Goal: Task Accomplishment & Management: Manage account settings

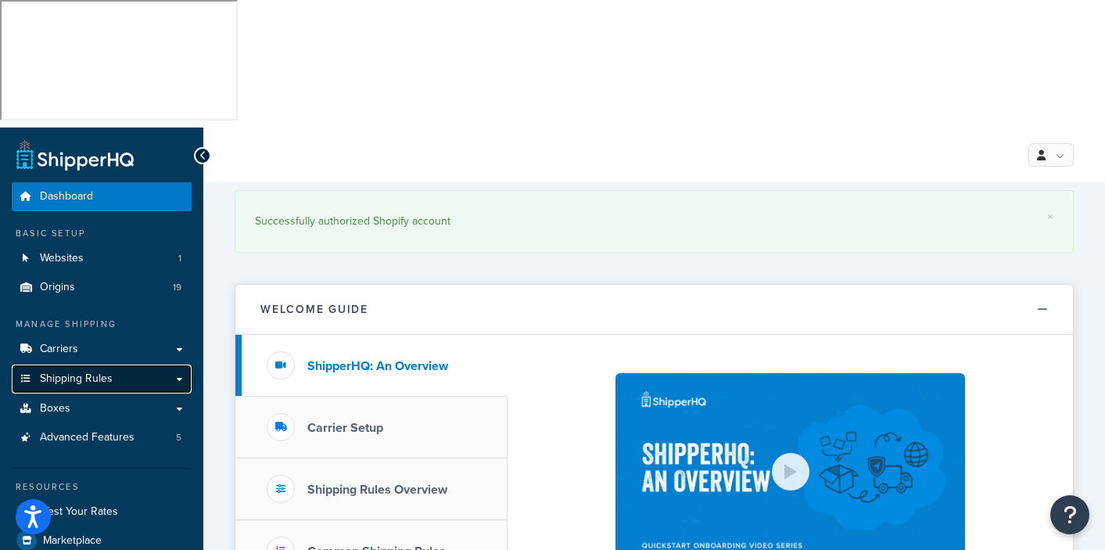
click at [71, 372] on span "Shipping Rules" at bounding box center [76, 378] width 73 height 13
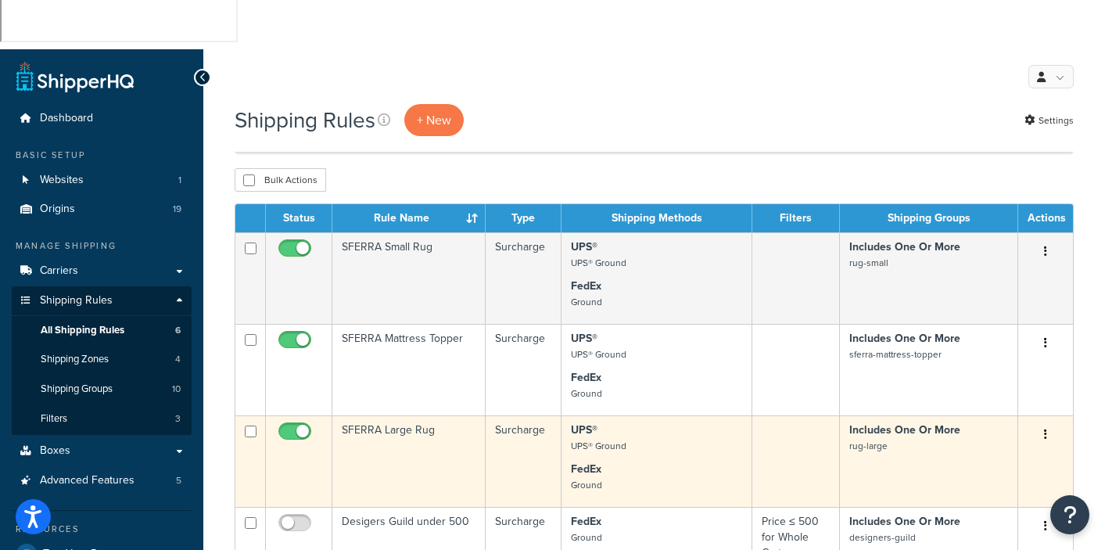
scroll to position [92, 0]
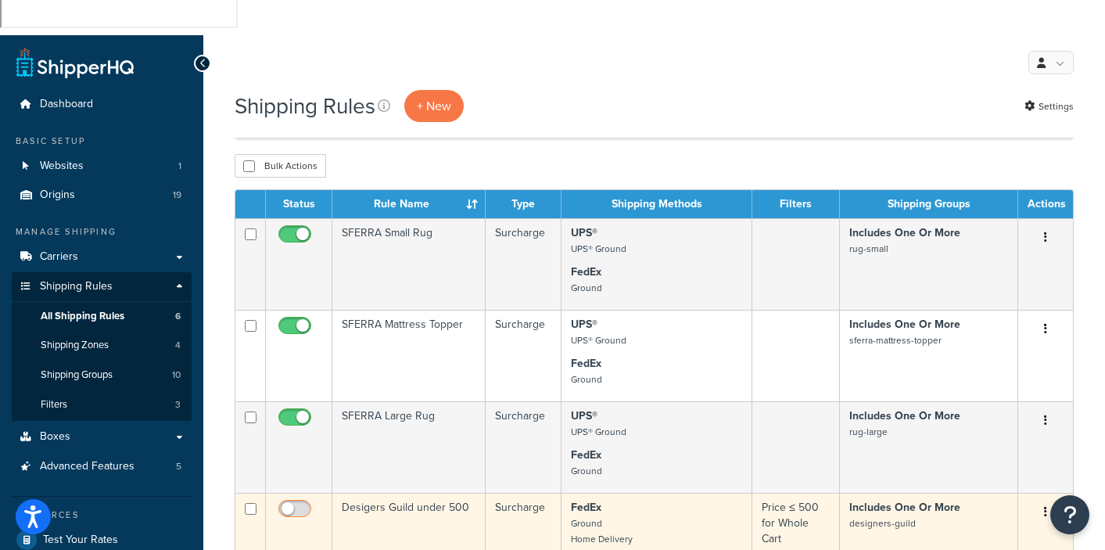
click at [304, 503] on input "checkbox" at bounding box center [296, 513] width 43 height 20
checkbox input "true"
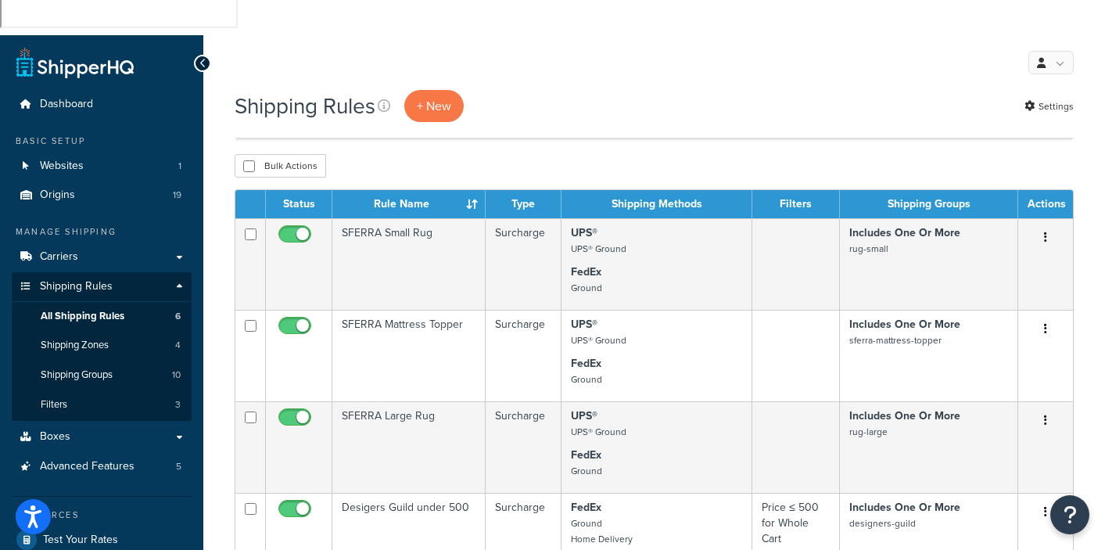
checkbox input "true"
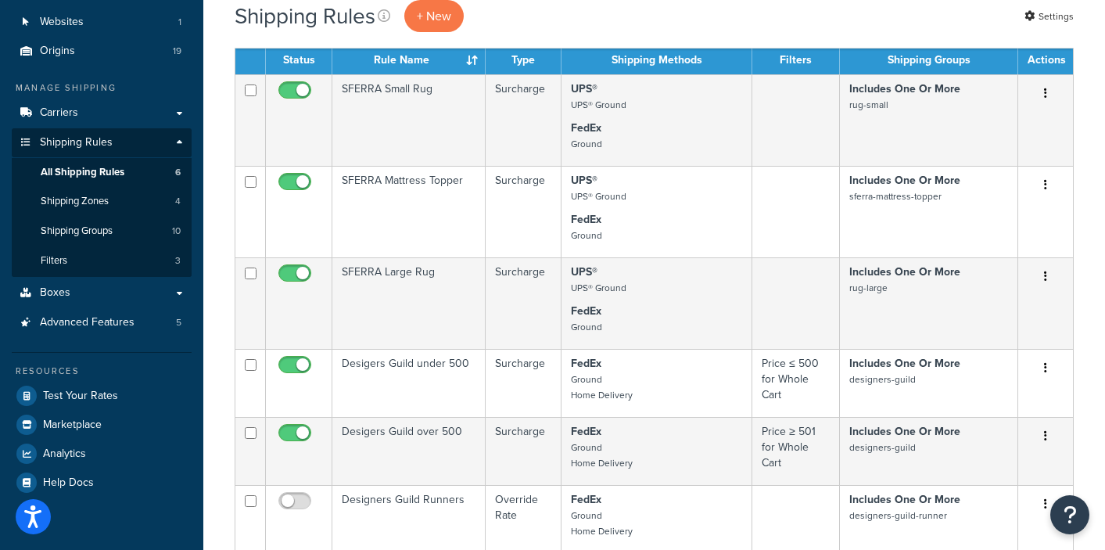
scroll to position [261, 0]
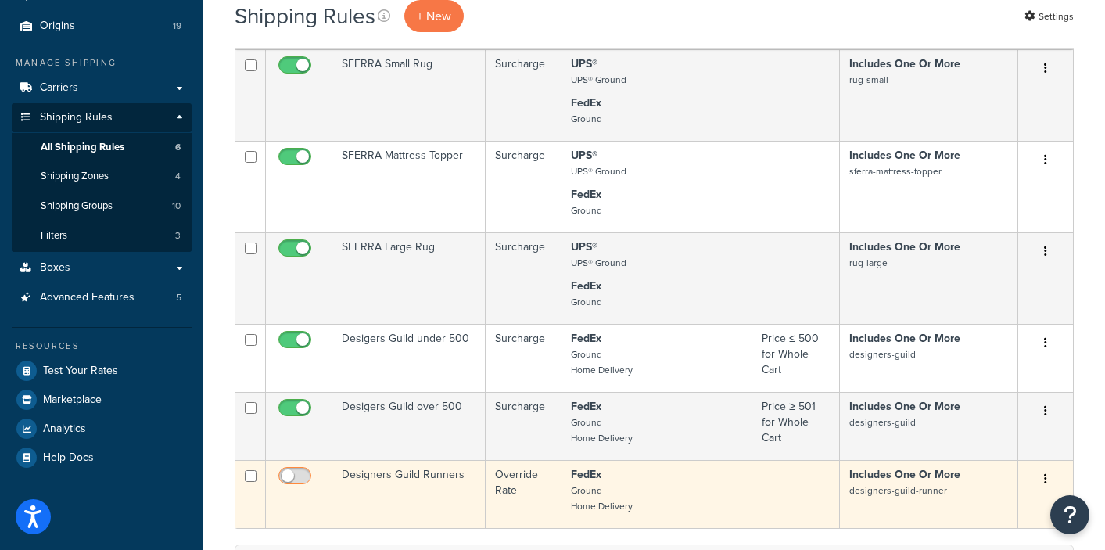
click at [308, 470] on input "checkbox" at bounding box center [296, 480] width 43 height 20
checkbox input "true"
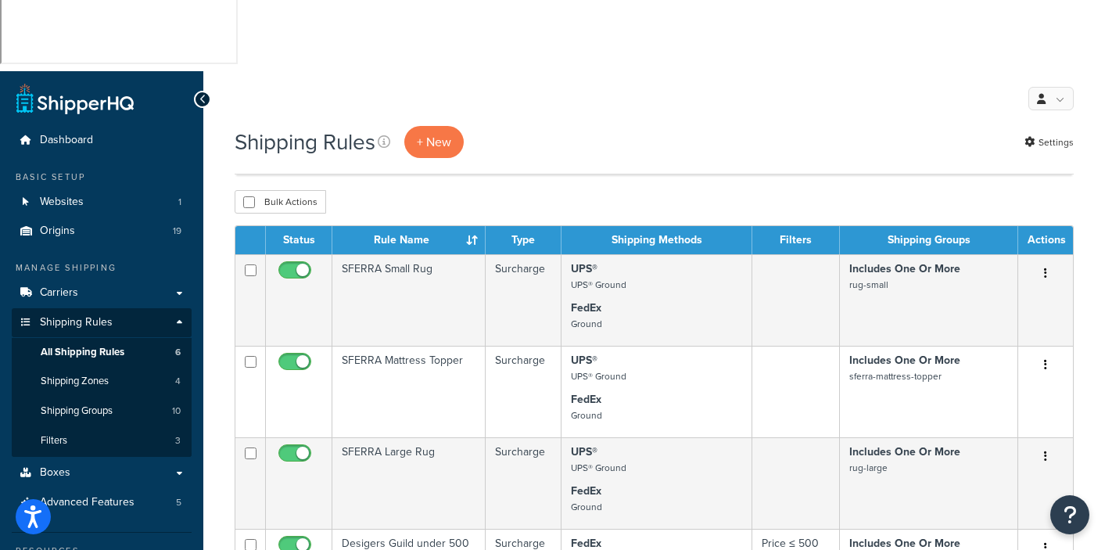
scroll to position [52, 0]
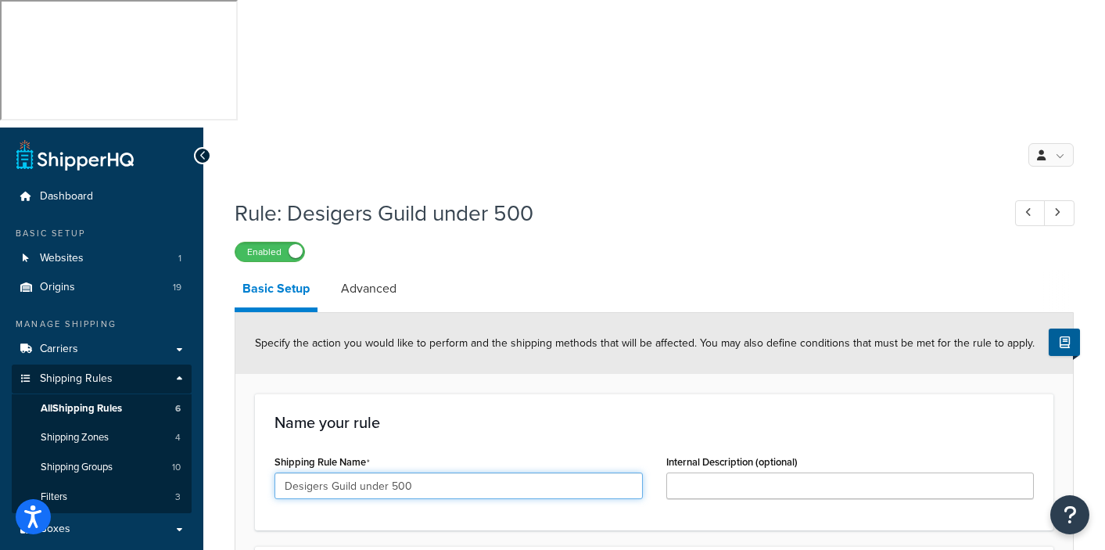
click at [306, 473] on input "Desigers Guild under 500" at bounding box center [459, 486] width 368 height 27
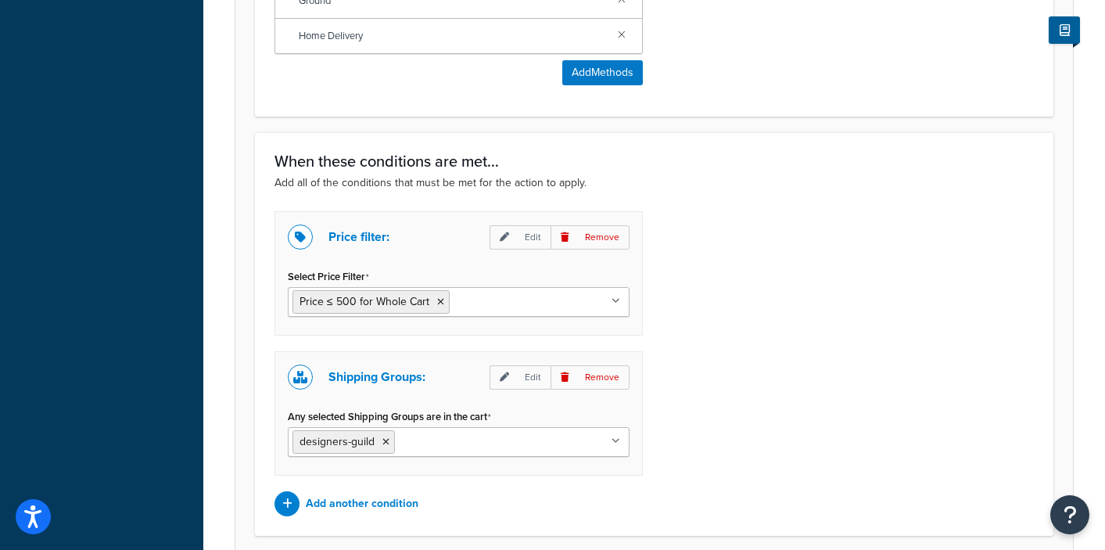
scroll to position [1166, 0]
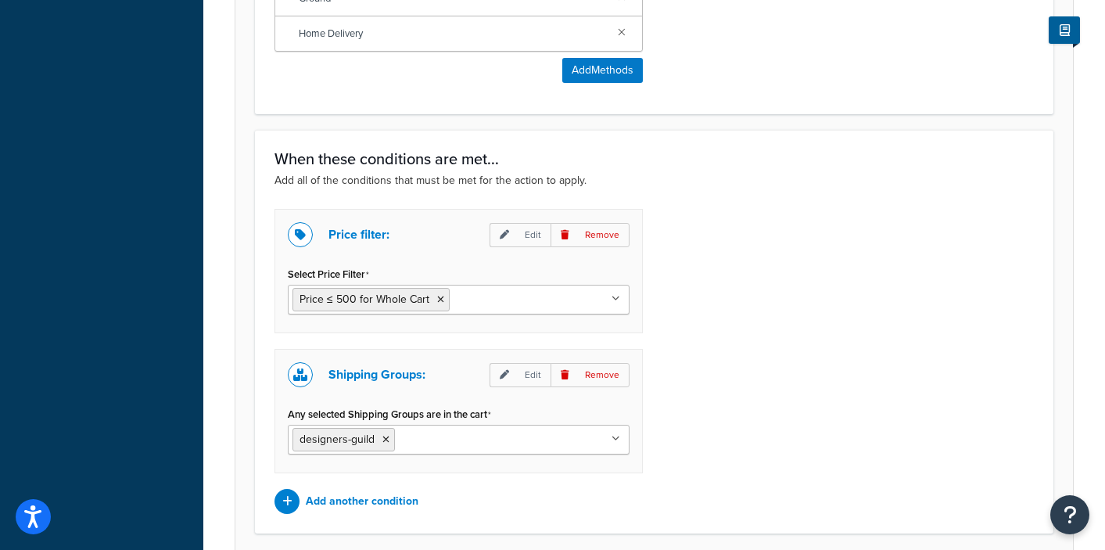
type input "Designers Guild under 500"
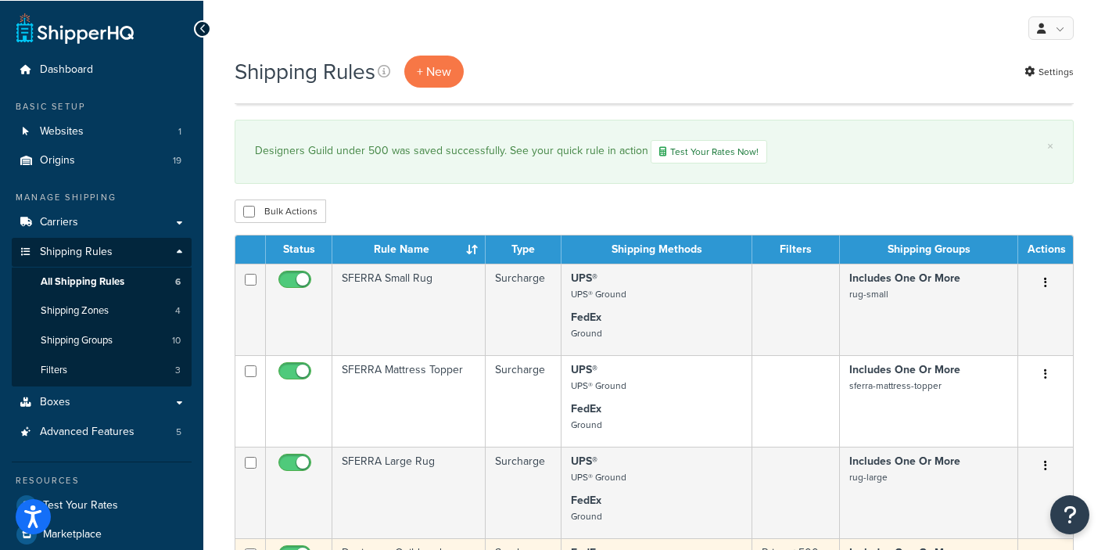
scroll to position [153, 0]
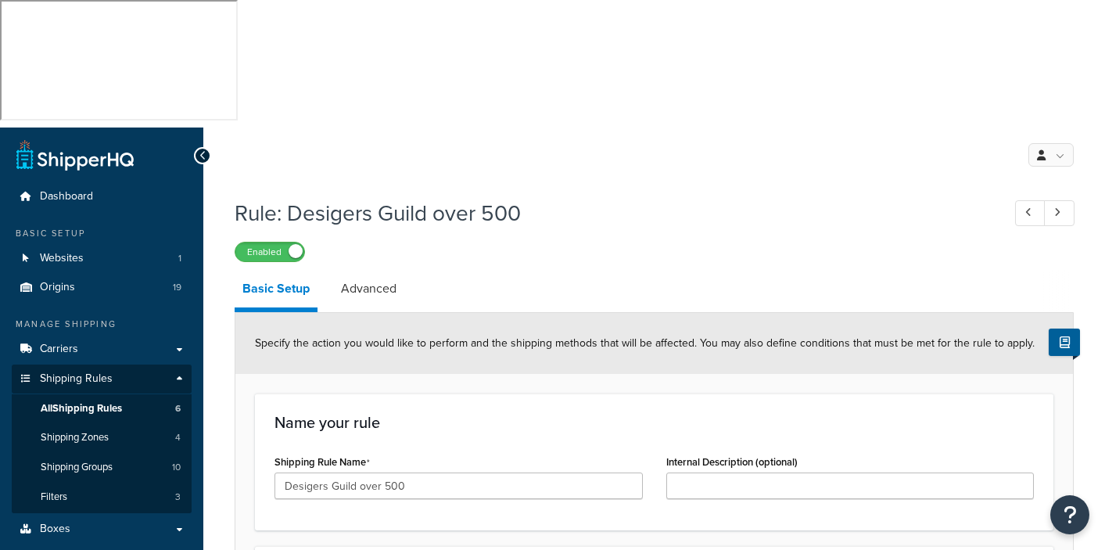
select select "PERCENTAGE"
select select "ORDER"
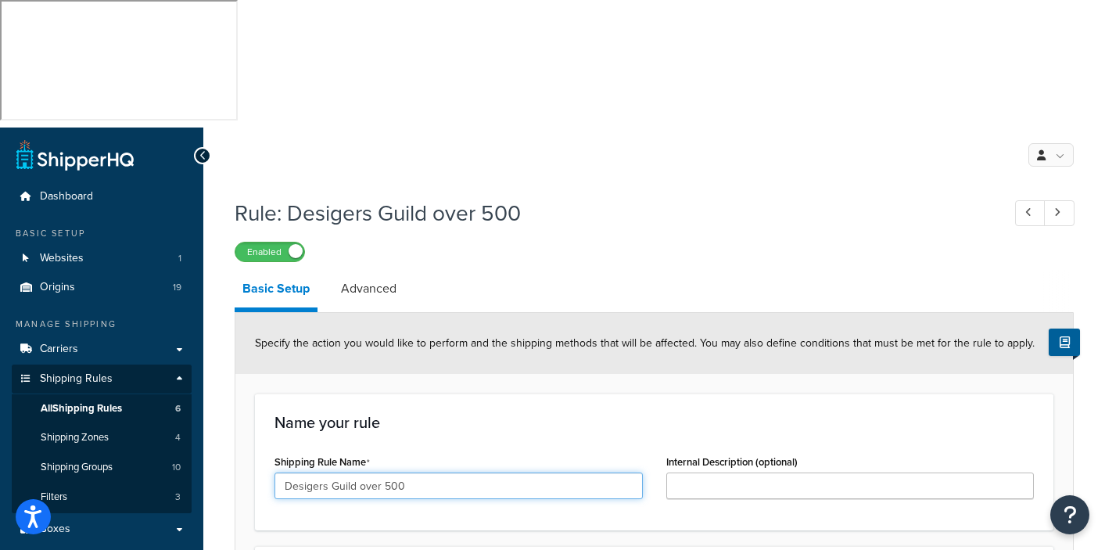
click at [315, 473] on input "Desigers Guild over 500" at bounding box center [459, 486] width 368 height 27
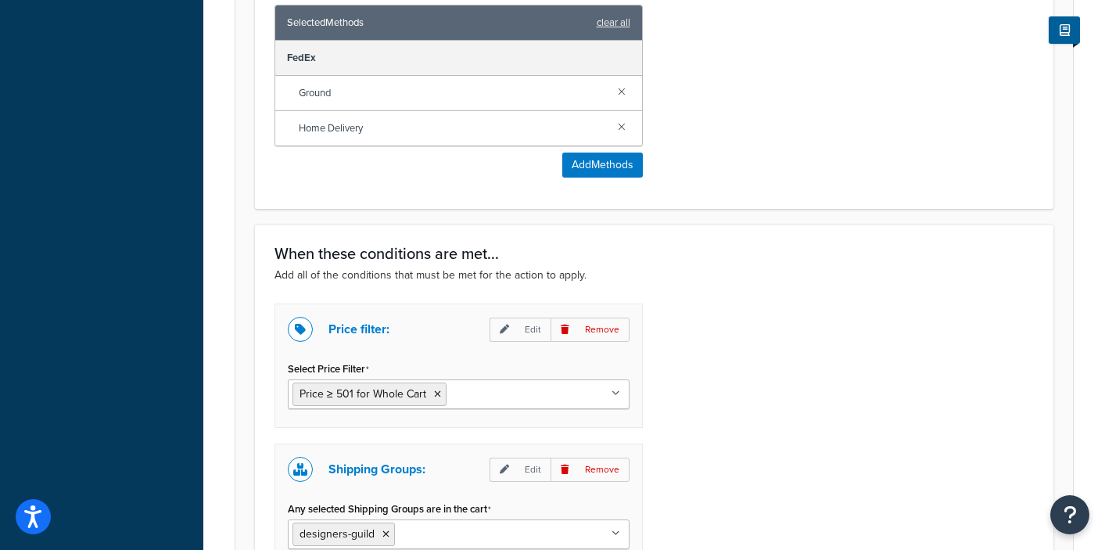
scroll to position [1166, 0]
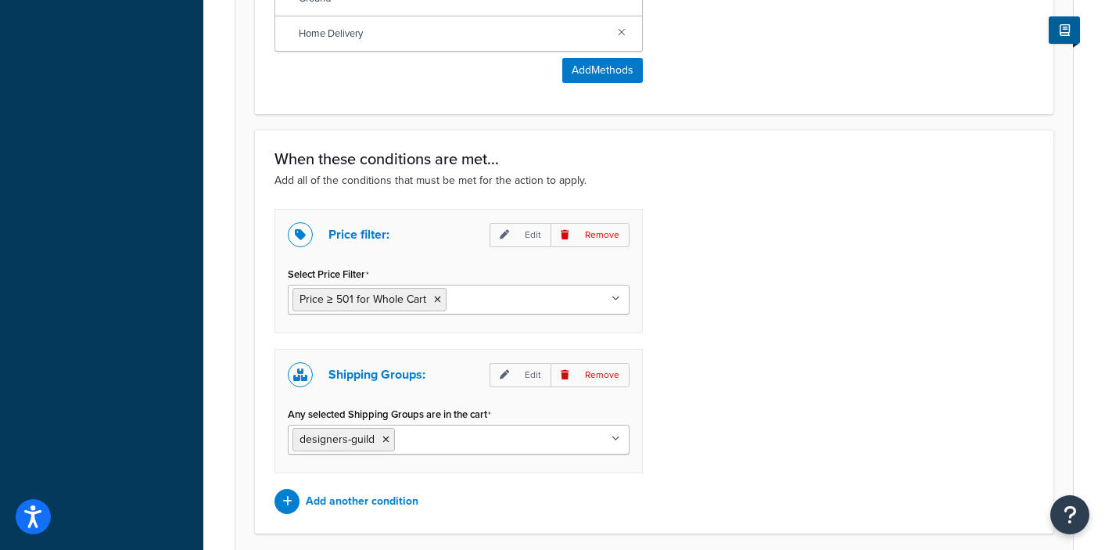
type input "Designers Guild over 500"
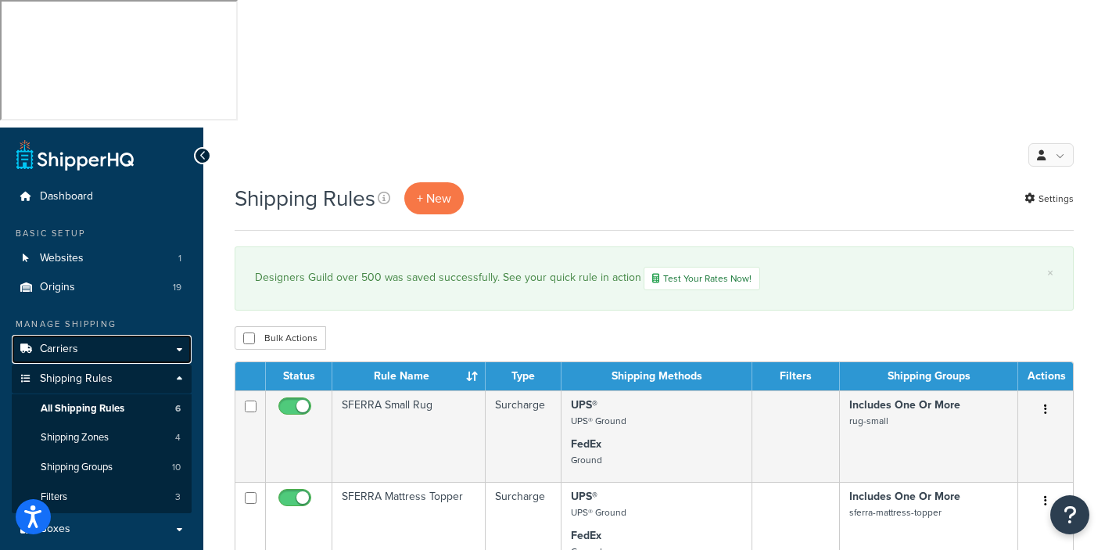
click at [56, 343] on span "Carriers" at bounding box center [59, 349] width 38 height 13
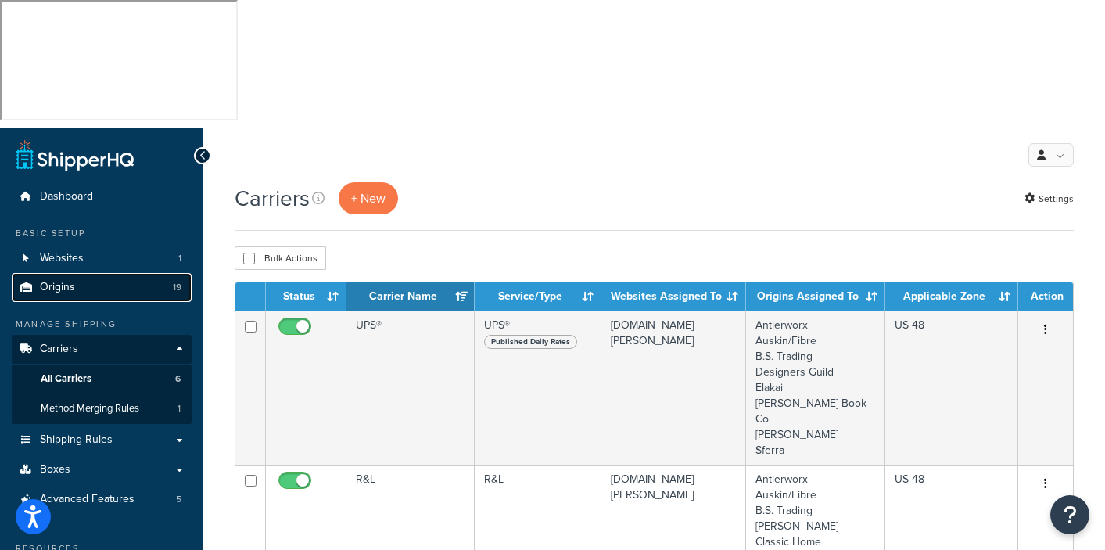
click at [56, 281] on span "Origins" at bounding box center [57, 287] width 35 height 13
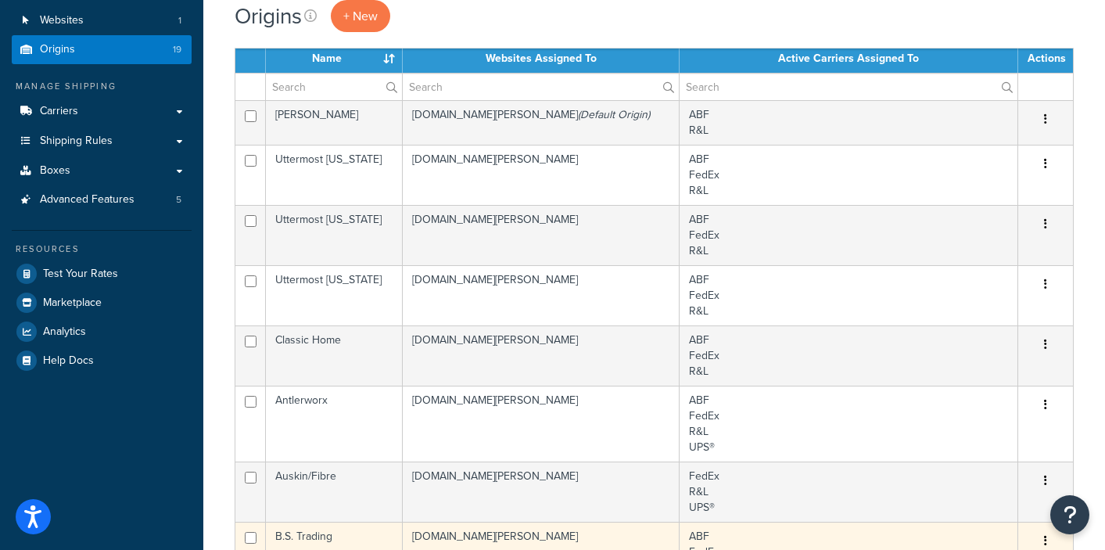
scroll to position [499, 0]
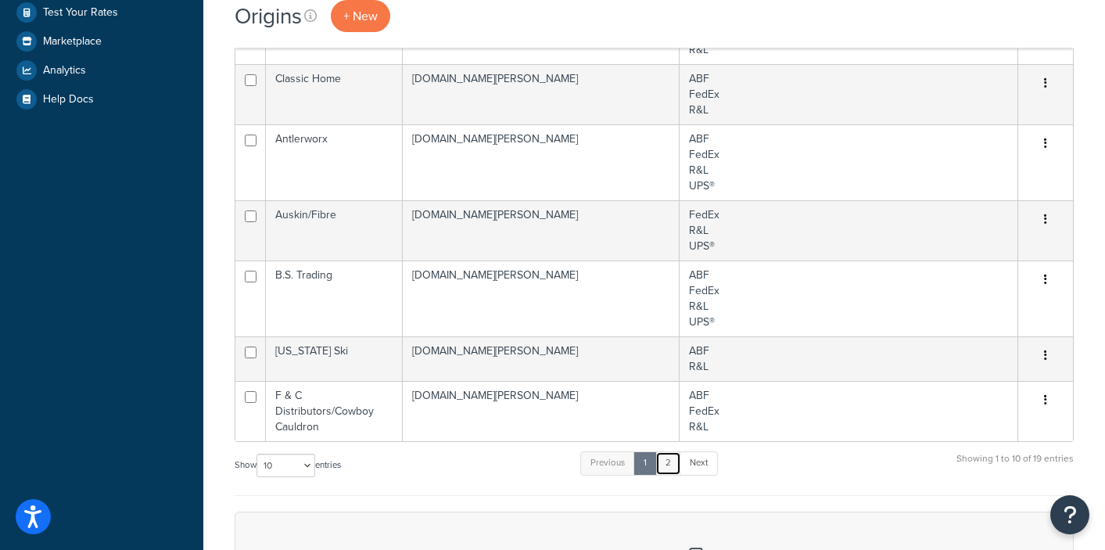
click at [677, 451] on link "2" at bounding box center [669, 462] width 26 height 23
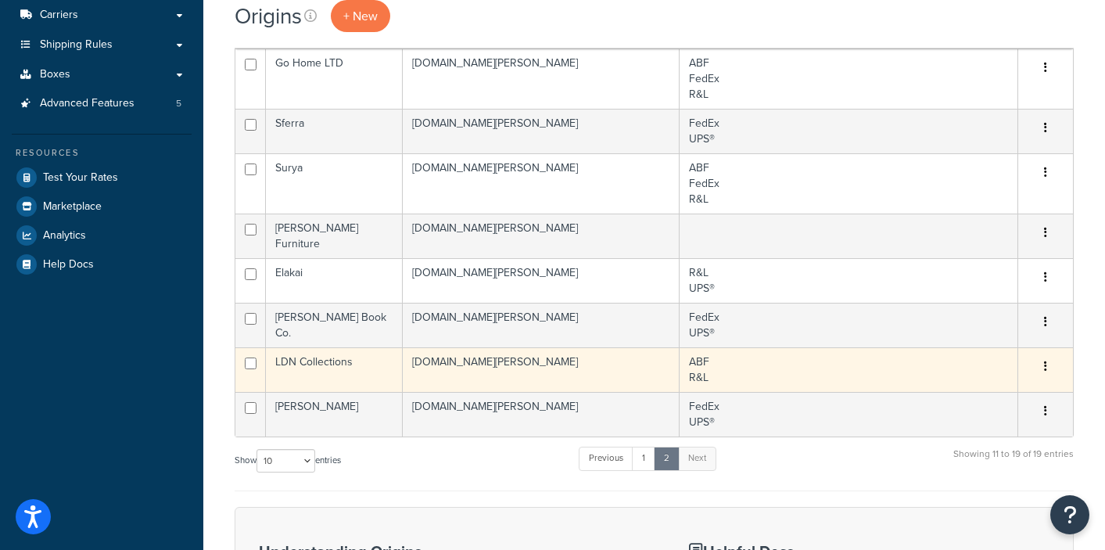
scroll to position [5, 0]
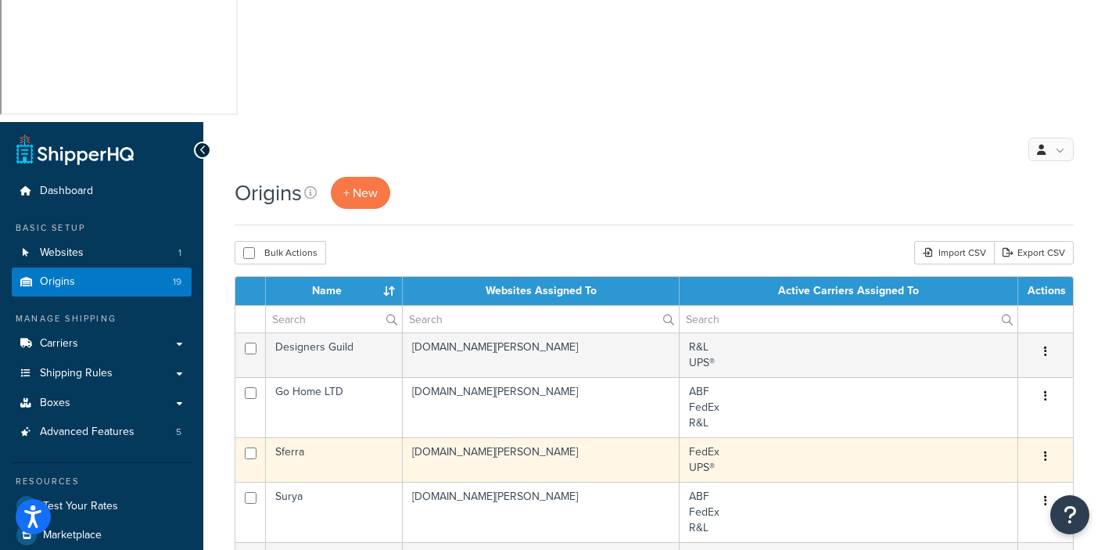
click at [472, 437] on td "[DOMAIN_NAME][PERSON_NAME]" at bounding box center [542, 459] width 278 height 45
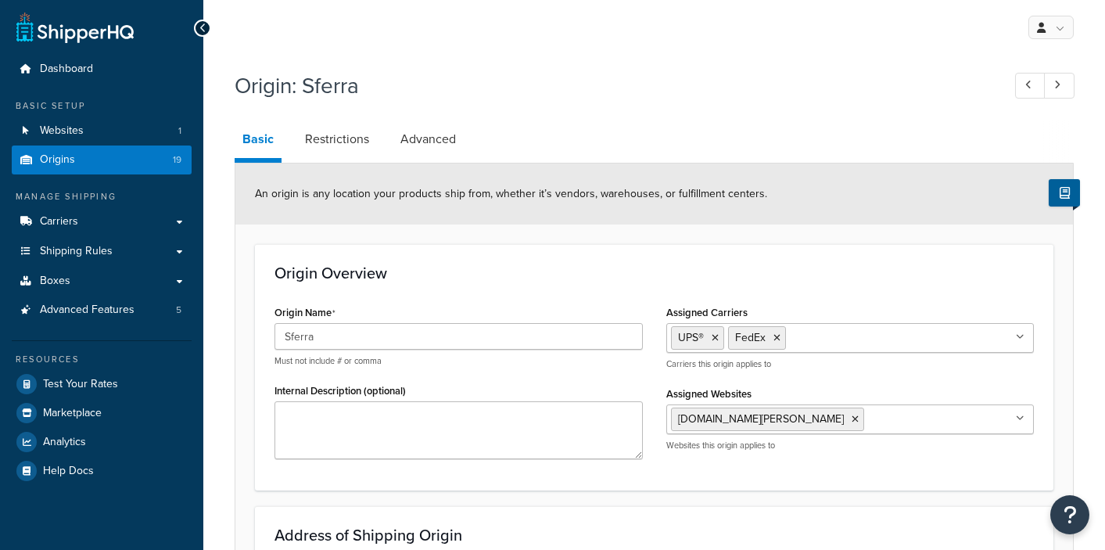
select select "30"
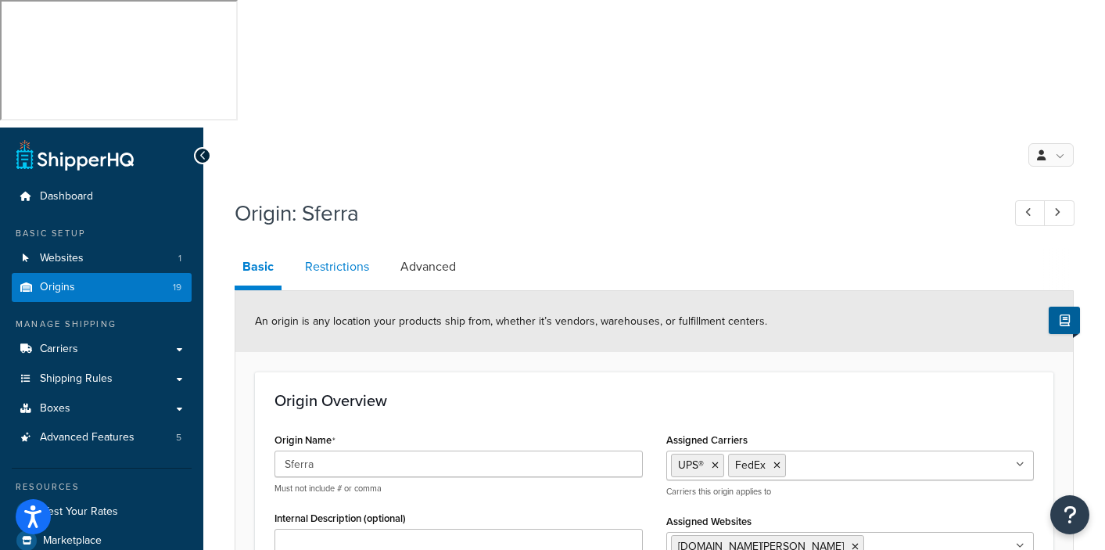
click at [343, 248] on link "Restrictions" at bounding box center [337, 267] width 80 height 38
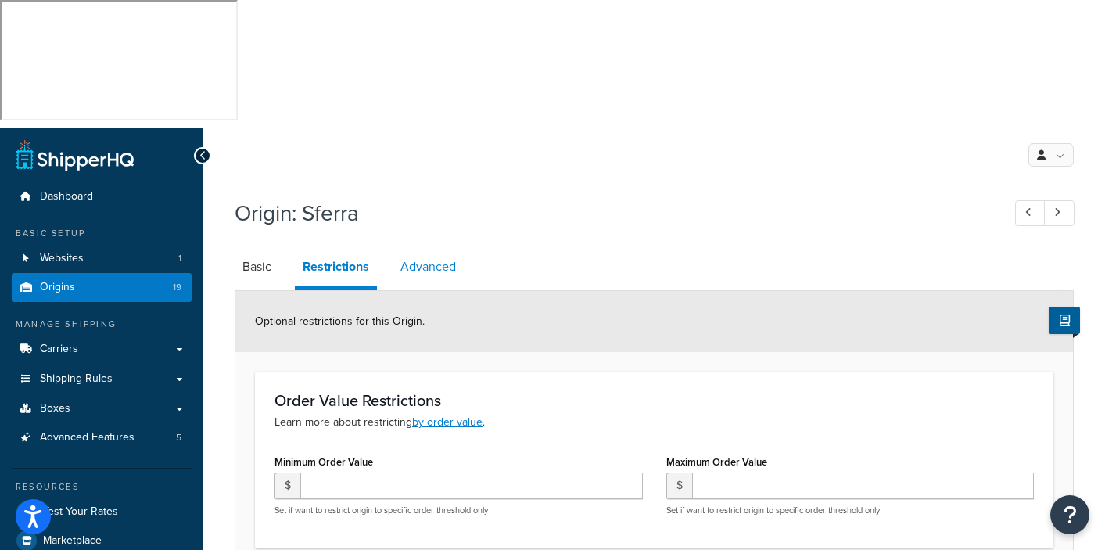
click at [437, 248] on link "Advanced" at bounding box center [428, 267] width 71 height 38
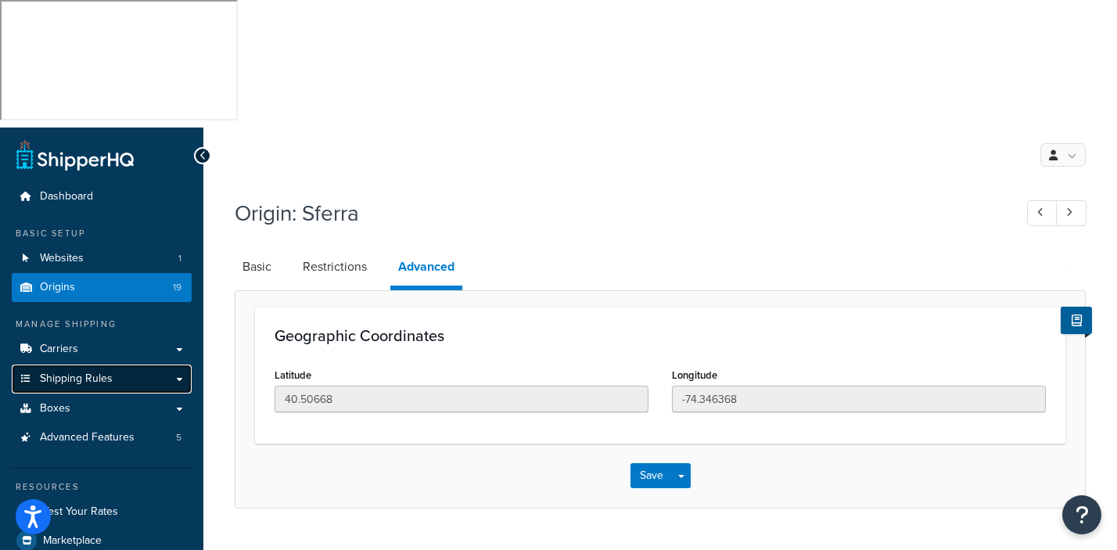
click at [81, 372] on span "Shipping Rules" at bounding box center [76, 378] width 73 height 13
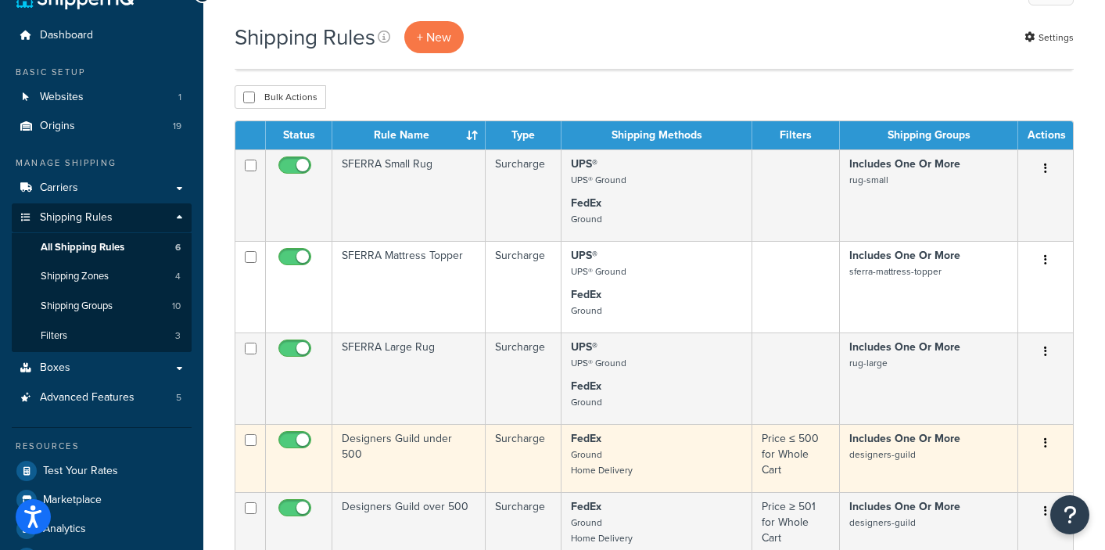
scroll to position [163, 0]
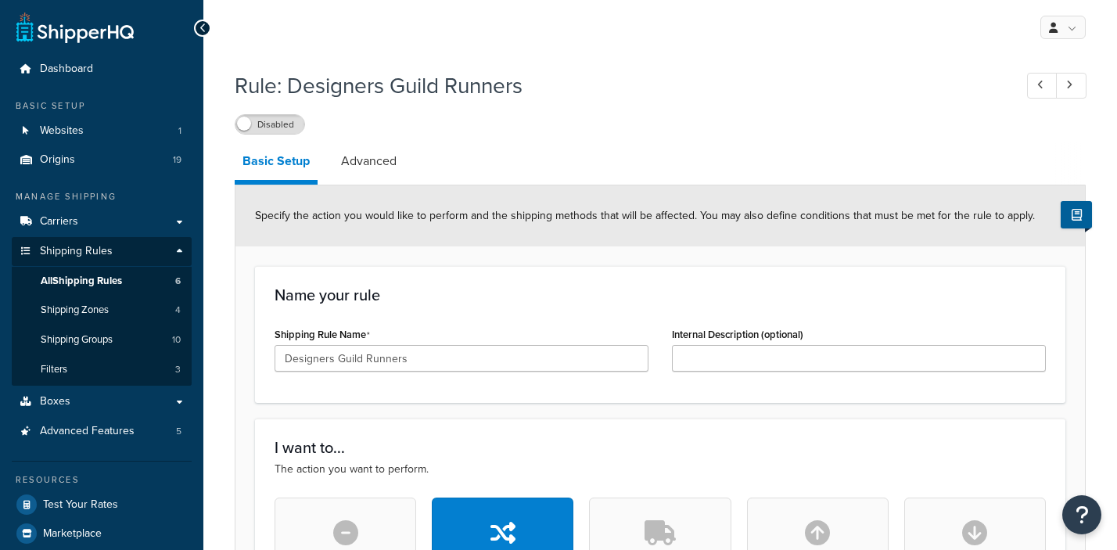
select select "ITEM"
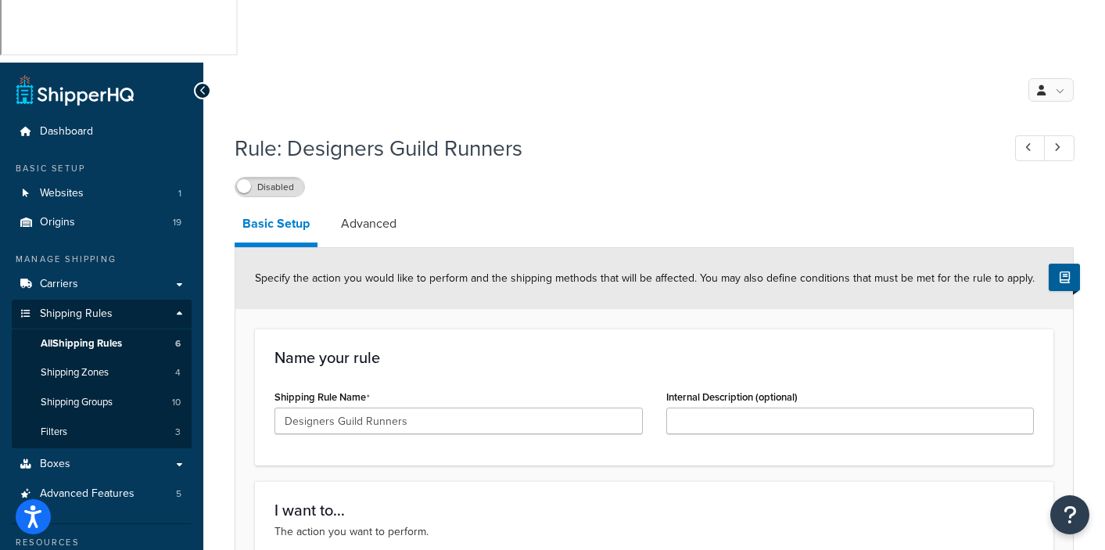
scroll to position [51, 0]
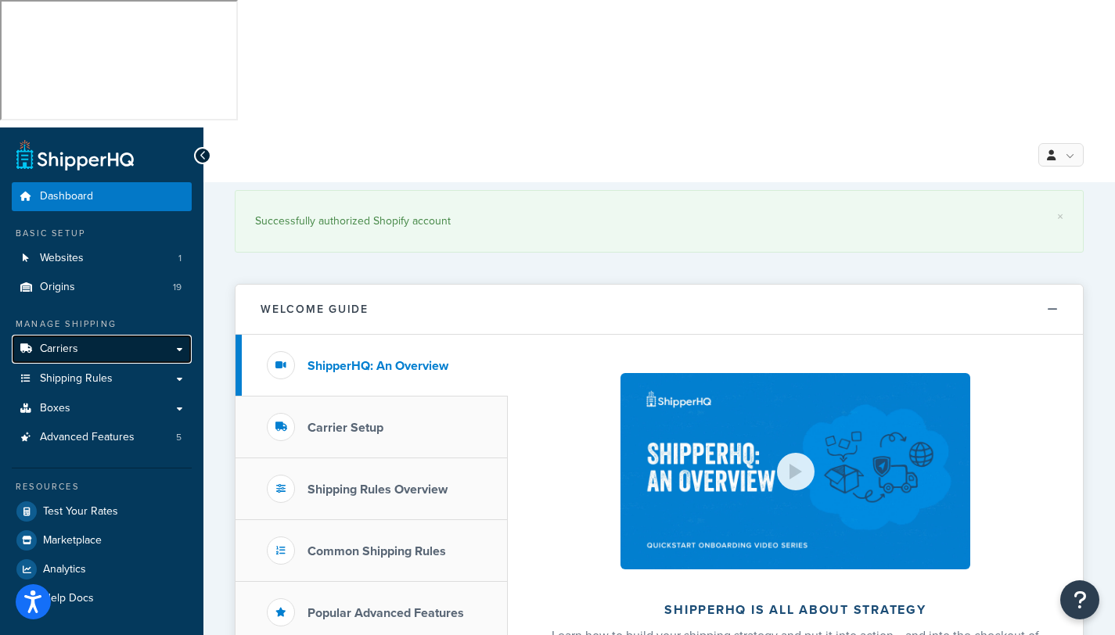
click at [67, 343] on span "Carriers" at bounding box center [59, 349] width 38 height 13
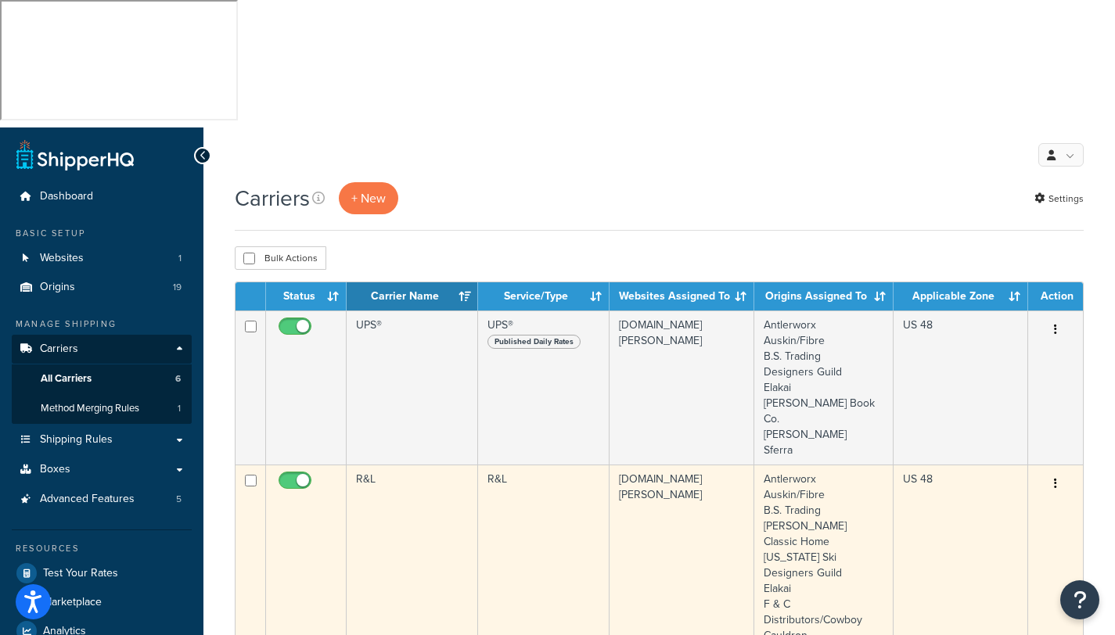
click at [412, 465] on td "R&L" at bounding box center [412, 573] width 131 height 217
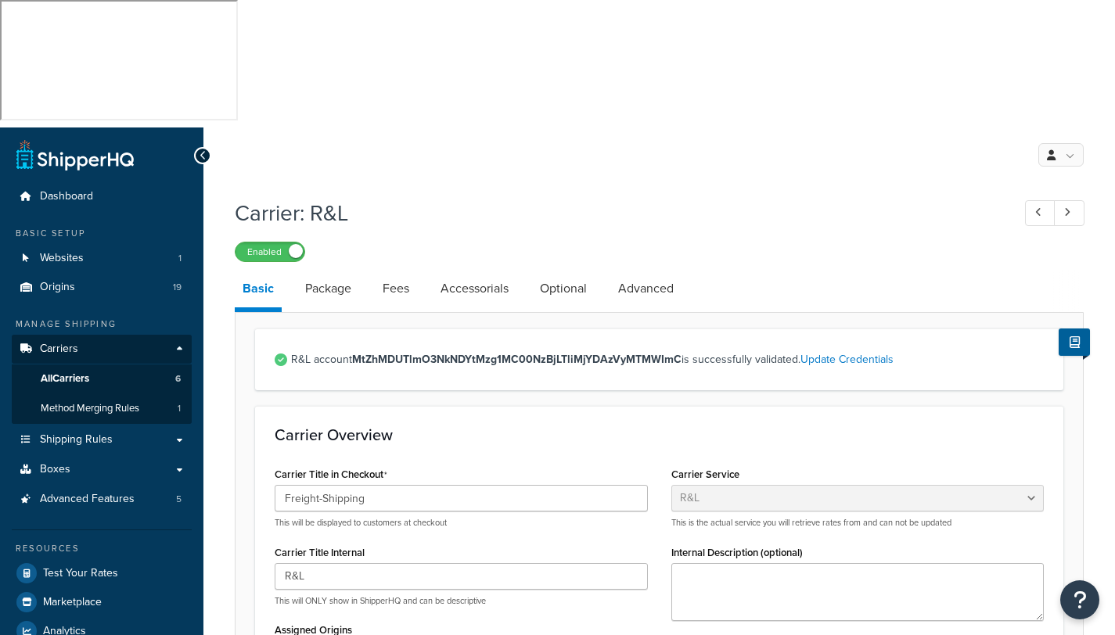
select select "rlFreight"
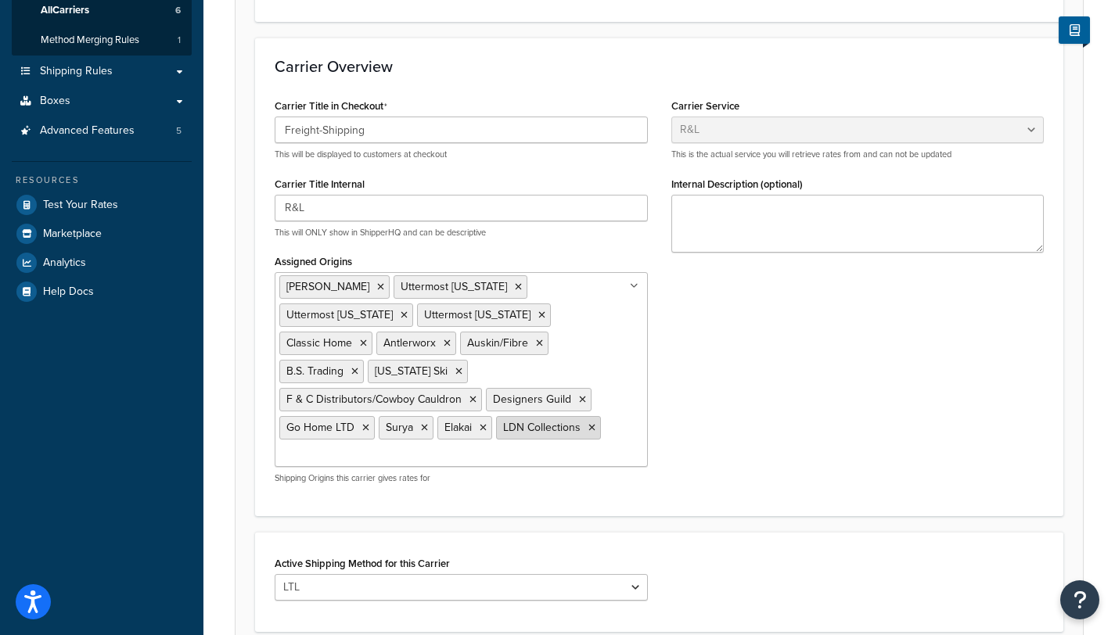
scroll to position [368, 0]
click at [635, 574] on select "LTL" at bounding box center [461, 587] width 373 height 27
click at [275, 574] on select "LTL" at bounding box center [461, 587] width 373 height 27
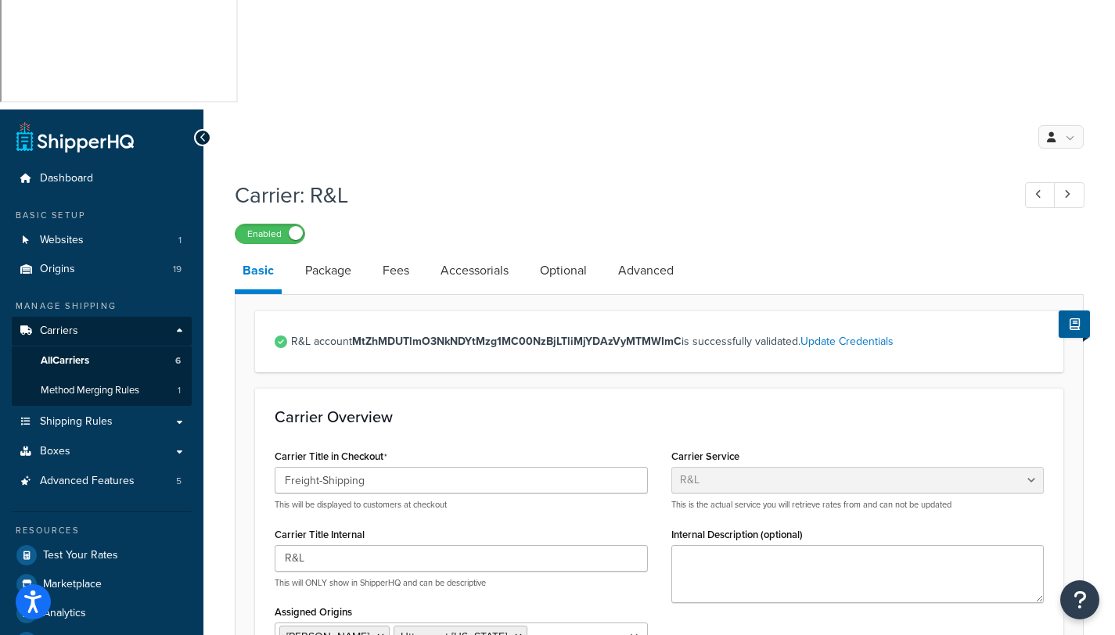
scroll to position [0, 0]
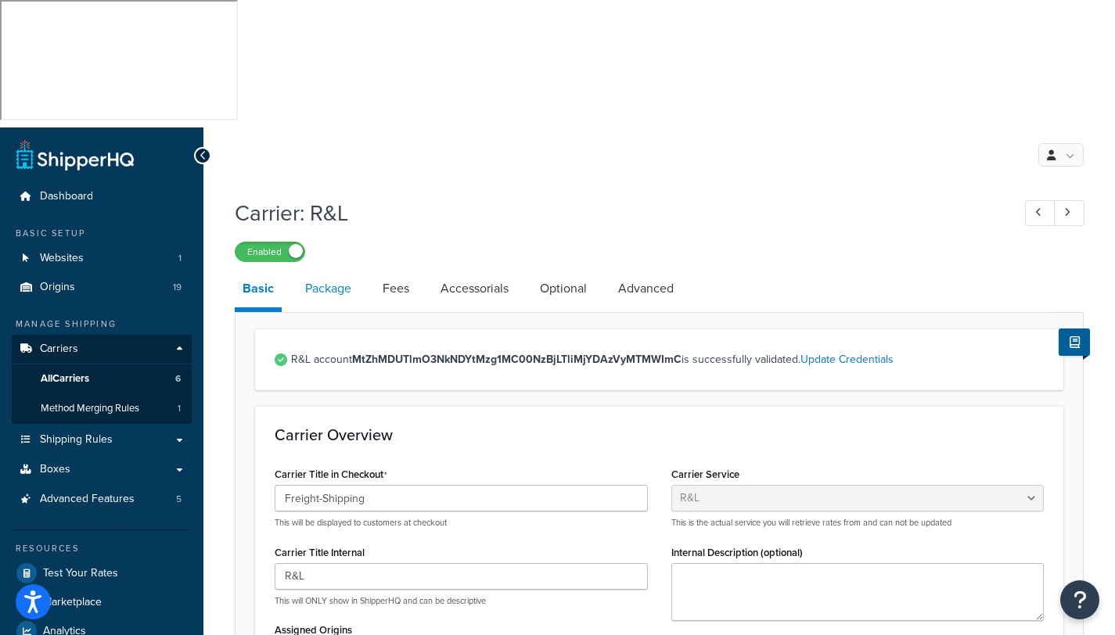
click at [332, 270] on link "Package" at bounding box center [328, 289] width 62 height 38
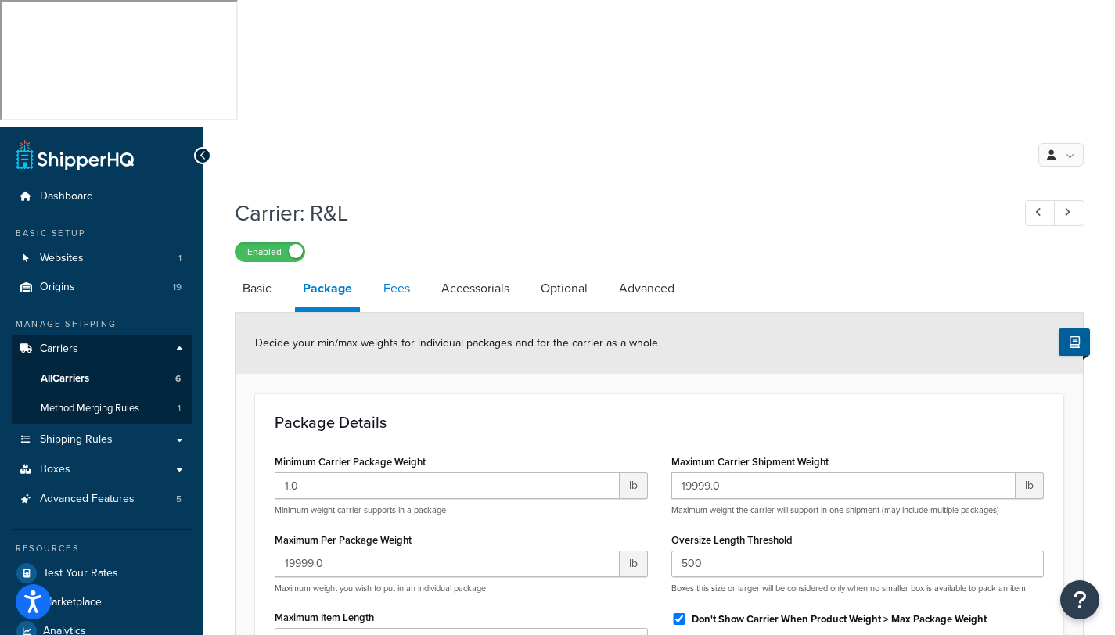
click at [398, 270] on link "Fees" at bounding box center [397, 289] width 42 height 38
select select "AFTER"
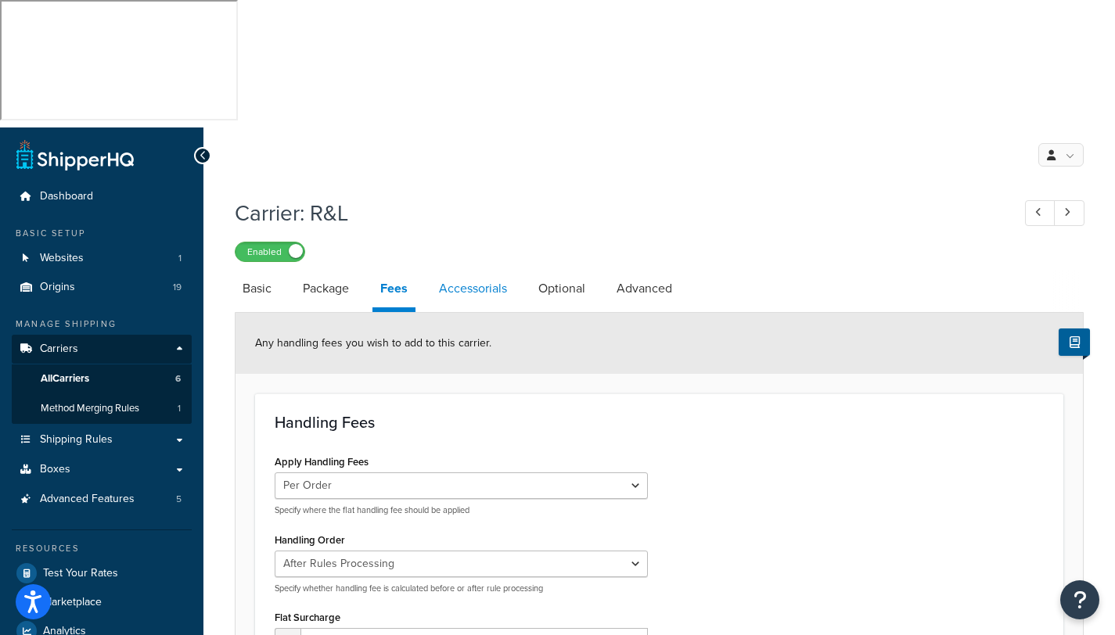
click at [482, 270] on link "Accessorials" at bounding box center [473, 289] width 84 height 38
select select "residential"
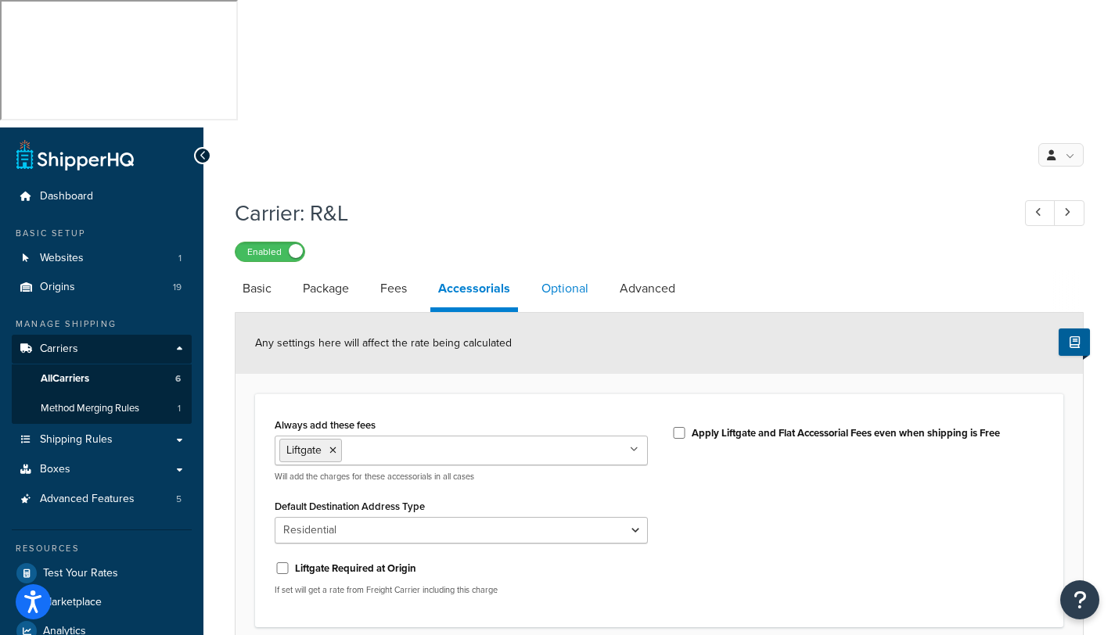
click at [573, 270] on link "Optional" at bounding box center [565, 289] width 63 height 38
select select "55"
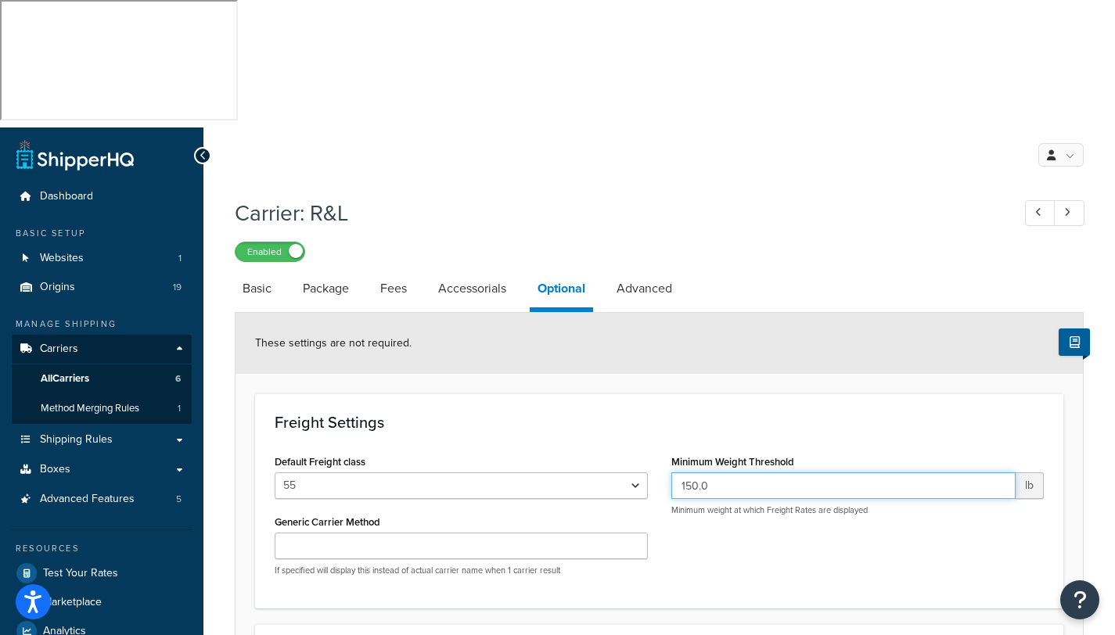
click at [732, 473] on input "150.0" at bounding box center [843, 486] width 345 height 27
drag, startPoint x: 723, startPoint y: 360, endPoint x: 631, endPoint y: 361, distance: 91.5
click at [631, 451] on div "Default Freight class 50 55 60 65 70 77.5 85 92.5 100 110 125 150 175 200 250 3…" at bounding box center [659, 520] width 793 height 138
type input "500"
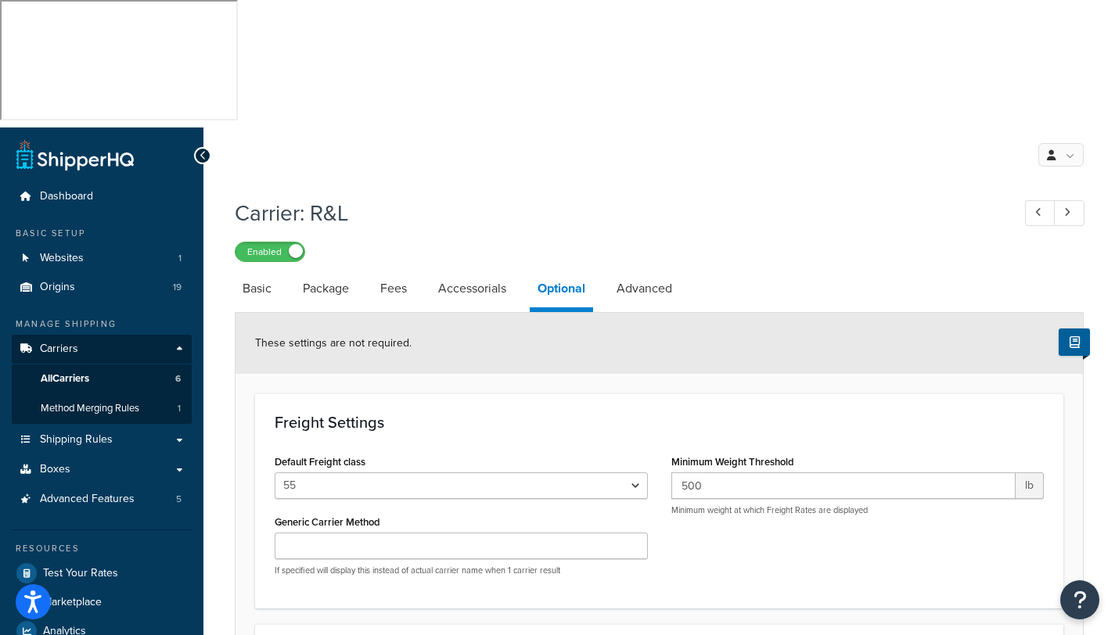
click at [728, 451] on div "Default Freight class 50 55 60 65 70 77.5 85 92.5 100 110 125 150 175 200 250 3…" at bounding box center [659, 520] width 793 height 138
click at [298, 533] on input "Generic Carrier Method" at bounding box center [461, 546] width 373 height 27
type input "Freight-Shipping"
drag, startPoint x: 750, startPoint y: 81, endPoint x: 757, endPoint y: 95, distance: 15.0
click at [751, 198] on h1 "Carrier: R&L" at bounding box center [615, 213] width 761 height 31
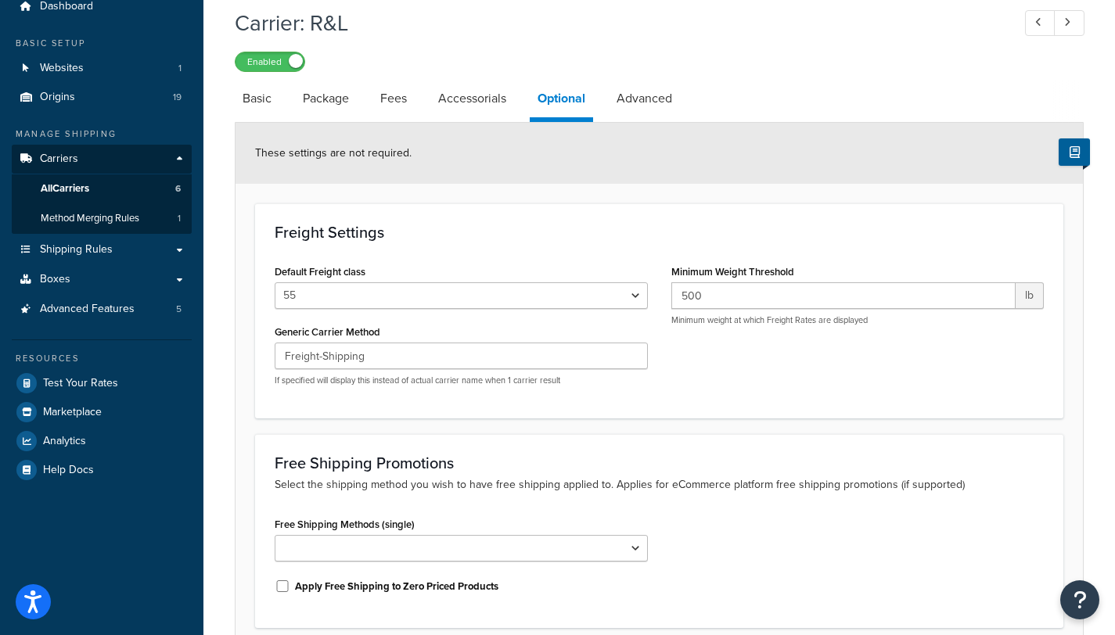
scroll to position [199, 0]
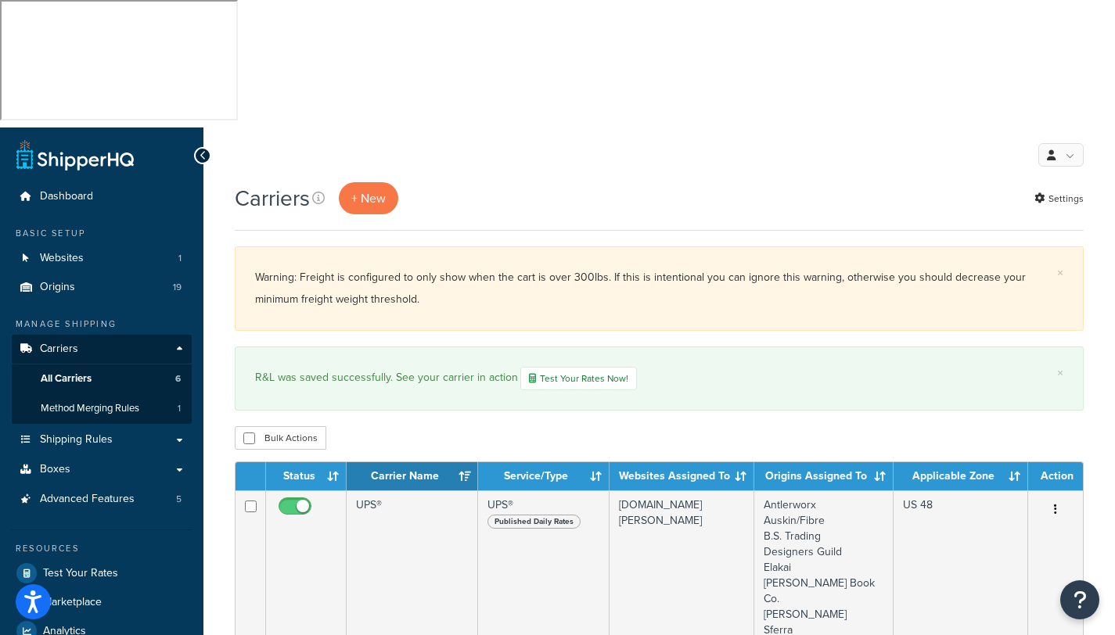
click at [449, 246] on div "× Warning: Freight is configured to only show when the cart is over 300lbs. If …" at bounding box center [659, 288] width 849 height 84
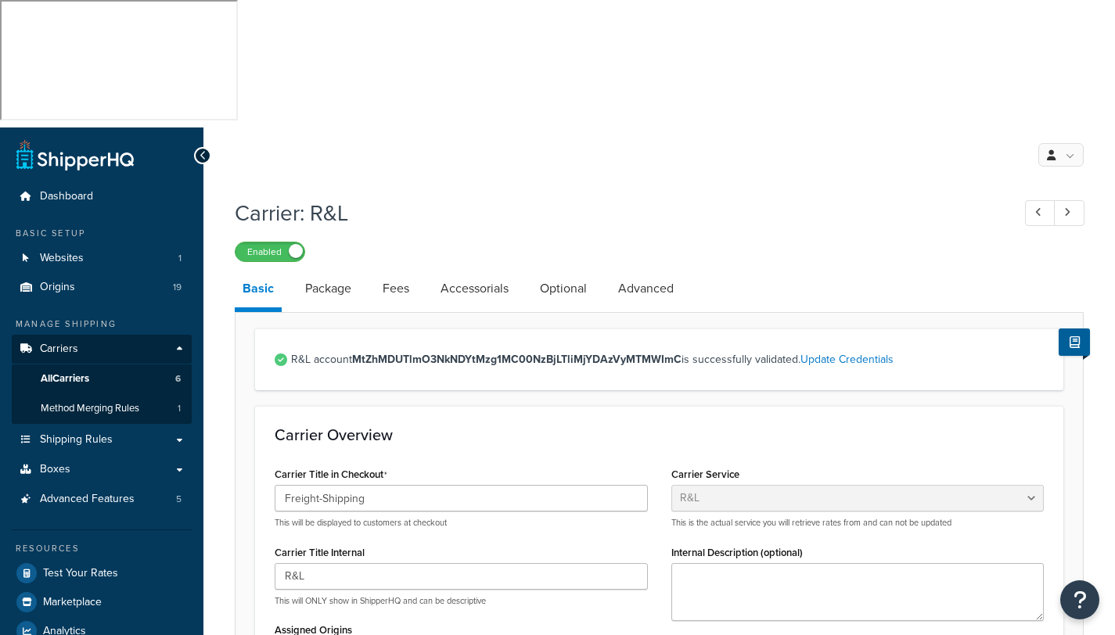
select select "rlFreight"
click at [458, 270] on link "Accessorials" at bounding box center [475, 289] width 84 height 38
select select "residential"
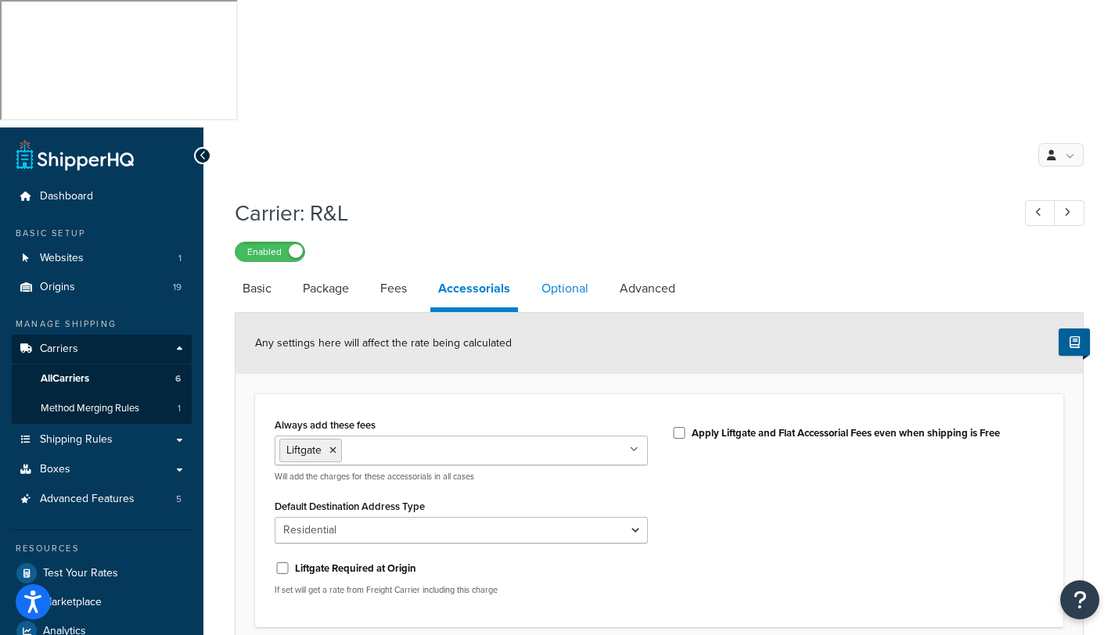
click at [571, 270] on link "Optional" at bounding box center [565, 289] width 63 height 38
select select "55"
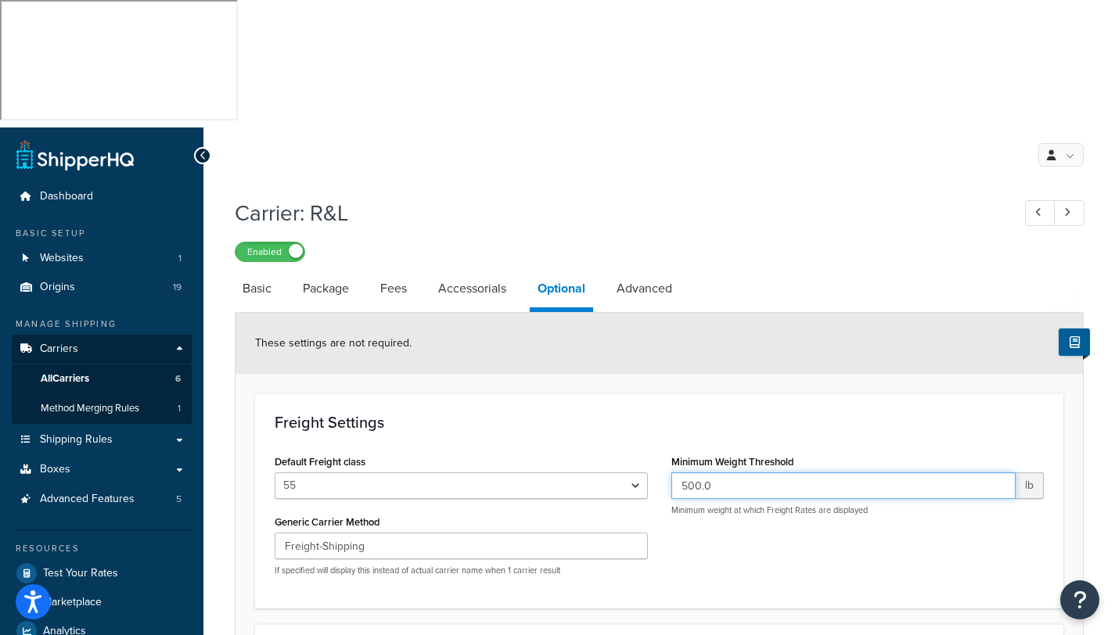
drag, startPoint x: 747, startPoint y: 357, endPoint x: 589, endPoint y: 355, distance: 158.0
click at [589, 451] on div "Default Freight class 50 55 60 65 70 77.5 85 92.5 100 110 125 150 175 200 250 3…" at bounding box center [659, 520] width 793 height 138
type input "300"
click at [766, 198] on h1 "Carrier: R&L" at bounding box center [615, 213] width 761 height 31
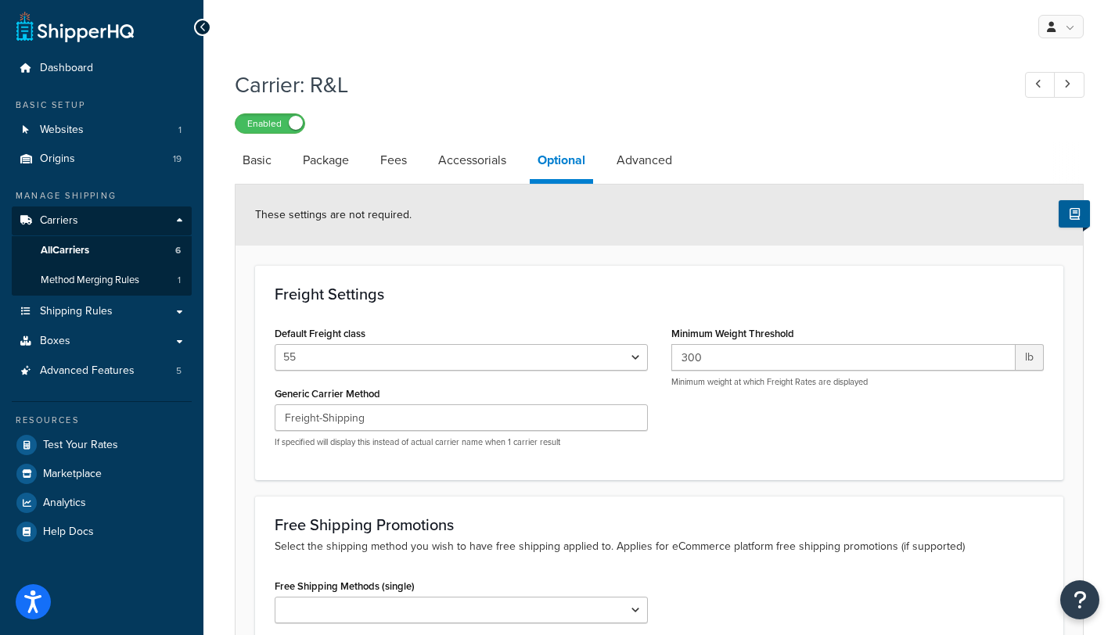
scroll to position [199, 0]
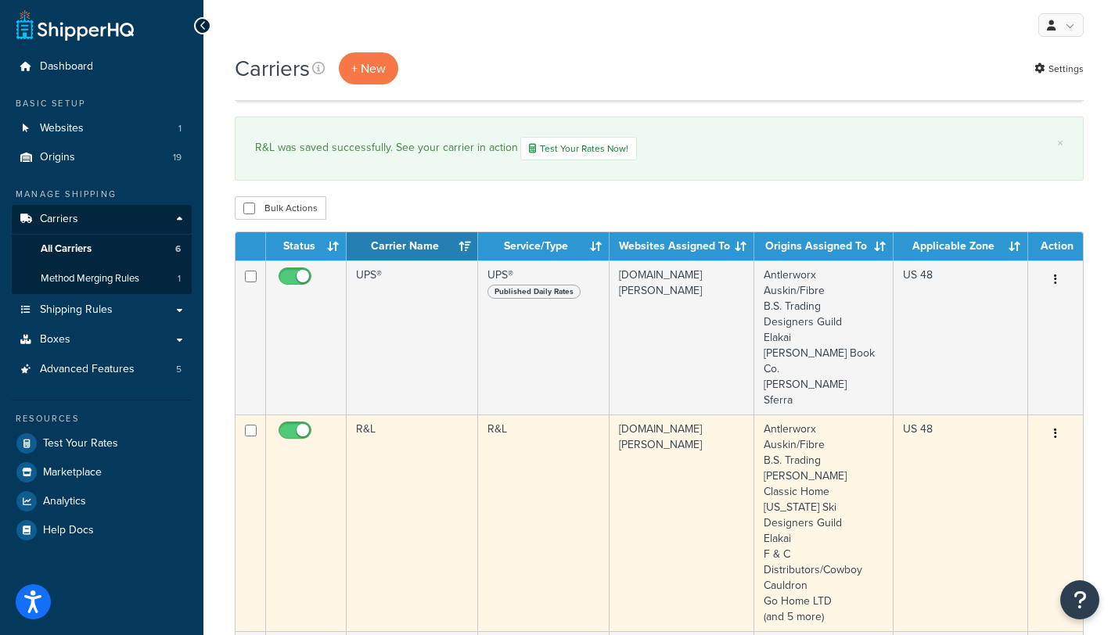
click at [393, 415] on td "R&L" at bounding box center [412, 523] width 131 height 217
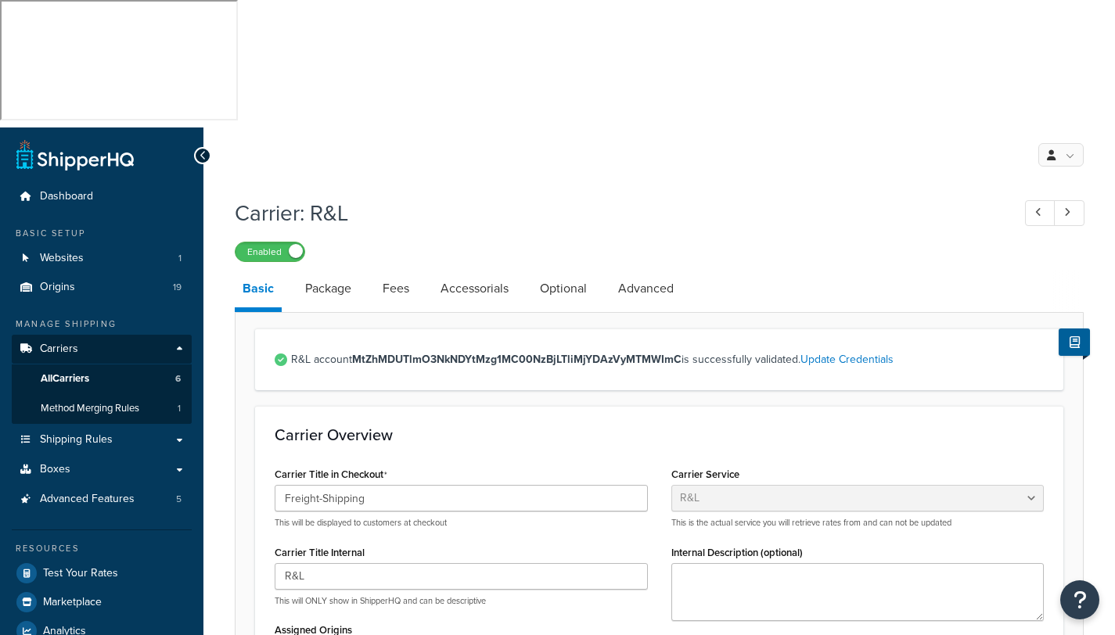
select select "rlFreight"
click at [466, 270] on link "Accessorials" at bounding box center [475, 289] width 84 height 38
select select "residential"
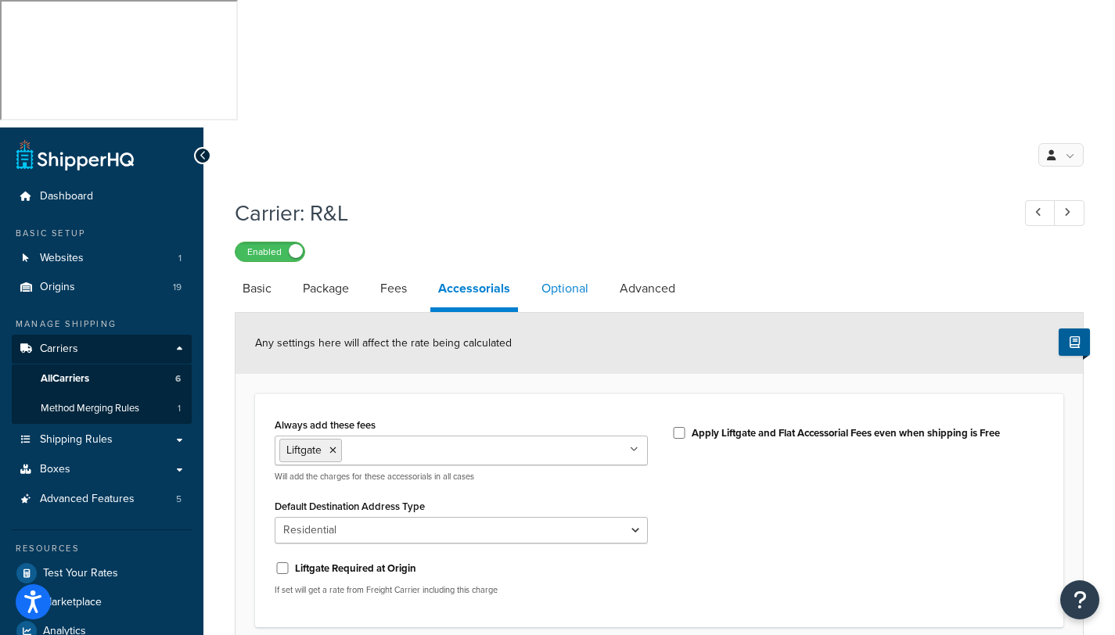
click at [569, 270] on link "Optional" at bounding box center [565, 289] width 63 height 38
select select "55"
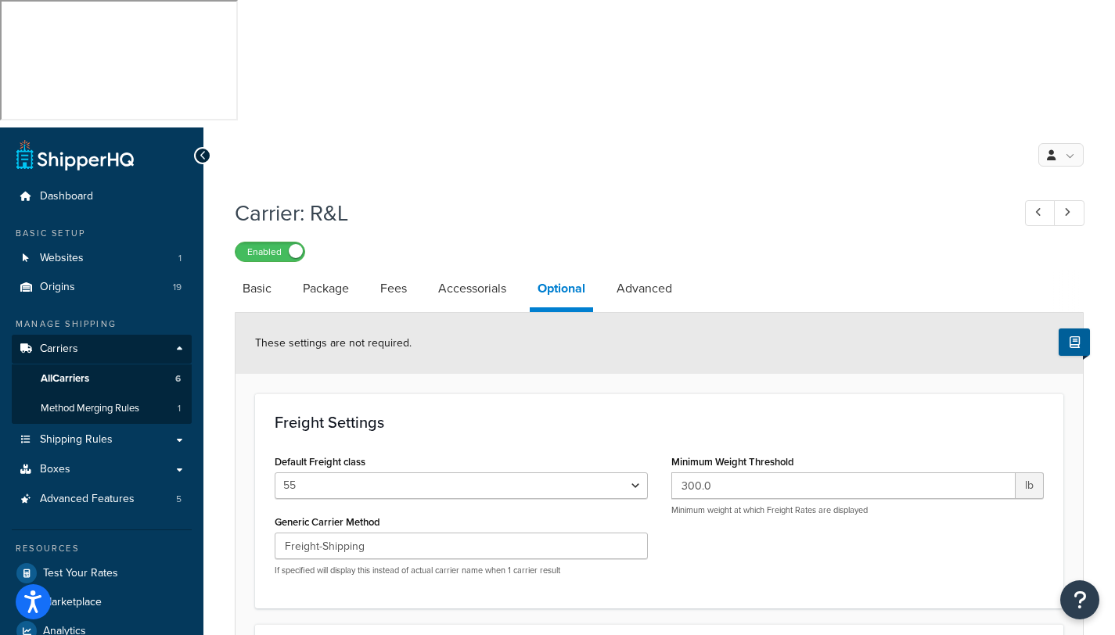
select select "residential"
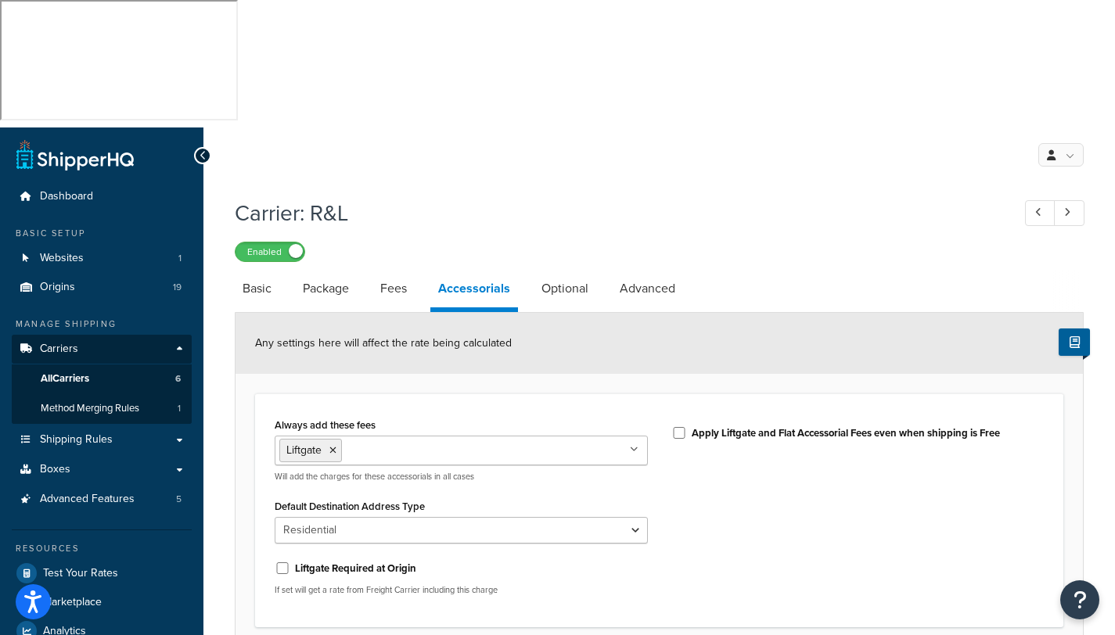
select select "rlFreight"
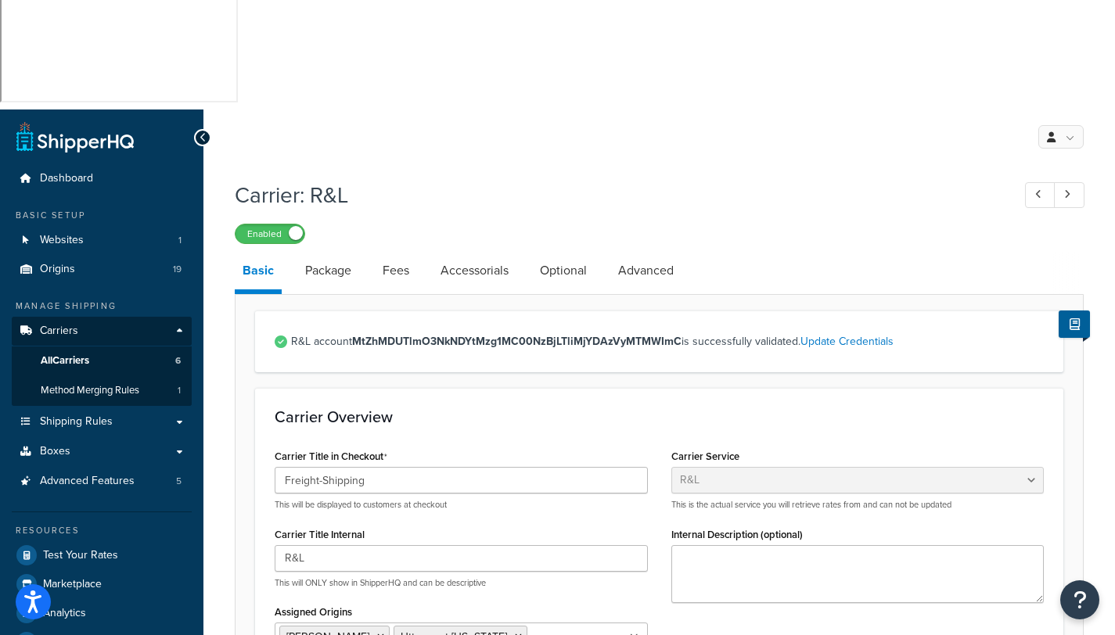
scroll to position [257, 0]
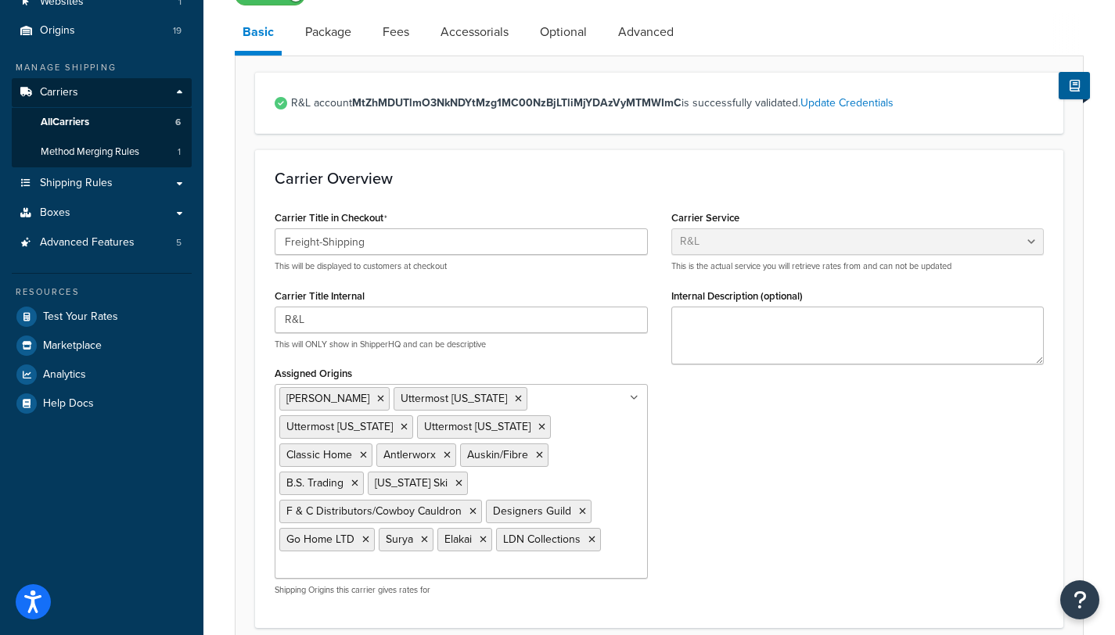
click at [797, 403] on div "Carrier Title in Checkout Freight-Shipping This will be displayed to customers …" at bounding box center [659, 407] width 793 height 401
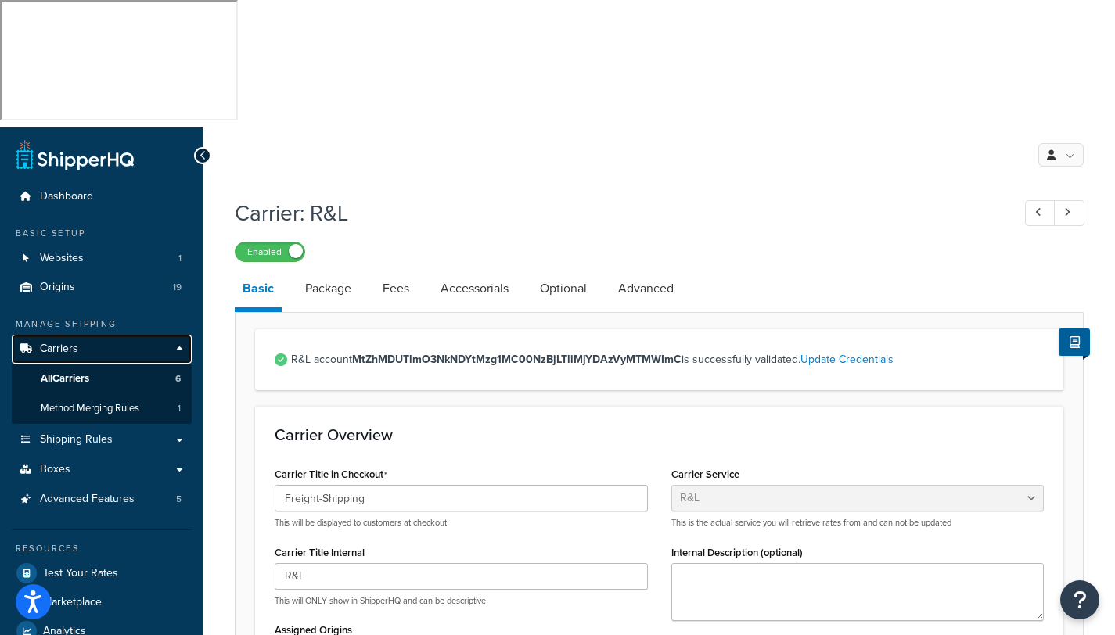
click at [77, 335] on link "Carriers" at bounding box center [102, 349] width 180 height 29
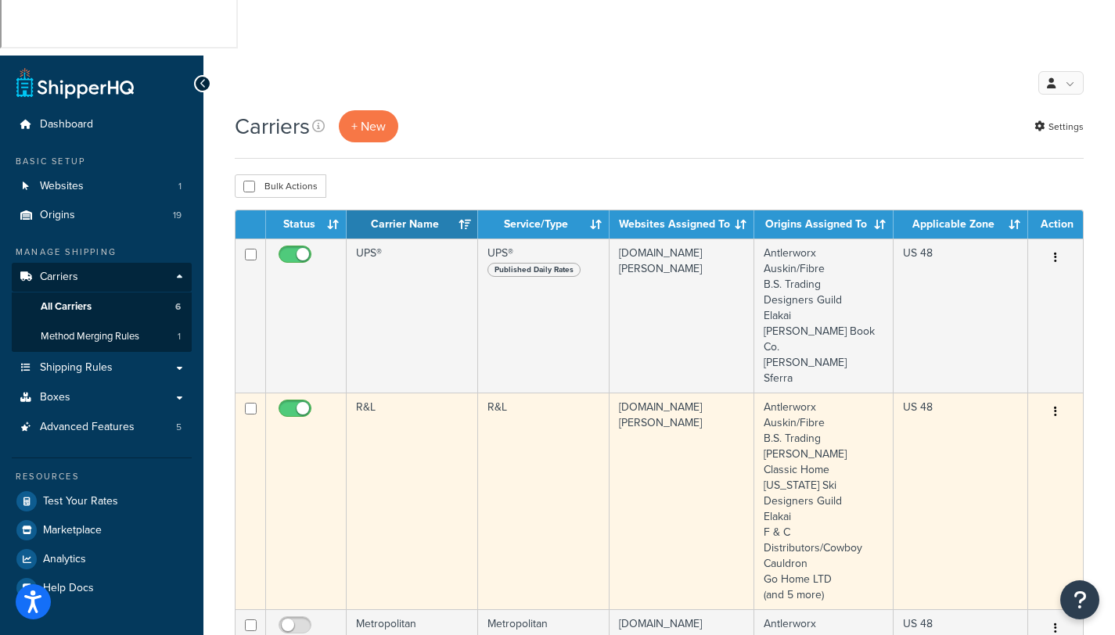
scroll to position [252, 0]
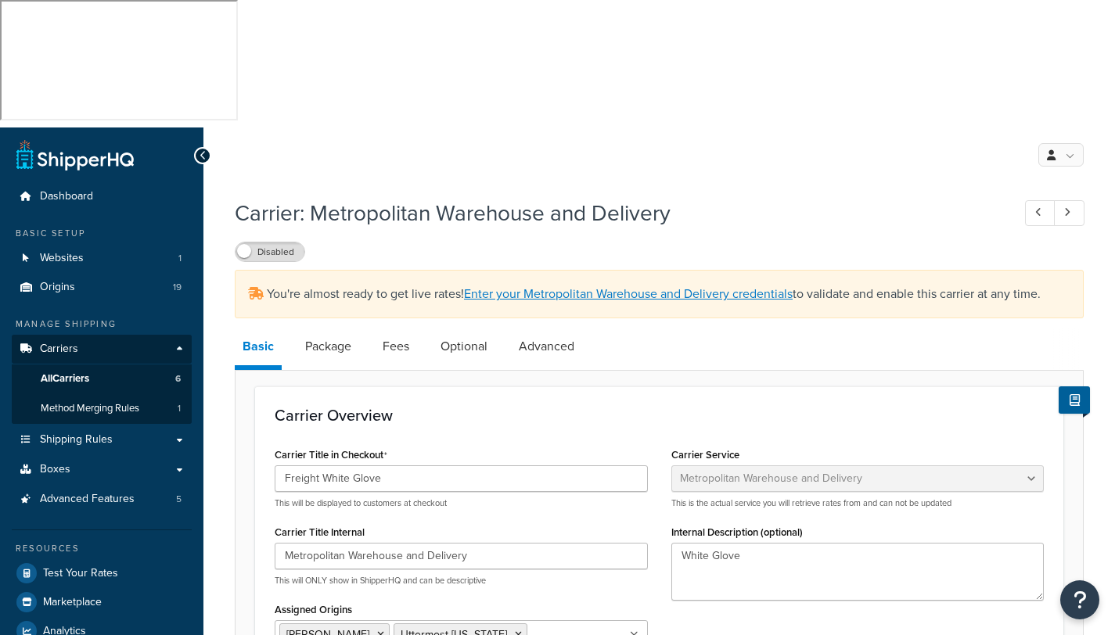
select select "metropolitanFreight"
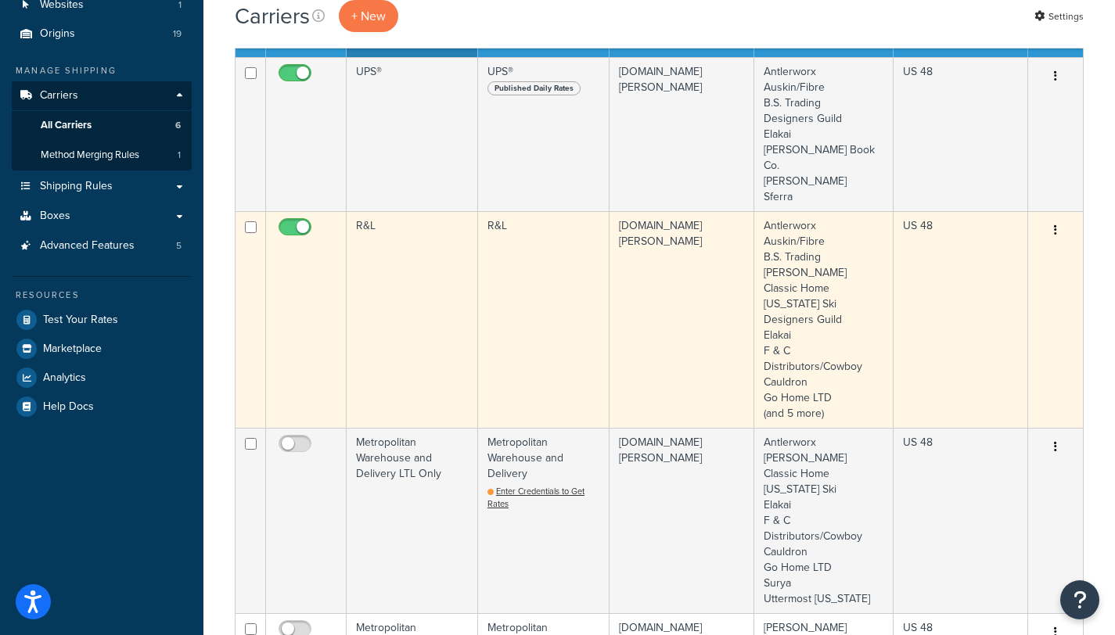
click at [430, 211] on td "R&L" at bounding box center [412, 319] width 131 height 217
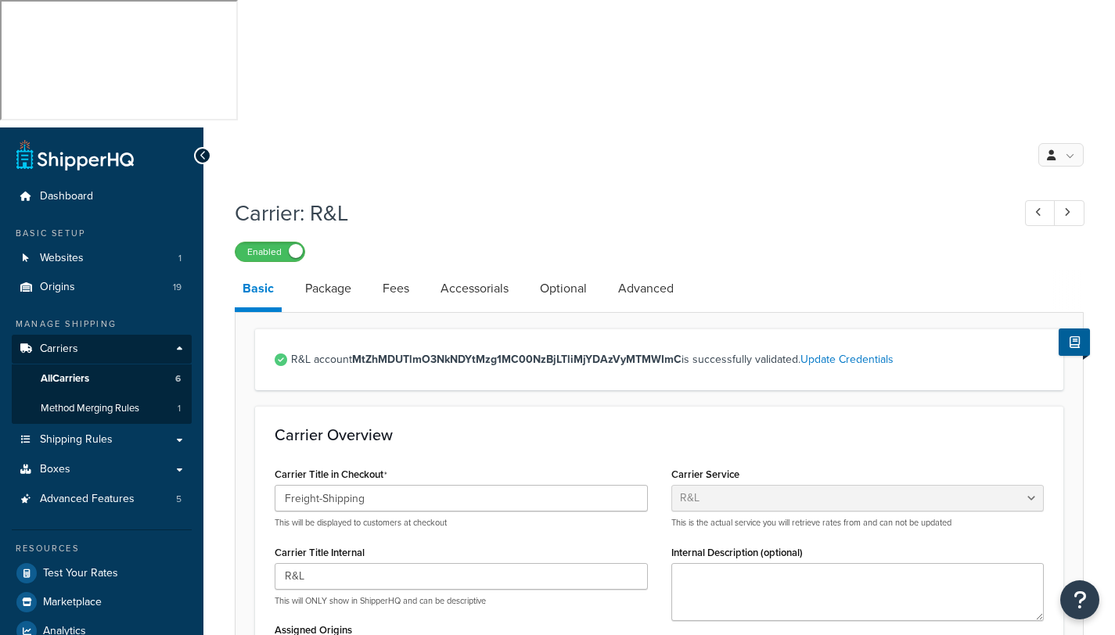
select select "rlFreight"
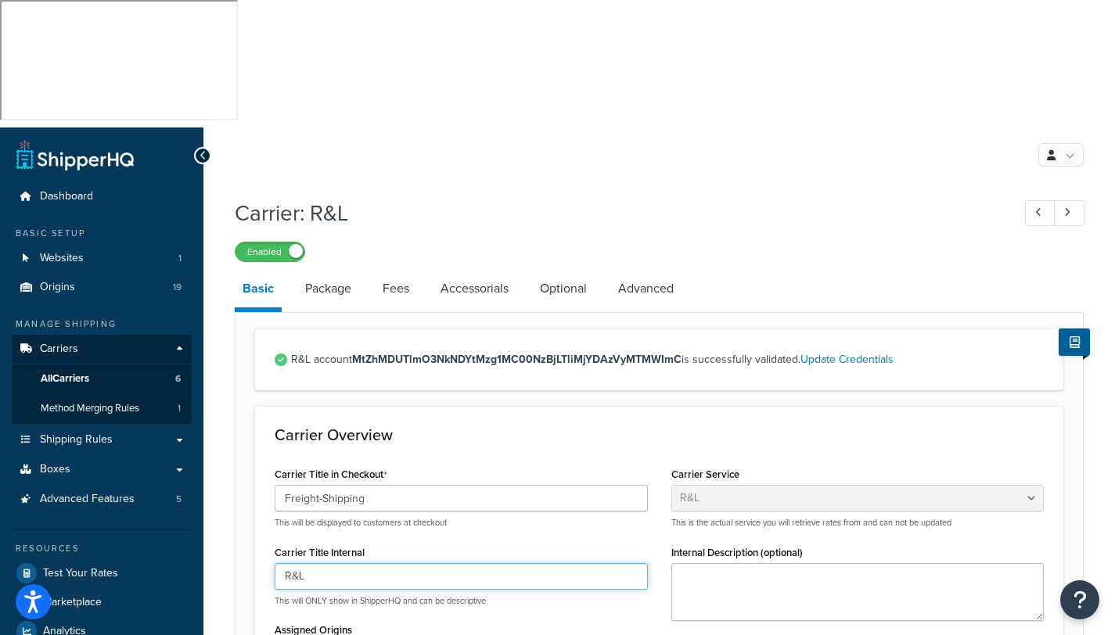
click at [312, 563] on input "R&L" at bounding box center [461, 576] width 373 height 27
click at [333, 270] on link "Package" at bounding box center [328, 289] width 62 height 38
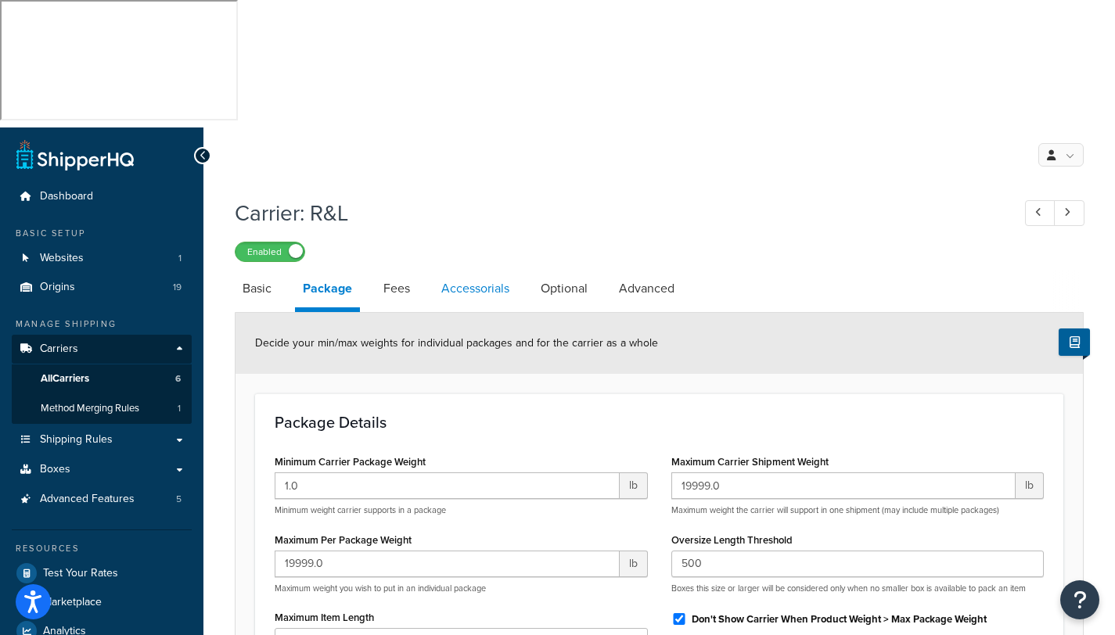
click at [466, 270] on link "Accessorials" at bounding box center [475, 289] width 84 height 38
select select "residential"
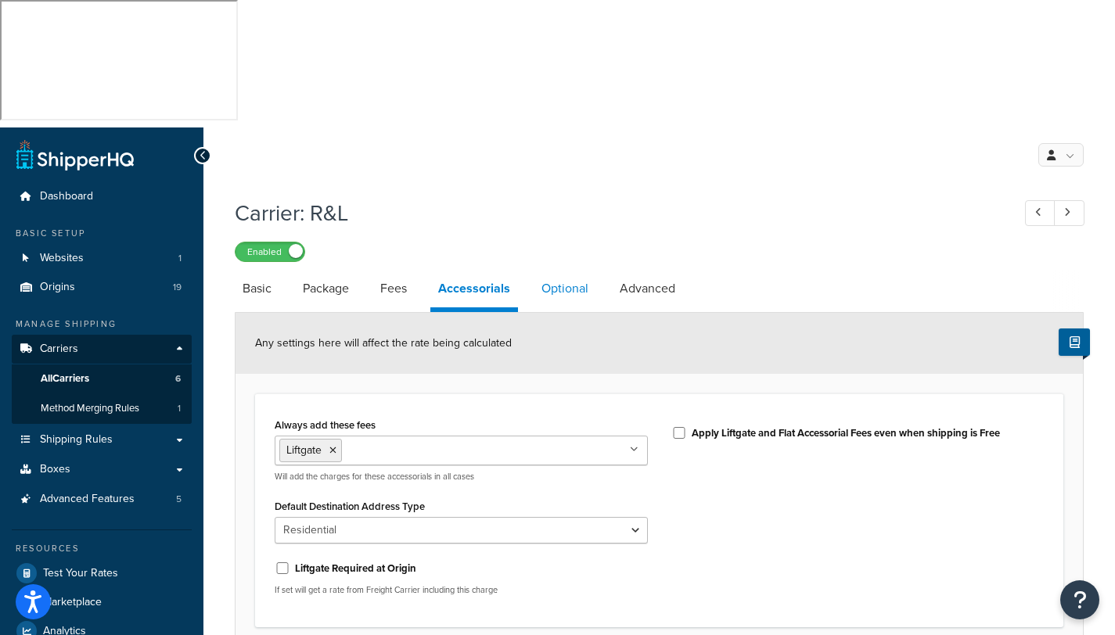
click at [563, 270] on link "Optional" at bounding box center [565, 289] width 63 height 38
select select "55"
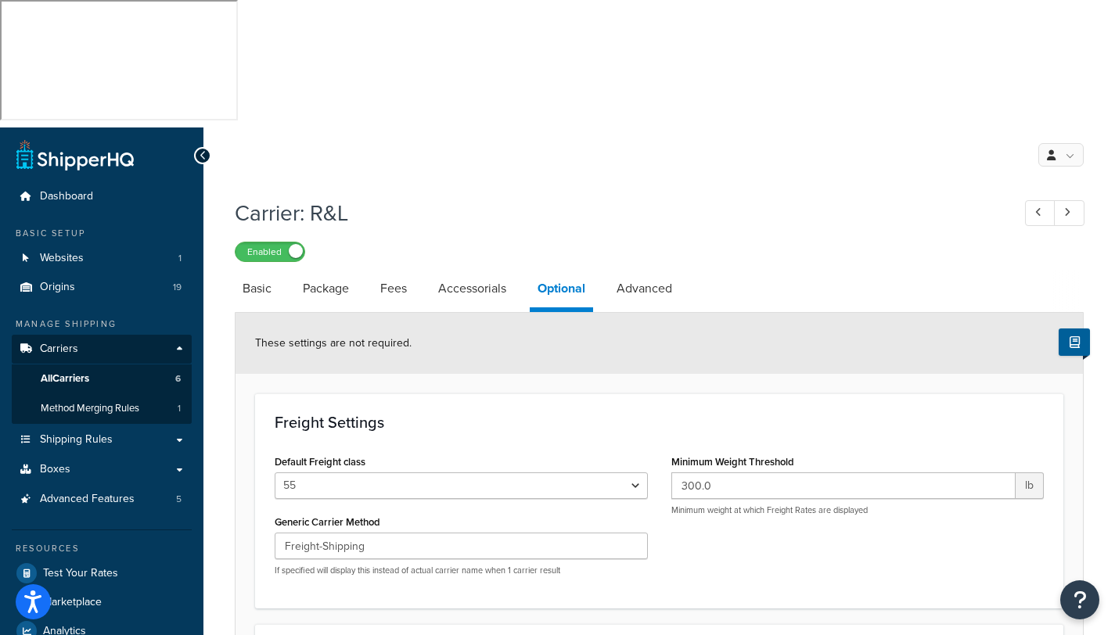
select select "residential"
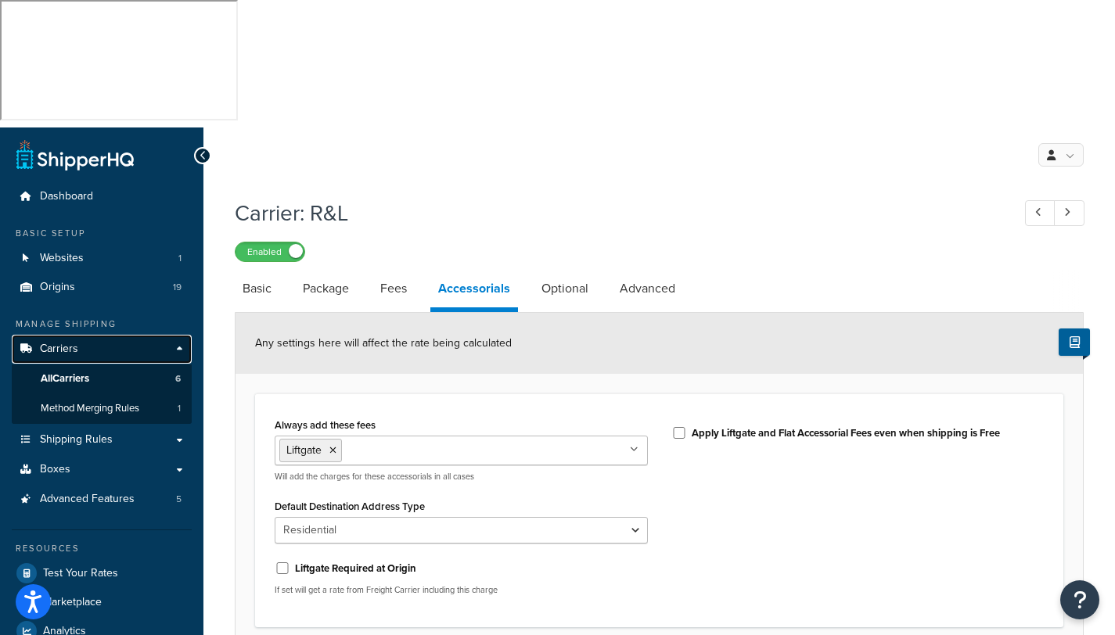
click at [65, 343] on span "Carriers" at bounding box center [59, 349] width 38 height 13
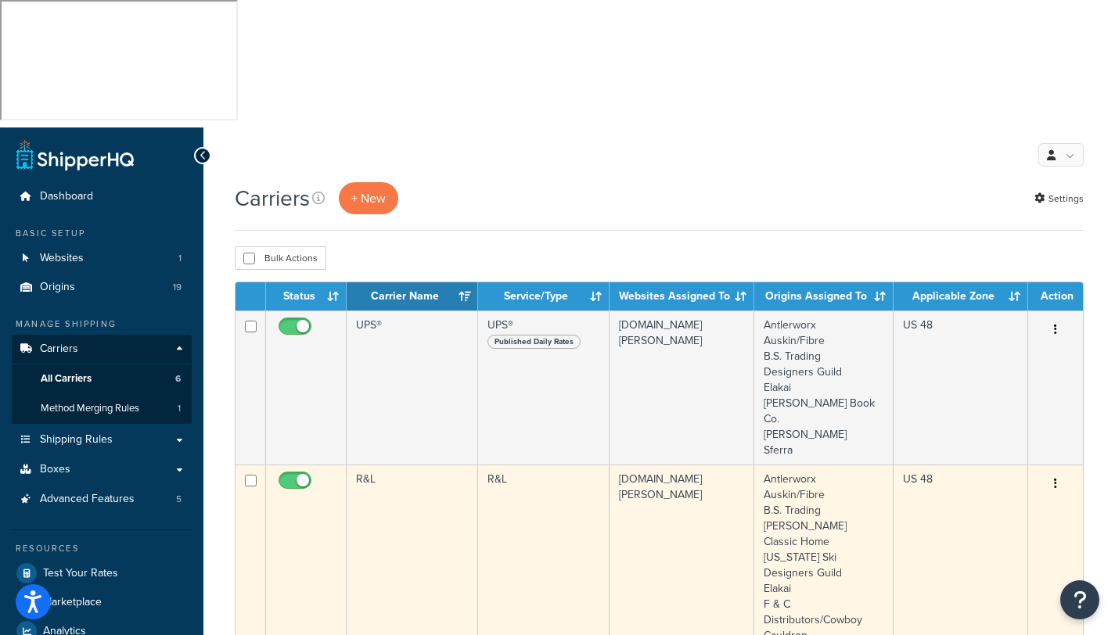
click at [240, 465] on td at bounding box center [250, 573] width 31 height 217
checkbox input "true"
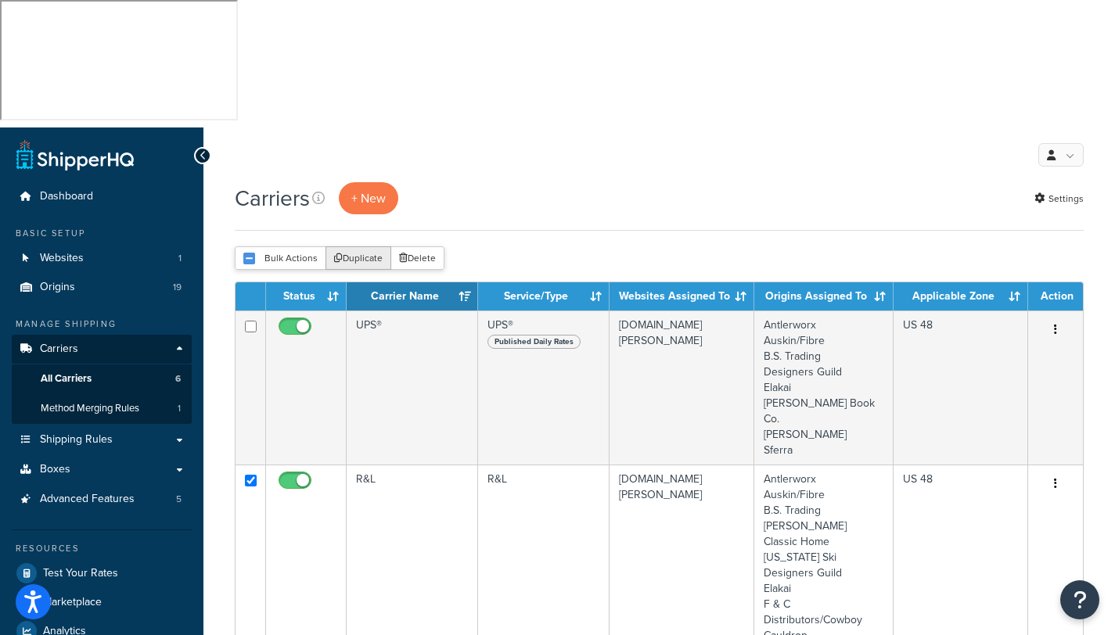
click at [354, 246] on button "Duplicate" at bounding box center [358, 257] width 66 height 23
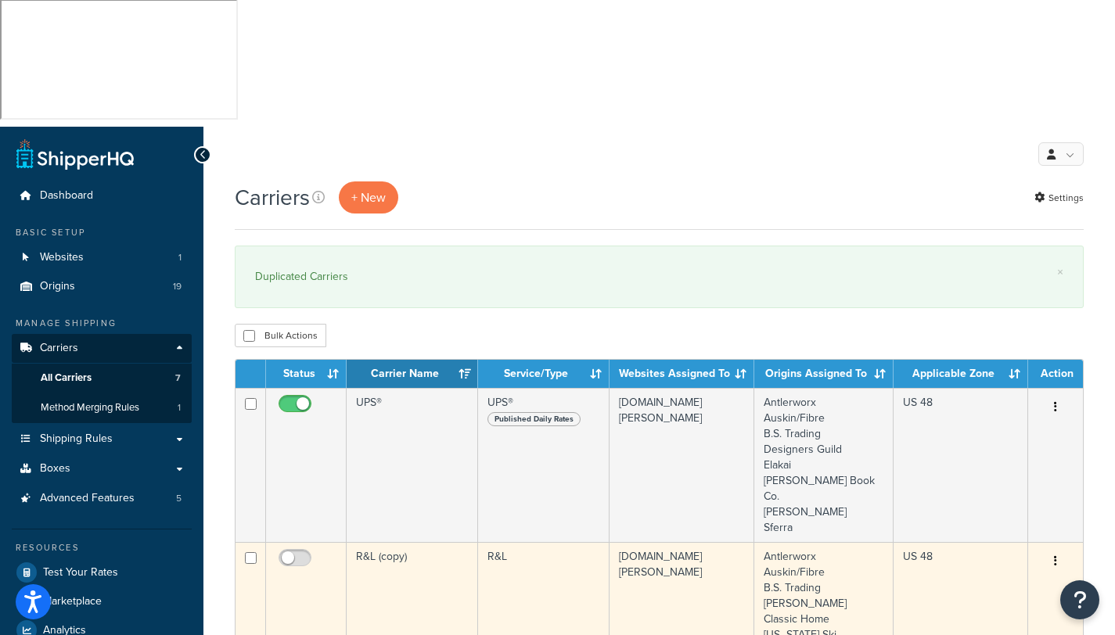
scroll to position [23, 0]
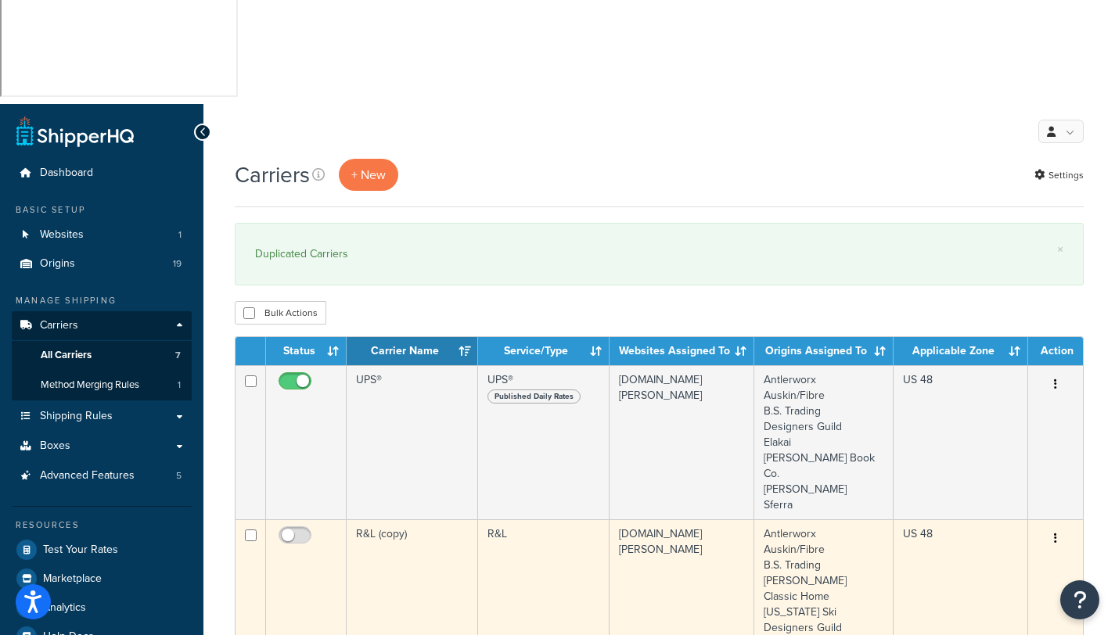
click at [381, 519] on td "R&L (copy)" at bounding box center [412, 627] width 131 height 217
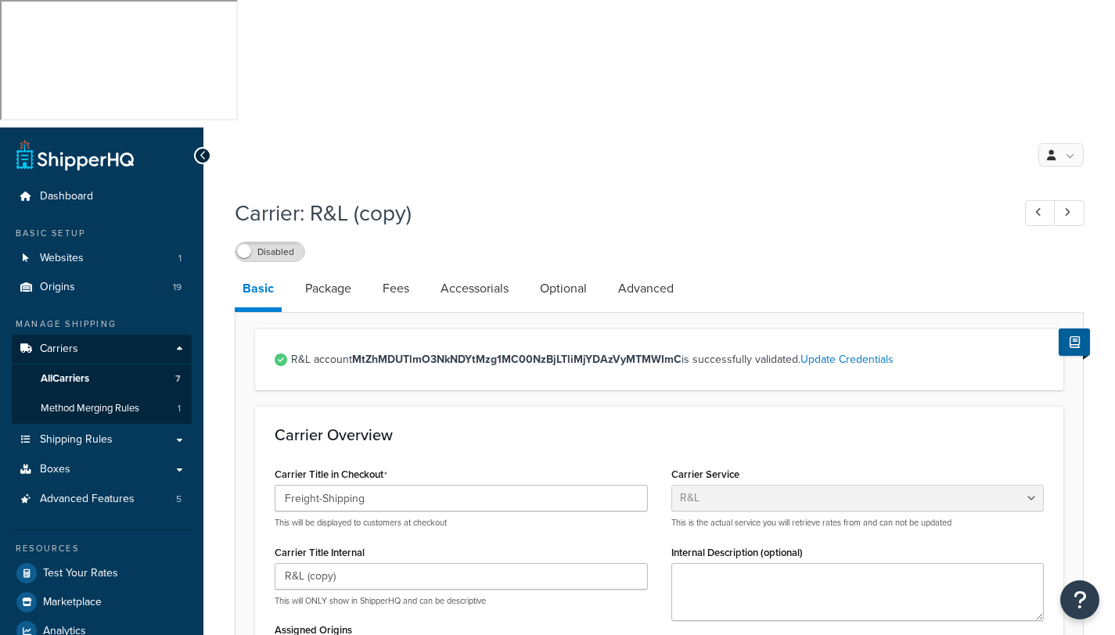
select select "rlFreight"
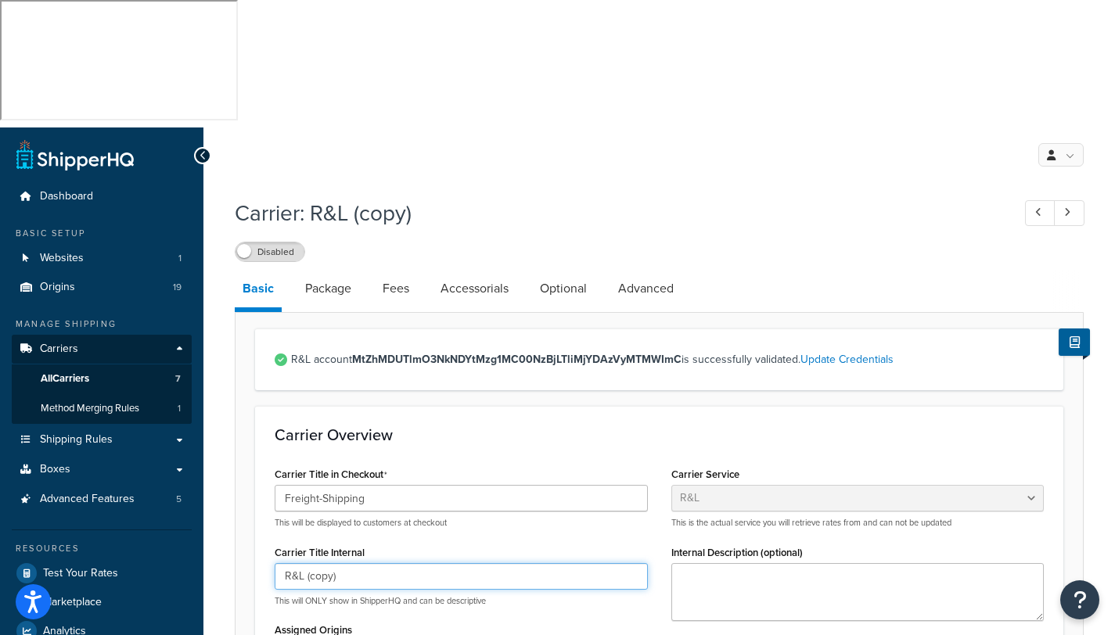
click at [365, 563] on input "R&L (copy)" at bounding box center [461, 576] width 373 height 27
drag, startPoint x: 364, startPoint y: 449, endPoint x: 193, endPoint y: 434, distance: 171.2
type input "R & L White Glove"
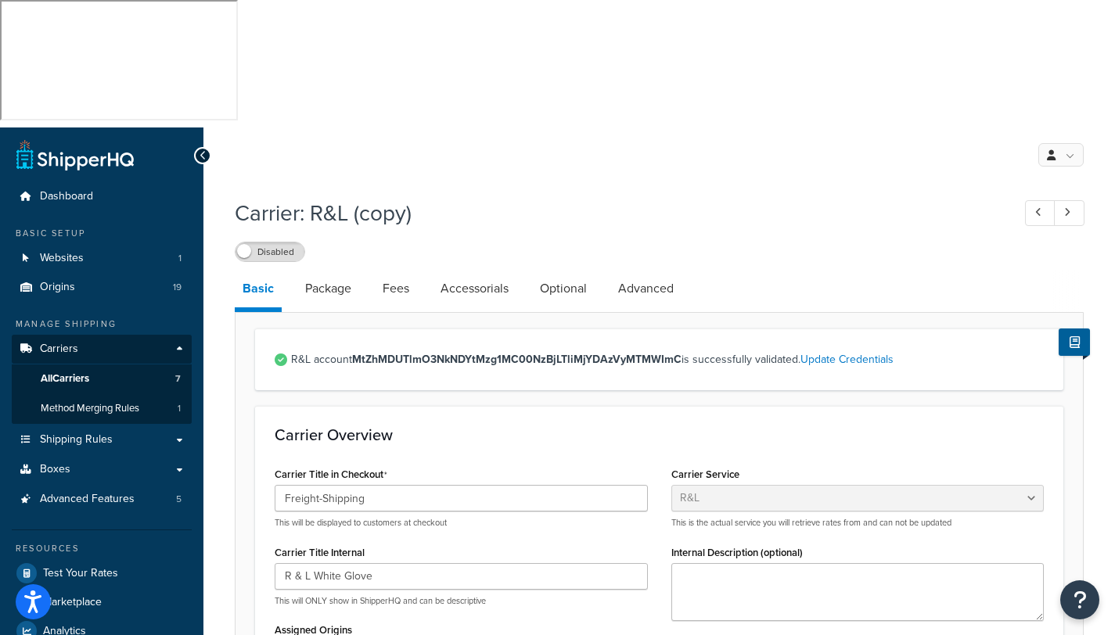
scroll to position [133, 0]
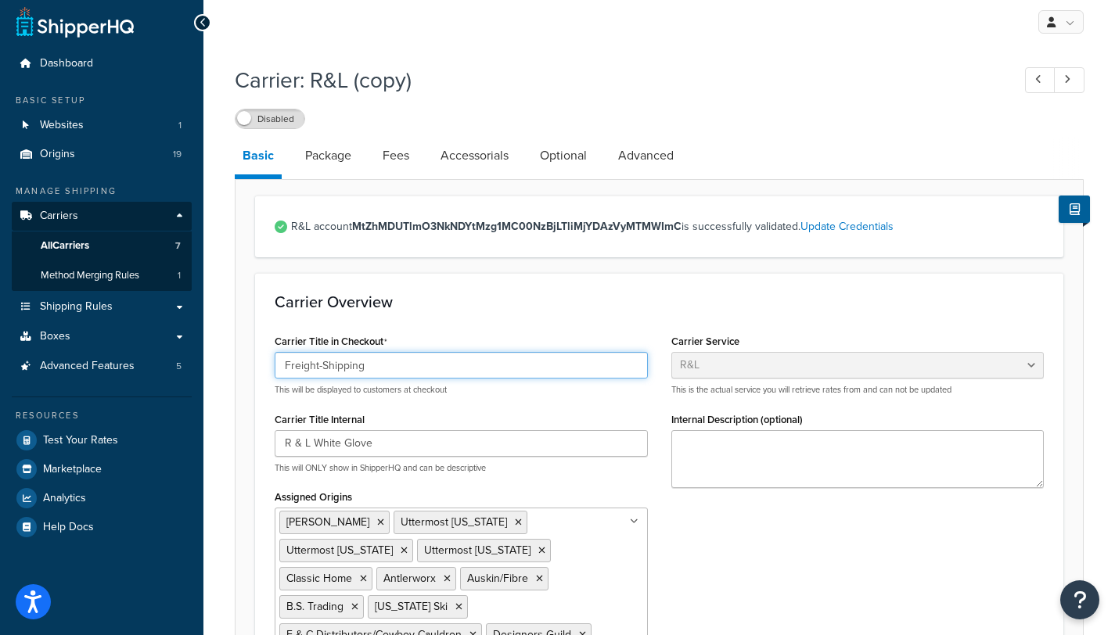
click at [380, 352] on input "Freight-Shipping" at bounding box center [461, 365] width 373 height 27
type input "Freight-White Glove"
click at [798, 402] on div "Carrier Title in Checkout Freight-White Glove This will be displayed to custome…" at bounding box center [659, 530] width 793 height 401
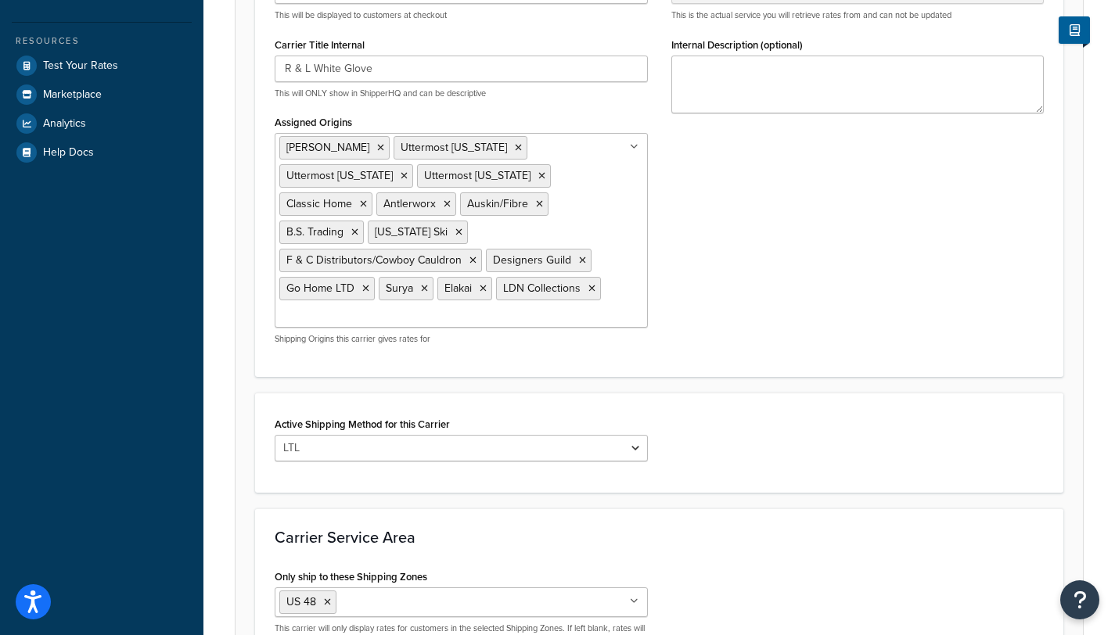
scroll to position [538, 0]
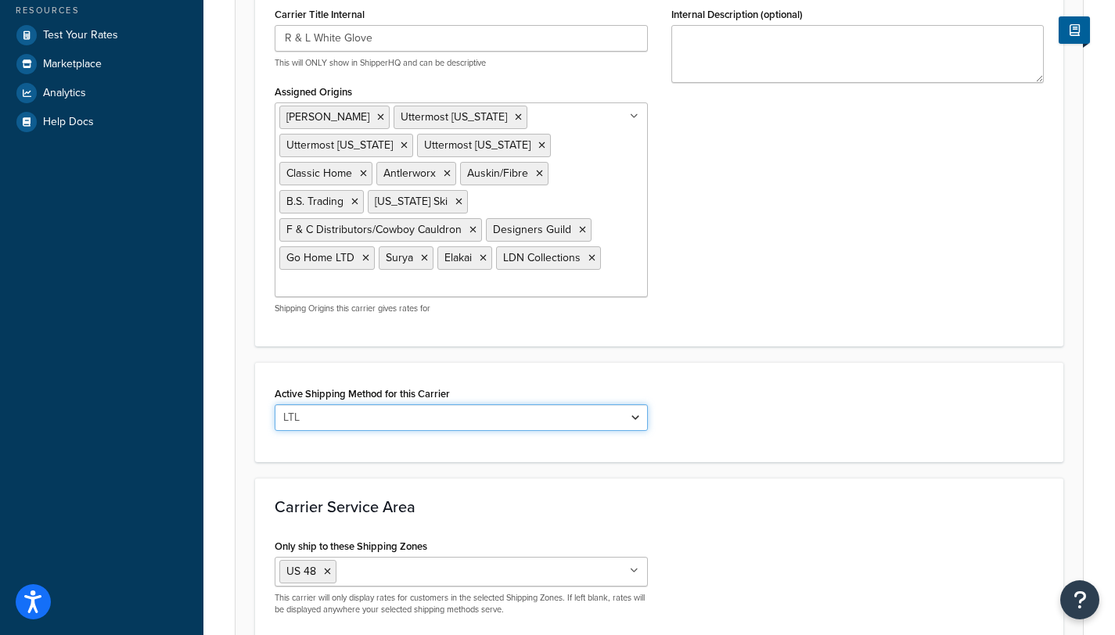
click at [430, 404] on select "LTL" at bounding box center [461, 417] width 373 height 27
click at [275, 404] on select "LTL" at bounding box center [461, 417] width 373 height 27
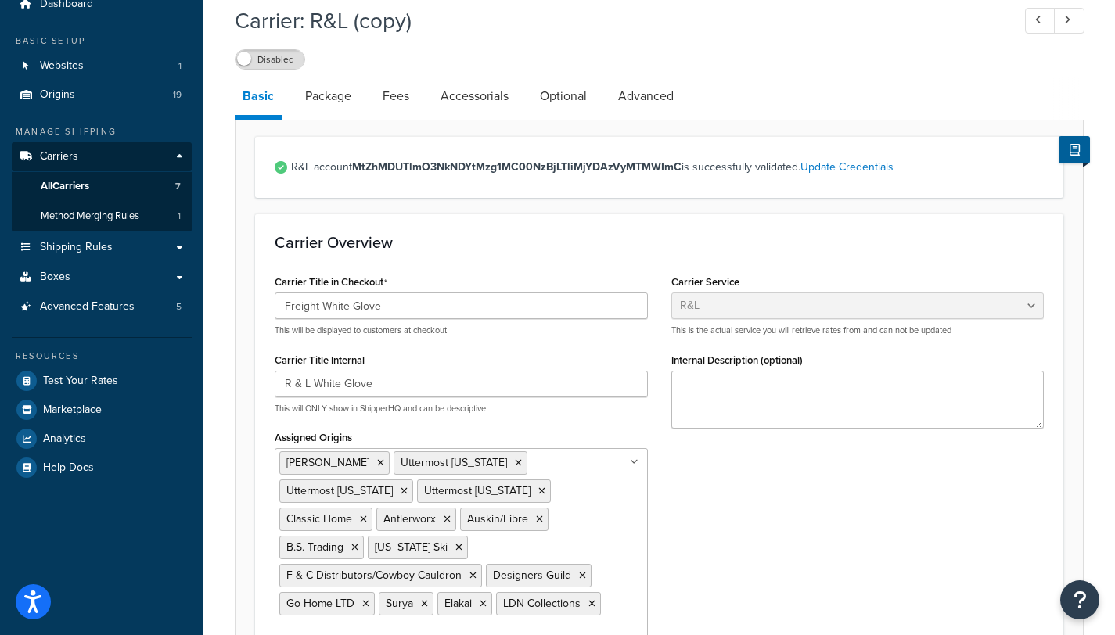
scroll to position [26, 0]
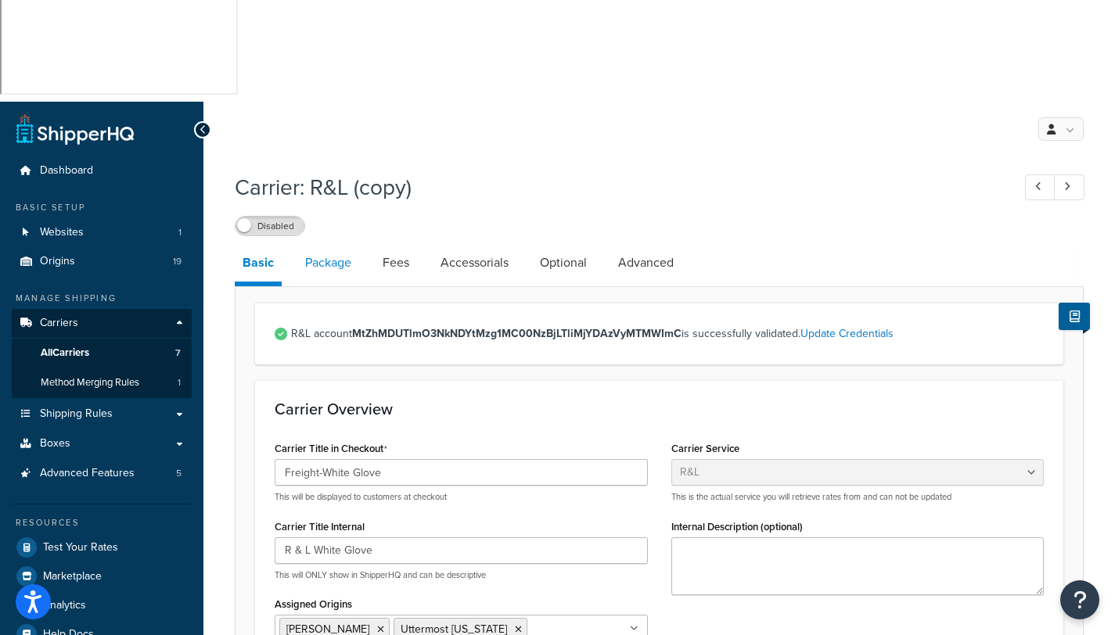
click at [327, 244] on link "Package" at bounding box center [328, 263] width 62 height 38
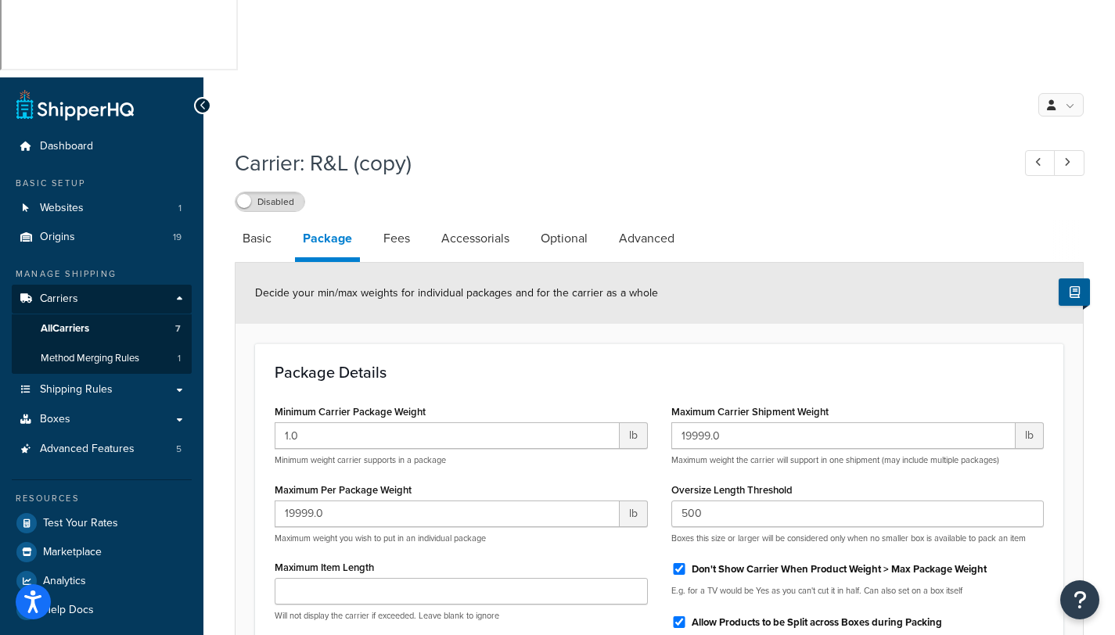
scroll to position [135, 0]
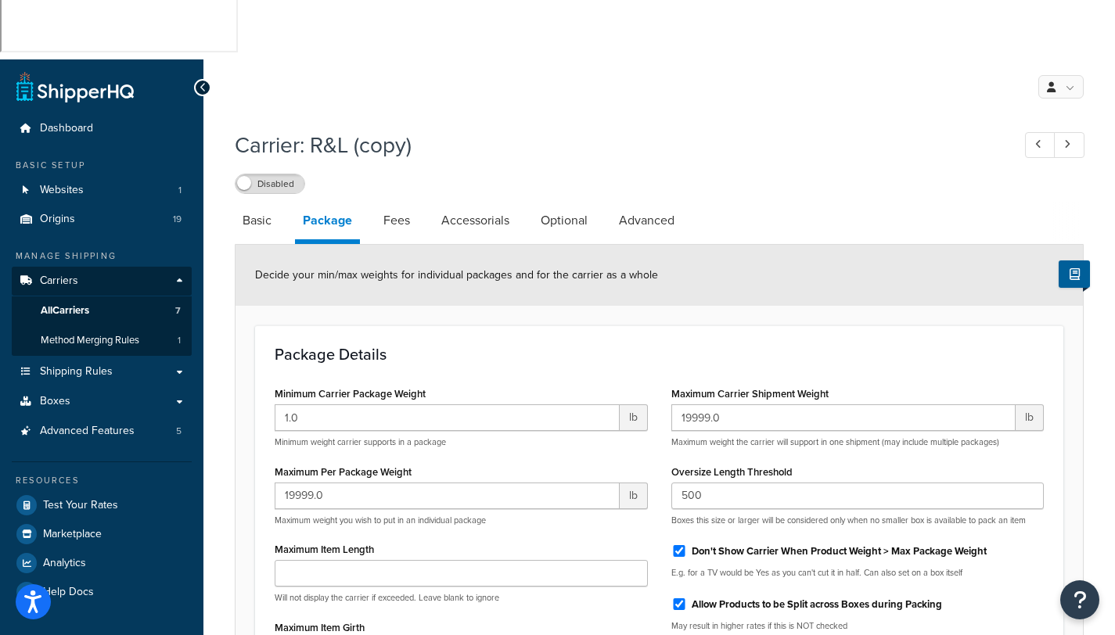
scroll to position [0, 0]
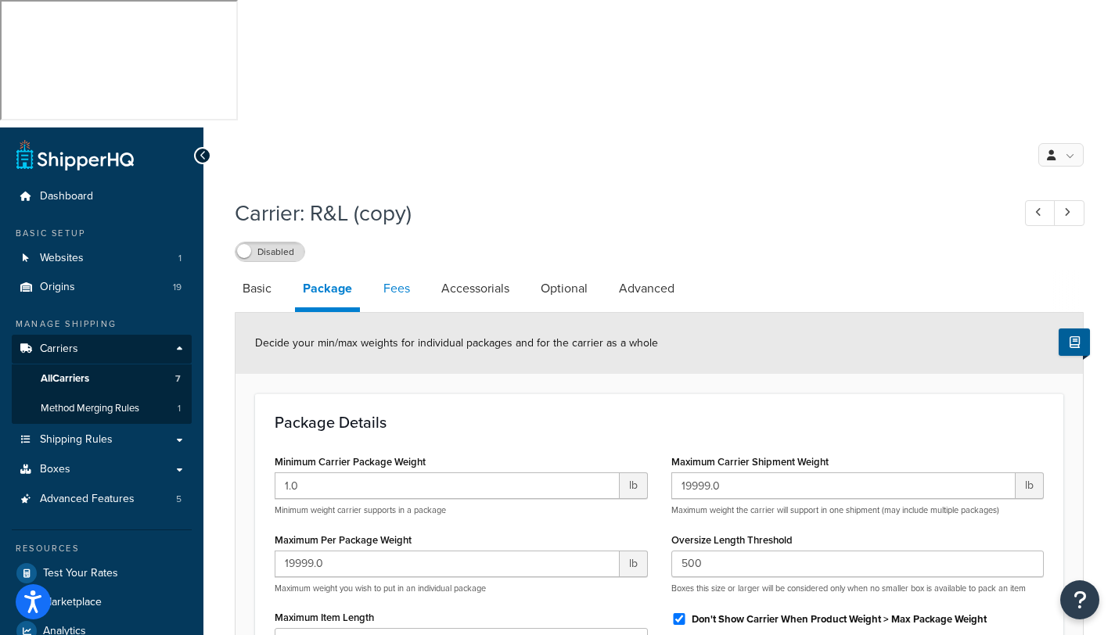
click at [400, 270] on link "Fees" at bounding box center [397, 289] width 42 height 38
select select "AFTER"
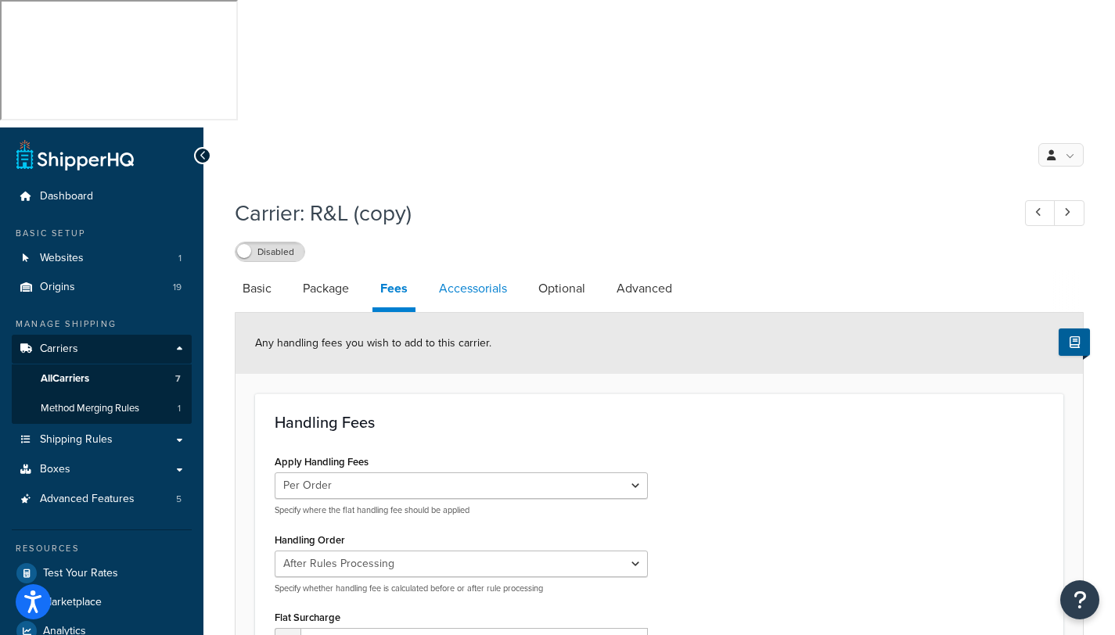
click at [483, 270] on link "Accessorials" at bounding box center [473, 289] width 84 height 38
select select "residential"
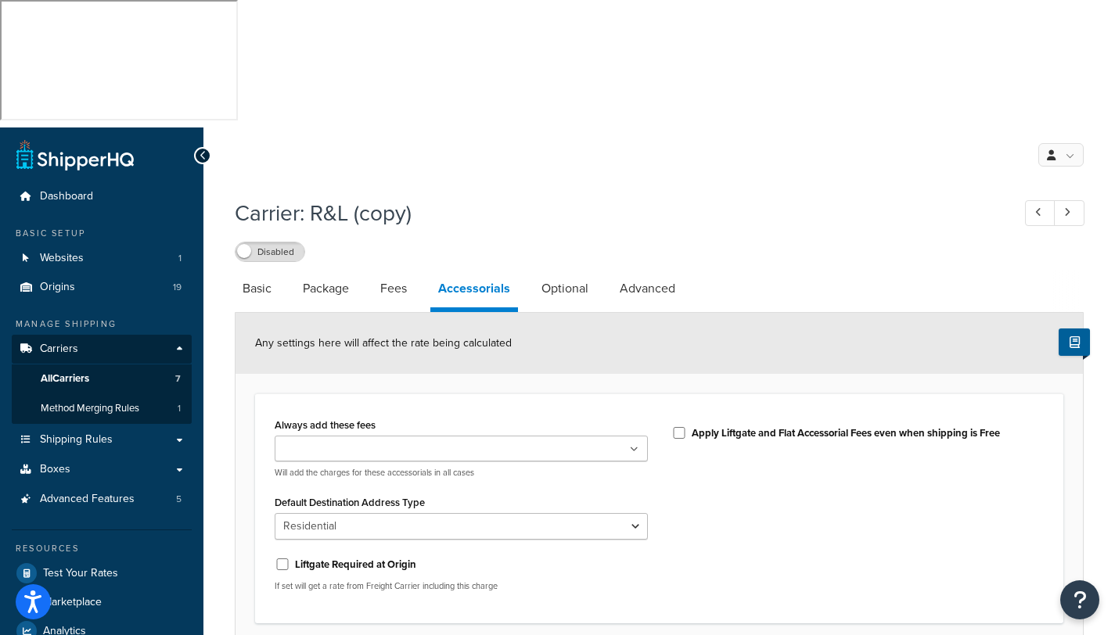
click at [636, 436] on ul at bounding box center [461, 449] width 373 height 26
click at [753, 424] on div "Always add these fees Liftgate Address Type Scheduled Appointment Inside Delive…" at bounding box center [659, 511] width 793 height 194
click at [560, 270] on link "Optional" at bounding box center [565, 289] width 63 height 38
select select "55"
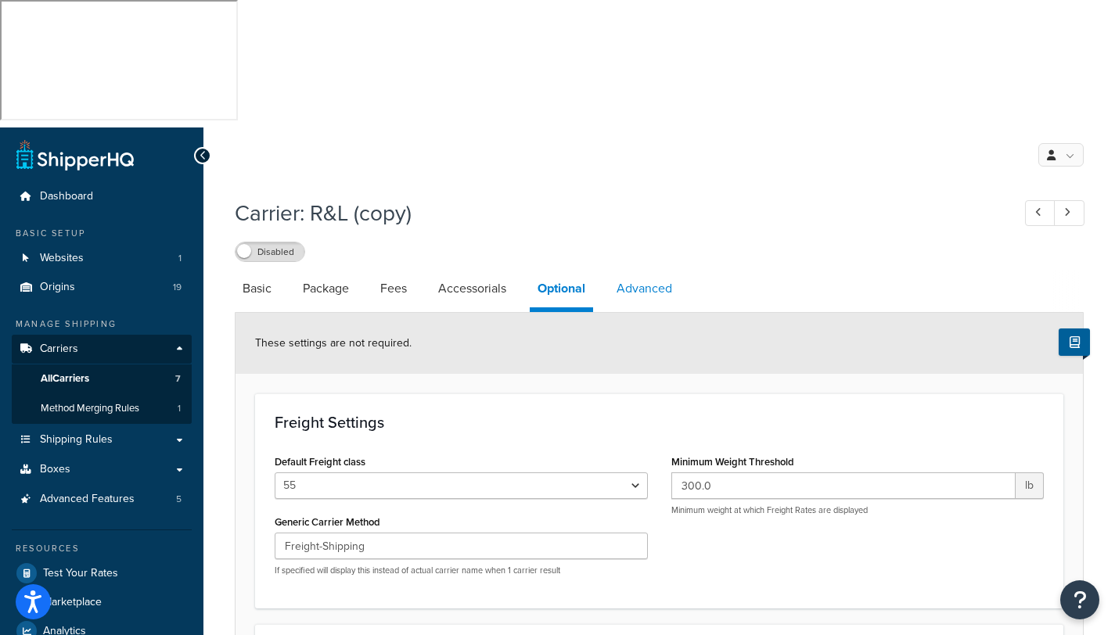
click at [640, 270] on link "Advanced" at bounding box center [644, 289] width 71 height 38
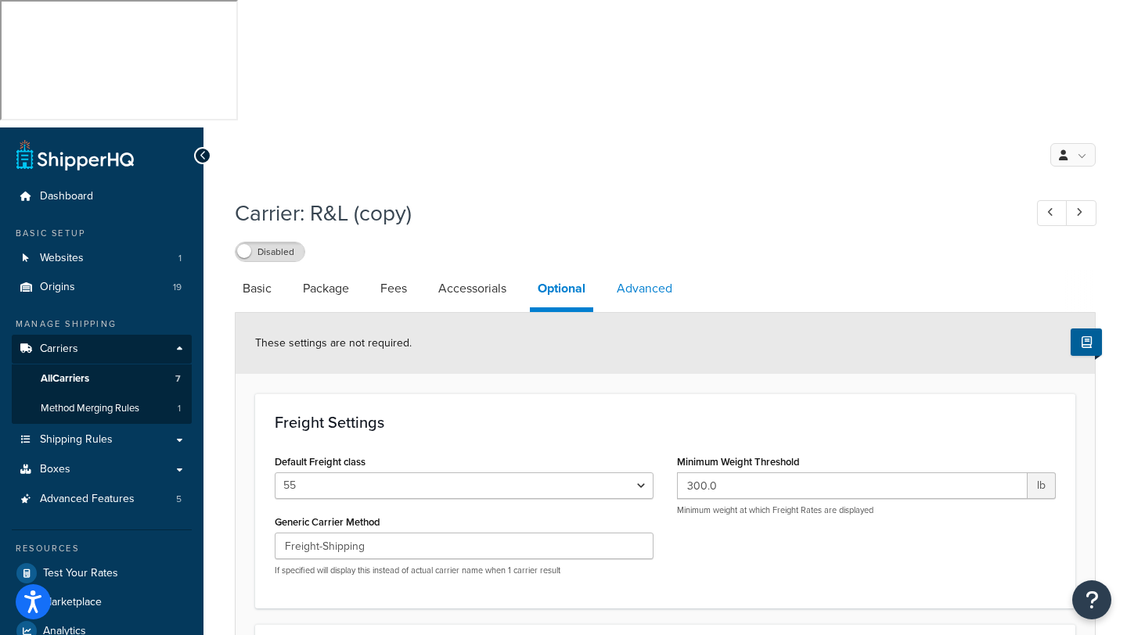
select select "false"
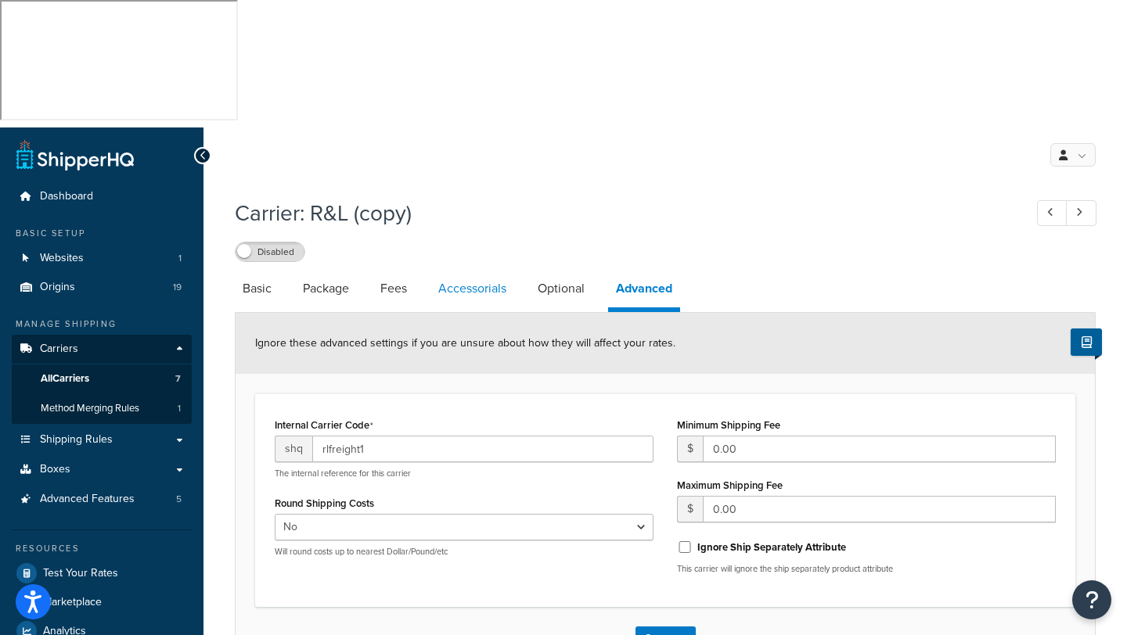
click at [477, 270] on link "Accessorials" at bounding box center [472, 289] width 84 height 38
select select "residential"
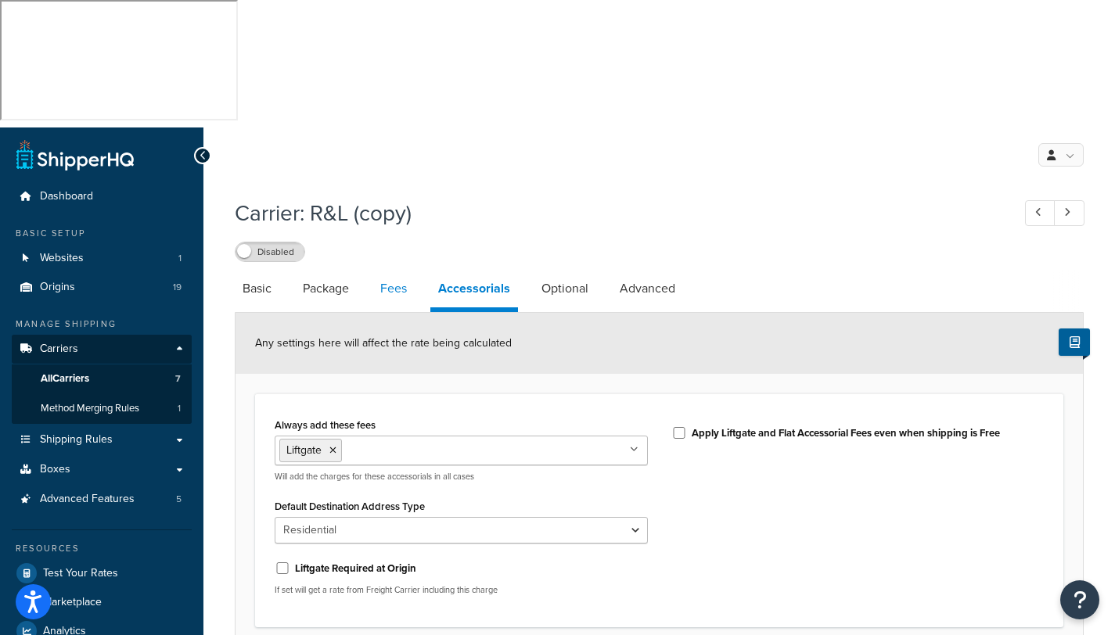
click at [389, 270] on link "Fees" at bounding box center [393, 289] width 42 height 38
select select "AFTER"
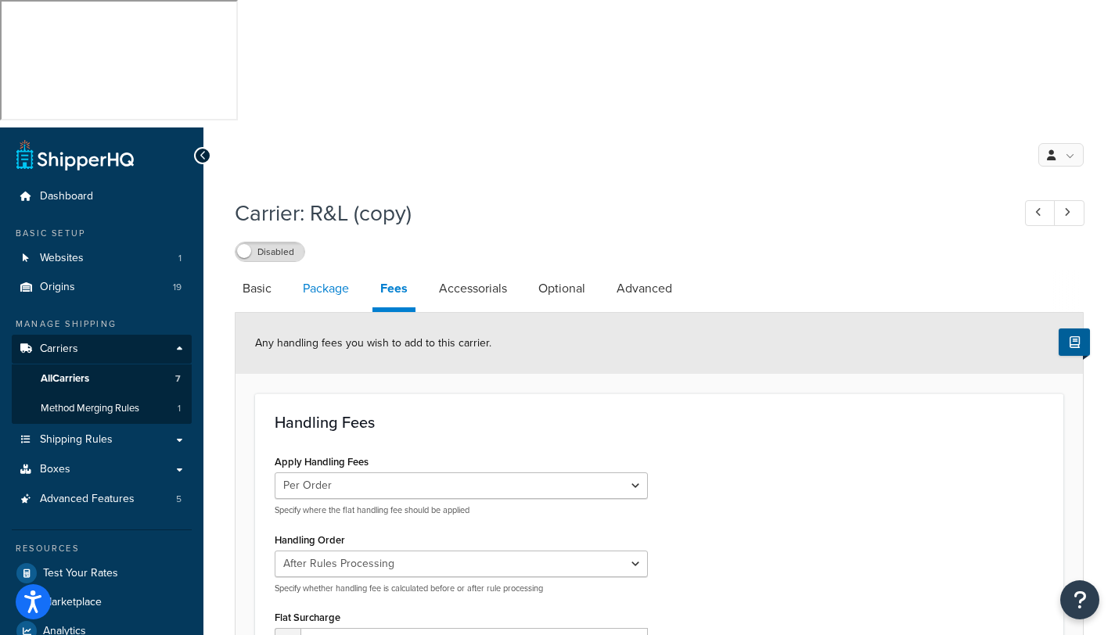
click at [333, 270] on link "Package" at bounding box center [326, 289] width 62 height 38
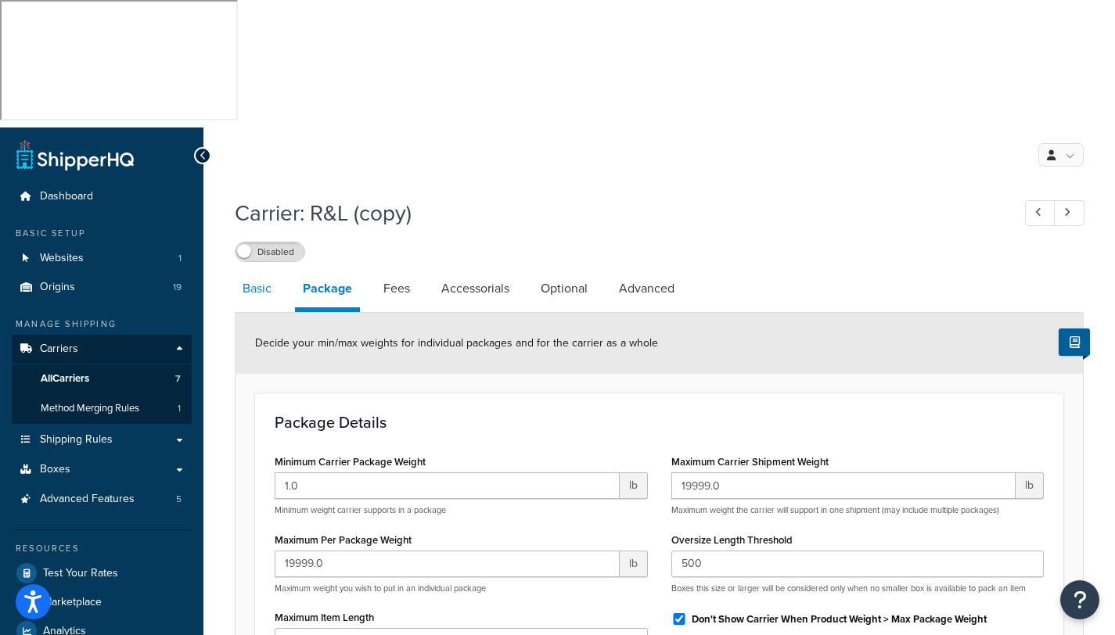
click at [241, 270] on link "Basic" at bounding box center [257, 289] width 45 height 38
select select "rlFreight"
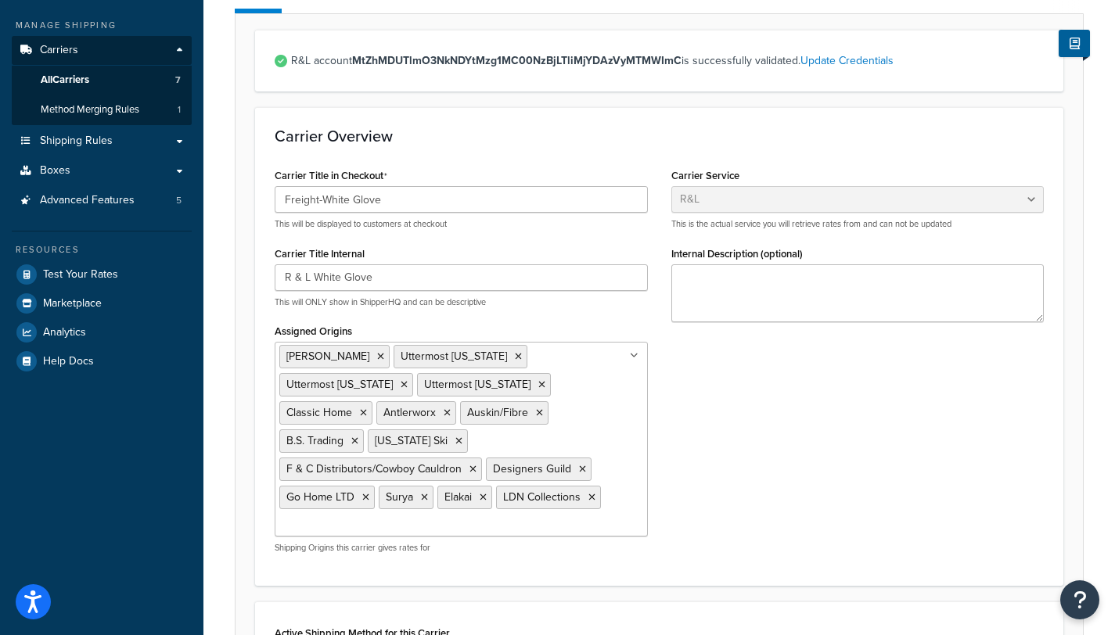
scroll to position [304, 0]
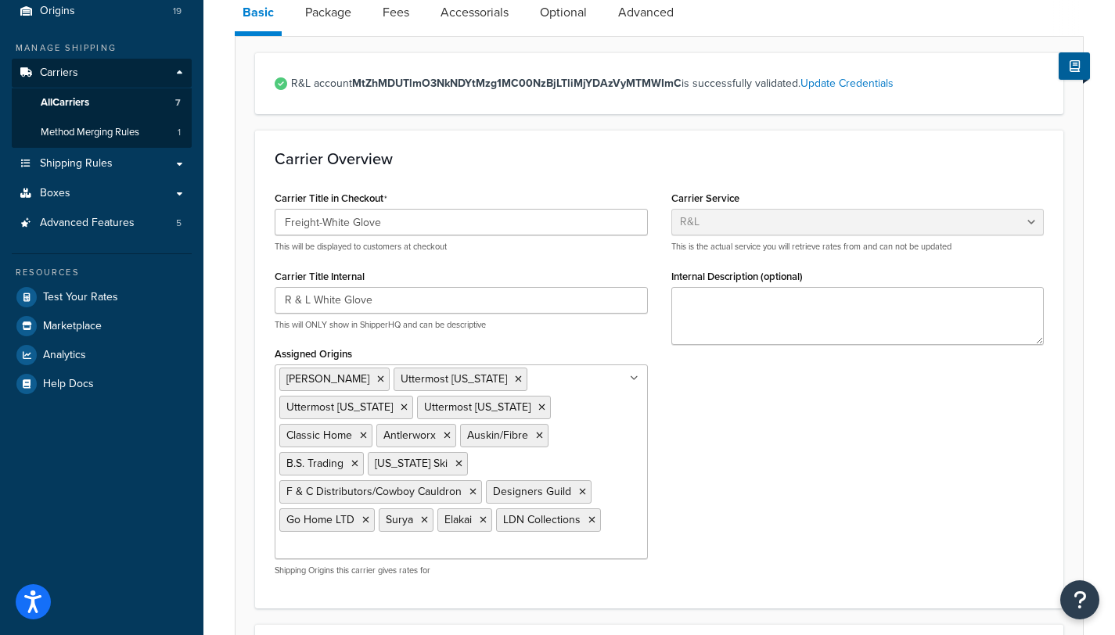
scroll to position [156, 0]
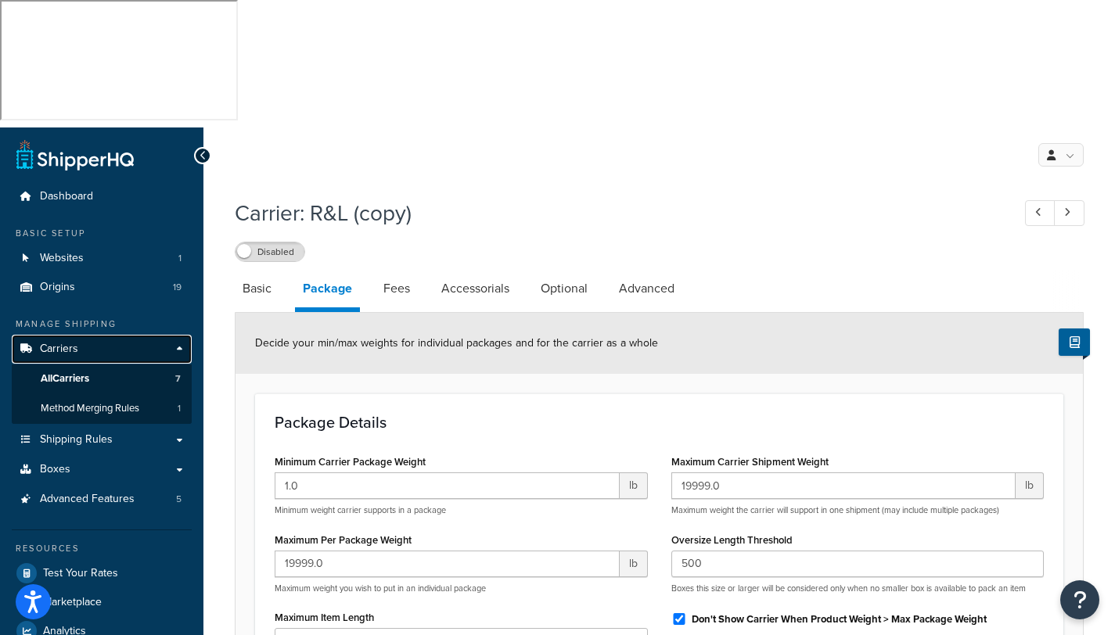
click at [58, 343] on span "Carriers" at bounding box center [59, 349] width 38 height 13
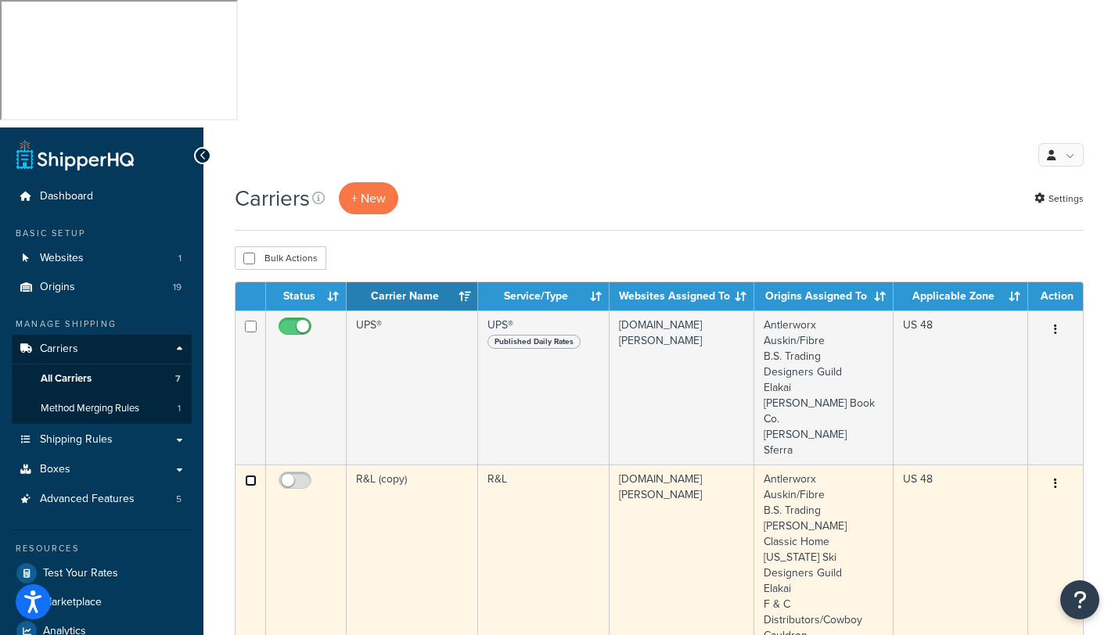
click at [252, 475] on input "checkbox" at bounding box center [251, 481] width 12 height 12
checkbox input "true"
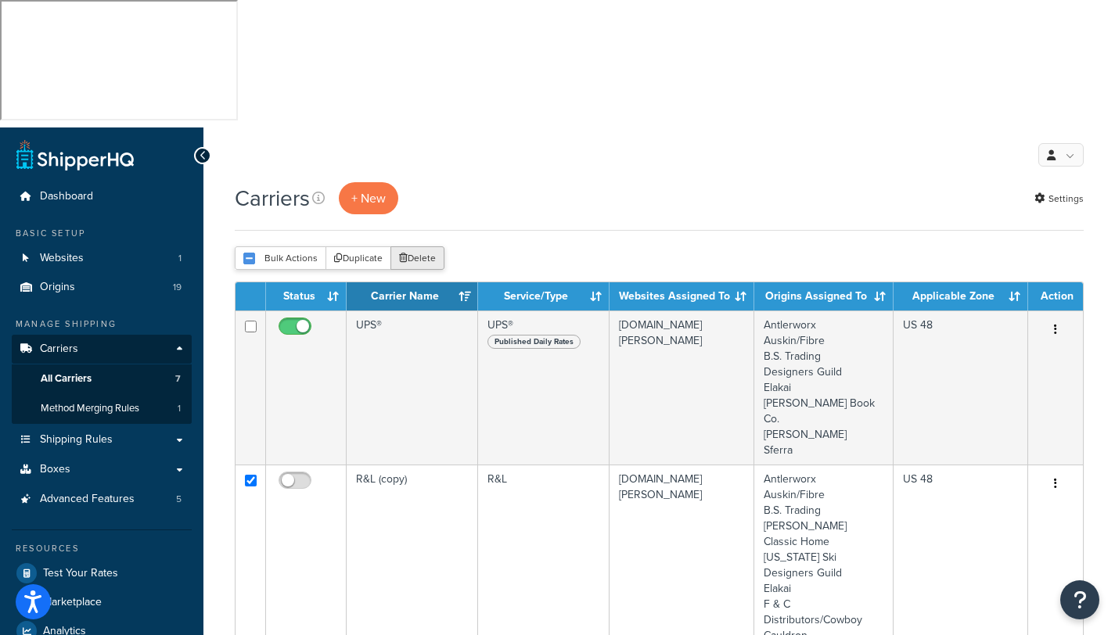
click at [431, 246] on button "Delete" at bounding box center [417, 257] width 54 height 23
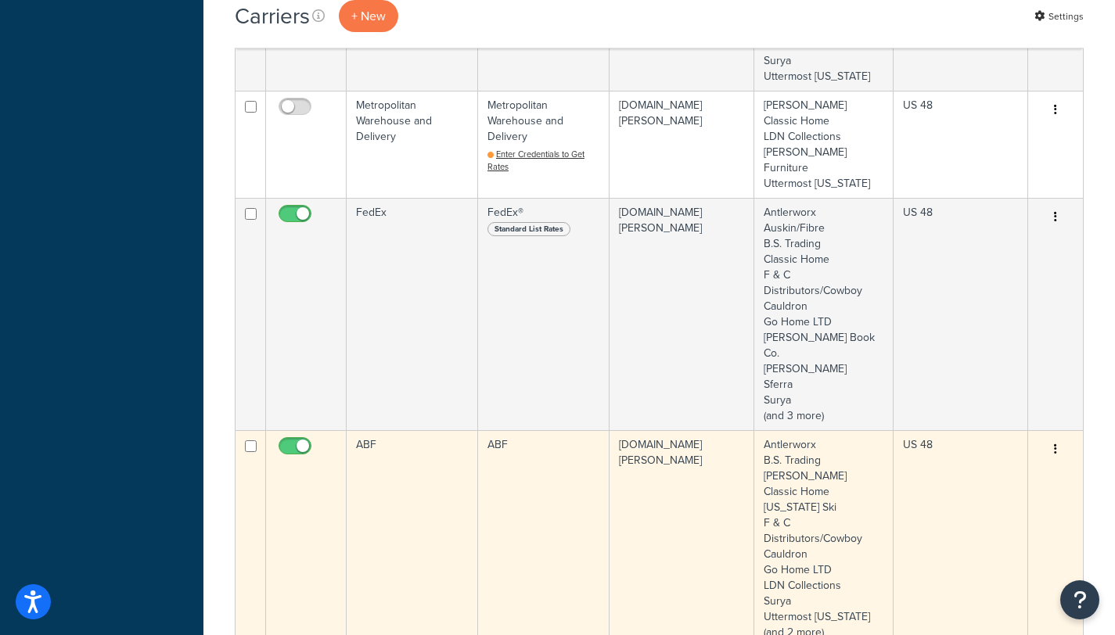
scroll to position [886, 0]
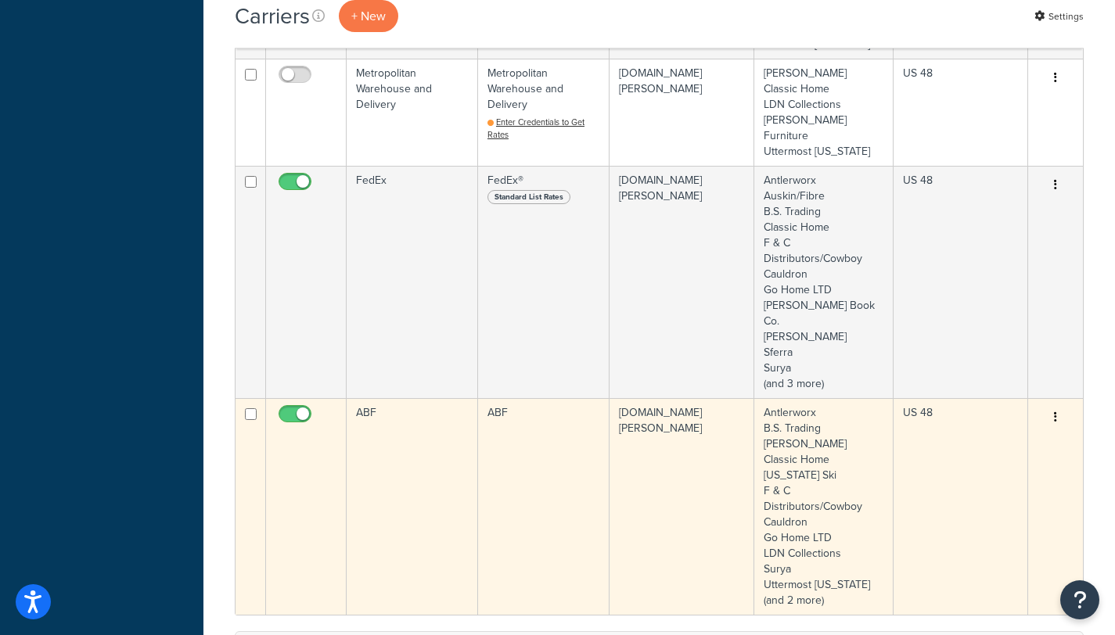
click at [421, 398] on td "ABF" at bounding box center [412, 506] width 131 height 217
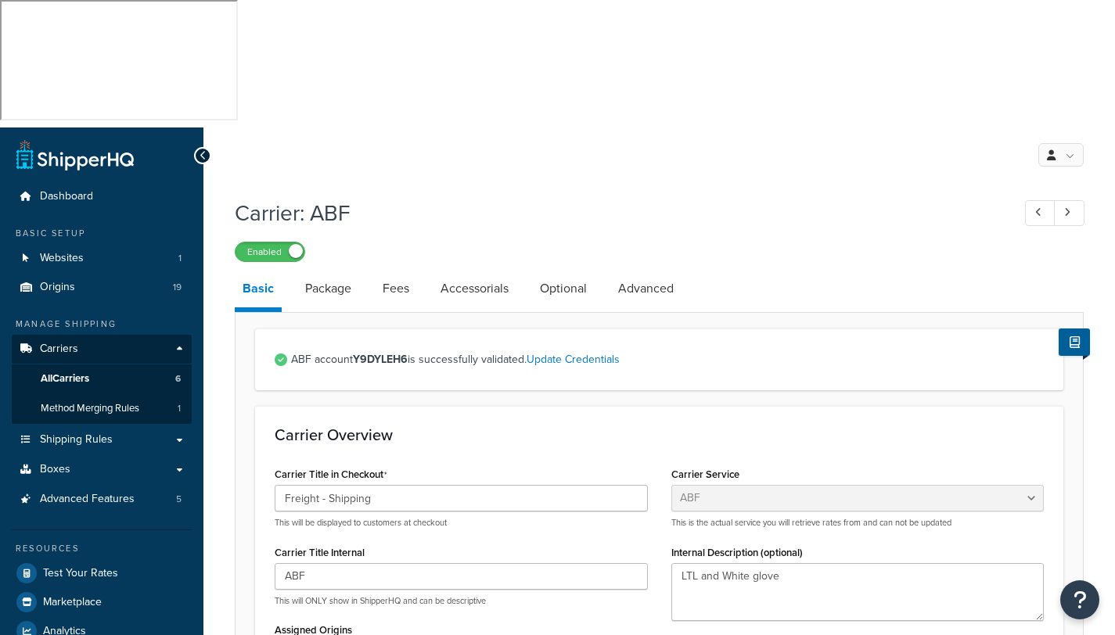
select select "abfFreight"
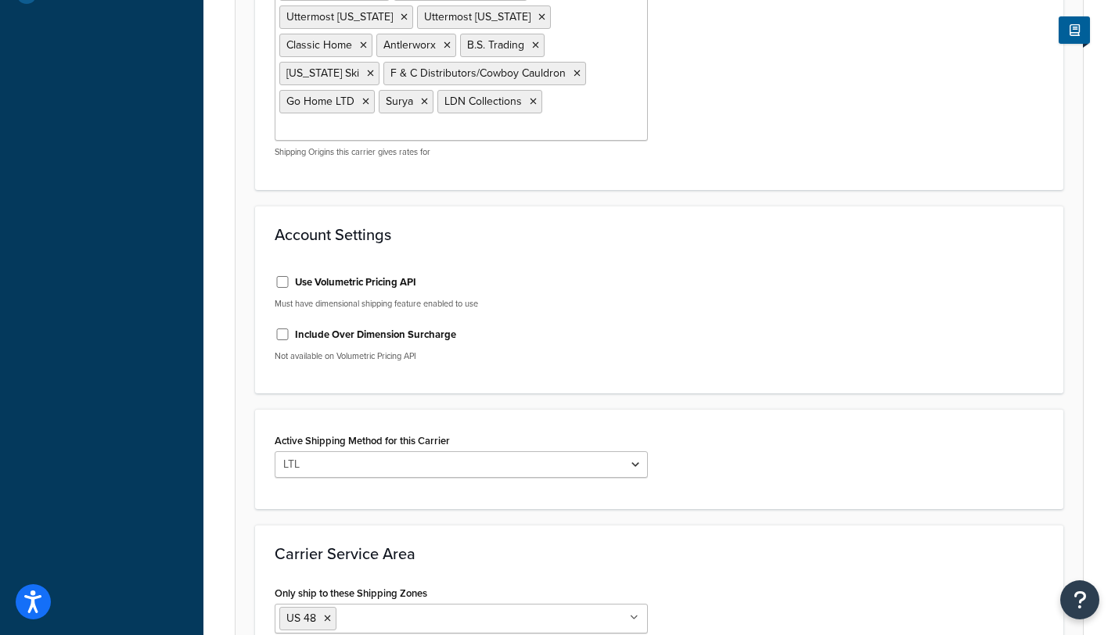
scroll to position [700, 0]
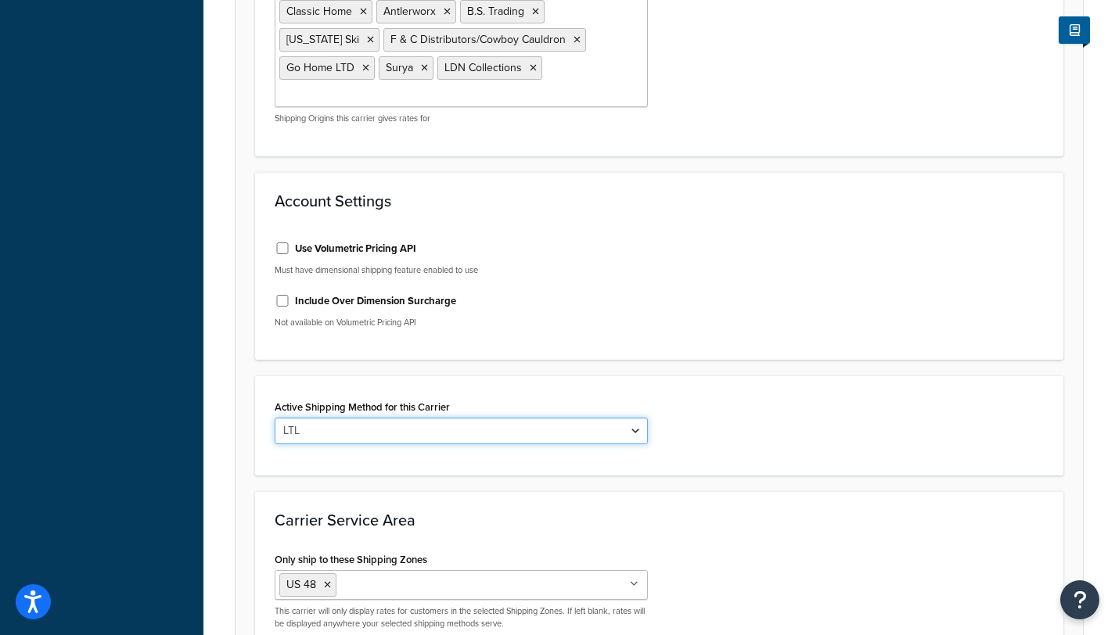
click at [634, 418] on select "LTL" at bounding box center [461, 431] width 373 height 27
click at [275, 418] on select "LTL" at bounding box center [461, 431] width 373 height 27
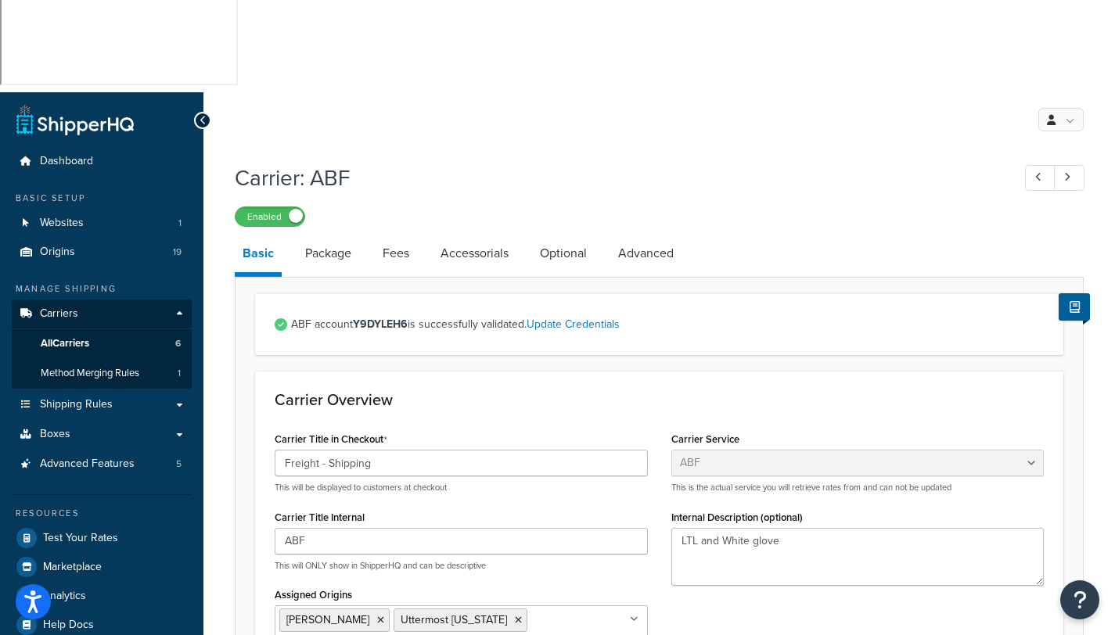
scroll to position [0, 0]
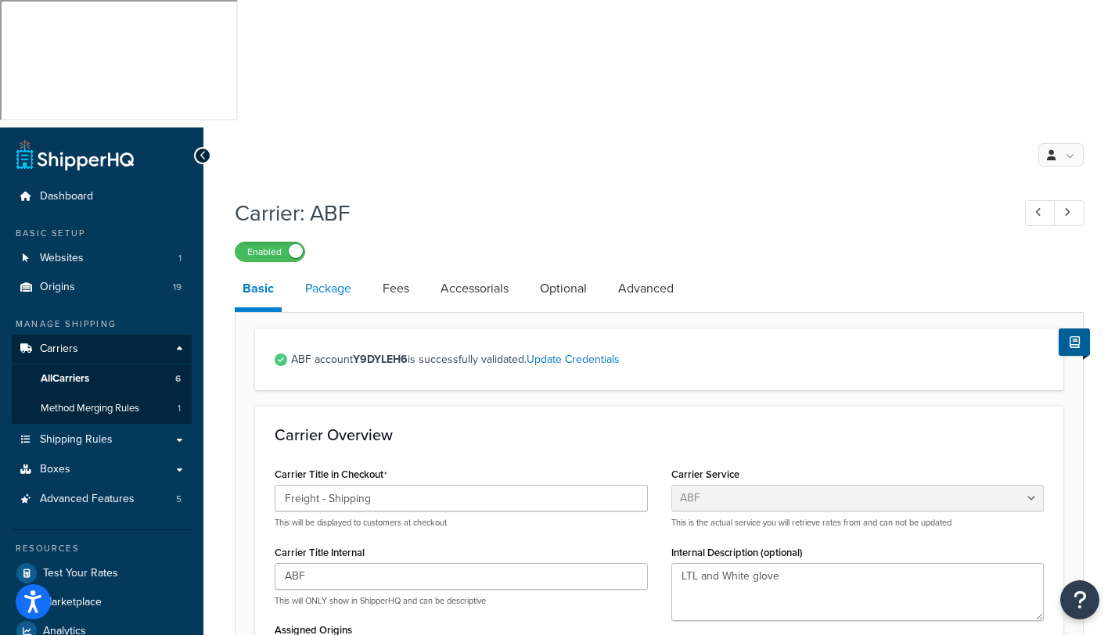
click at [333, 270] on link "Package" at bounding box center [328, 289] width 62 height 38
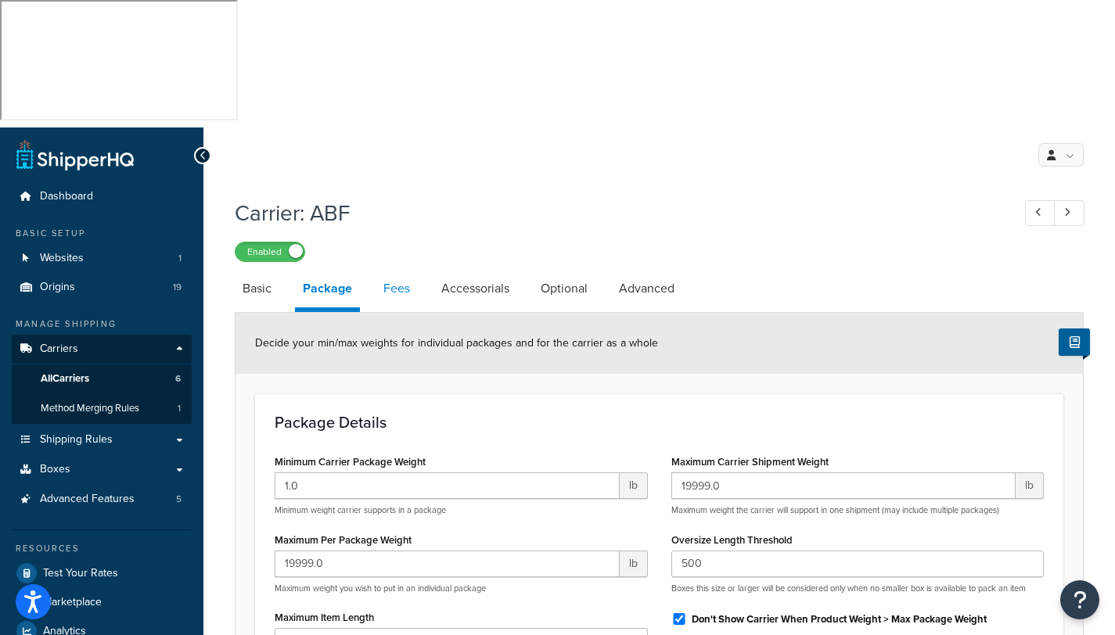
click at [402, 270] on link "Fees" at bounding box center [397, 289] width 42 height 38
select select "AFTER"
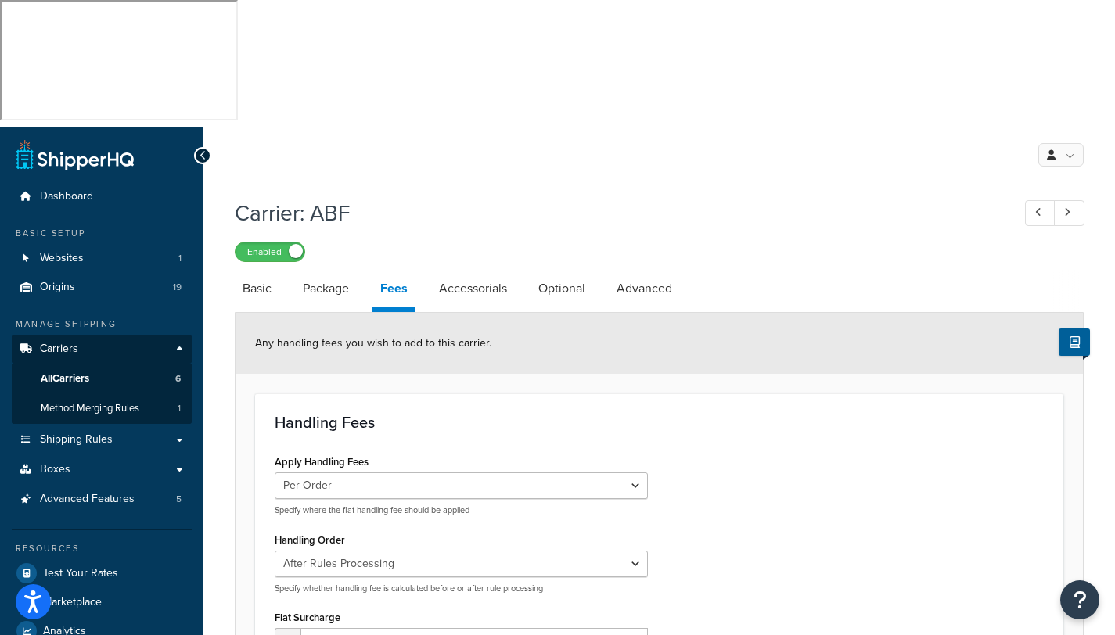
click at [402, 270] on link "Fees" at bounding box center [393, 291] width 43 height 42
click at [466, 270] on link "Accessorials" at bounding box center [473, 289] width 84 height 38
select select "residential"
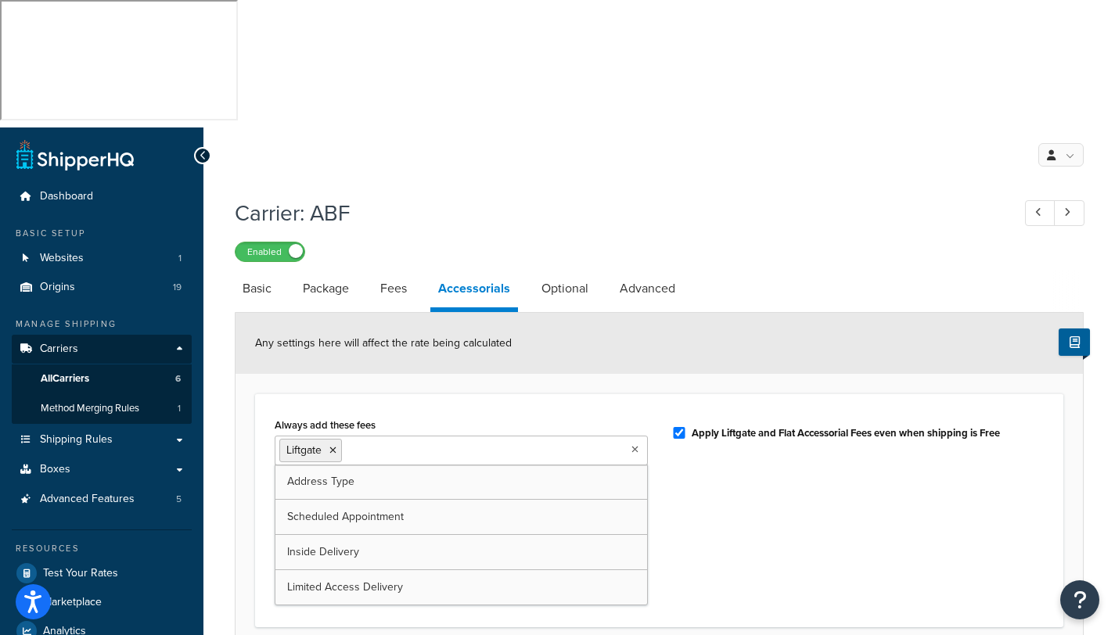
click at [635, 445] on icon at bounding box center [634, 449] width 7 height 9
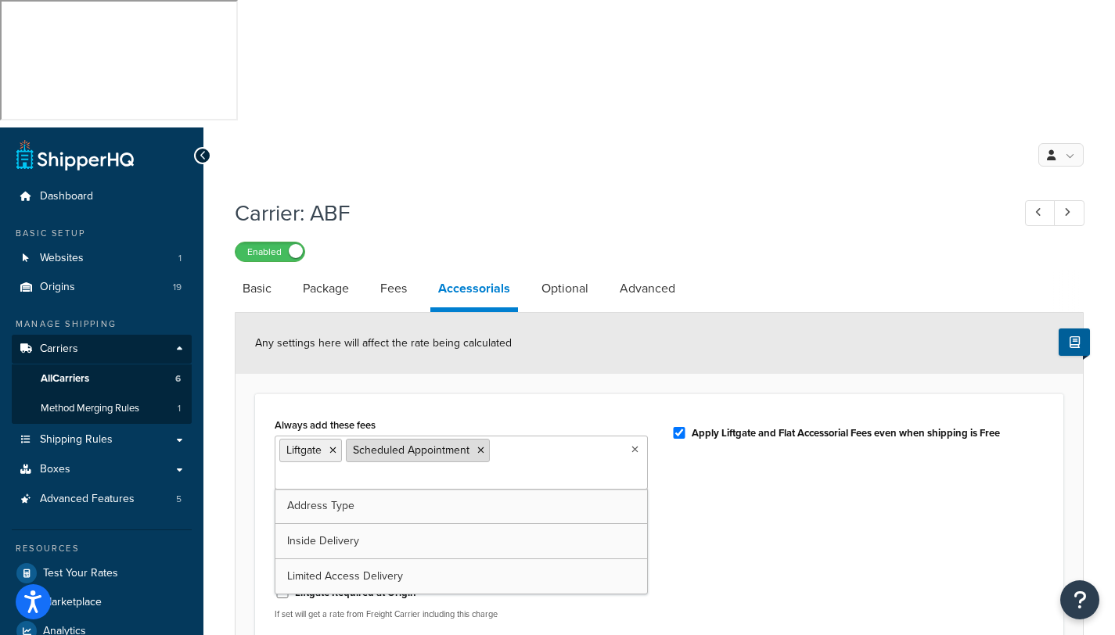
click at [481, 446] on icon at bounding box center [480, 450] width 7 height 9
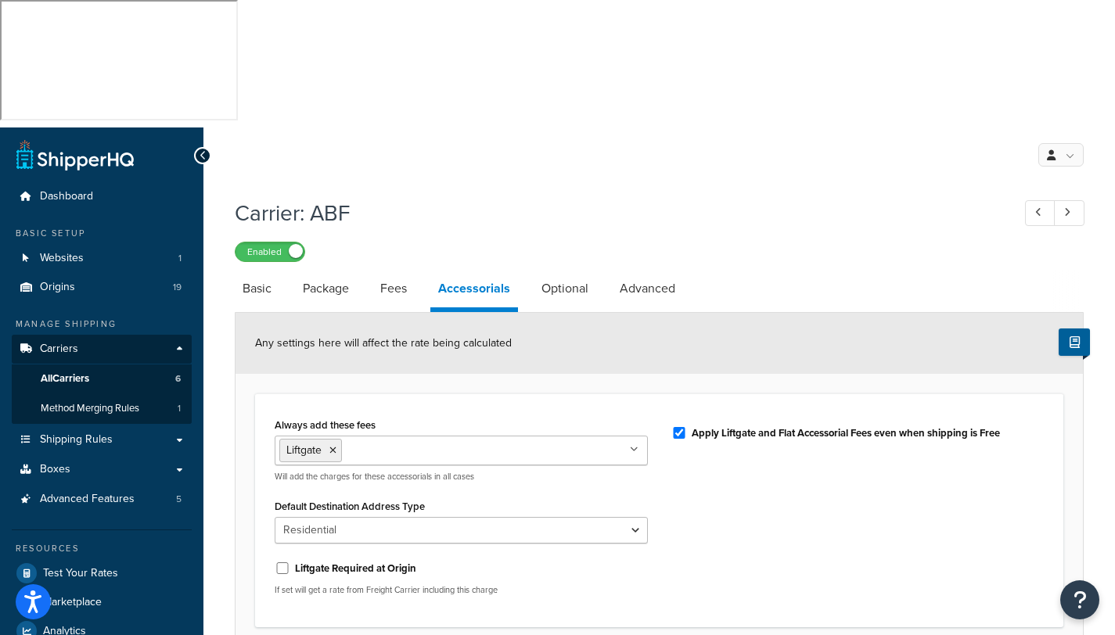
click at [680, 240] on div "Enabled" at bounding box center [659, 251] width 849 height 22
select select "AFTER"
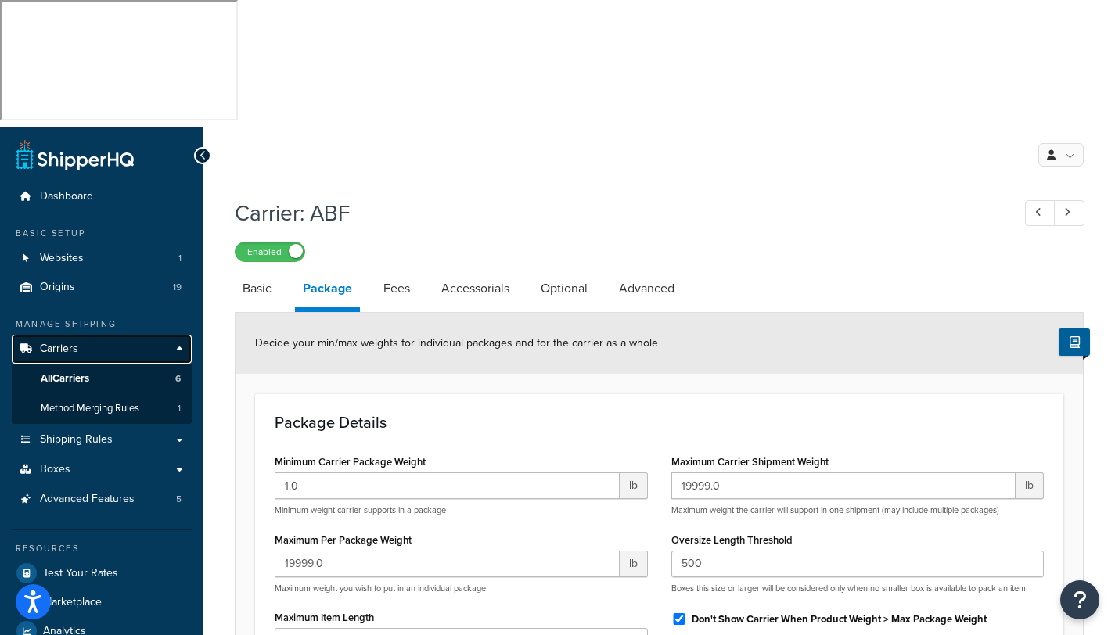
click at [63, 343] on span "Carriers" at bounding box center [59, 349] width 38 height 13
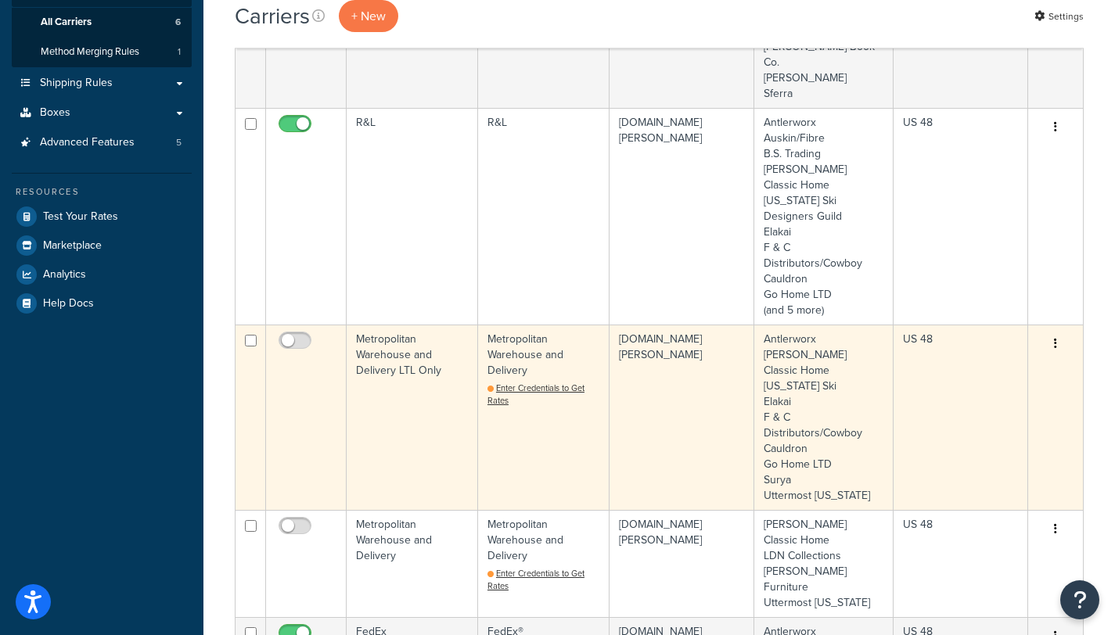
scroll to position [106, 0]
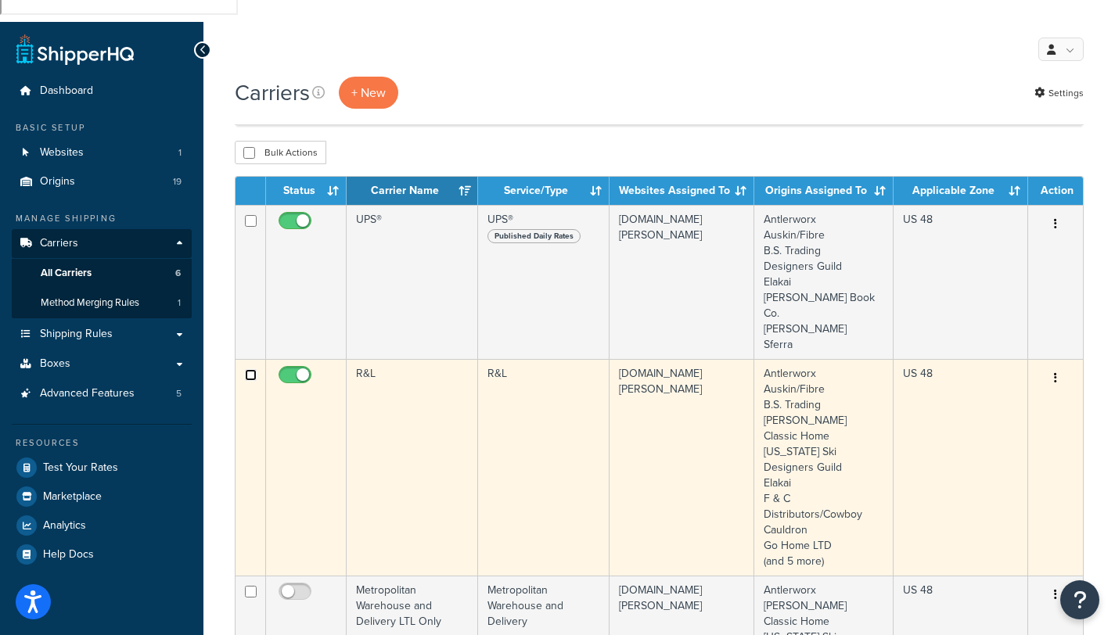
click at [248, 369] on input "checkbox" at bounding box center [251, 375] width 12 height 12
checkbox input "true"
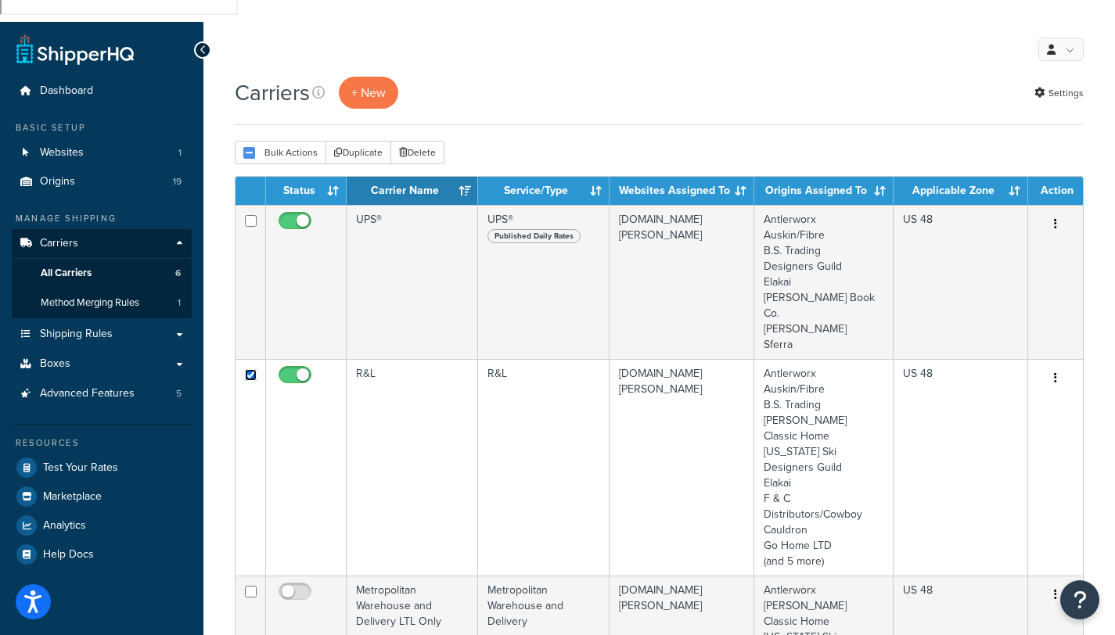
scroll to position [0, 0]
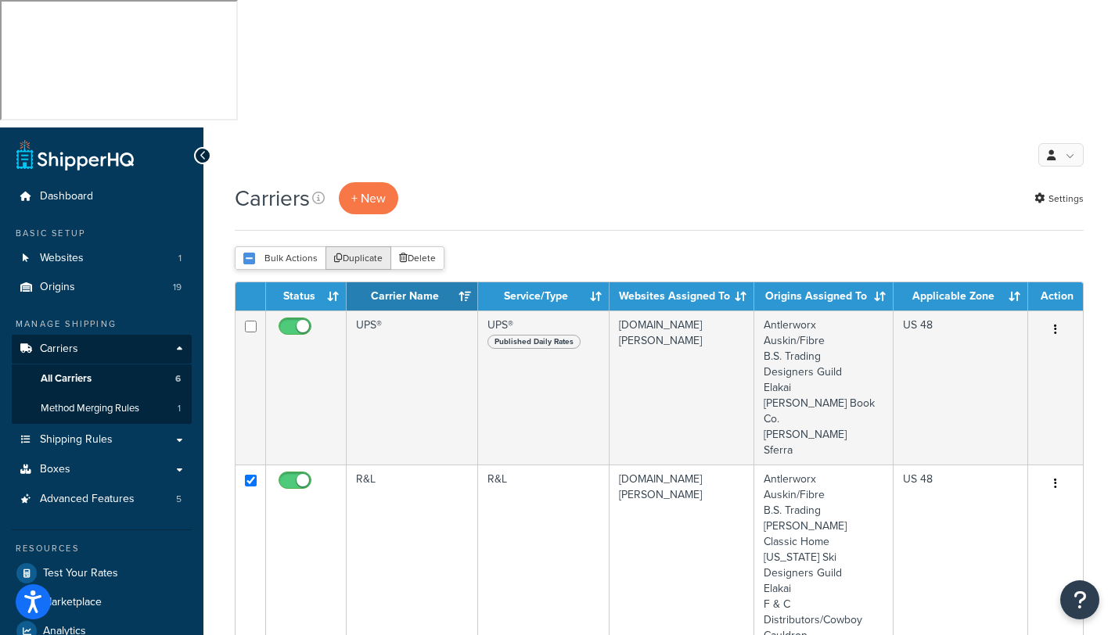
click at [367, 246] on button "Duplicate" at bounding box center [358, 257] width 66 height 23
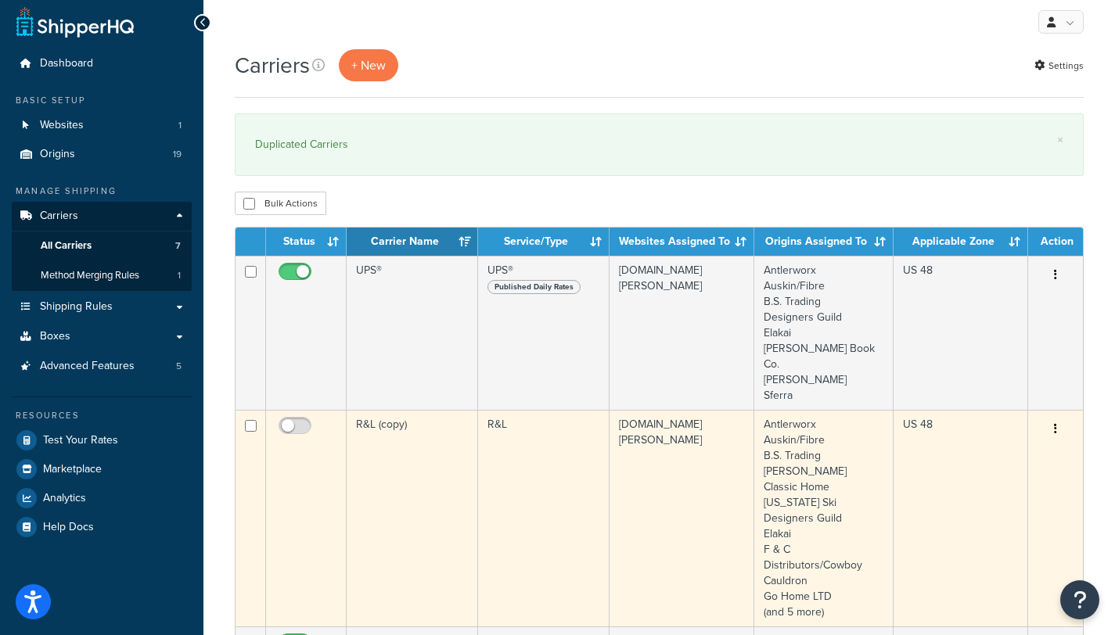
scroll to position [185, 0]
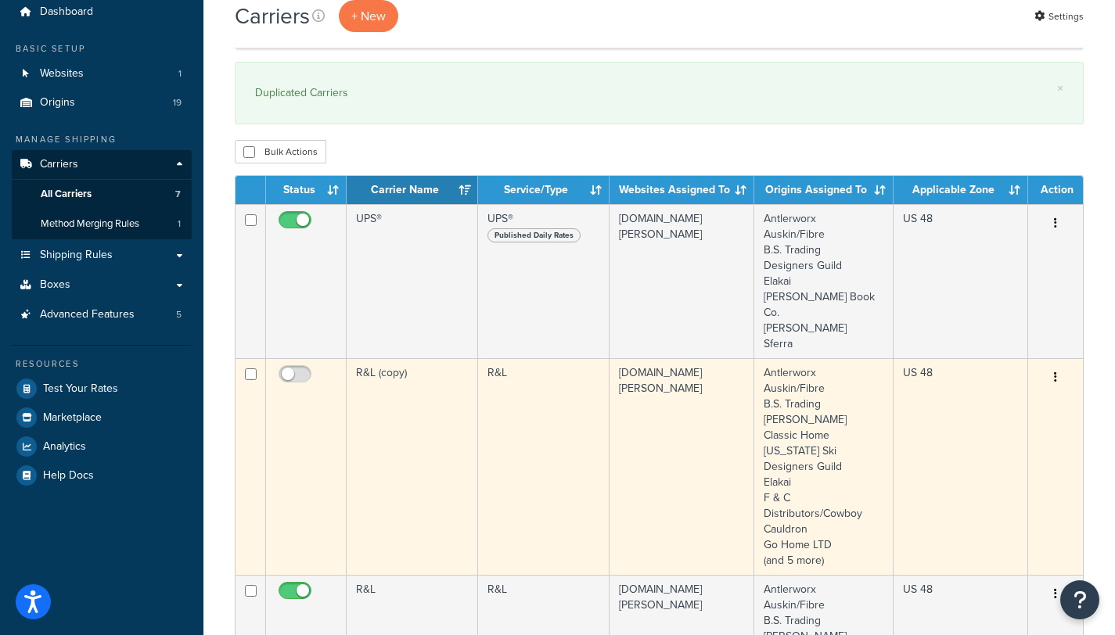
click at [372, 358] on td "R&L (copy)" at bounding box center [412, 466] width 131 height 217
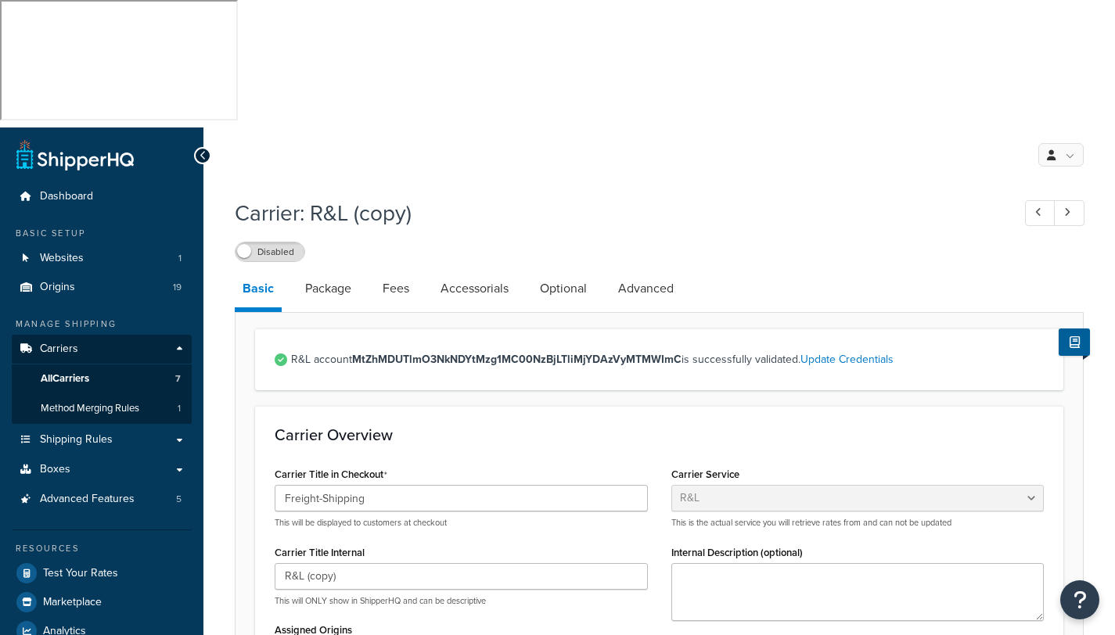
select select "rlFreight"
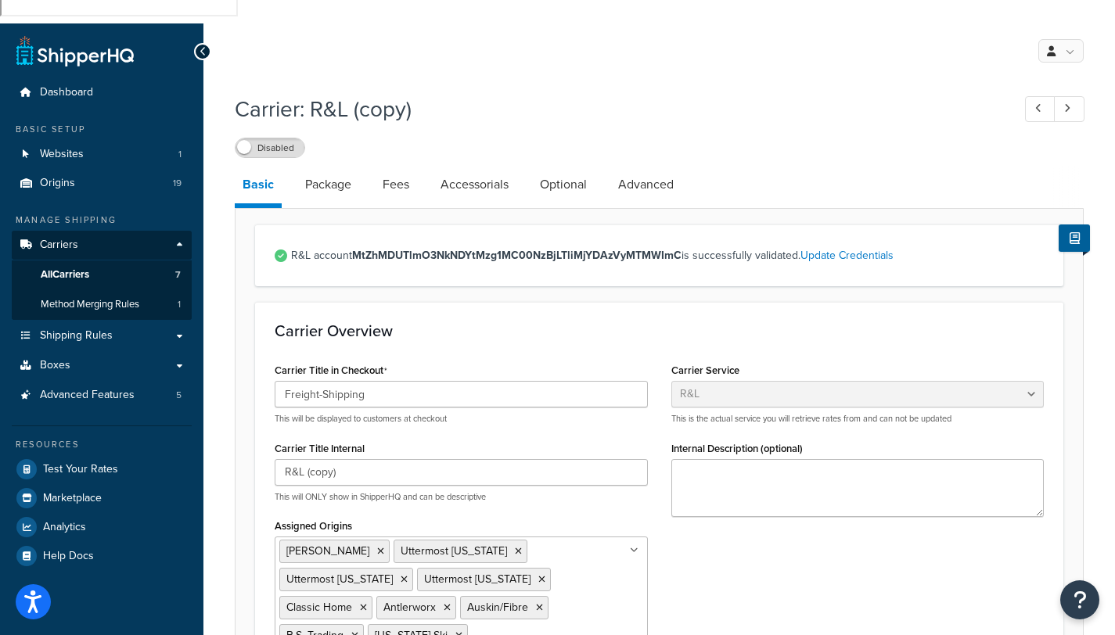
scroll to position [106, 0]
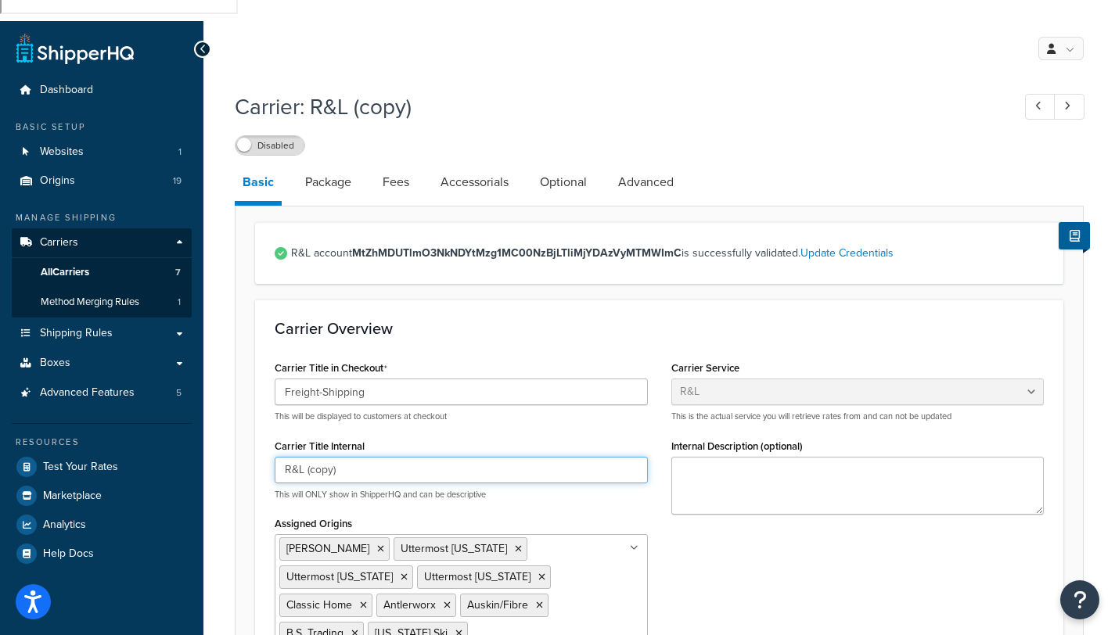
click at [343, 457] on input "R&L (copy)" at bounding box center [461, 470] width 373 height 27
type input "R&L White Glove"
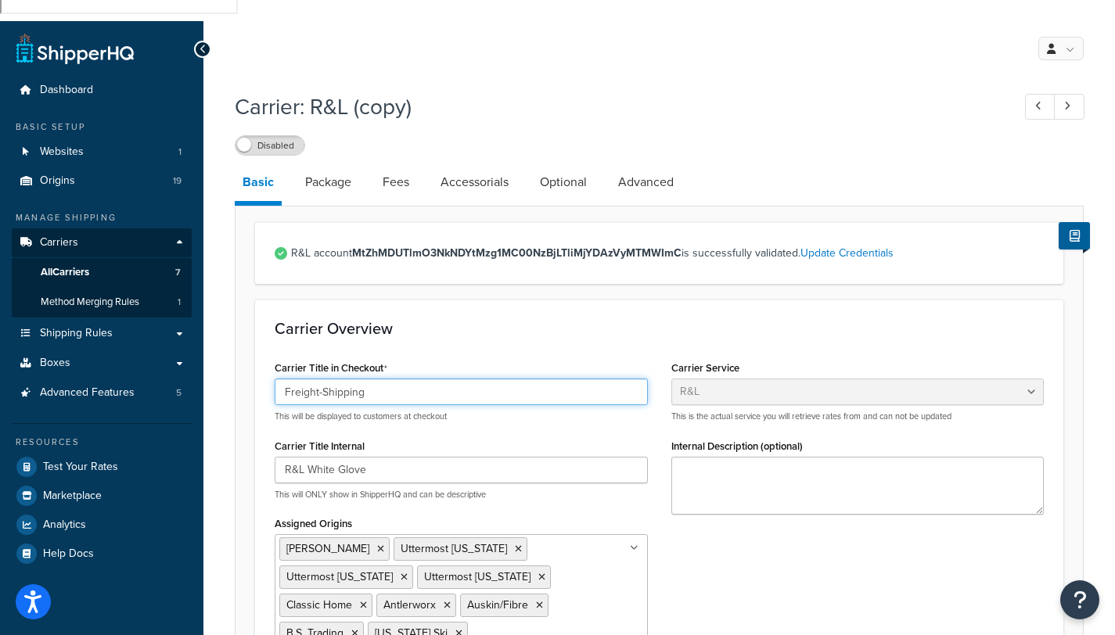
click at [394, 379] on input "Freight-Shipping" at bounding box center [461, 392] width 373 height 27
drag, startPoint x: 325, startPoint y: 261, endPoint x: 419, endPoint y: 263, distance: 94.7
click at [416, 379] on input "Freight-Shipping" at bounding box center [461, 392] width 373 height 27
type input "Freight-White Glove"
click at [775, 469] on div "Carrier Title in Checkout Freight-White Glove This will be displayed to custome…" at bounding box center [659, 557] width 793 height 401
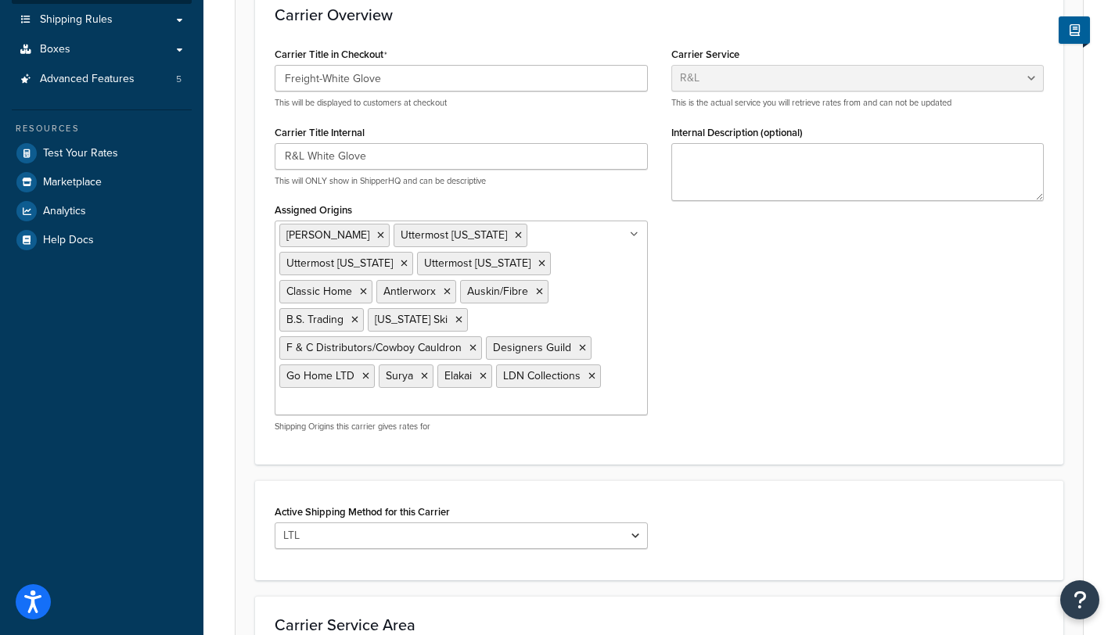
scroll to position [0, 0]
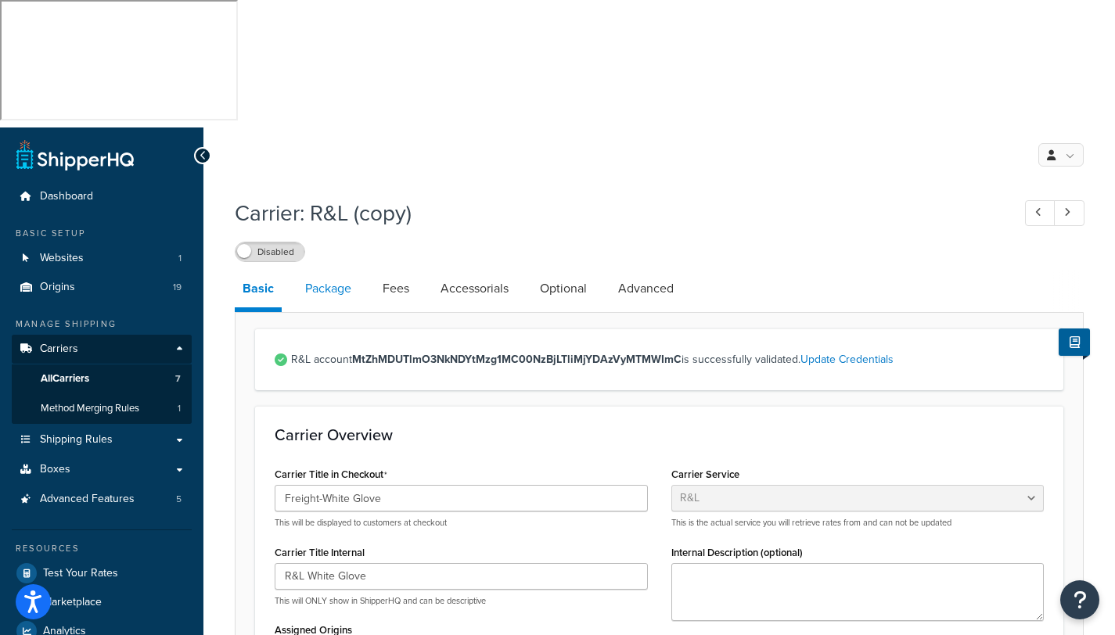
click at [329, 270] on link "Package" at bounding box center [328, 289] width 62 height 38
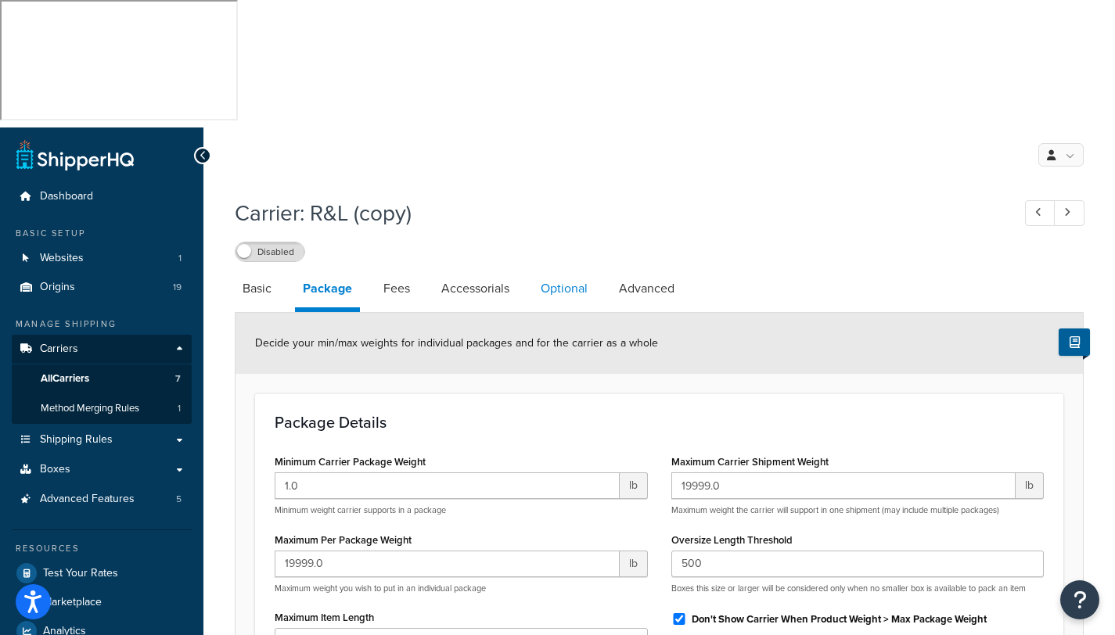
click at [568, 270] on link "Optional" at bounding box center [564, 289] width 63 height 38
select select "55"
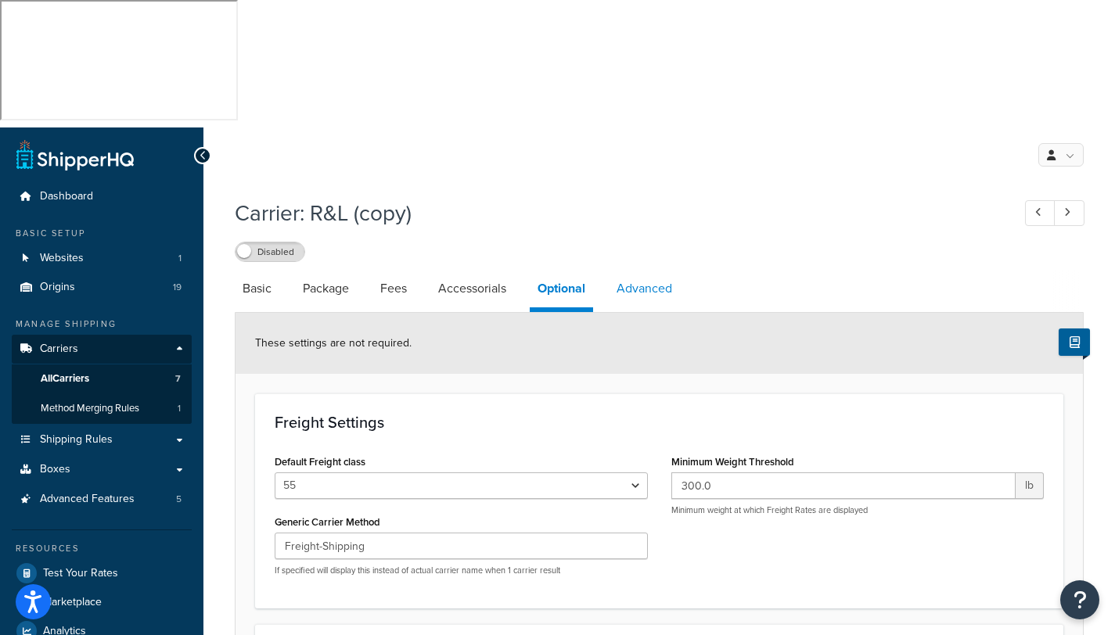
click at [658, 270] on link "Advanced" at bounding box center [644, 289] width 71 height 38
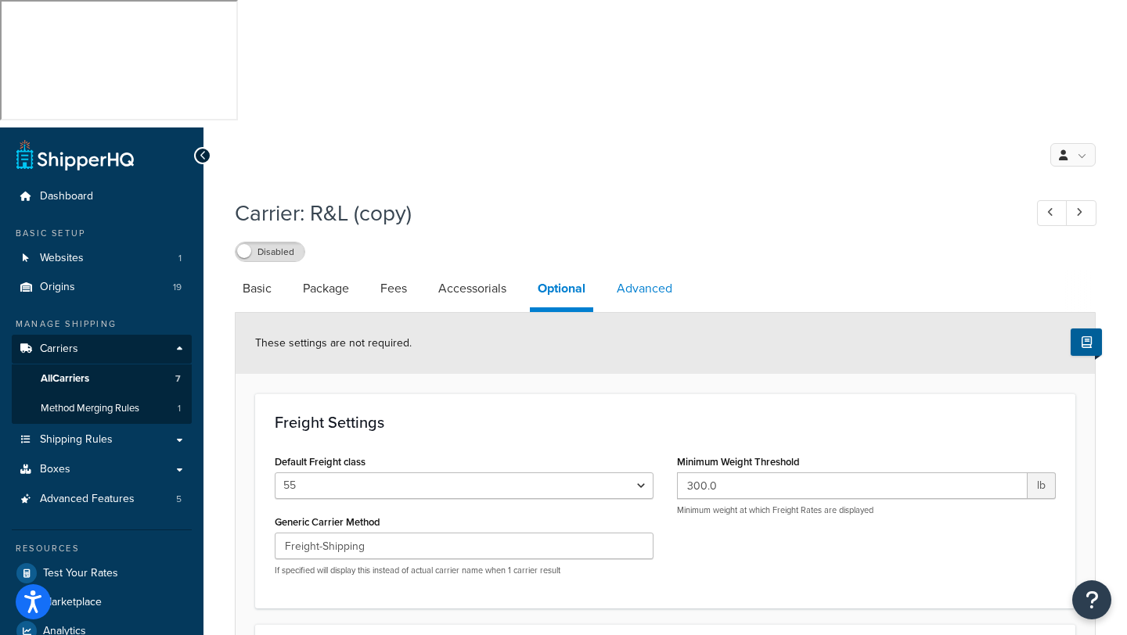
select select "false"
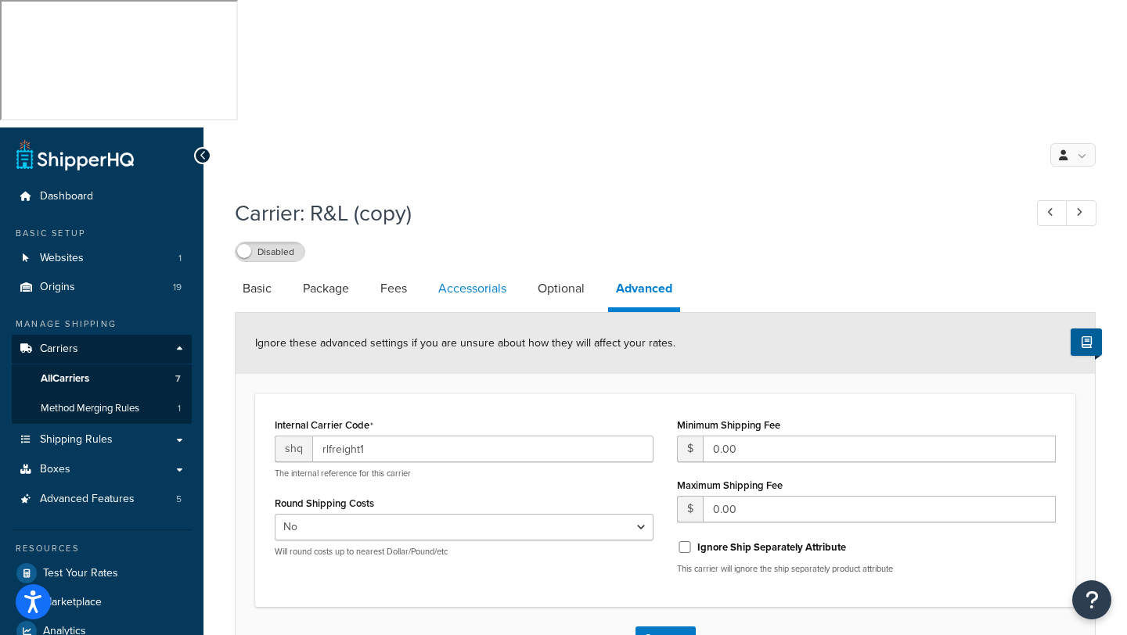
click at [475, 270] on link "Accessorials" at bounding box center [472, 289] width 84 height 38
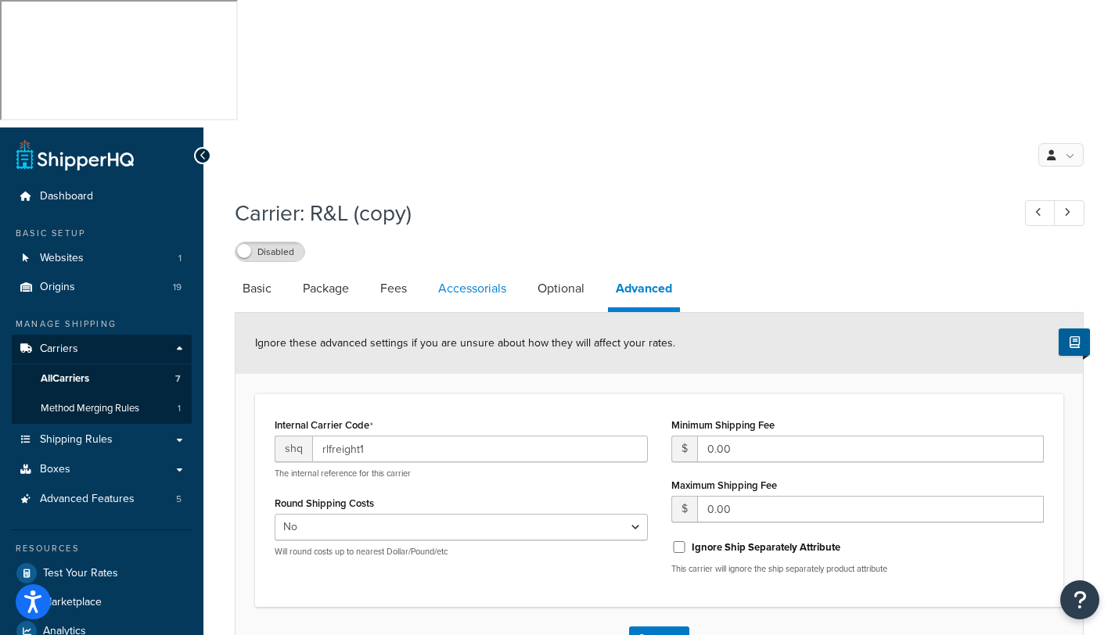
select select "residential"
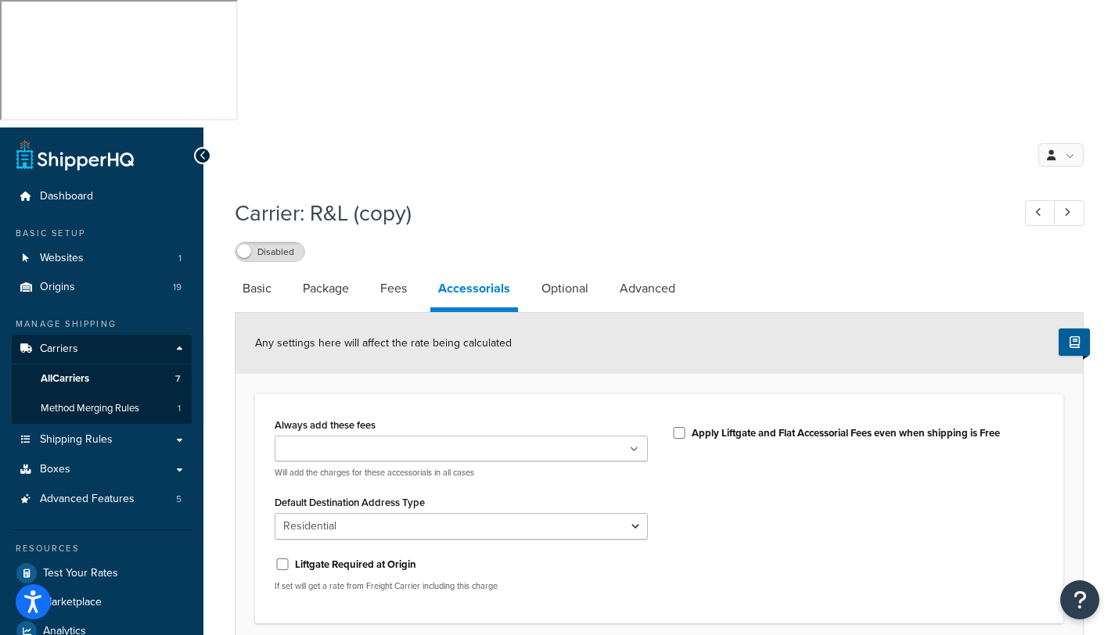
click at [637, 445] on icon at bounding box center [634, 449] width 9 height 9
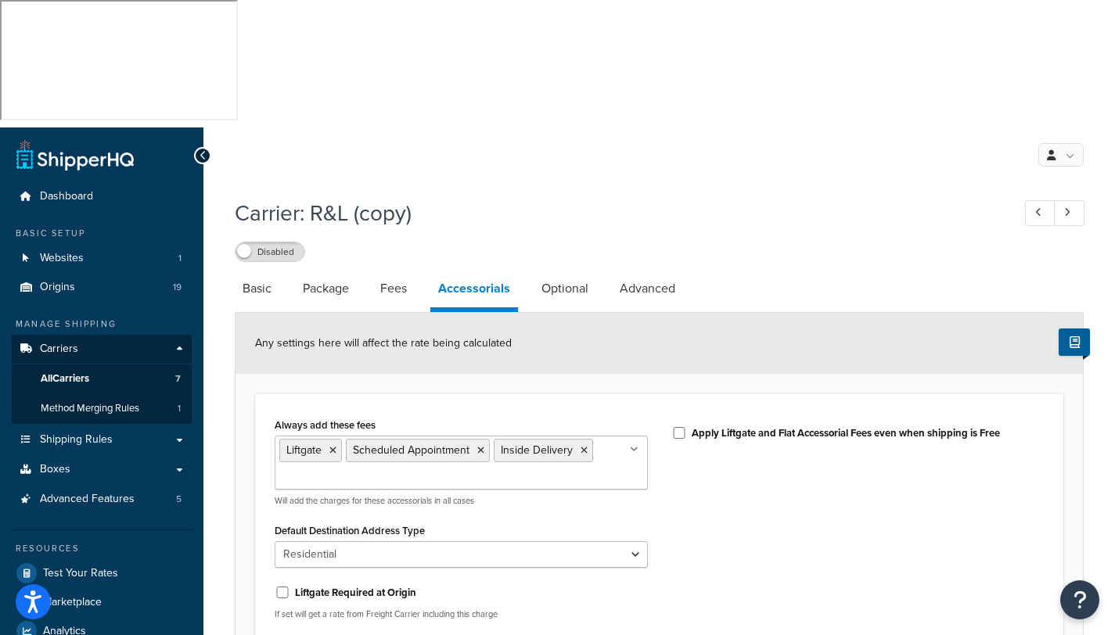
click at [777, 435] on div "Always add these fees Liftgate Scheduled Appointment Inside Delivery Address Ty…" at bounding box center [659, 523] width 793 height 218
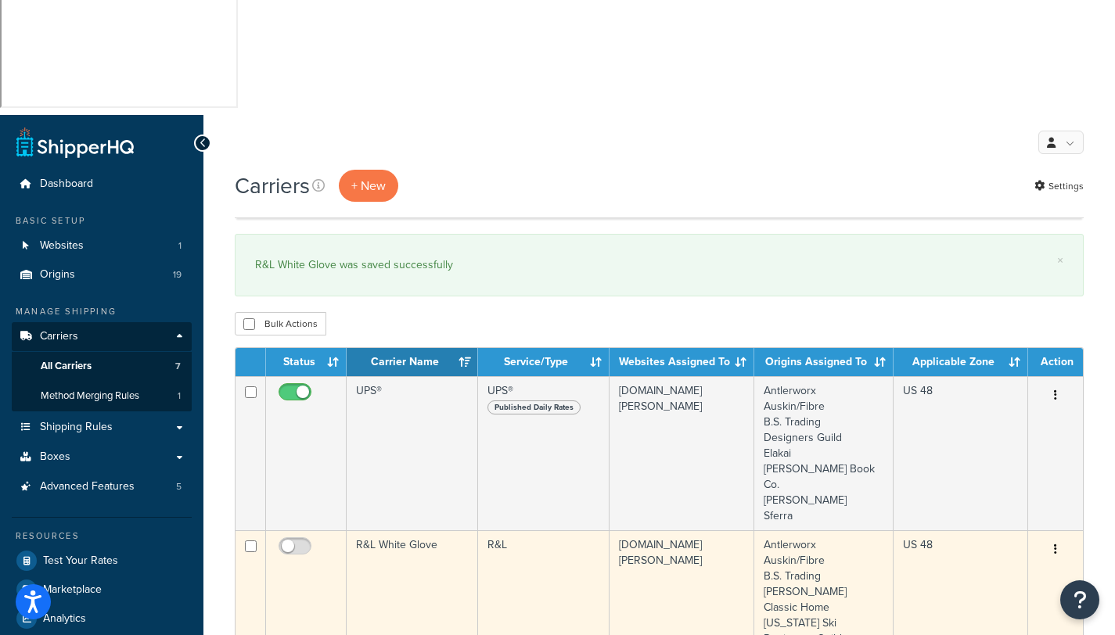
scroll to position [84, 0]
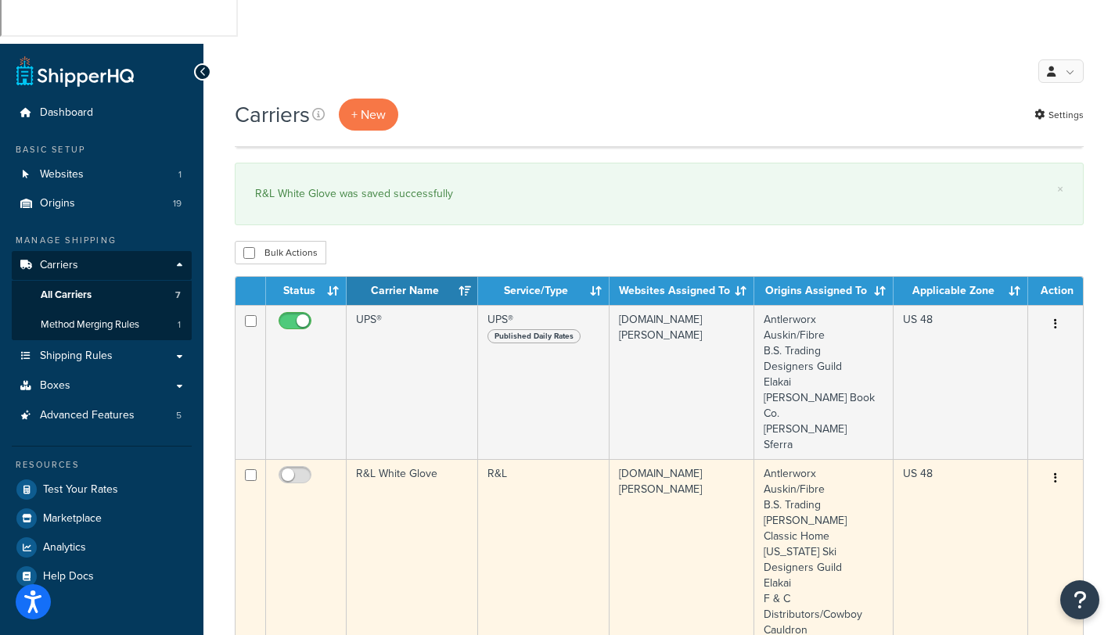
click at [815, 459] on td "Antlerworx Auskin/Fibre B.S. Trading [PERSON_NAME] Classic Home [US_STATE] Ski …" at bounding box center [823, 567] width 139 height 217
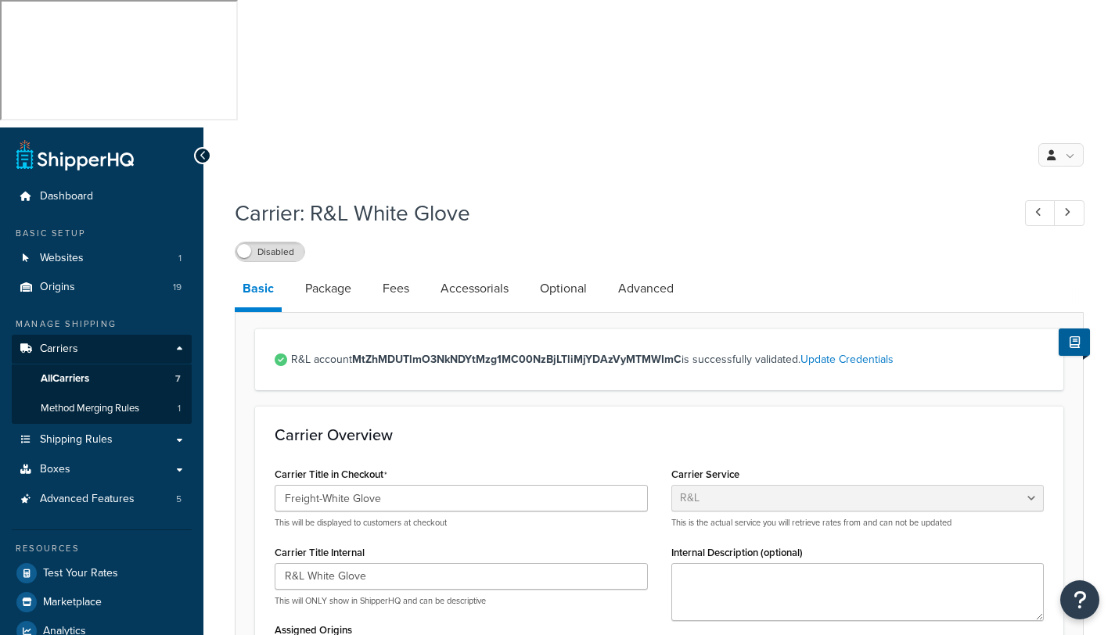
select select "rlFreight"
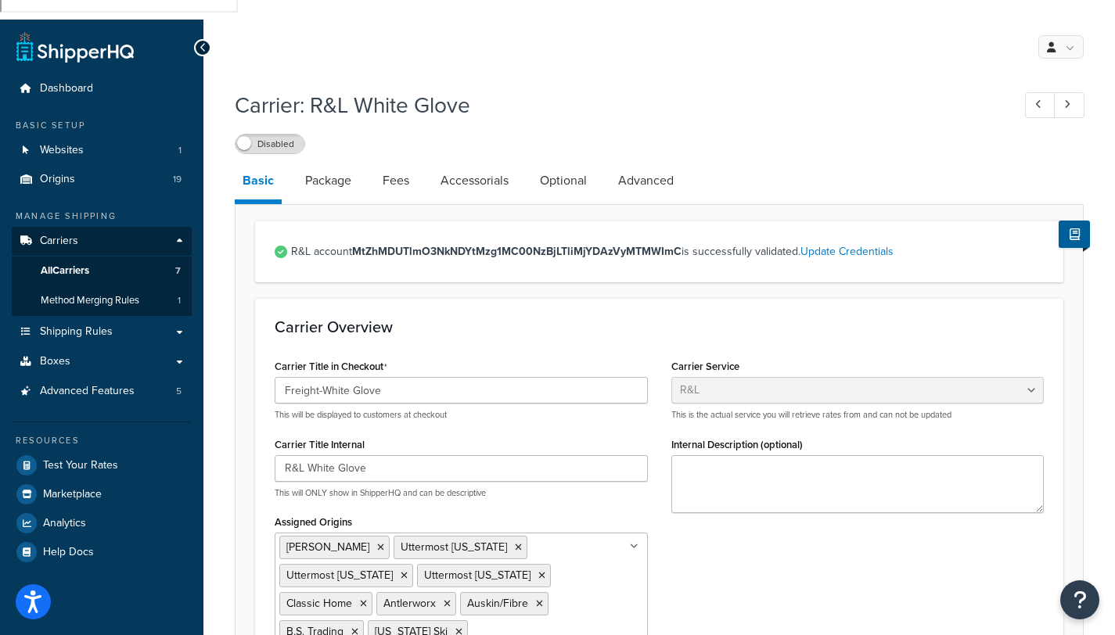
scroll to position [175, 0]
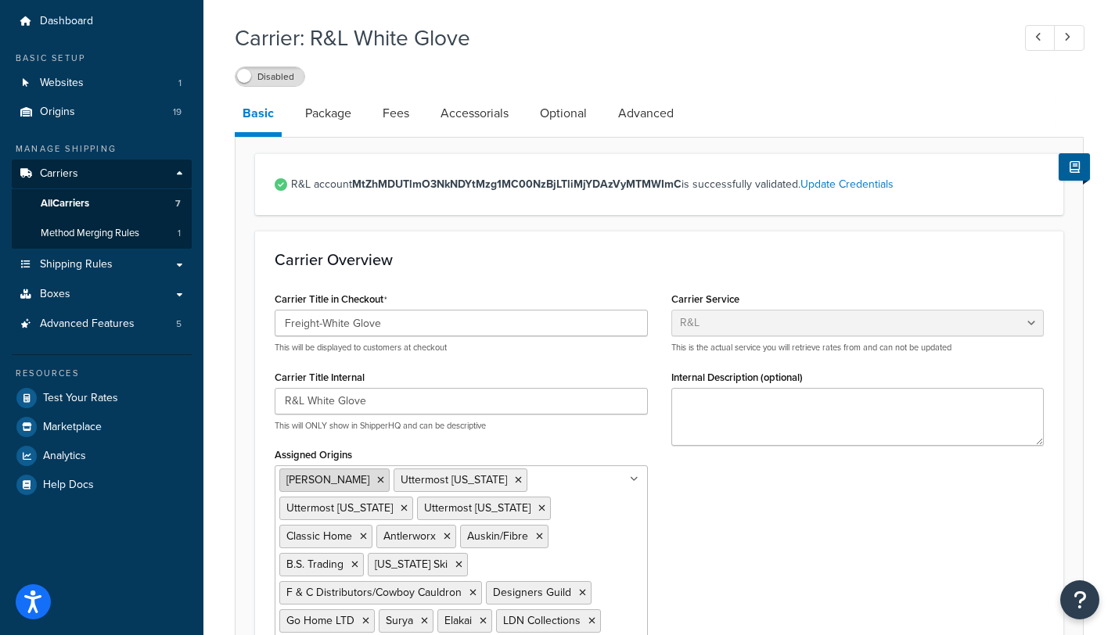
click at [377, 476] on icon at bounding box center [380, 480] width 7 height 9
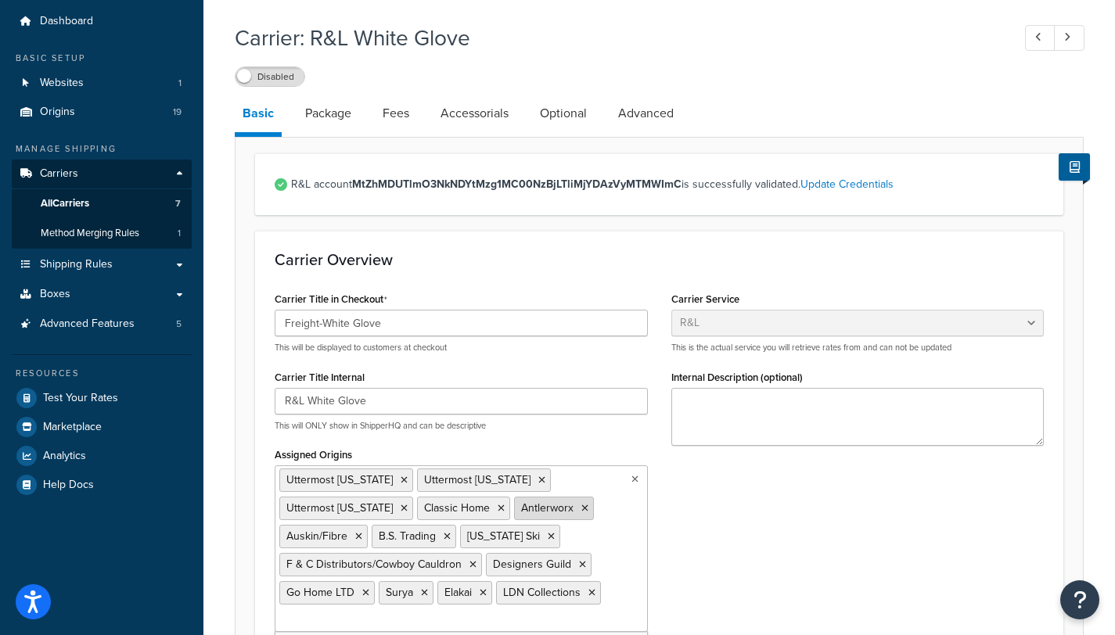
click at [581, 504] on icon at bounding box center [584, 508] width 7 height 9
click at [357, 532] on icon at bounding box center [354, 536] width 7 height 9
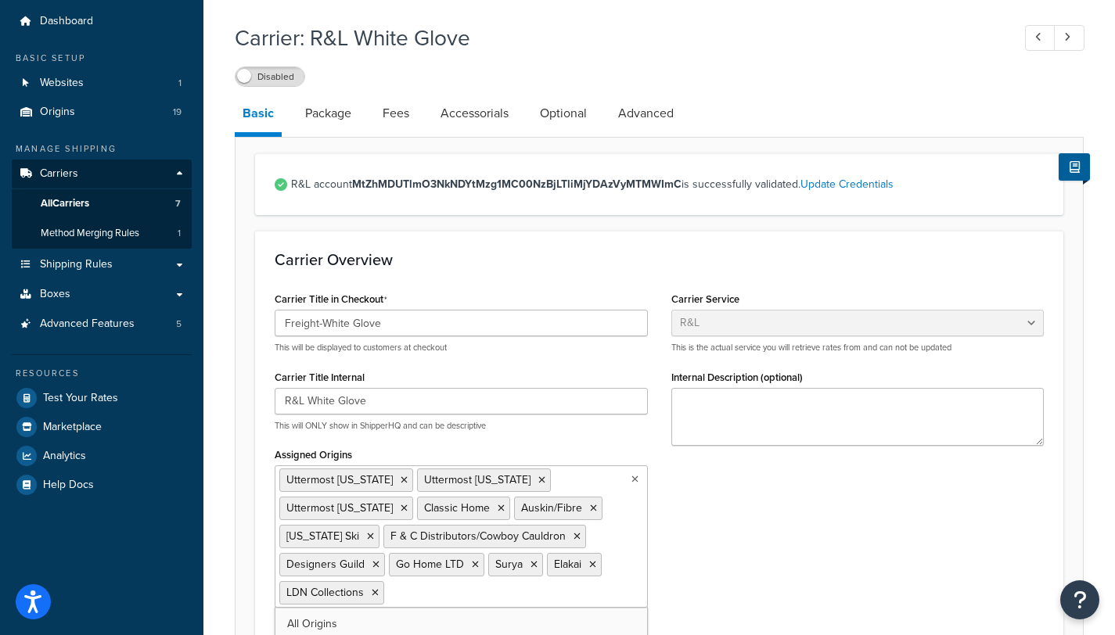
click at [367, 532] on icon at bounding box center [370, 536] width 7 height 9
click at [471, 532] on icon at bounding box center [472, 536] width 7 height 9
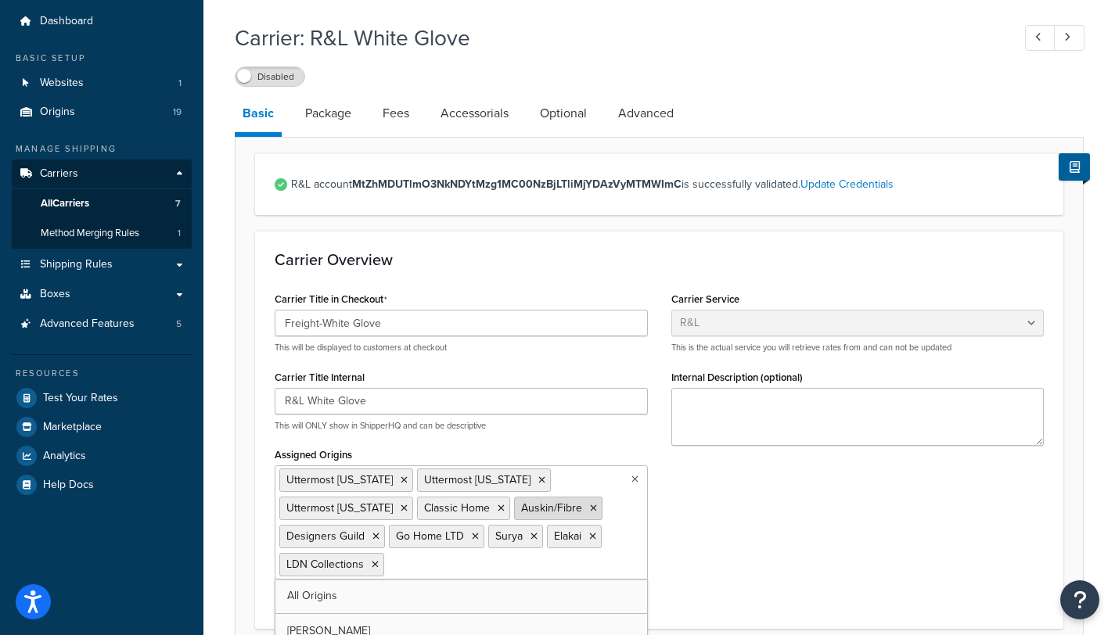
click at [590, 504] on icon at bounding box center [593, 508] width 7 height 9
click at [389, 525] on li "Go Home LTD" at bounding box center [436, 536] width 95 height 23
click at [472, 532] on icon at bounding box center [475, 536] width 7 height 9
click at [490, 532] on icon at bounding box center [493, 536] width 7 height 9
click at [431, 532] on icon at bounding box center [434, 536] width 7 height 9
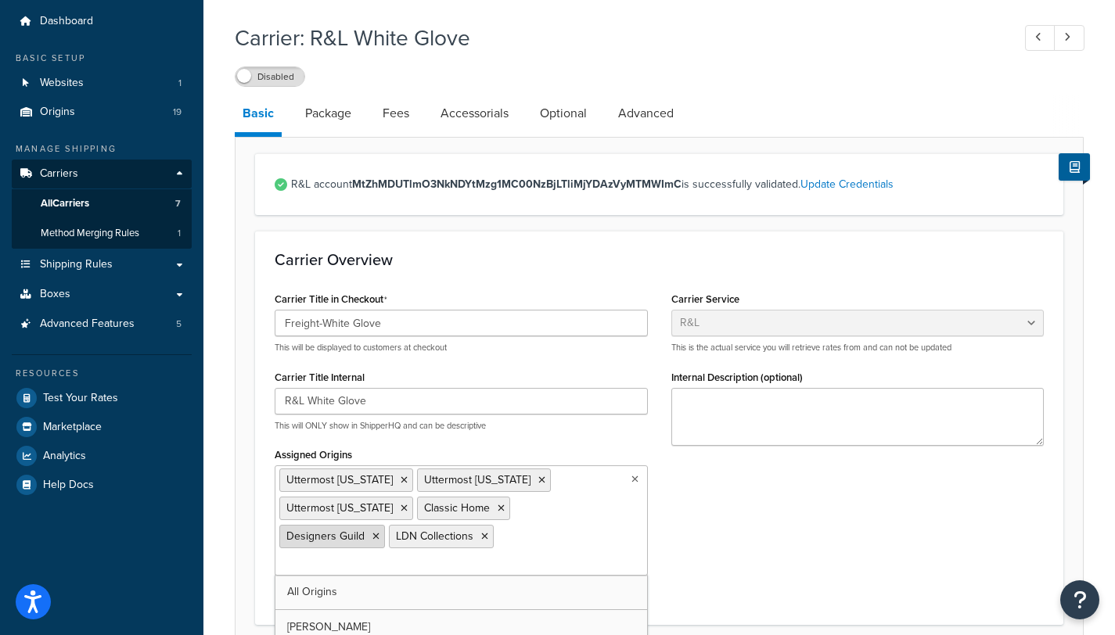
click at [379, 532] on icon at bounding box center [375, 536] width 7 height 9
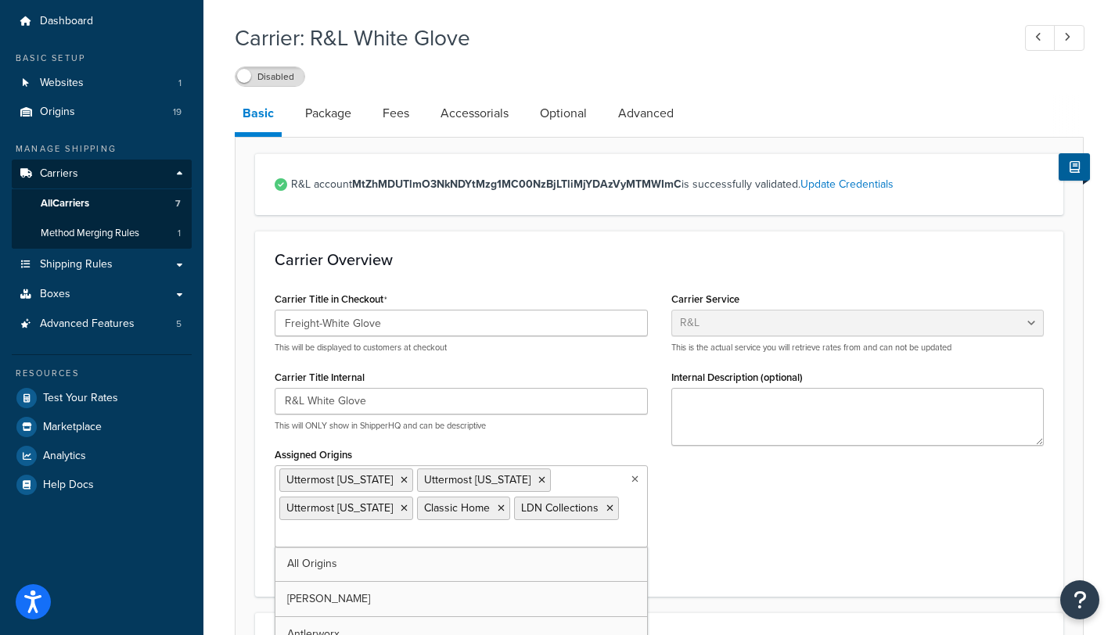
click at [754, 390] on div "Carrier Title in Checkout Freight-White Glove This will be displayed to custome…" at bounding box center [659, 432] width 793 height 289
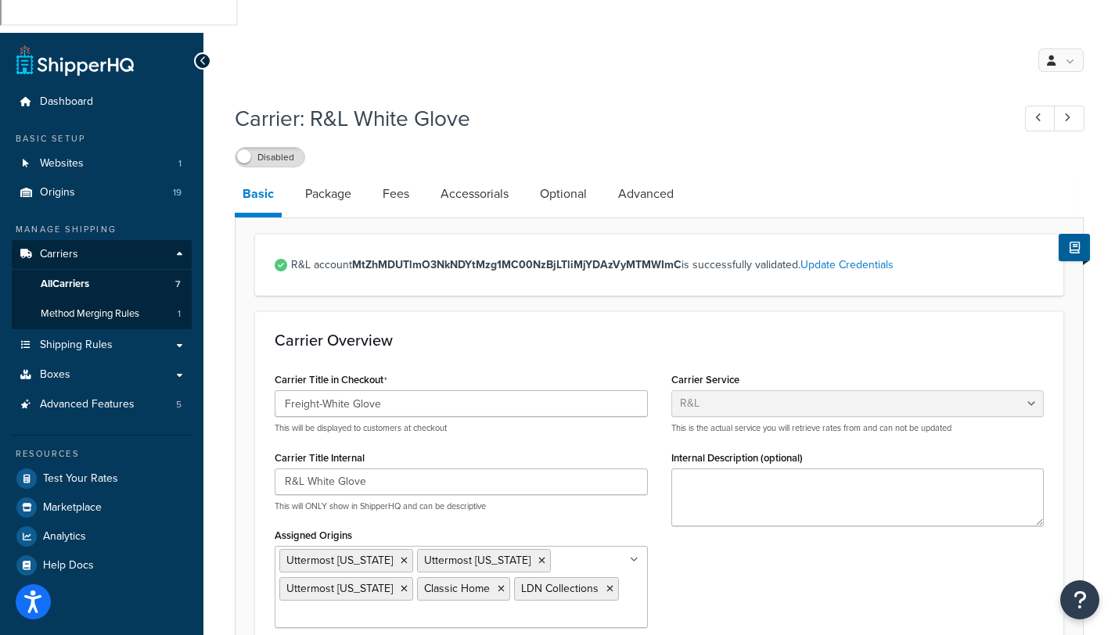
scroll to position [0, 0]
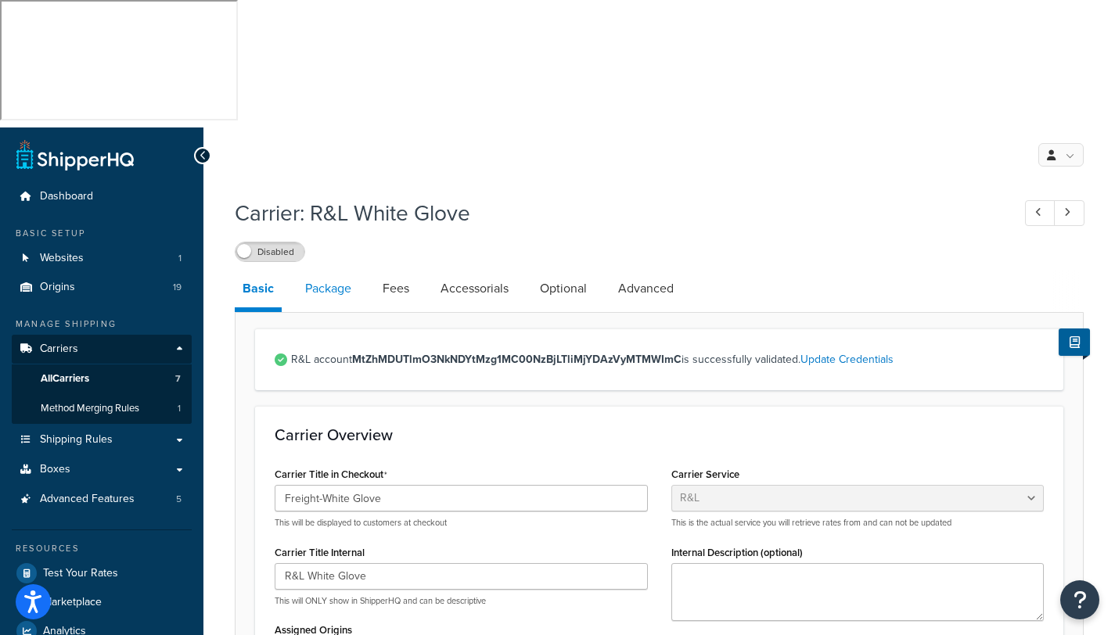
click at [321, 270] on link "Package" at bounding box center [328, 289] width 62 height 38
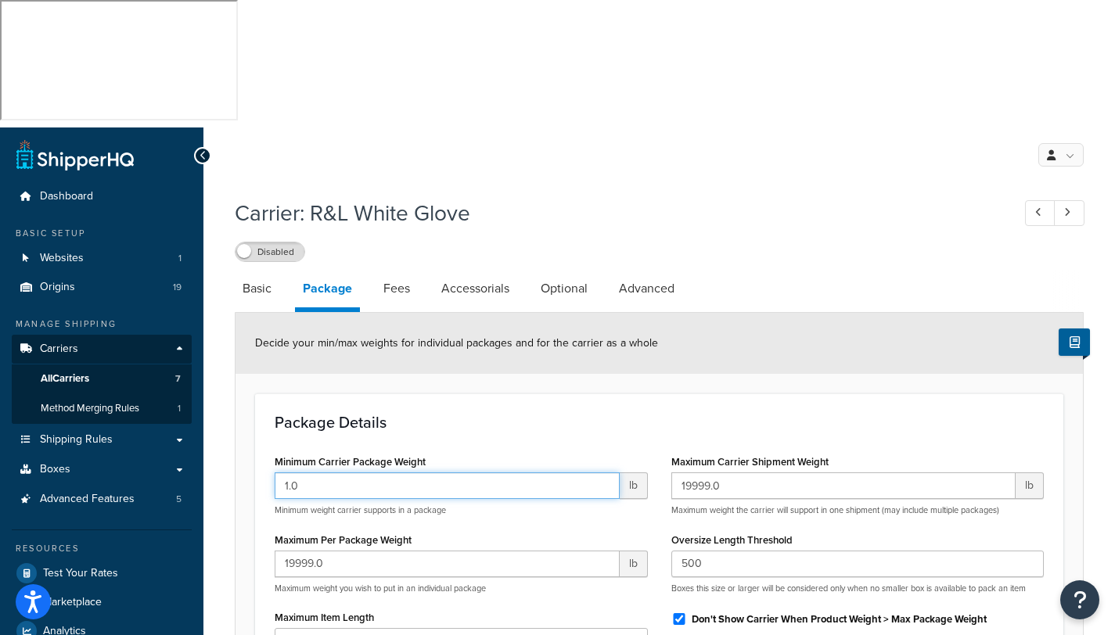
drag, startPoint x: 316, startPoint y: 357, endPoint x: 285, endPoint y: 362, distance: 31.8
click at [285, 473] on input "1.0" at bounding box center [447, 486] width 345 height 27
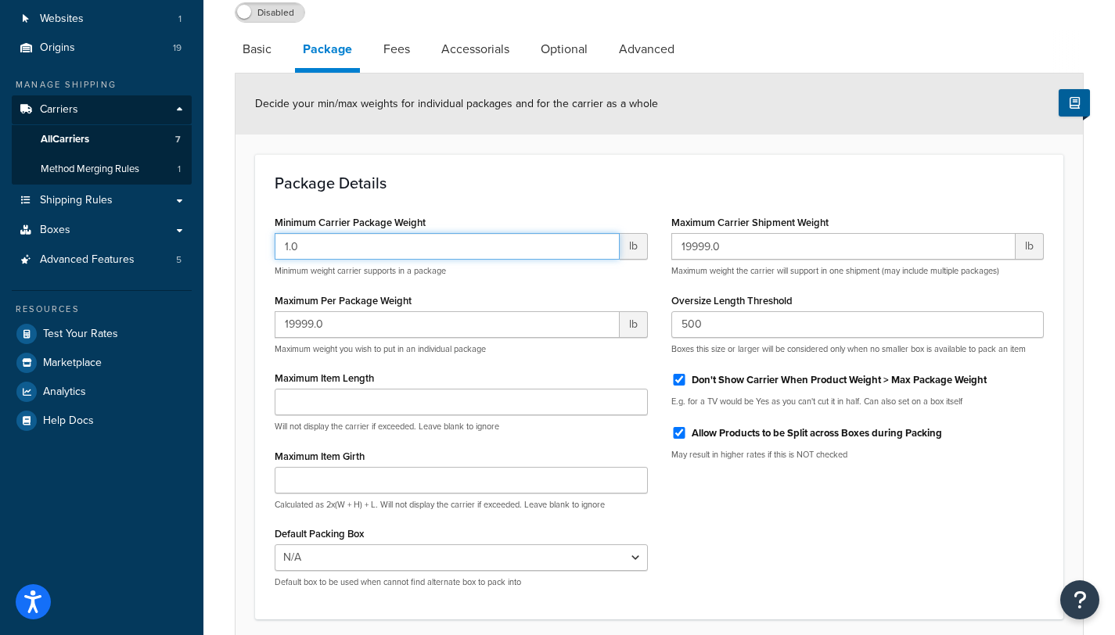
scroll to position [240, 0]
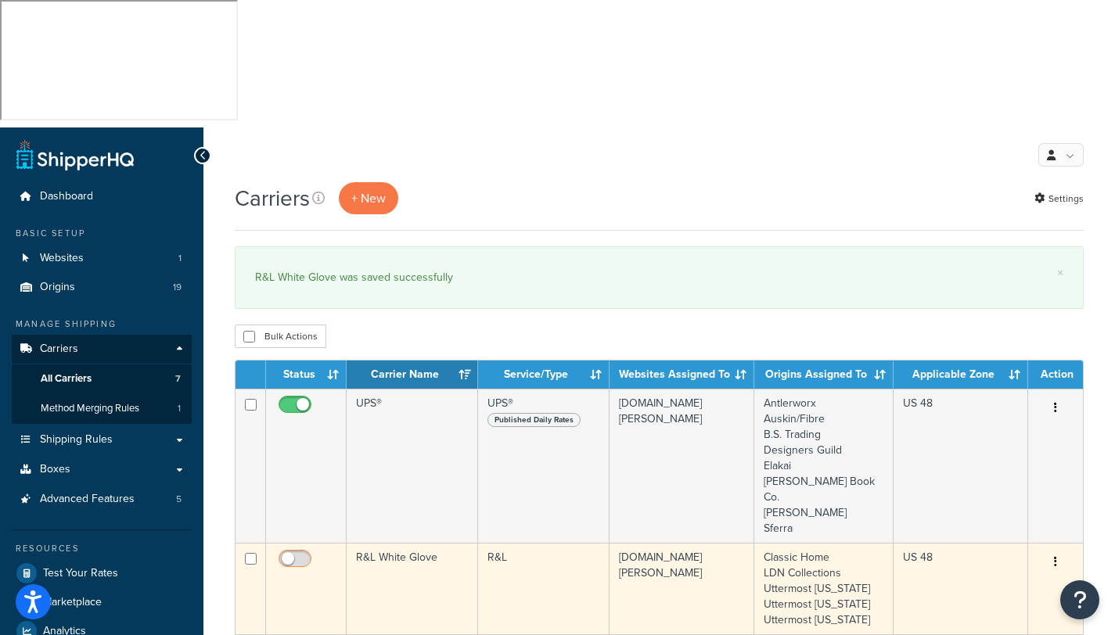
click at [304, 553] on input "checkbox" at bounding box center [296, 563] width 43 height 20
checkbox input "true"
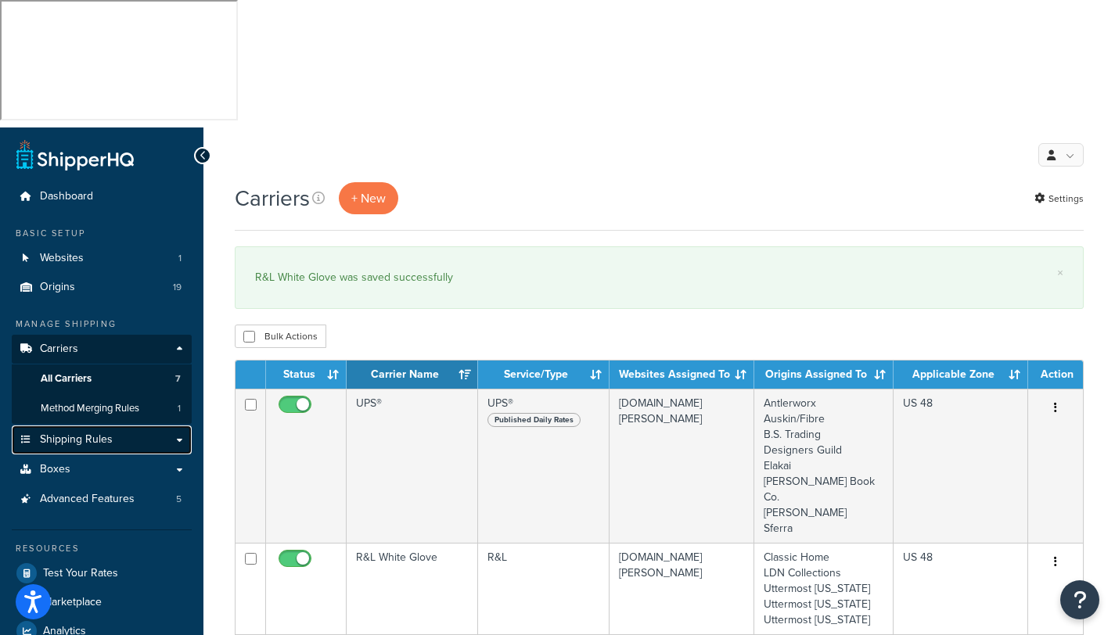
click at [69, 433] on span "Shipping Rules" at bounding box center [76, 439] width 73 height 13
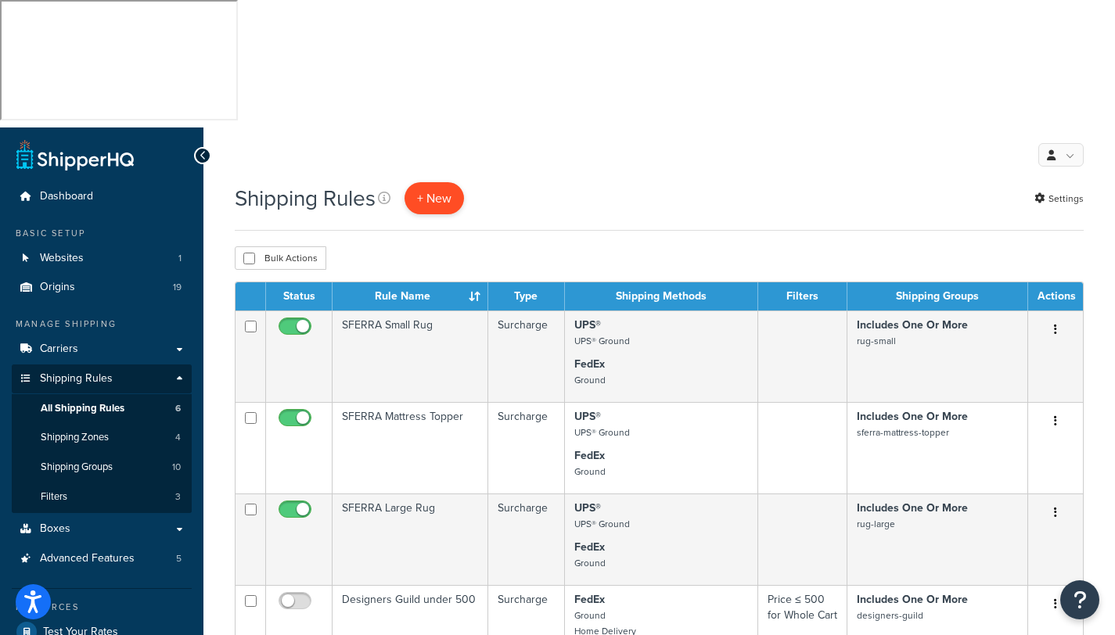
click at [433, 182] on p "+ New" at bounding box center [433, 198] width 59 height 32
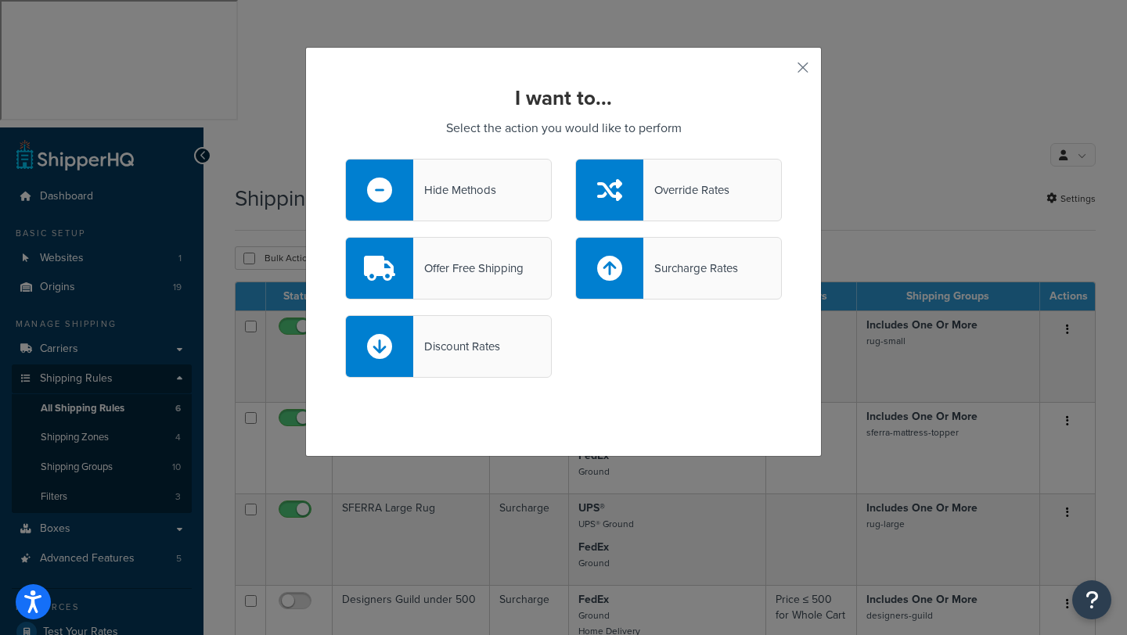
click at [668, 264] on div "Surcharge Rates" at bounding box center [690, 268] width 95 height 22
click at [0, 0] on input "Surcharge Rates" at bounding box center [0, 0] width 0 height 0
select select "CART"
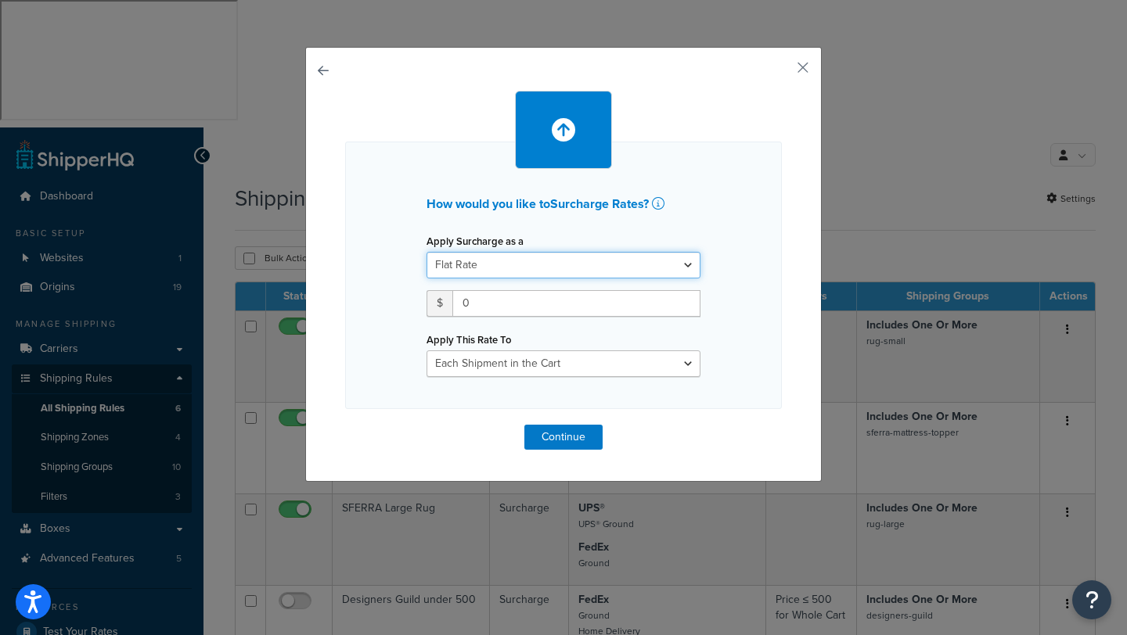
click at [683, 265] on select "Flat Rate Percentage Flat Rate & Percentage" at bounding box center [563, 265] width 274 height 27
click at [426, 252] on select "Flat Rate Percentage Flat Rate & Percentage" at bounding box center [563, 265] width 274 height 27
click at [782, 73] on button "button" at bounding box center [780, 73] width 4 height 4
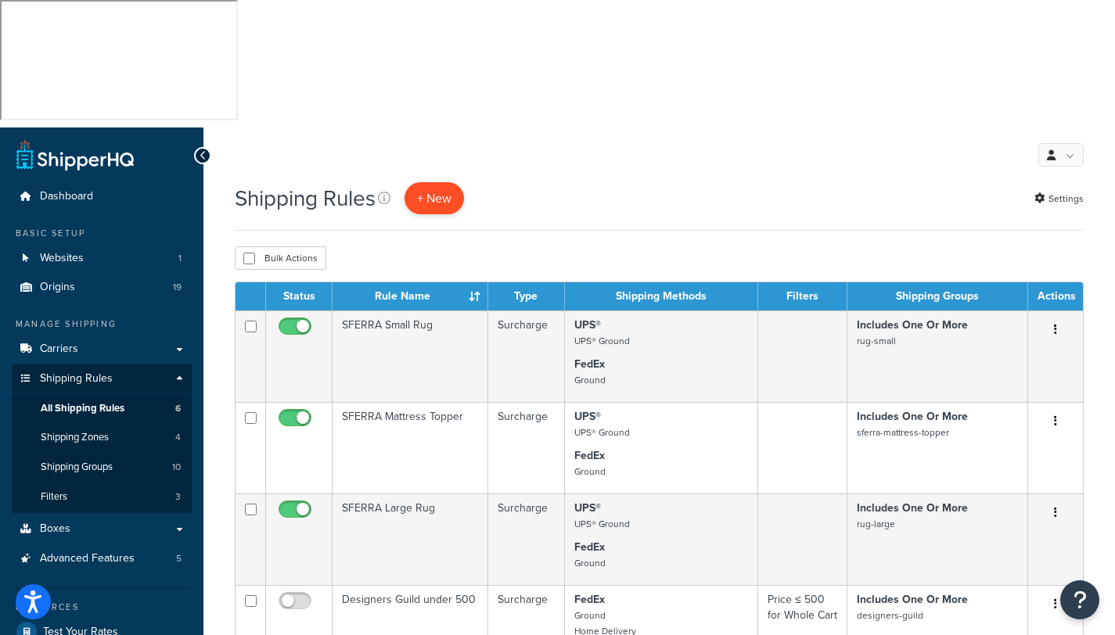
click at [446, 182] on p "+ New" at bounding box center [433, 198] width 59 height 32
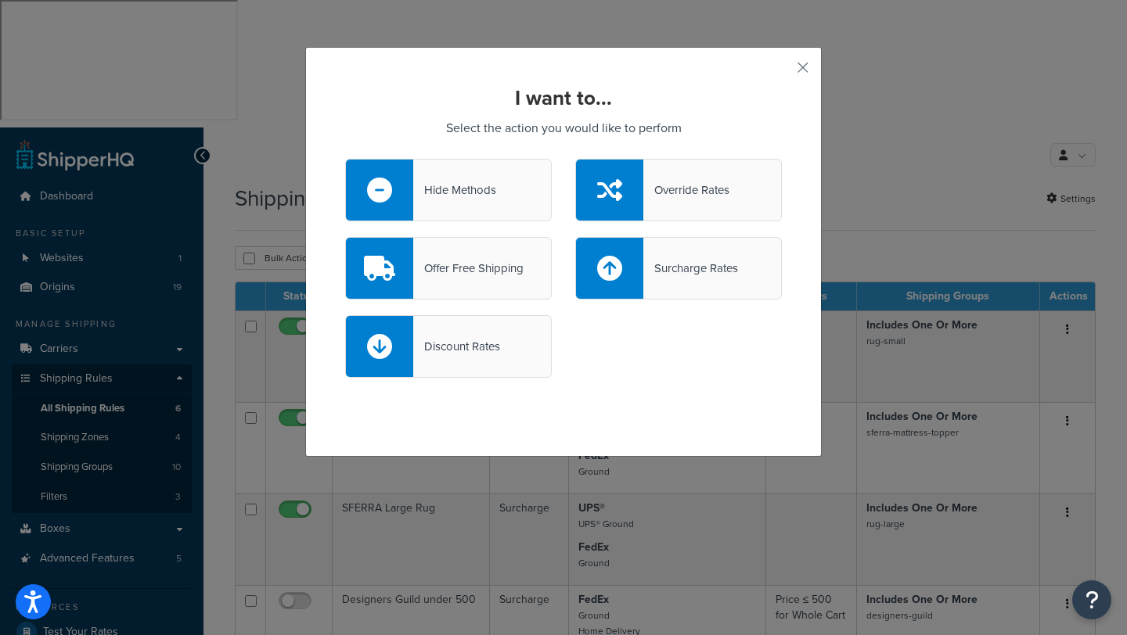
click at [684, 187] on div "Override Rates" at bounding box center [686, 190] width 86 height 22
click at [0, 0] on input "Override Rates" at bounding box center [0, 0] width 0 height 0
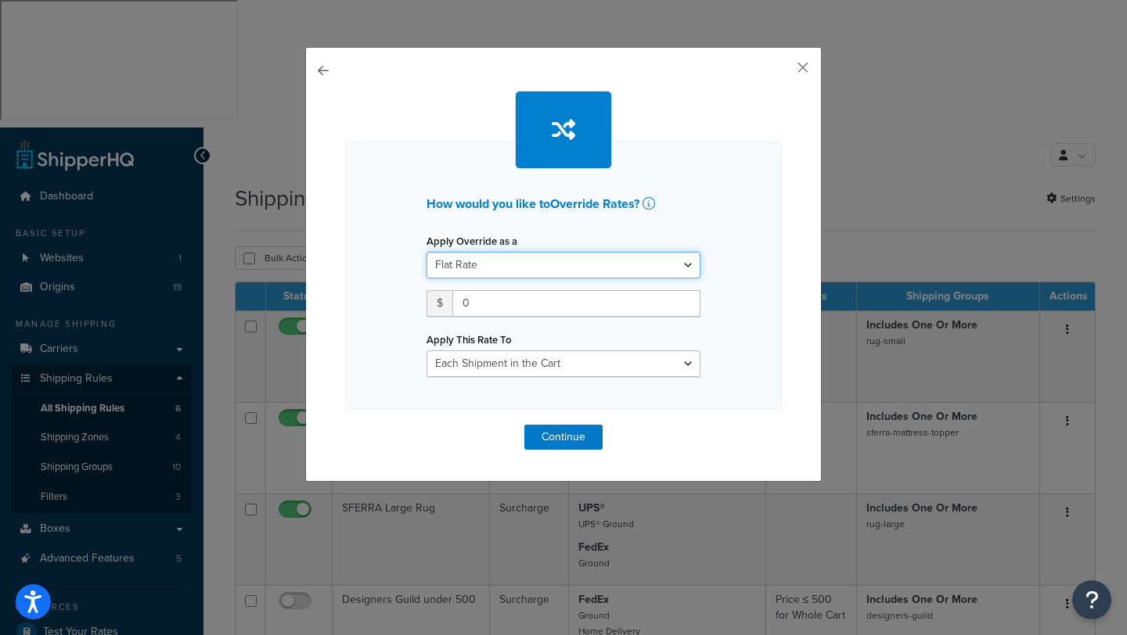
click at [683, 266] on select "Flat Rate Percentage Flat Rate & Percentage" at bounding box center [563, 265] width 274 height 27
click at [426, 252] on select "Flat Rate Percentage Flat Rate & Percentage" at bounding box center [563, 265] width 274 height 27
click at [782, 71] on button "button" at bounding box center [780, 73] width 4 height 4
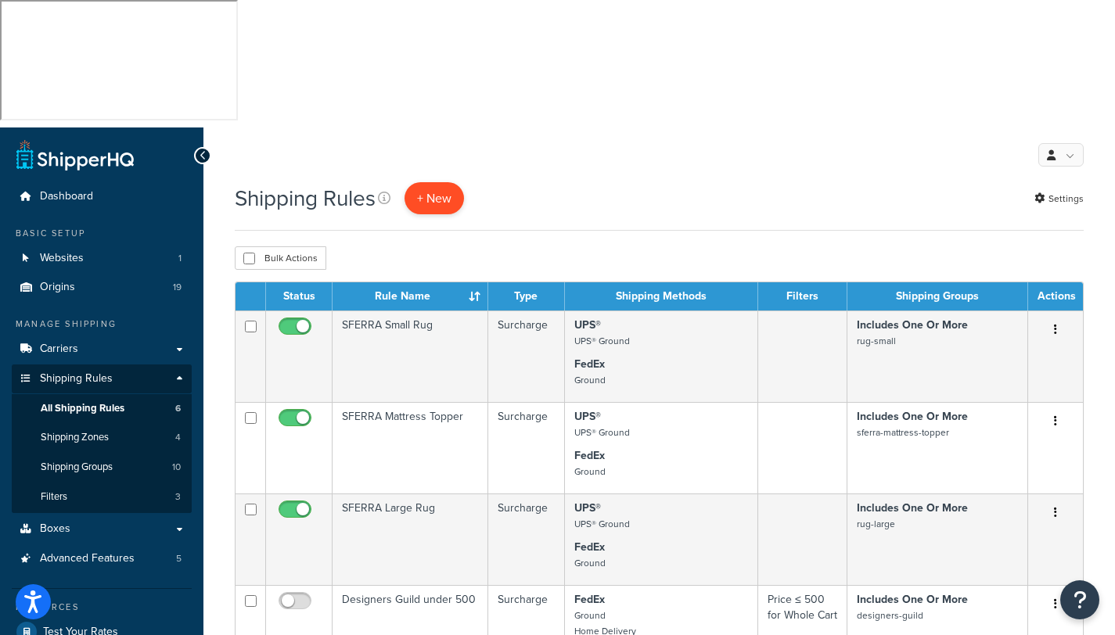
click at [440, 182] on p "+ New" at bounding box center [433, 198] width 59 height 32
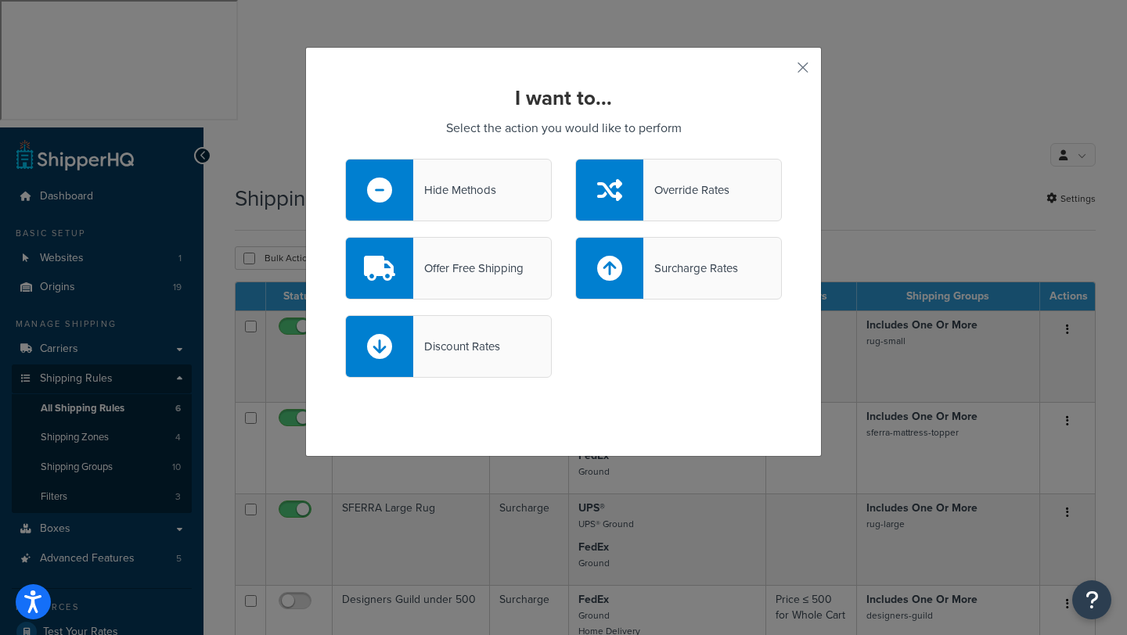
click at [697, 268] on div "Surcharge Rates" at bounding box center [690, 268] width 95 height 22
click at [0, 0] on input "Surcharge Rates" at bounding box center [0, 0] width 0 height 0
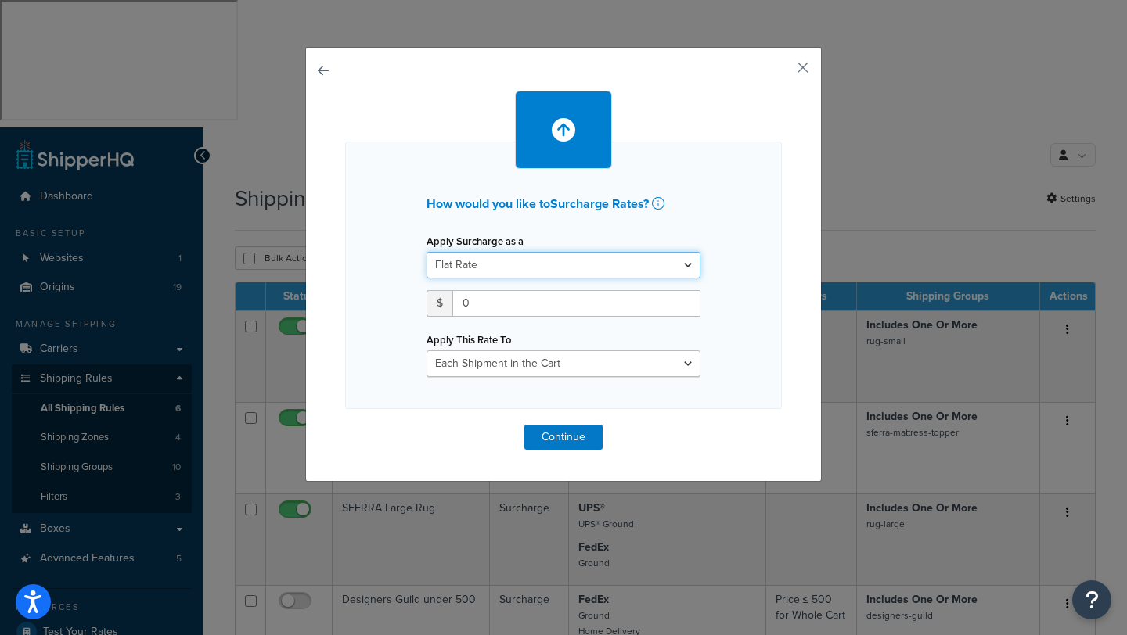
click at [680, 264] on select "Flat Rate Percentage Flat Rate & Percentage" at bounding box center [563, 265] width 274 height 27
click at [426, 252] on select "Flat Rate Percentage Flat Rate & Percentage" at bounding box center [563, 265] width 274 height 27
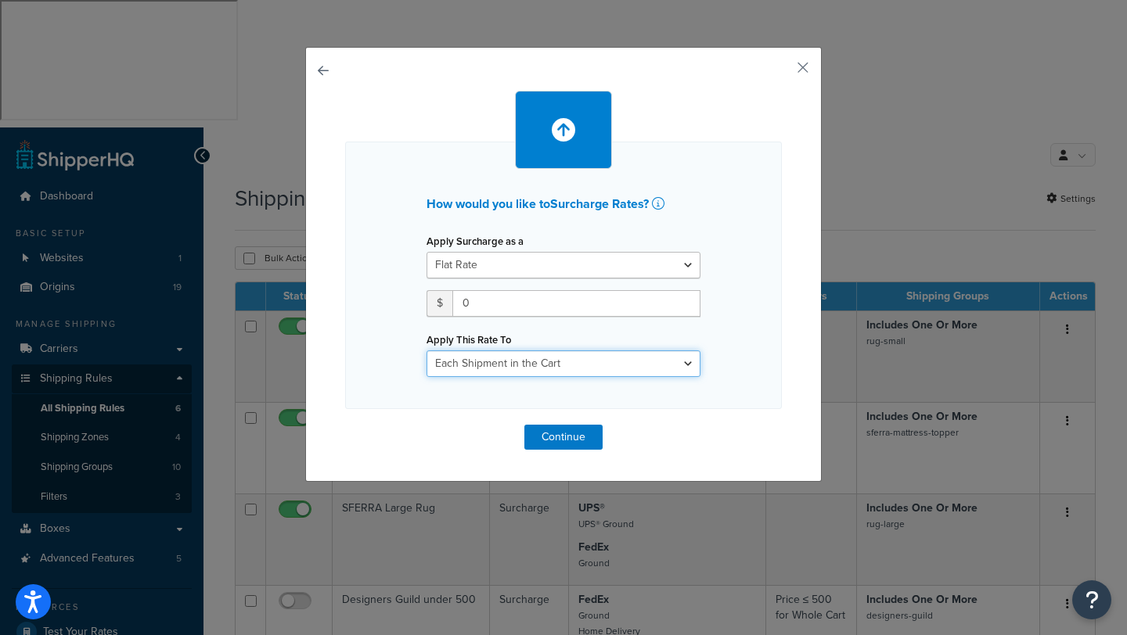
click at [683, 361] on select "Entire Cart Each Shipment in the Cart Each Origin in the Cart Each Shipping Gro…" at bounding box center [563, 364] width 274 height 27
select select "ITEM"
click at [426, 351] on select "Entire Cart Each Shipment in the Cart Each Origin in the Cart Each Shipping Gro…" at bounding box center [563, 364] width 274 height 27
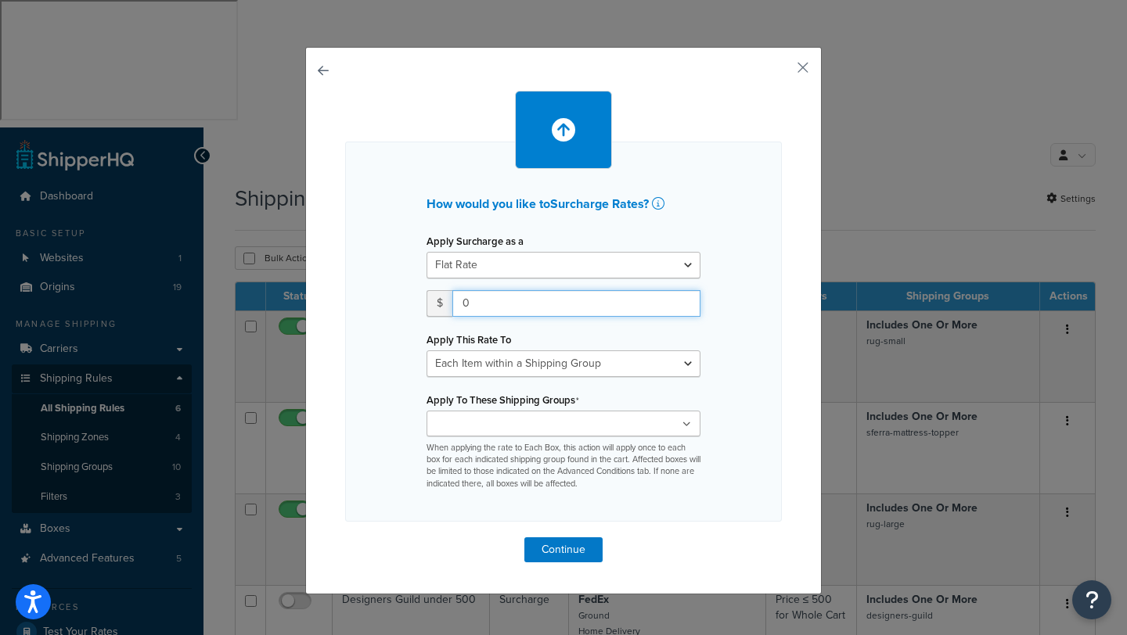
click at [466, 298] on input "0" at bounding box center [576, 303] width 248 height 27
type input "325"
click at [683, 422] on icon at bounding box center [686, 424] width 9 height 9
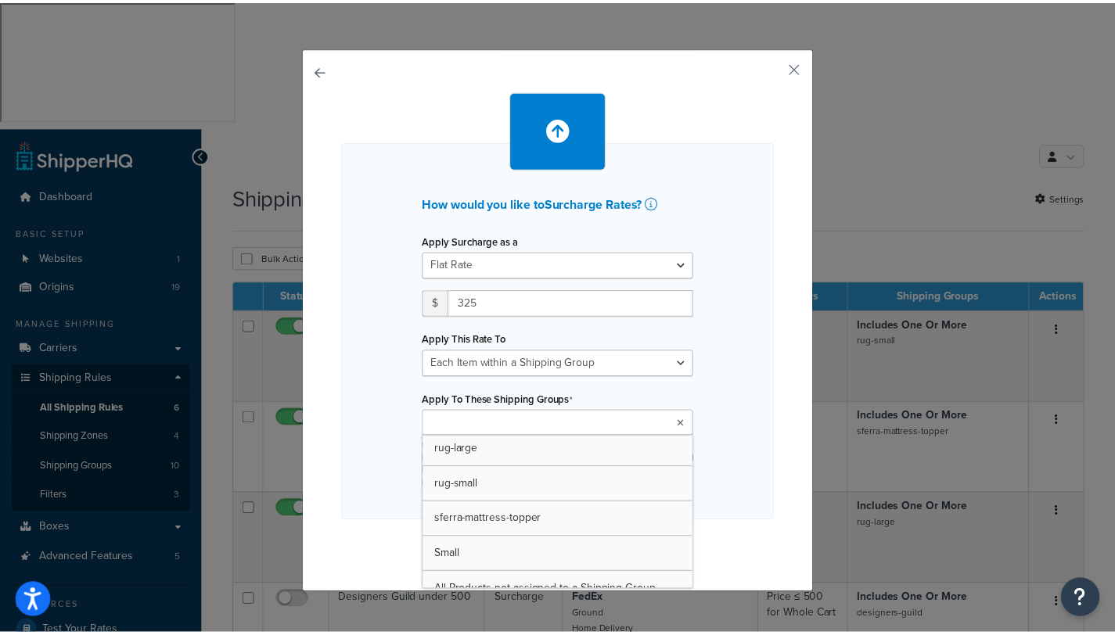
scroll to position [196, 0]
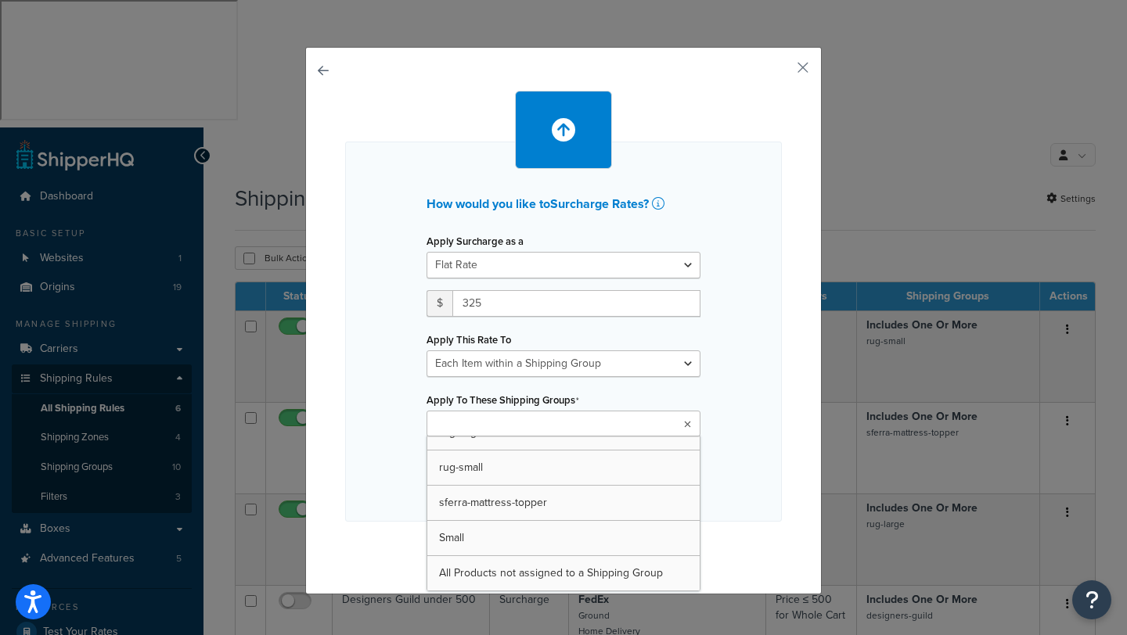
click at [732, 373] on div "How would you like to Surcharge Rates ? Apply Surcharge as a Flat Rate Percenta…" at bounding box center [563, 332] width 437 height 380
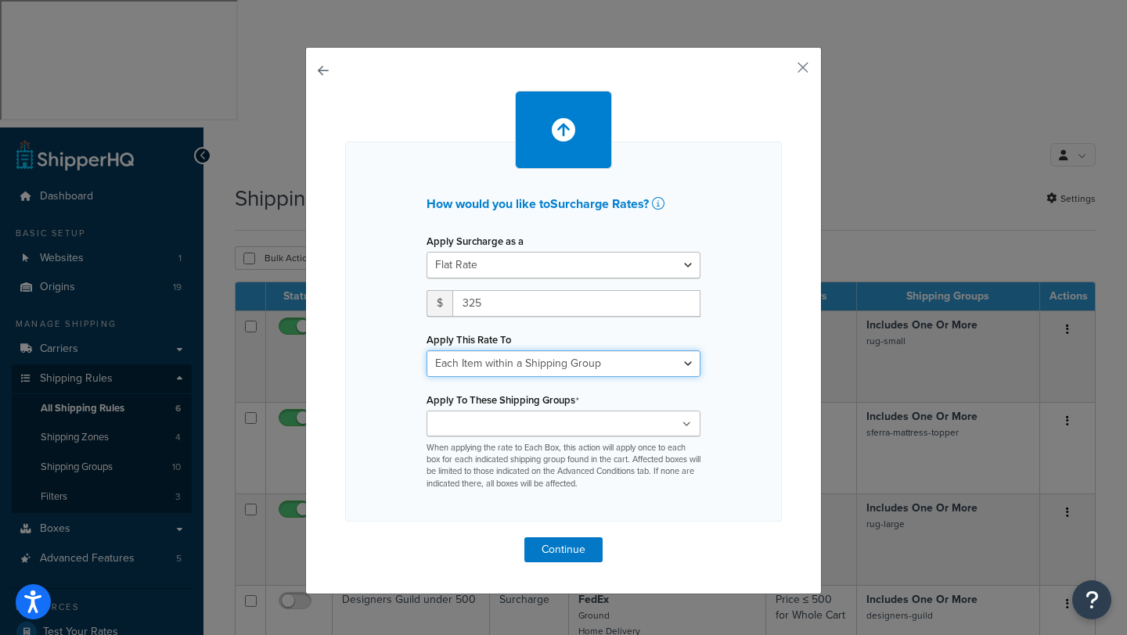
click at [680, 360] on select "Entire Cart Each Shipment in the Cart Each Origin in the Cart Each Shipping Gro…" at bounding box center [563, 364] width 274 height 27
select select "BOX"
click at [426, 351] on select "Entire Cart Each Shipment in the Cart Each Origin in the Cart Each Shipping Gro…" at bounding box center [563, 364] width 274 height 27
click at [685, 425] on ul at bounding box center [563, 424] width 274 height 26
click at [764, 228] on div "How would you like to Surcharge Rates ? Apply Surcharge as a Flat Rate Percenta…" at bounding box center [563, 332] width 437 height 380
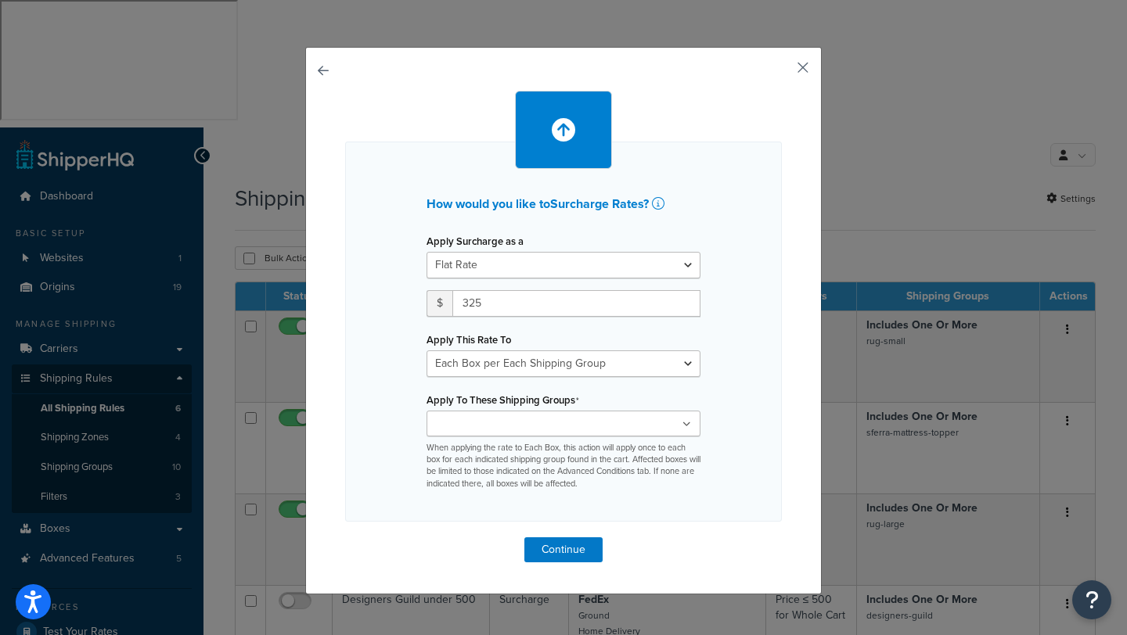
click at [782, 71] on button "button" at bounding box center [780, 73] width 4 height 4
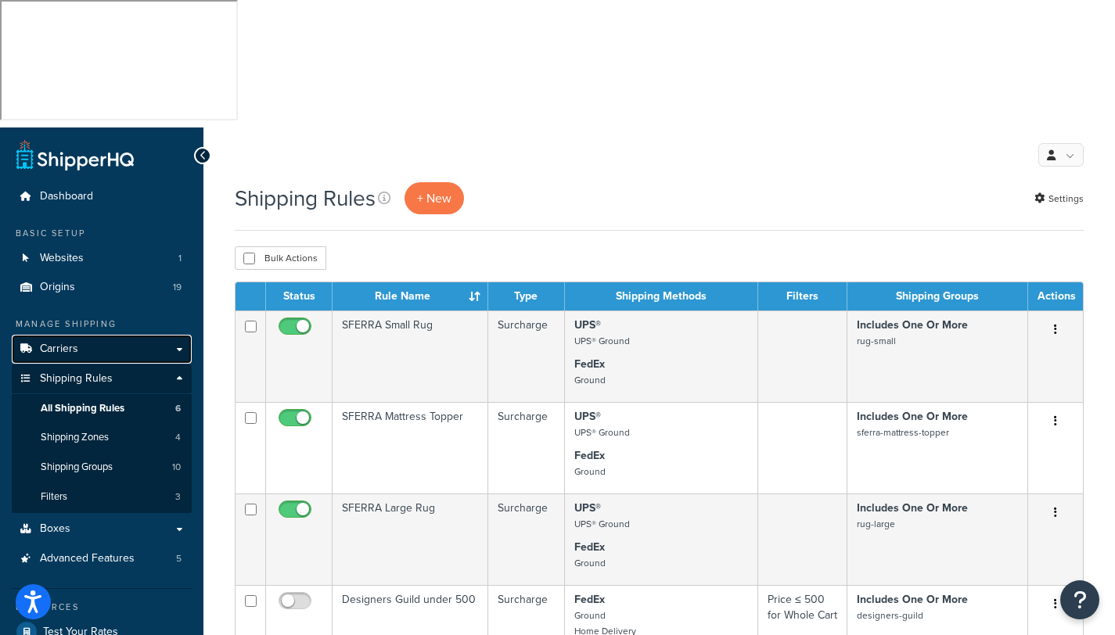
click at [58, 343] on span "Carriers" at bounding box center [59, 349] width 38 height 13
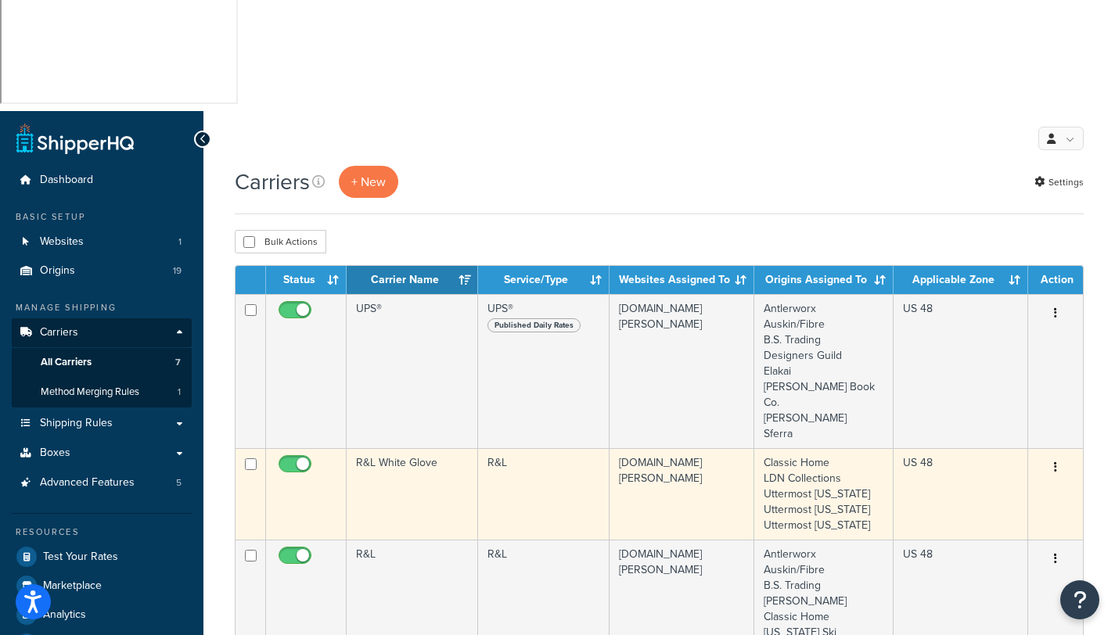
scroll to position [36, 0]
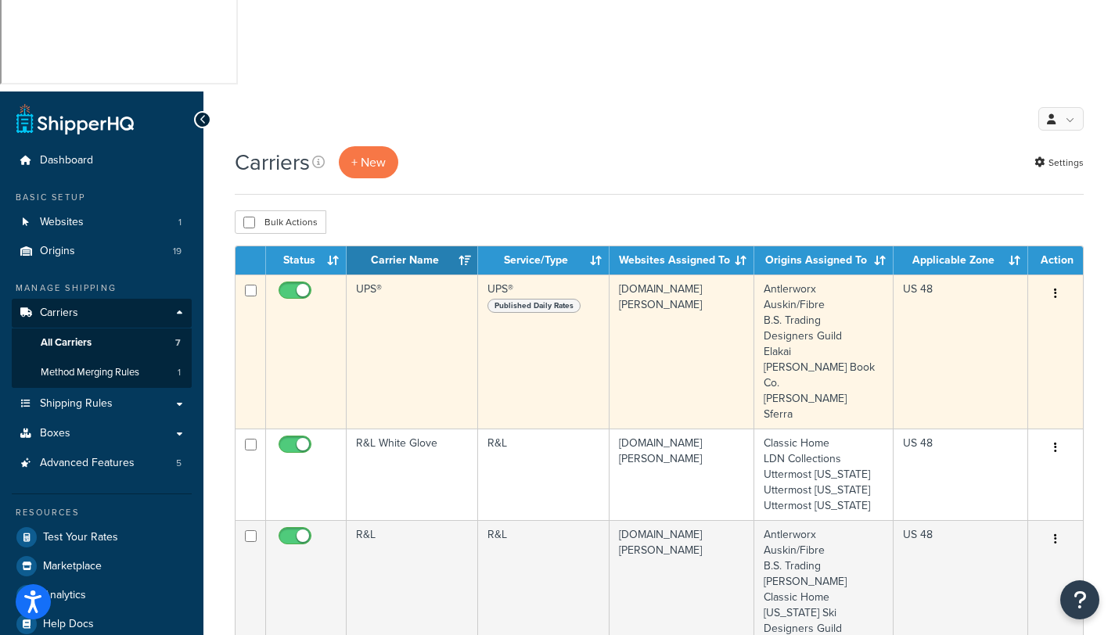
click at [394, 275] on td "UPS®" at bounding box center [412, 352] width 131 height 154
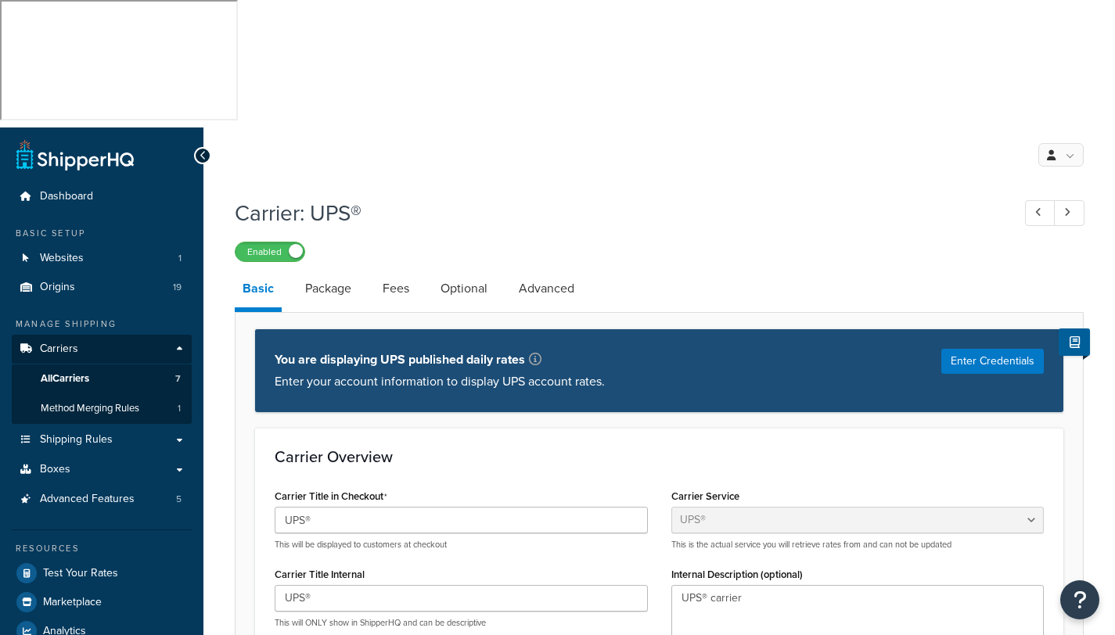
select select "ups"
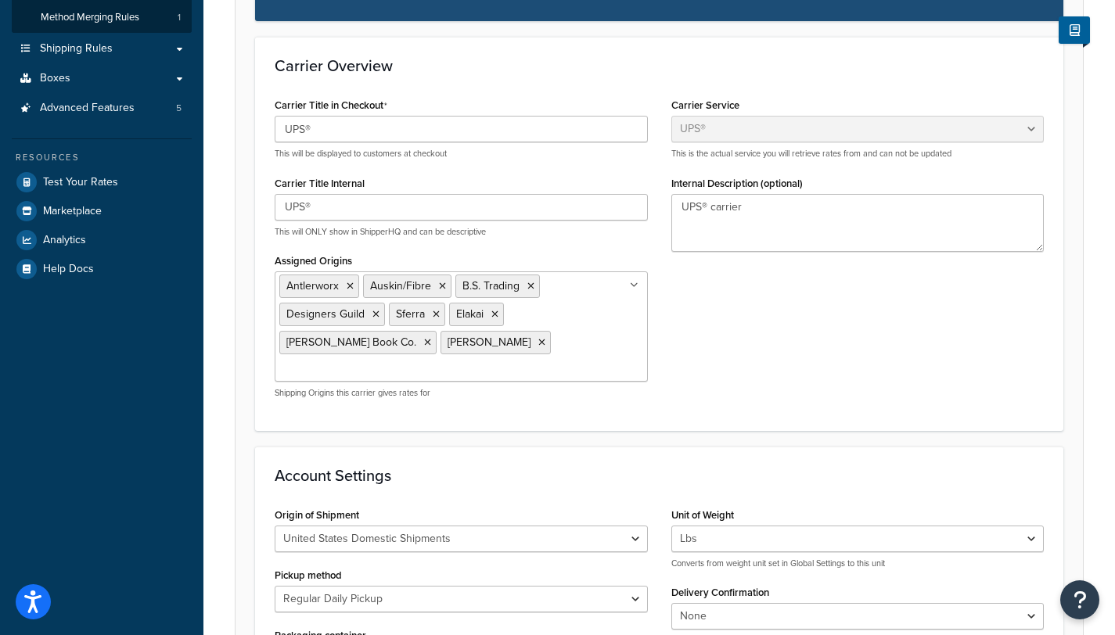
scroll to position [419, 0]
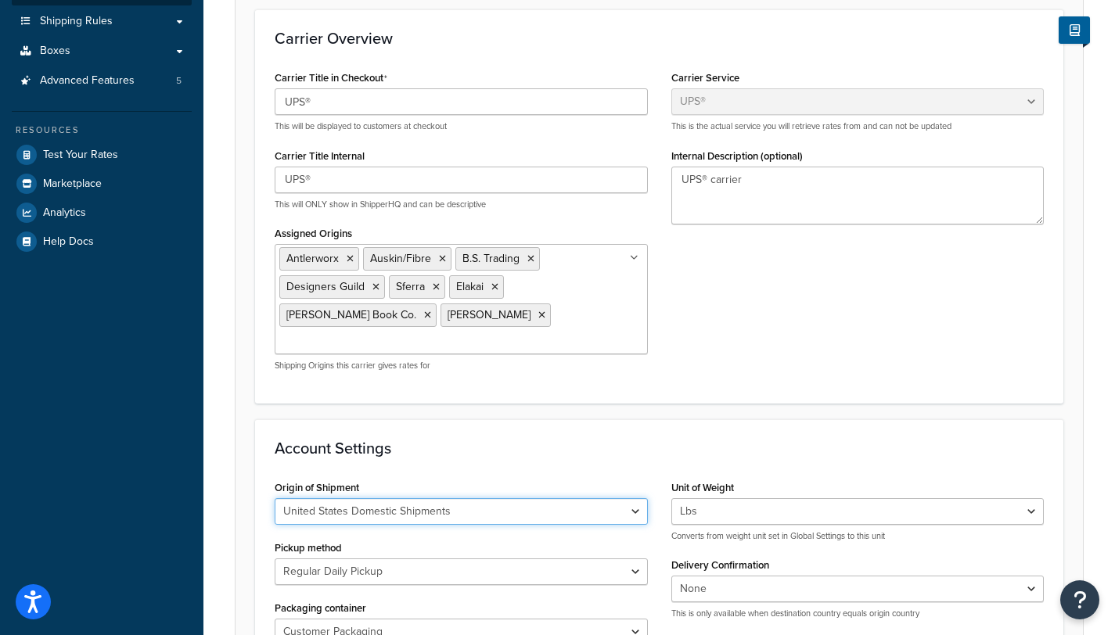
click at [634, 498] on select "United States Domestic Shipments Shipments Originating in [GEOGRAPHIC_DATA] Shi…" at bounding box center [461, 511] width 373 height 27
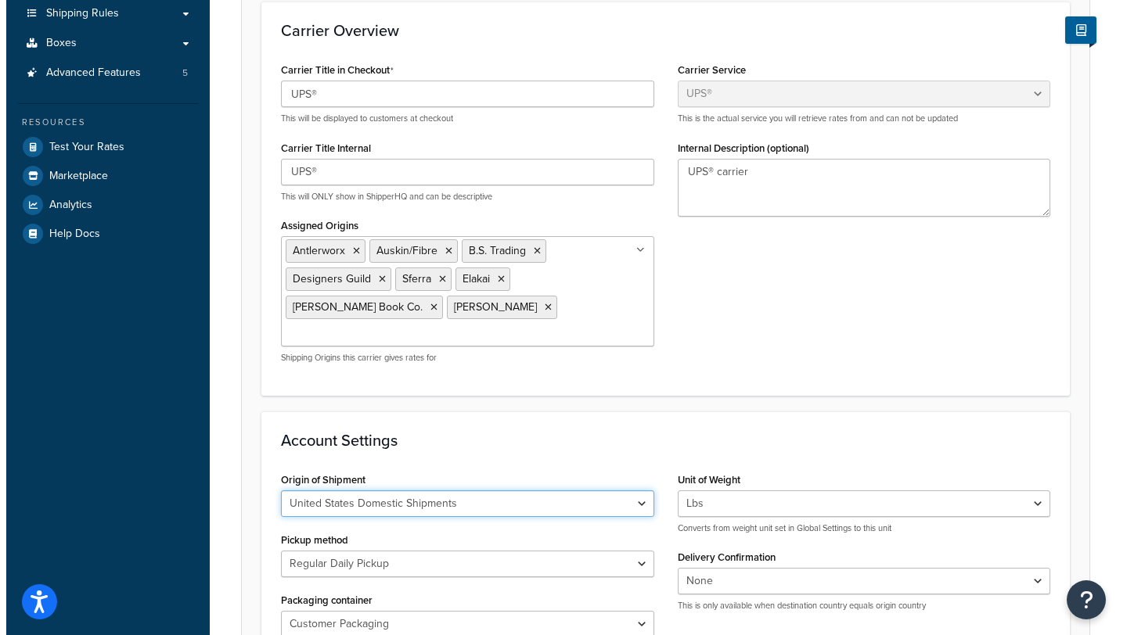
scroll to position [578, 0]
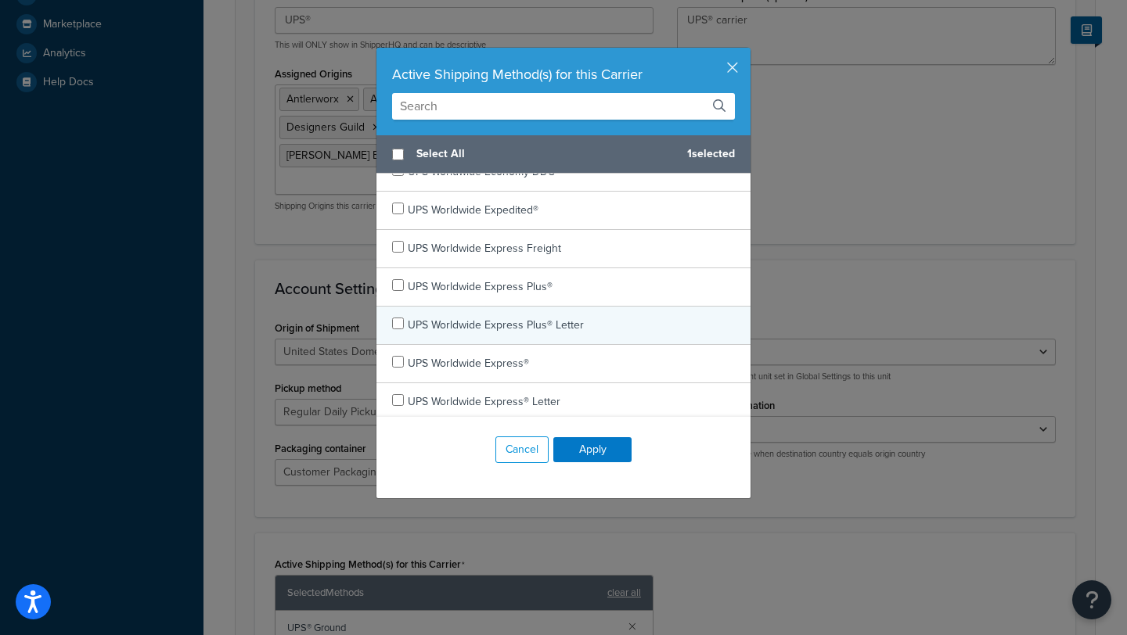
scroll to position [534, 0]
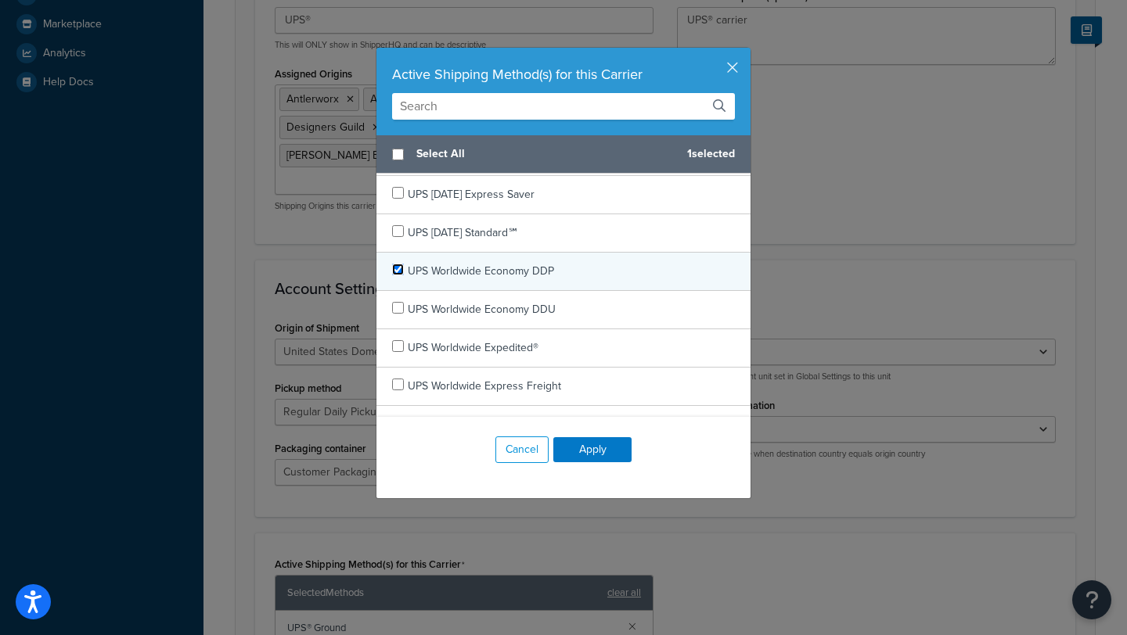
click at [392, 269] on input "checkbox" at bounding box center [398, 270] width 12 height 12
checkbox input "true"
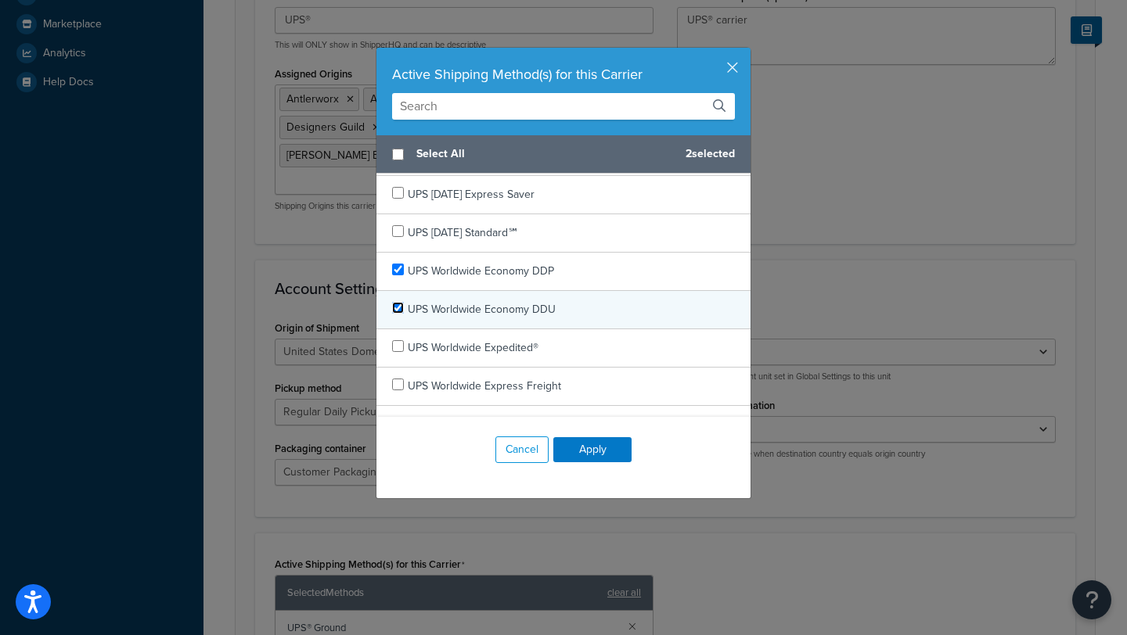
click at [392, 310] on input "checkbox" at bounding box center [398, 308] width 12 height 12
checkbox input "true"
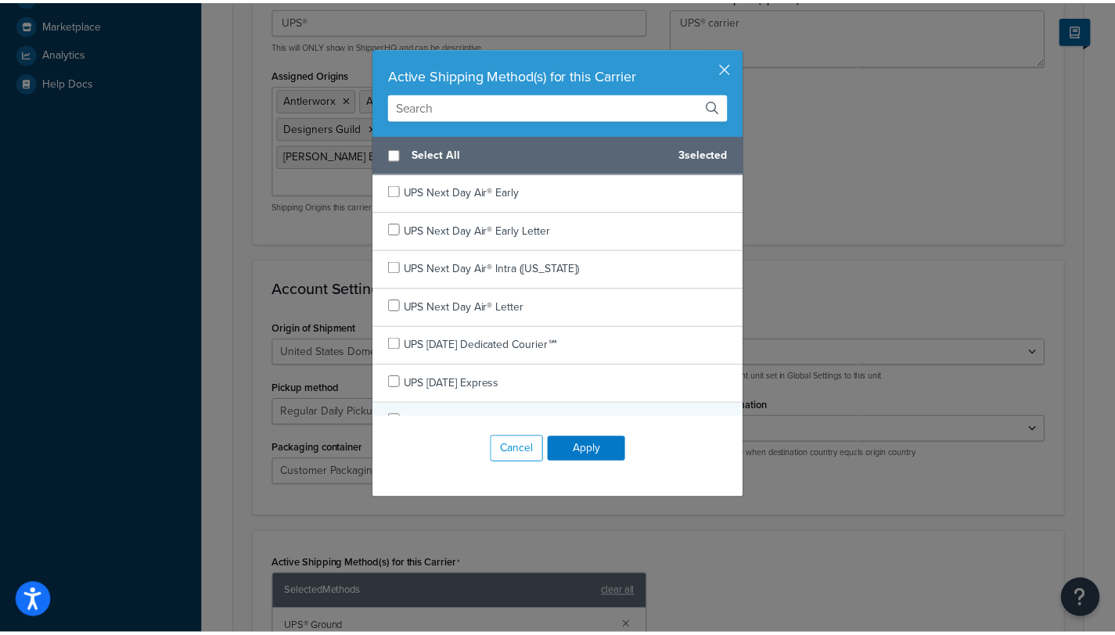
scroll to position [190, 0]
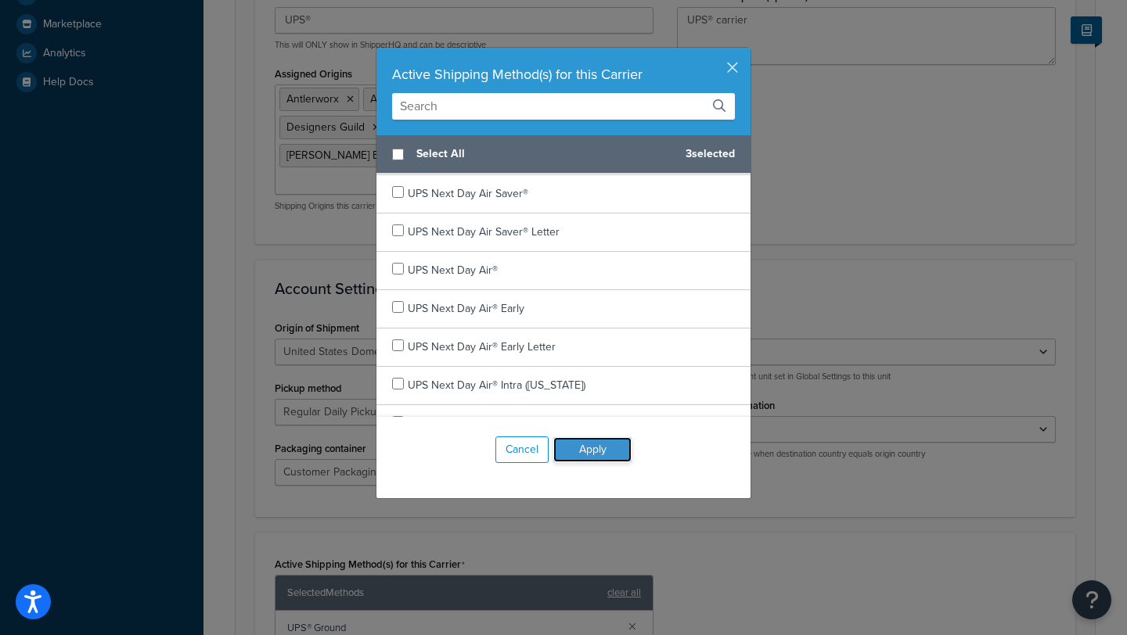
click at [581, 441] on button "Apply" at bounding box center [592, 449] width 78 height 25
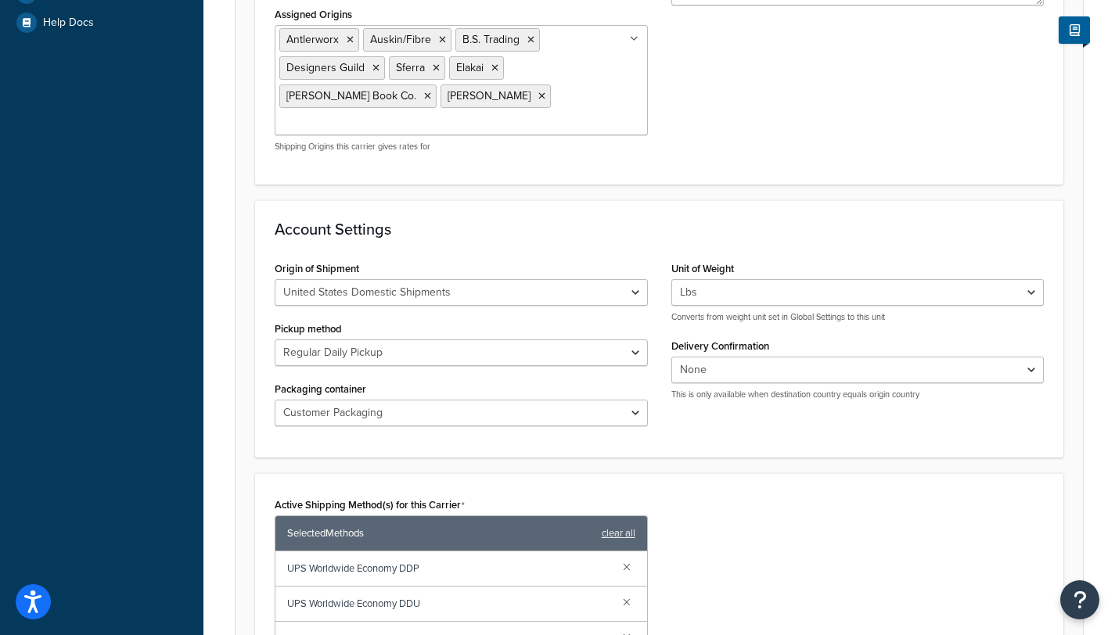
scroll to position [825, 0]
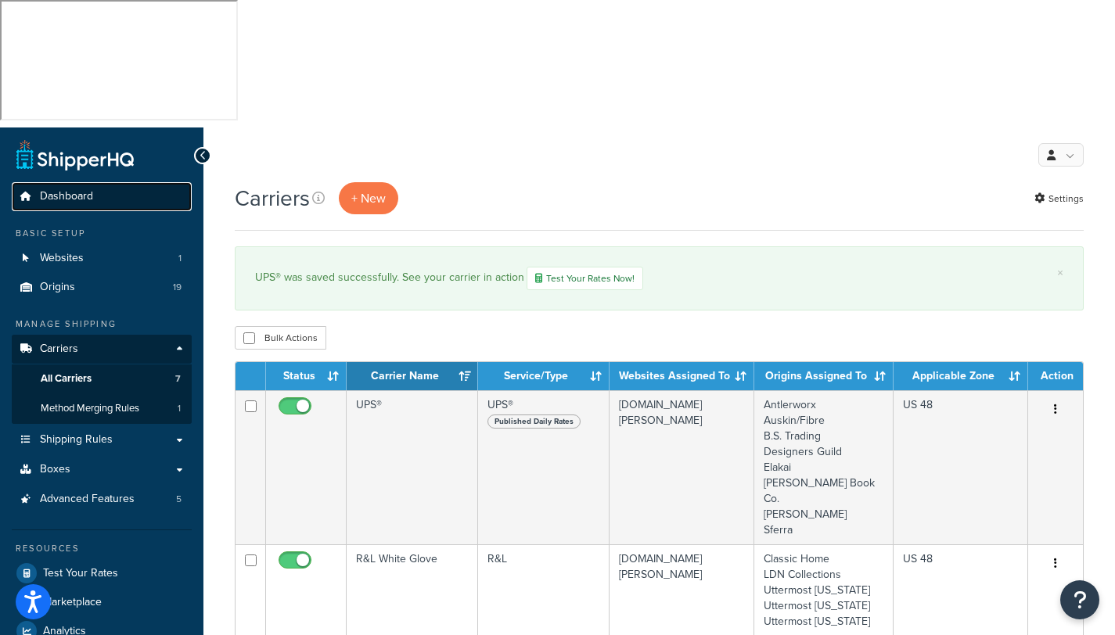
click at [78, 190] on span "Dashboard" at bounding box center [66, 196] width 53 height 13
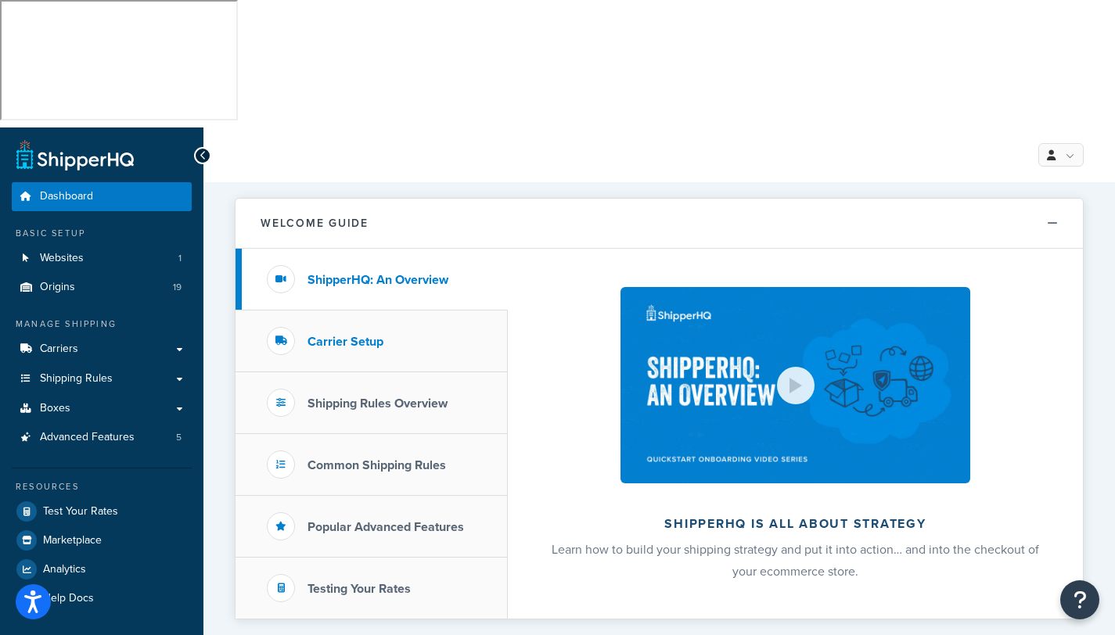
click at [331, 335] on h3 "Carrier Setup" at bounding box center [345, 342] width 76 height 14
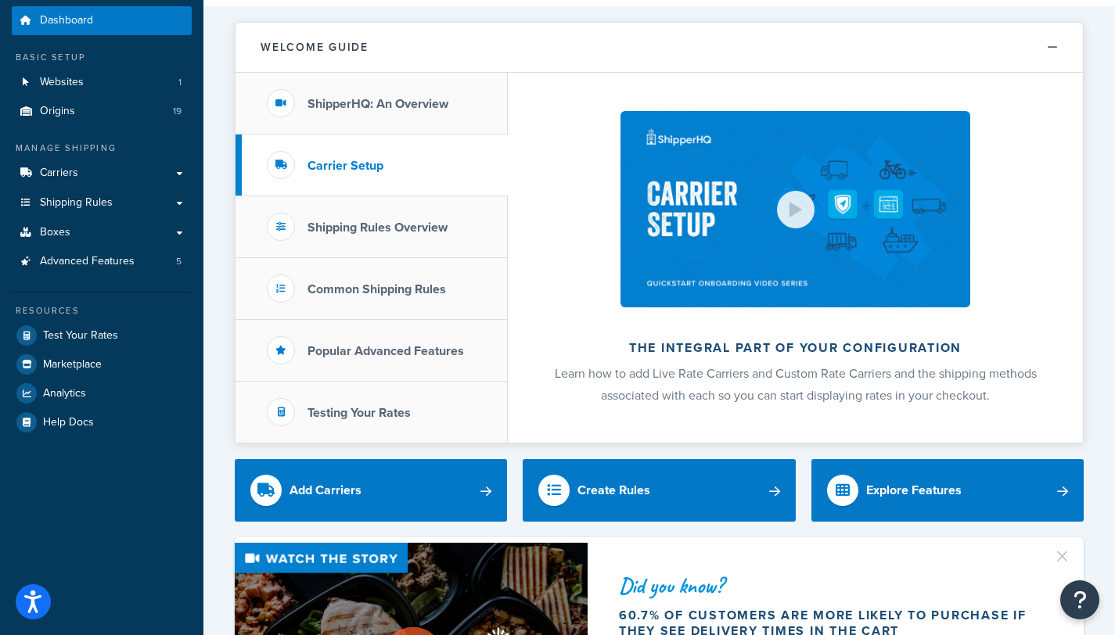
scroll to position [302, 0]
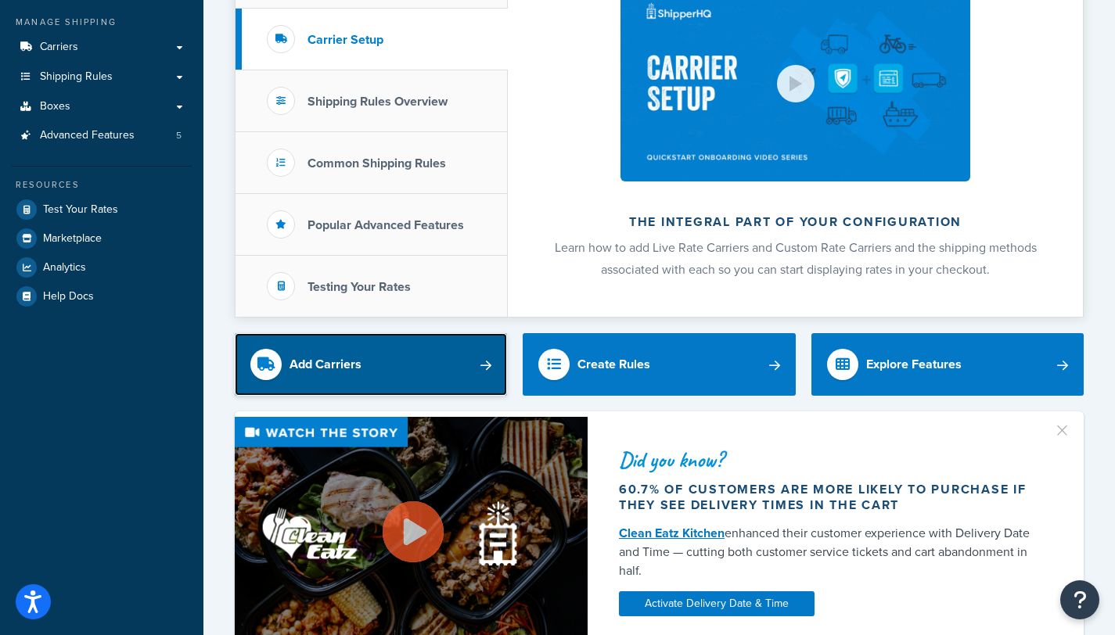
click at [372, 333] on link "Add Carriers" at bounding box center [371, 364] width 272 height 63
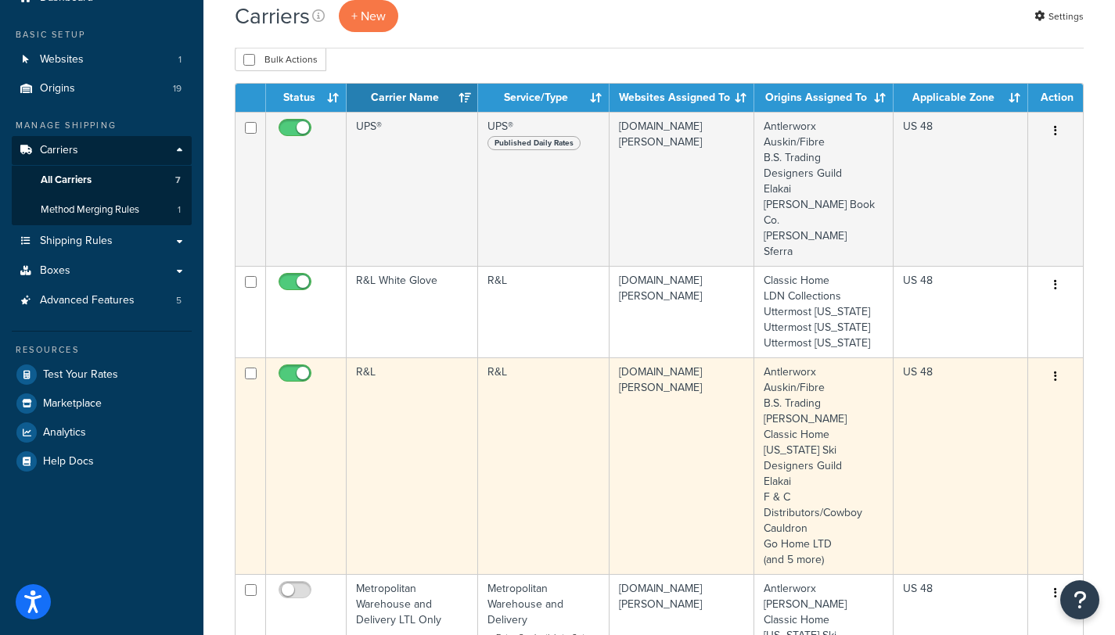
scroll to position [19, 0]
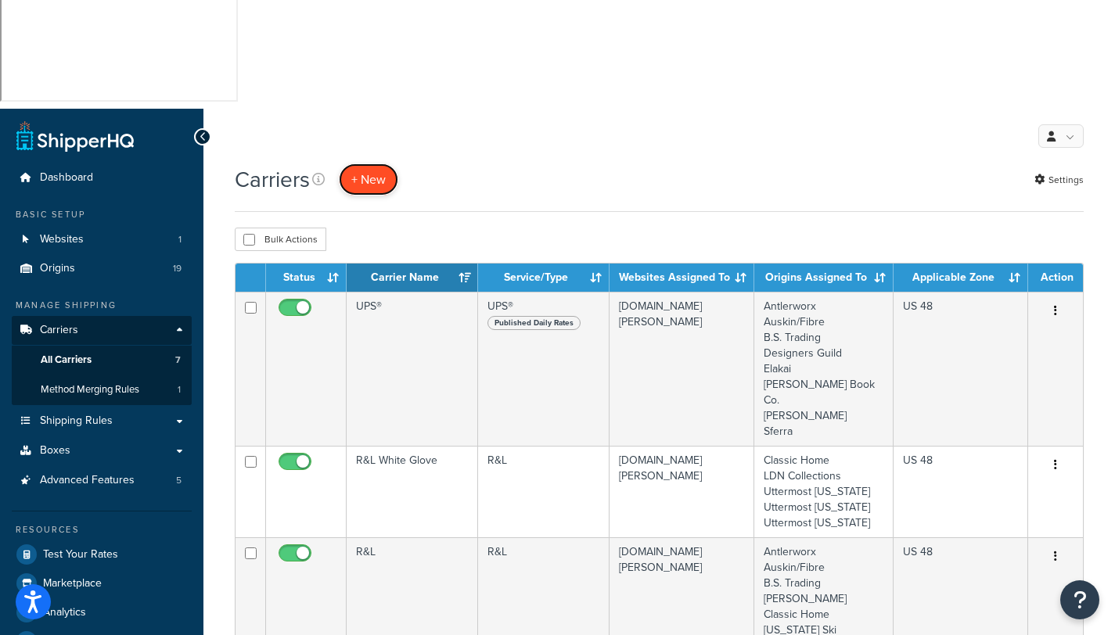
click at [374, 164] on button "+ New" at bounding box center [368, 180] width 59 height 32
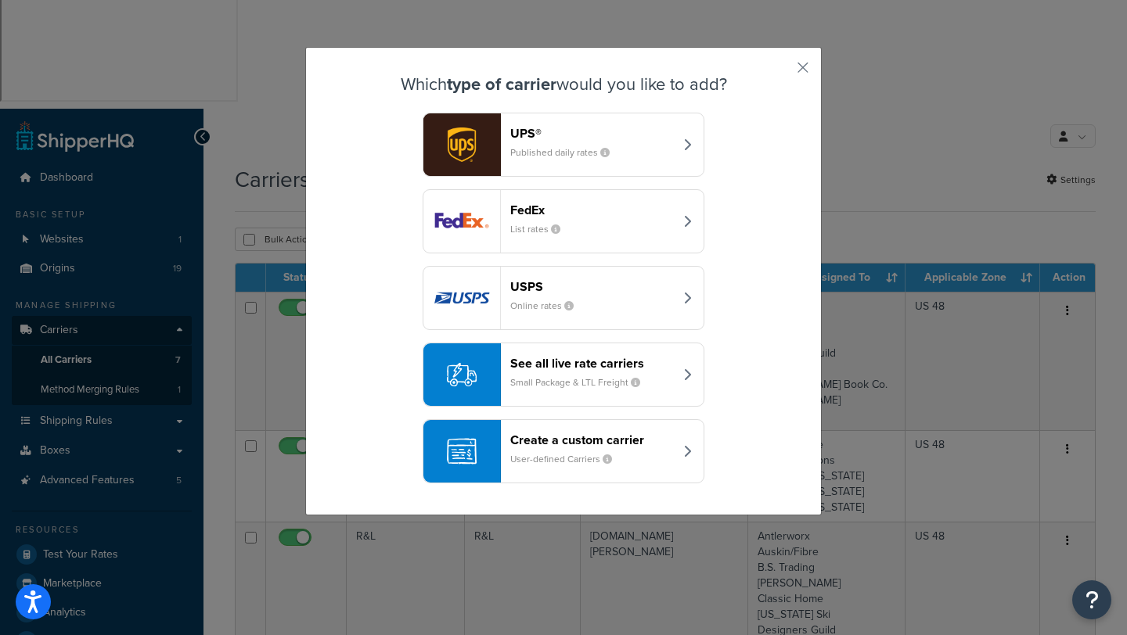
click at [617, 328] on button "USPS Online rates" at bounding box center [563, 298] width 282 height 64
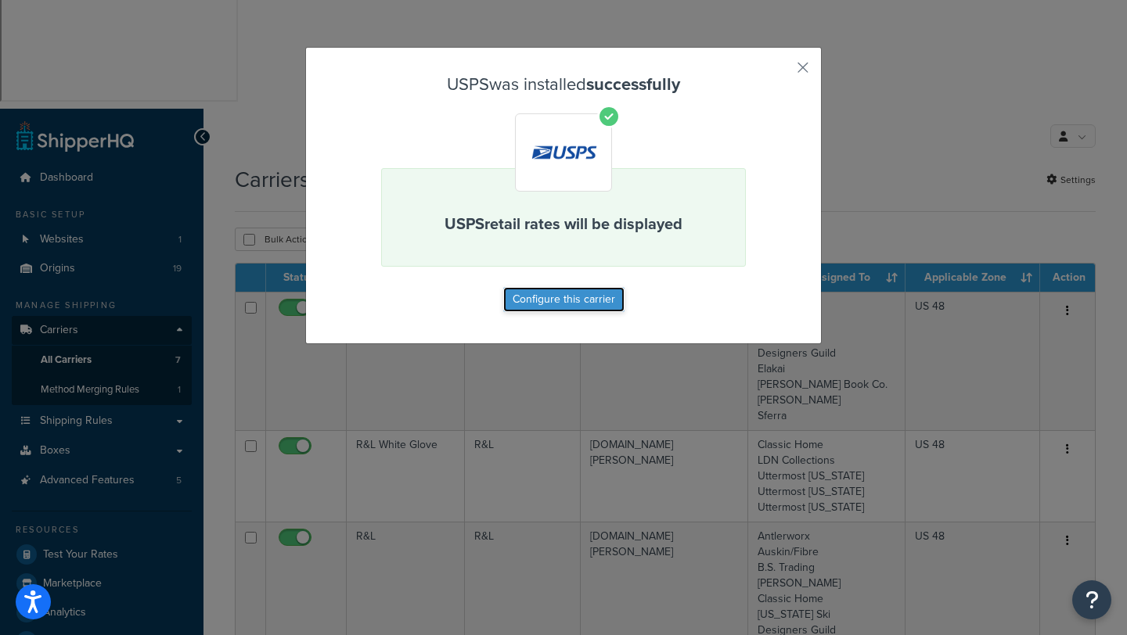
click at [548, 302] on button "Configure this carrier" at bounding box center [563, 299] width 121 height 25
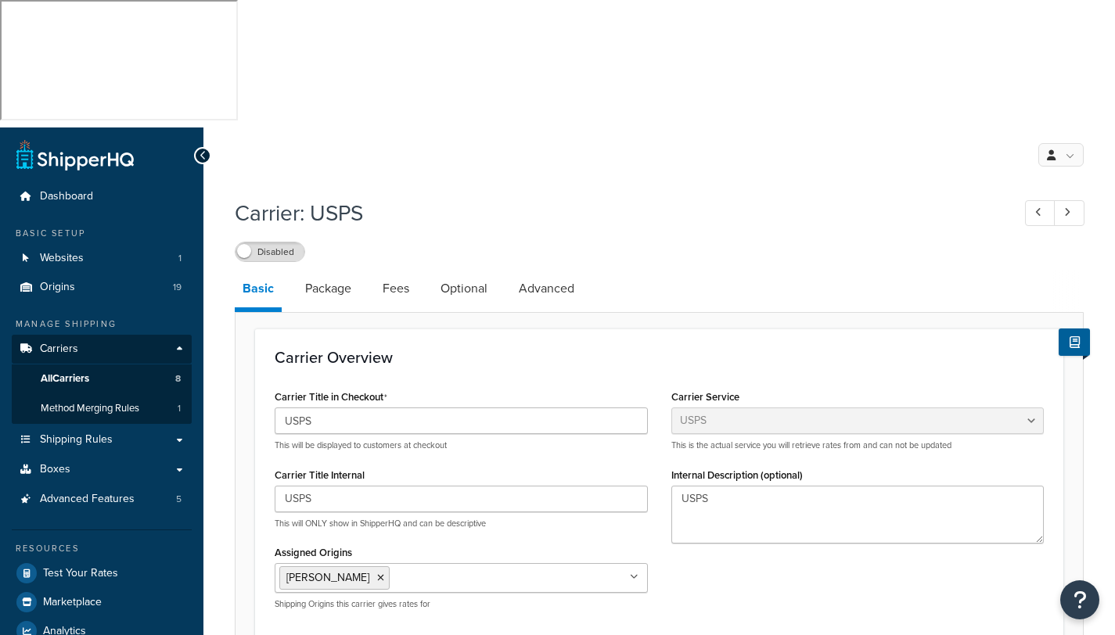
select select "usps"
select select "ONLINE"
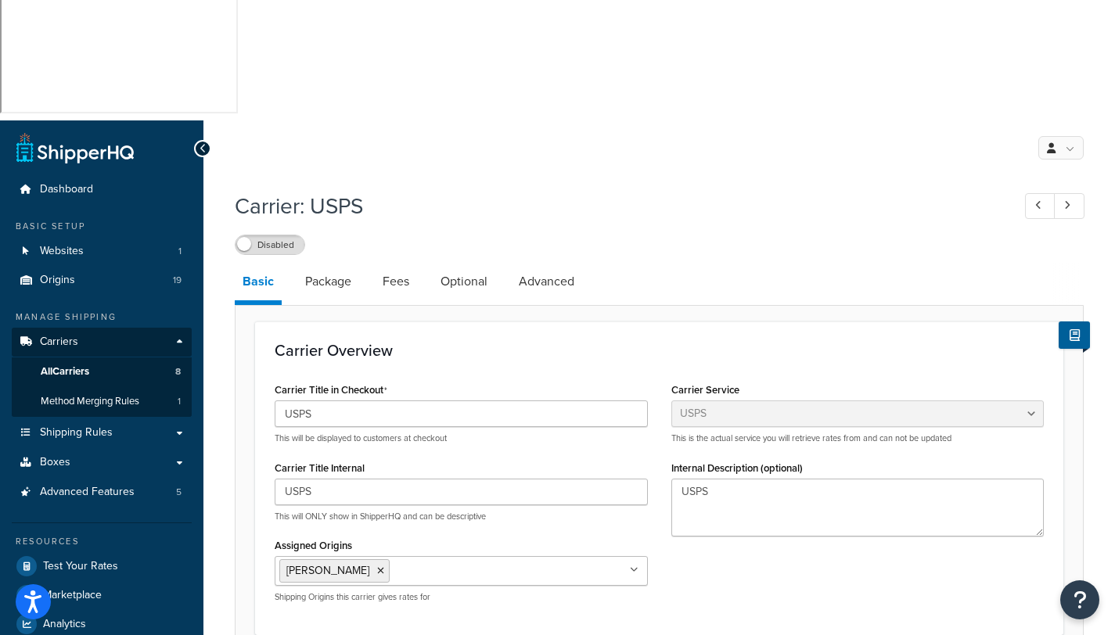
scroll to position [195, 0]
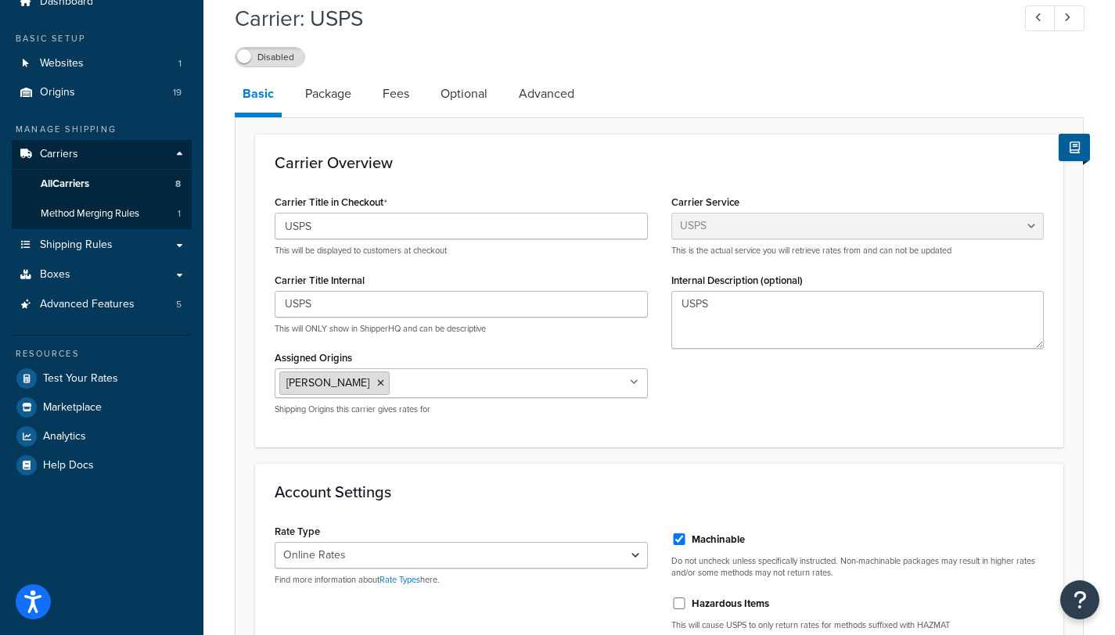
click at [377, 379] on icon at bounding box center [380, 383] width 7 height 9
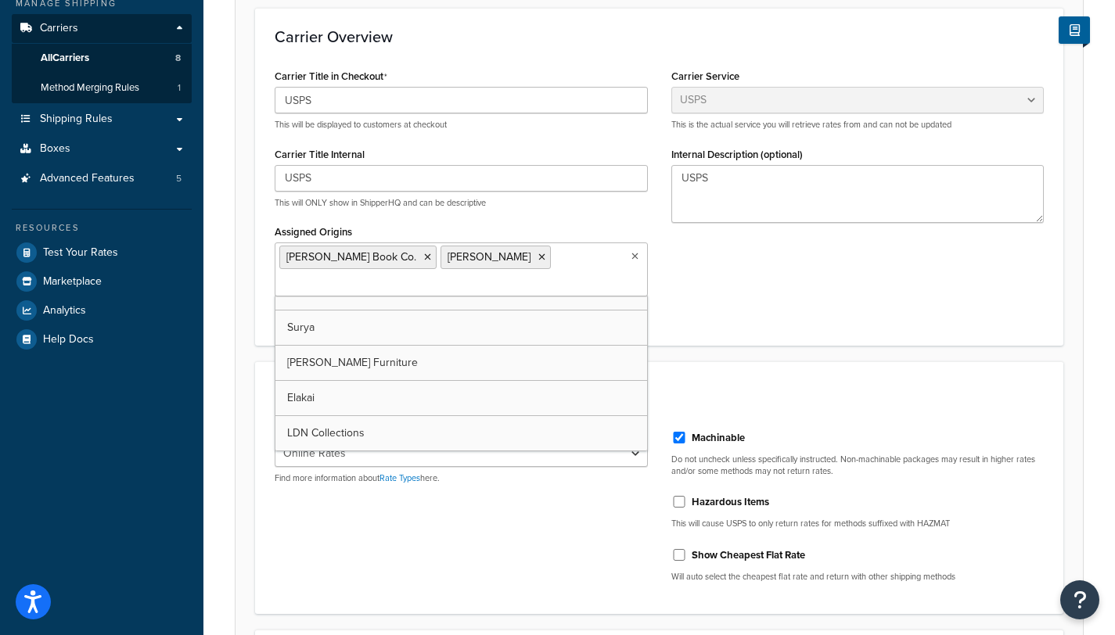
scroll to position [478, 0]
click at [753, 166] on div "Carrier Title in Checkout USPS This will be displayed to customers at checkout …" at bounding box center [659, 195] width 793 height 261
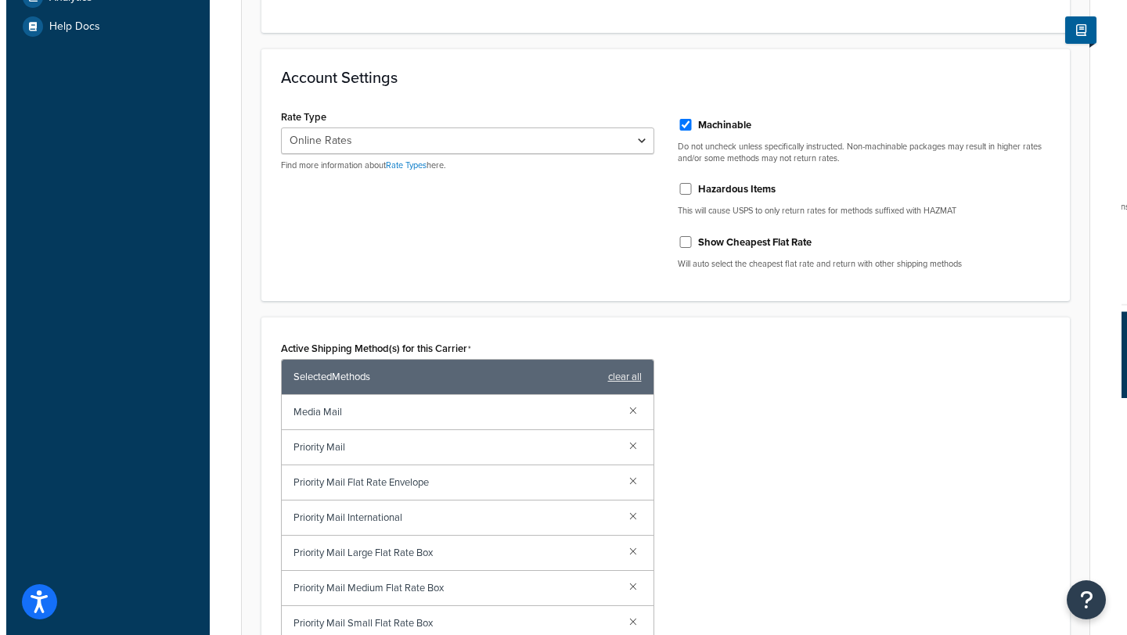
scroll to position [664, 0]
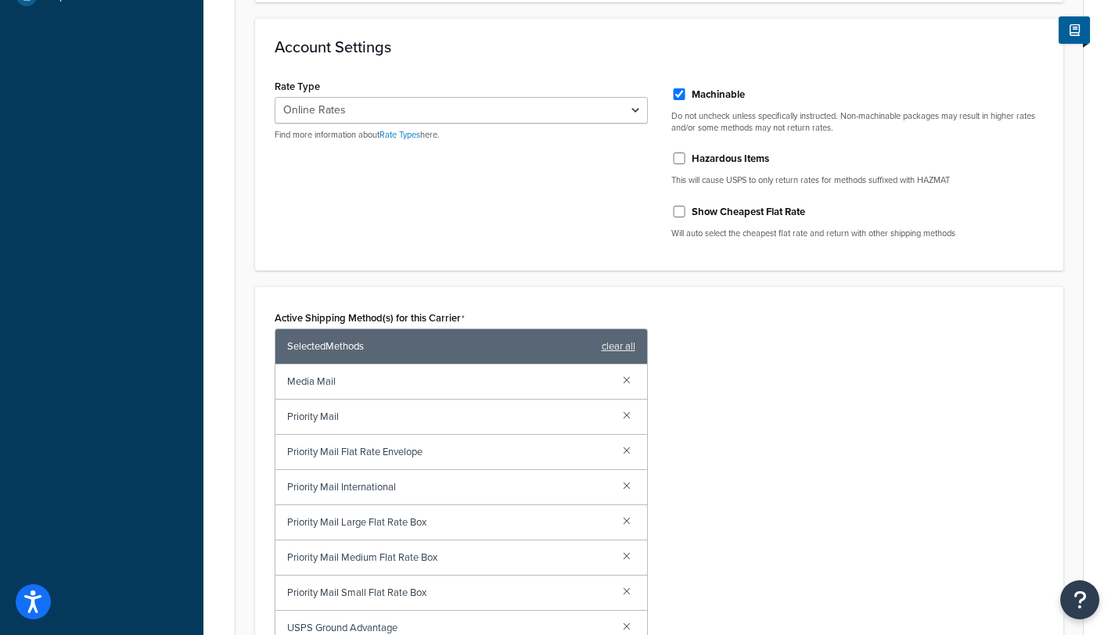
click at [672, 325] on div "Active Shipping Method(s) for this Carrier Selected Methods clear all Media Mai…" at bounding box center [659, 498] width 793 height 383
click at [787, 339] on div "Active Shipping Method(s) for this Carrier Selected Methods clear all Media Mai…" at bounding box center [659, 498] width 793 height 383
click at [322, 406] on span "Priority Mail" at bounding box center [448, 417] width 323 height 22
click at [379, 406] on span "Priority Mail" at bounding box center [448, 417] width 323 height 22
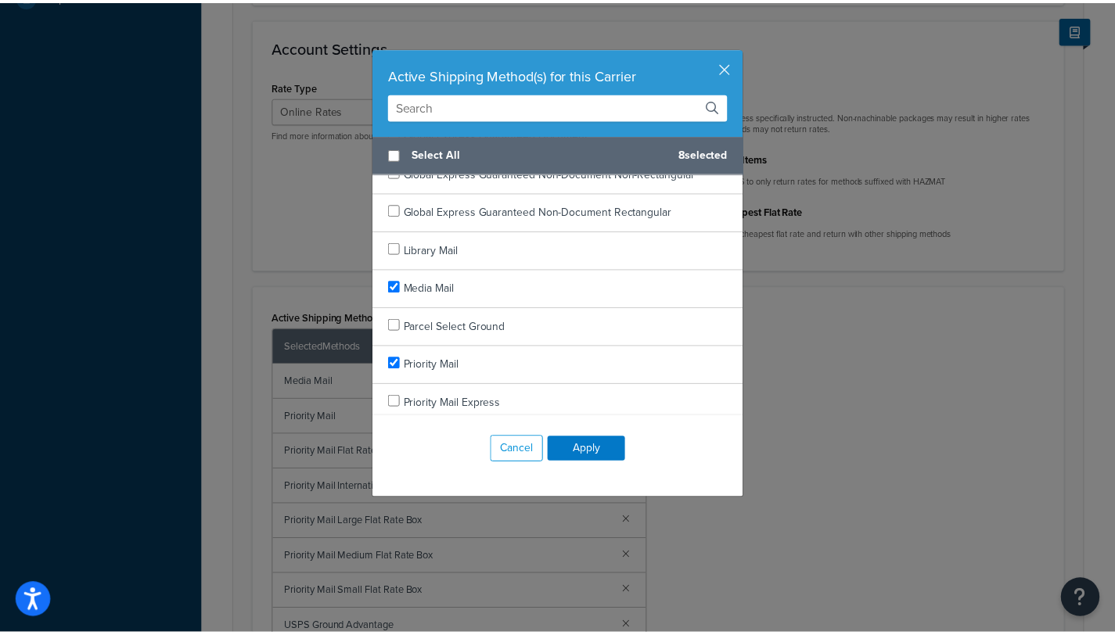
scroll to position [598, 0]
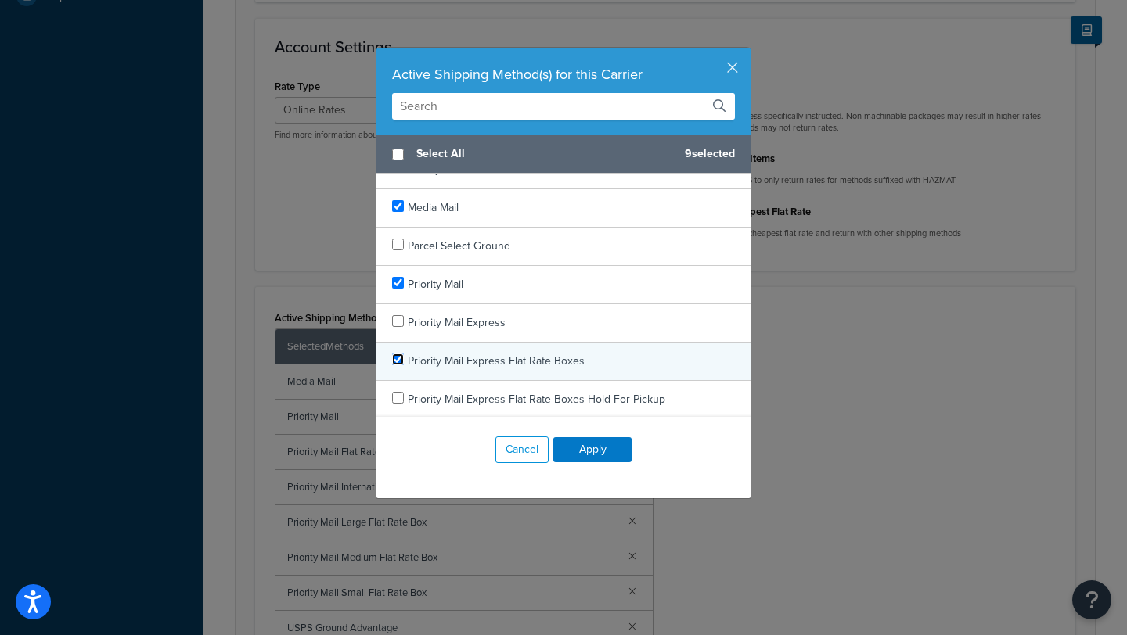
click at [394, 358] on input "checkbox" at bounding box center [398, 360] width 12 height 12
checkbox input "true"
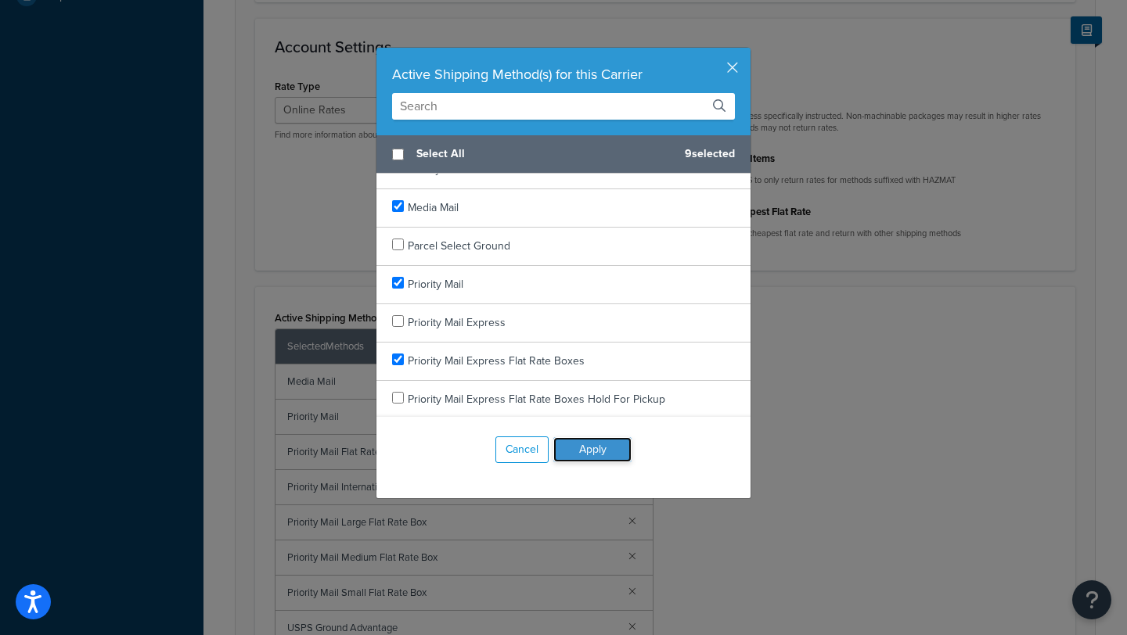
click at [594, 448] on button "Apply" at bounding box center [592, 449] width 78 height 25
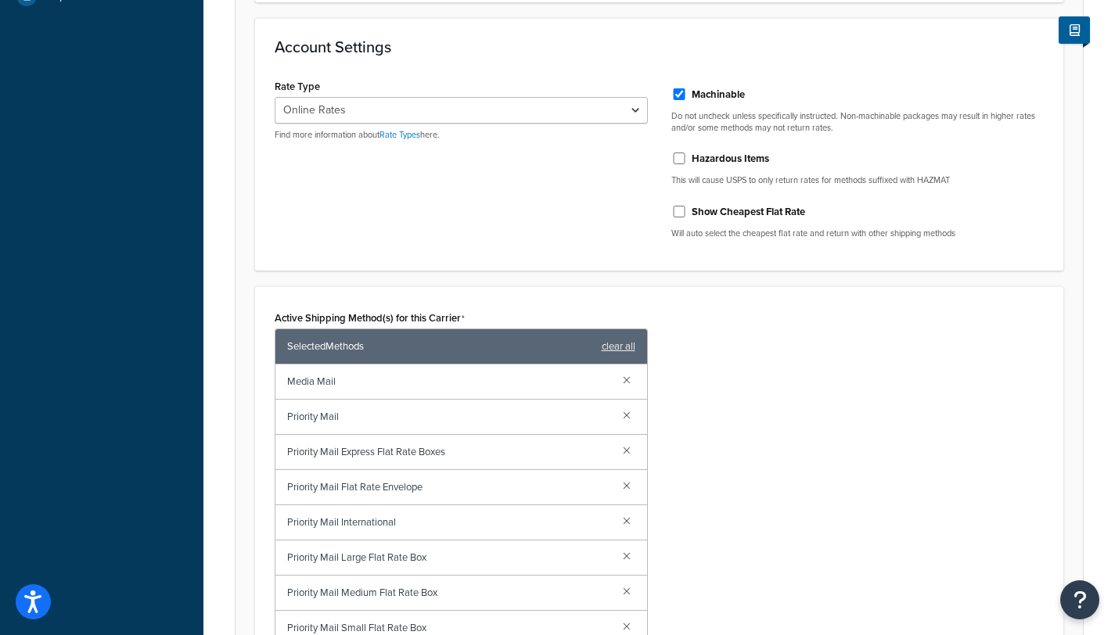
click at [747, 489] on div "Active Shipping Method(s) for this Carrier Selected Methods clear all Media Mai…" at bounding box center [659, 514] width 793 height 415
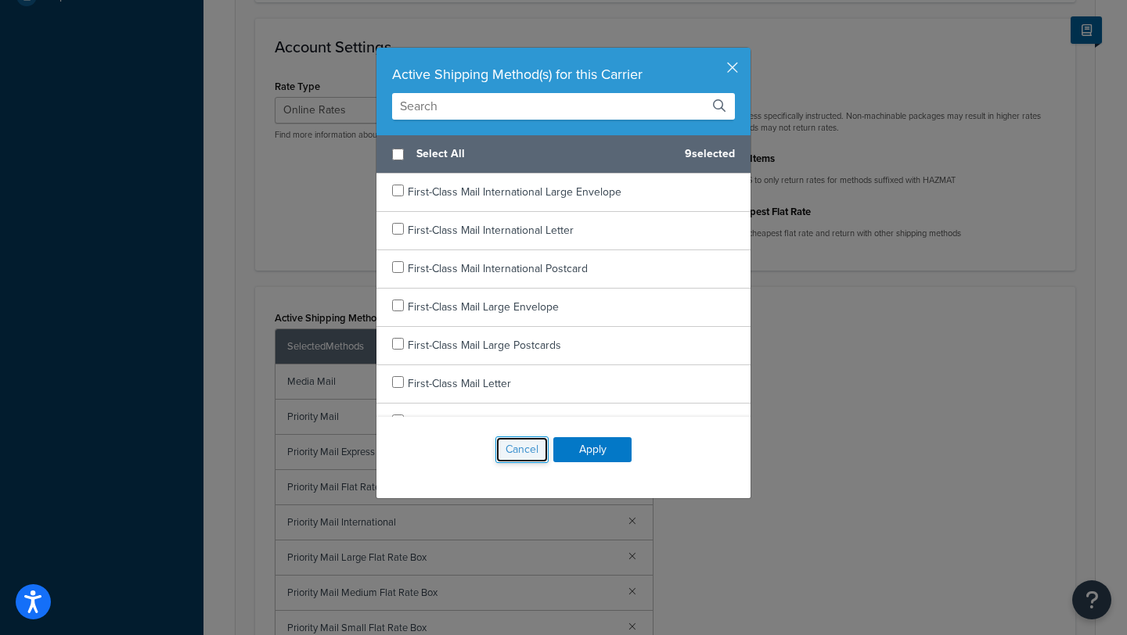
click at [516, 451] on button "Cancel" at bounding box center [521, 450] width 53 height 27
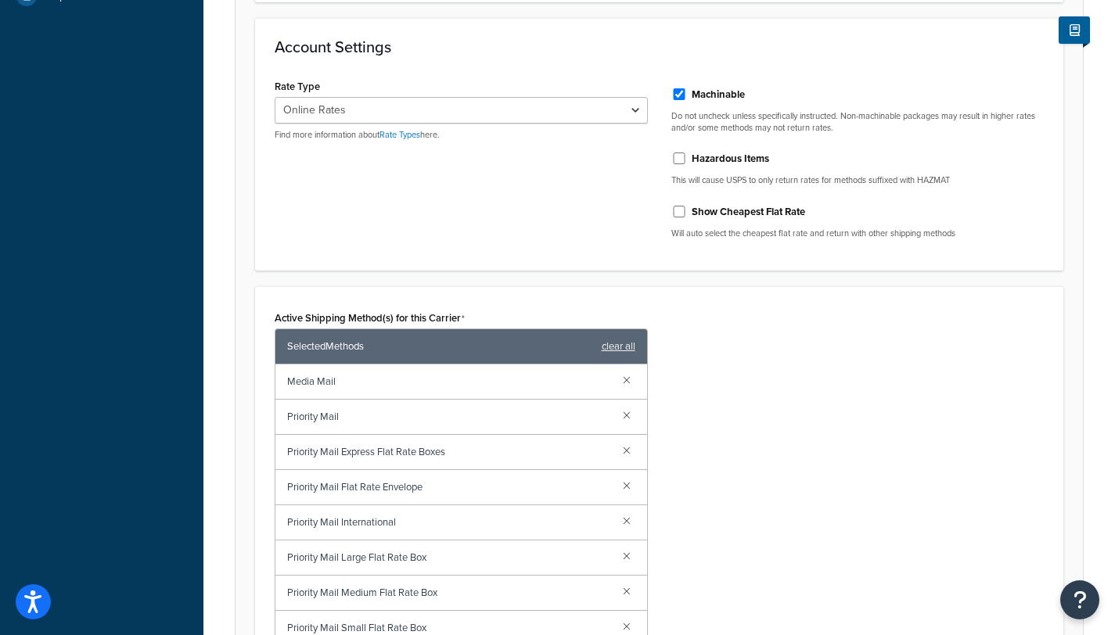
click at [726, 434] on div "Active Shipping Method(s) for this Carrier Selected Methods clear all Media Mai…" at bounding box center [659, 514] width 793 height 415
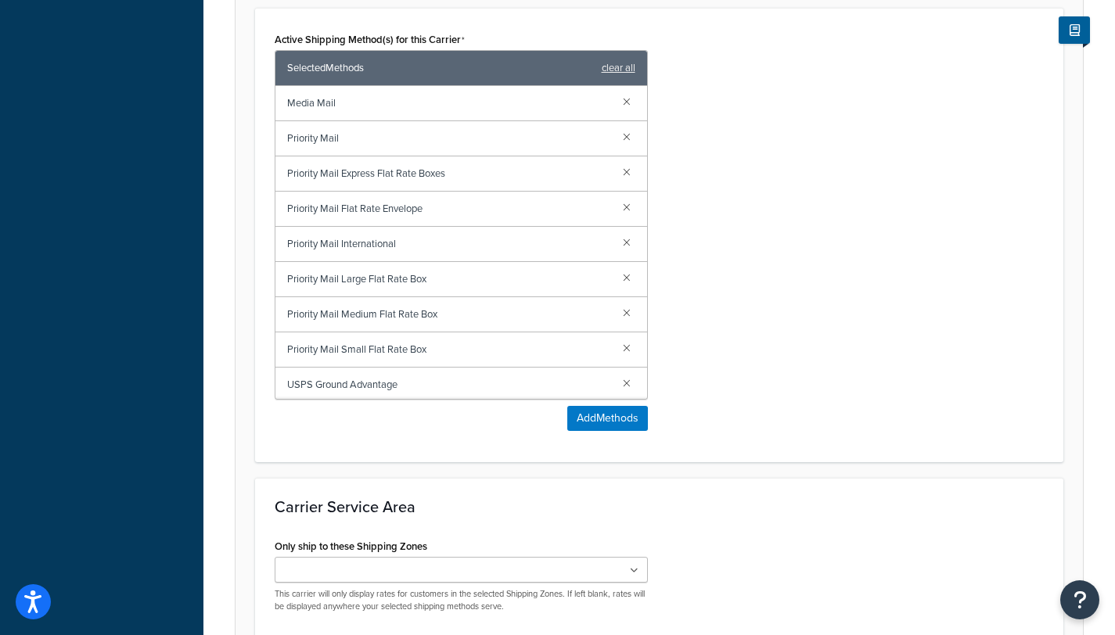
click at [786, 272] on div "Active Shipping Method(s) for this Carrier Selected Methods clear all Media Mai…" at bounding box center [659, 235] width 793 height 415
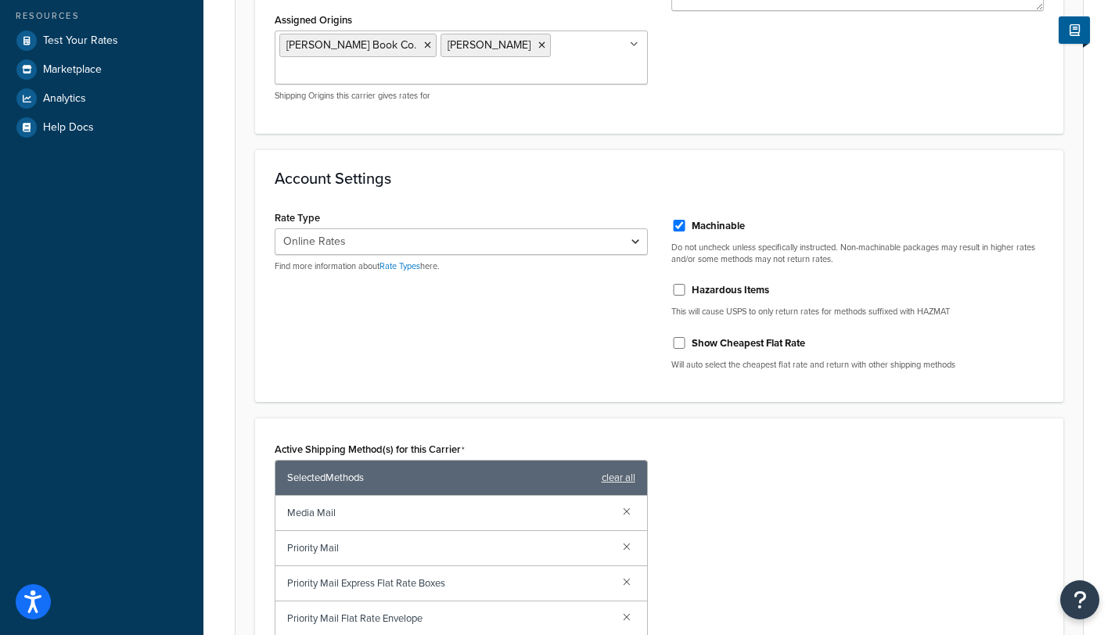
scroll to position [415, 0]
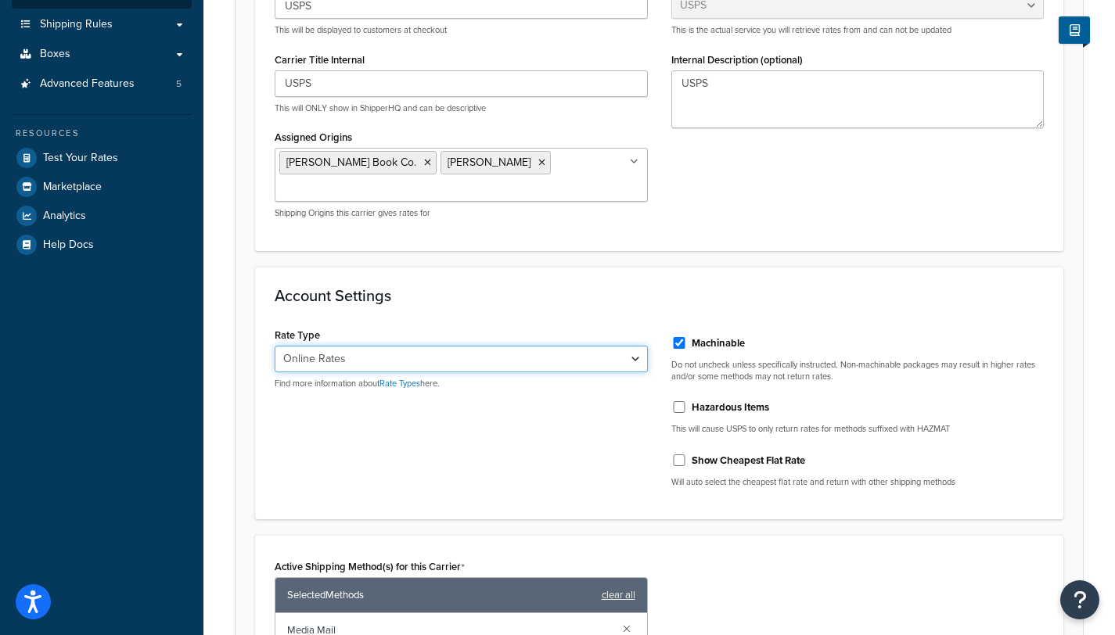
click at [631, 346] on select "Retail Rates Online Rates Commercial Plus" at bounding box center [461, 359] width 373 height 27
click at [275, 346] on select "Retail Rates Online Rates Commercial Plus" at bounding box center [461, 359] width 373 height 27
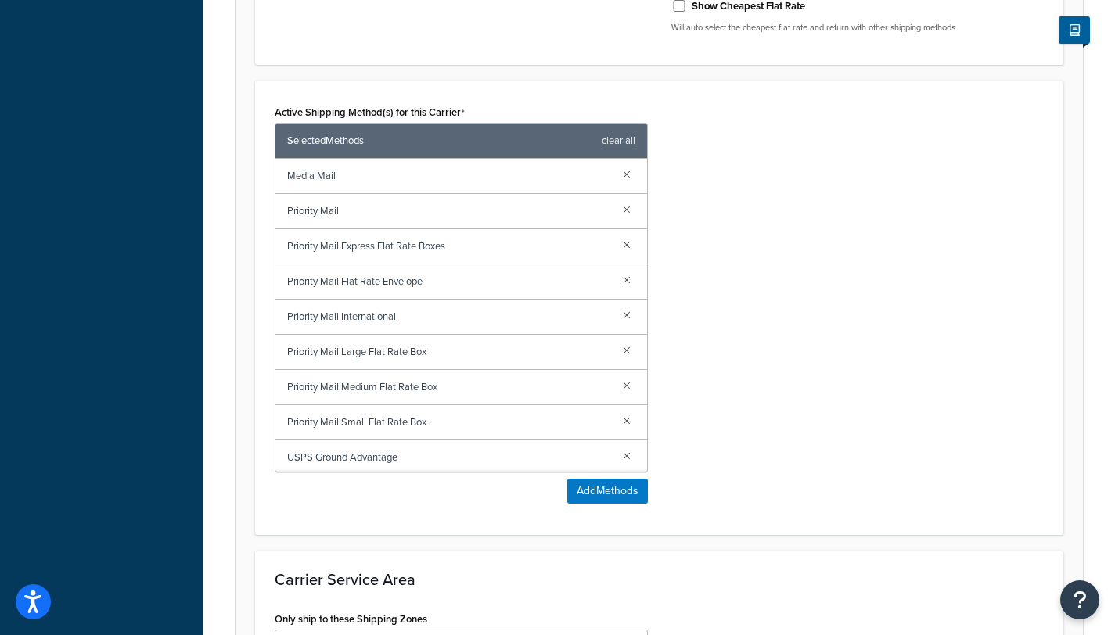
scroll to position [943, 0]
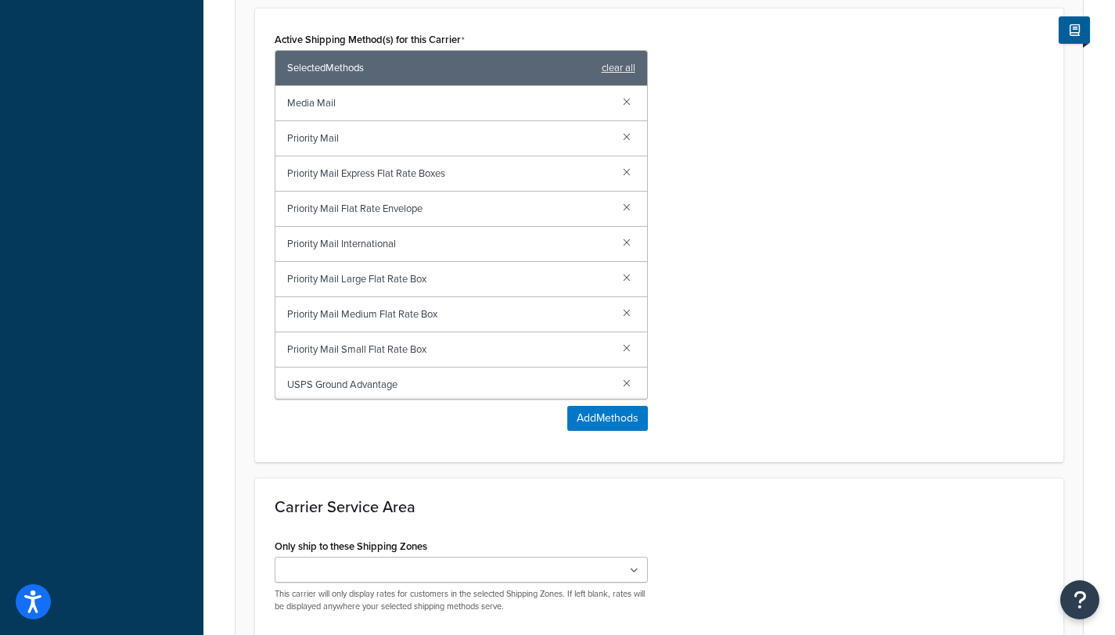
click at [631, 557] on ul at bounding box center [461, 570] width 373 height 26
click at [764, 535] on div "Only ship to these Shipping Zones US 48 US APO US US POBox Add New This carrier…" at bounding box center [659, 581] width 793 height 93
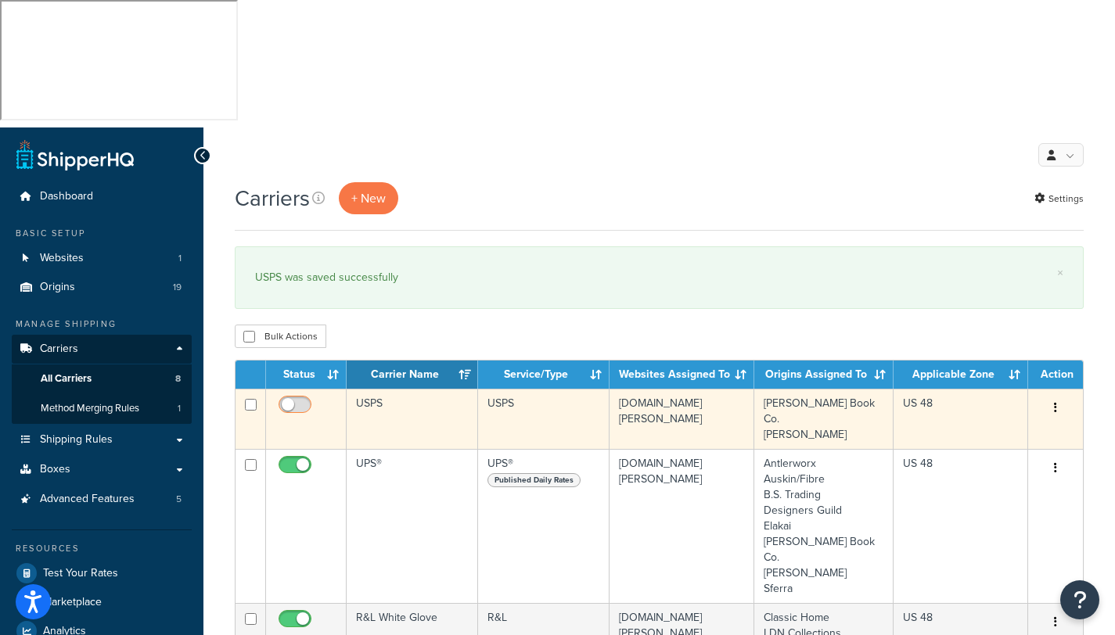
click at [301, 399] on input "checkbox" at bounding box center [296, 409] width 43 height 20
checkbox input "true"
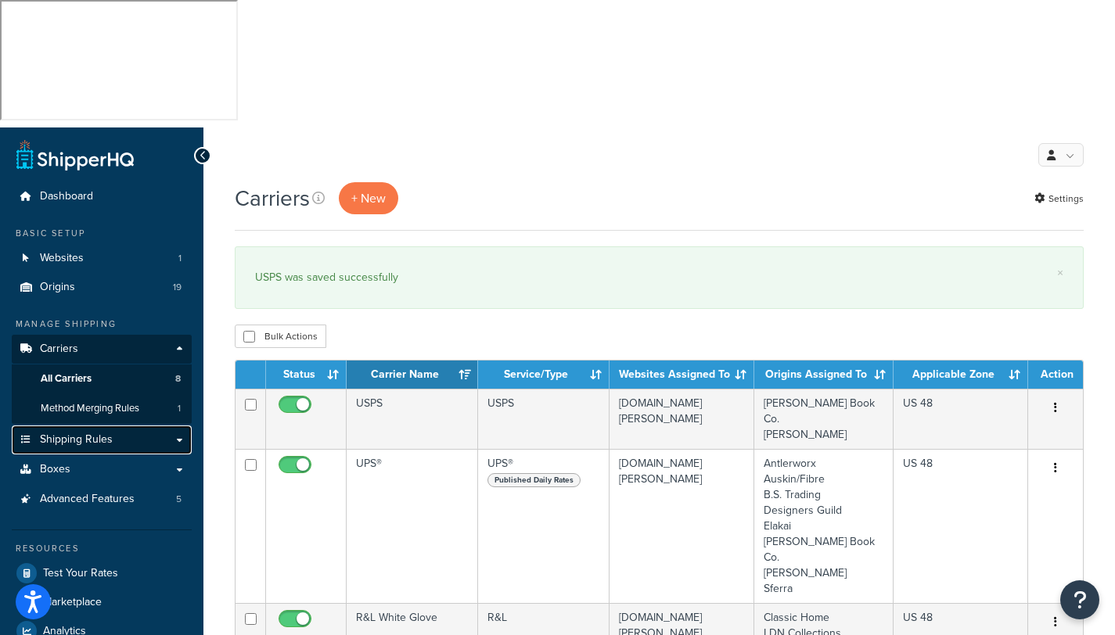
click at [67, 433] on span "Shipping Rules" at bounding box center [76, 439] width 73 height 13
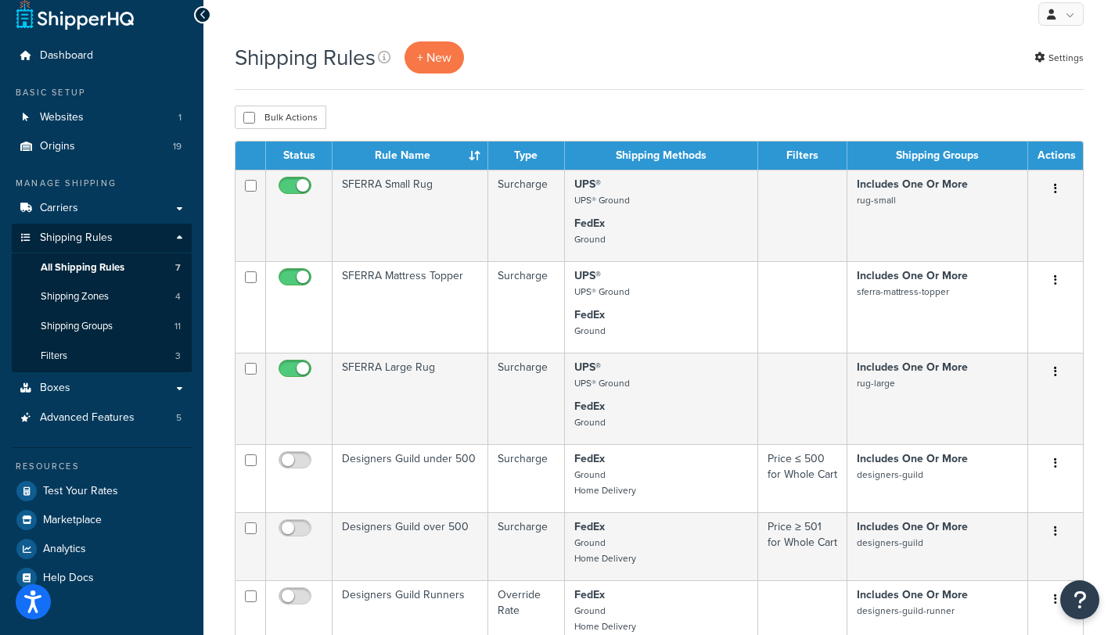
scroll to position [189, 0]
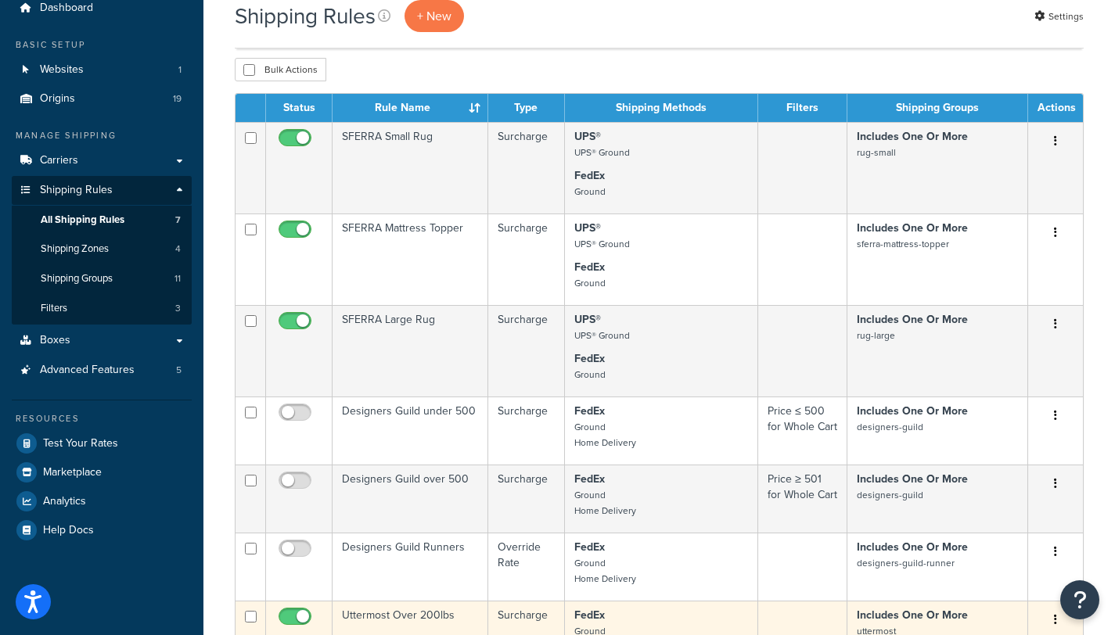
click at [603, 624] on small "Ground Home Delivery" at bounding box center [605, 639] width 62 height 30
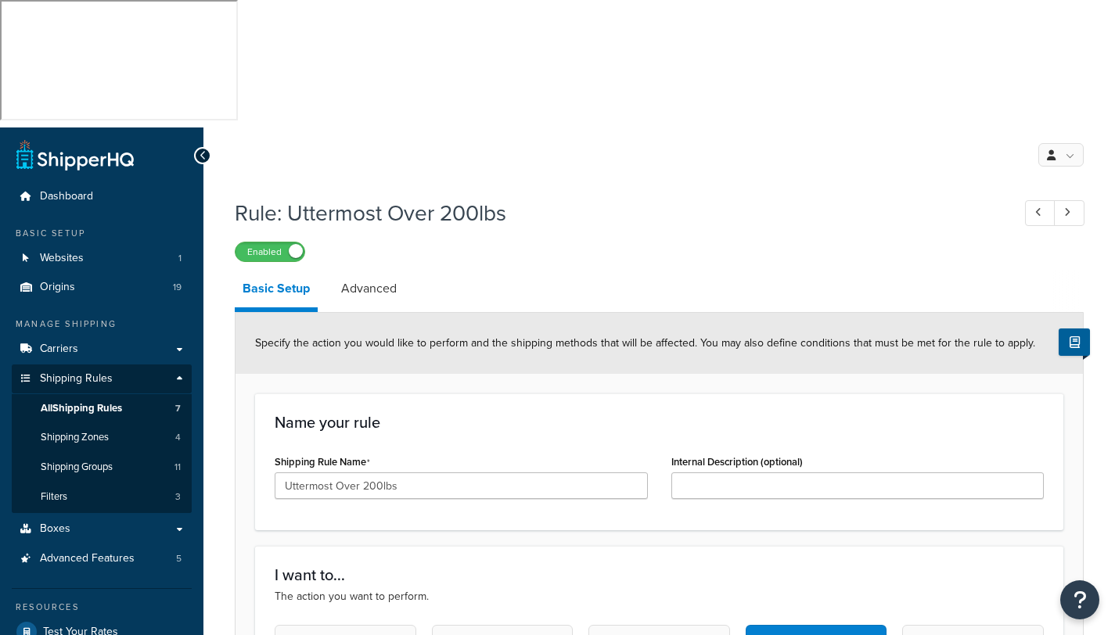
select select "ITEM"
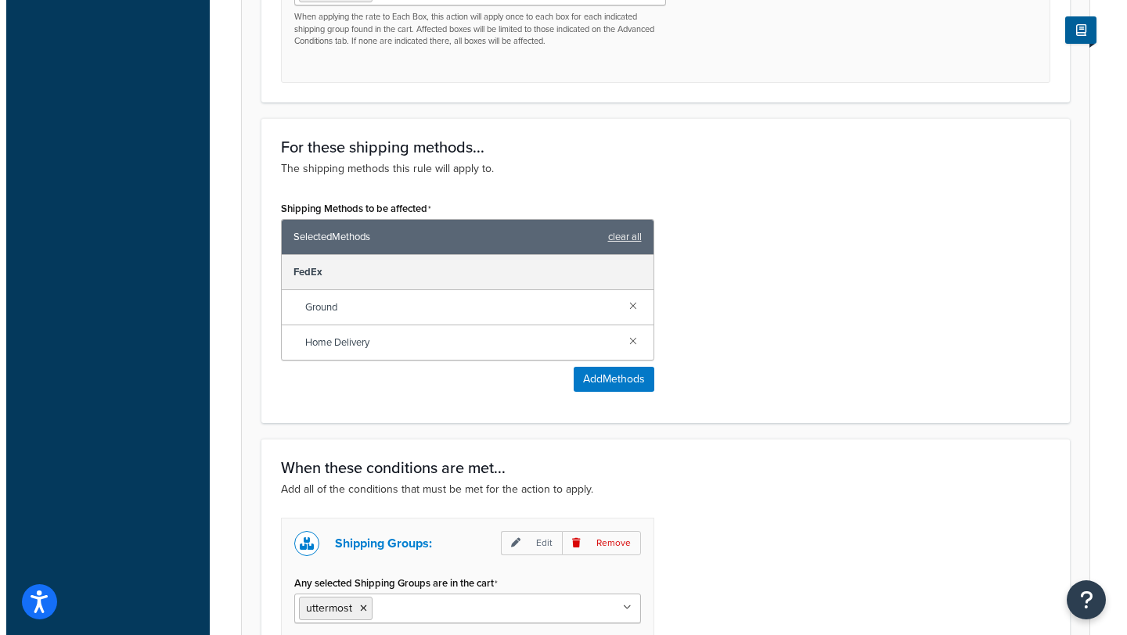
scroll to position [923, 0]
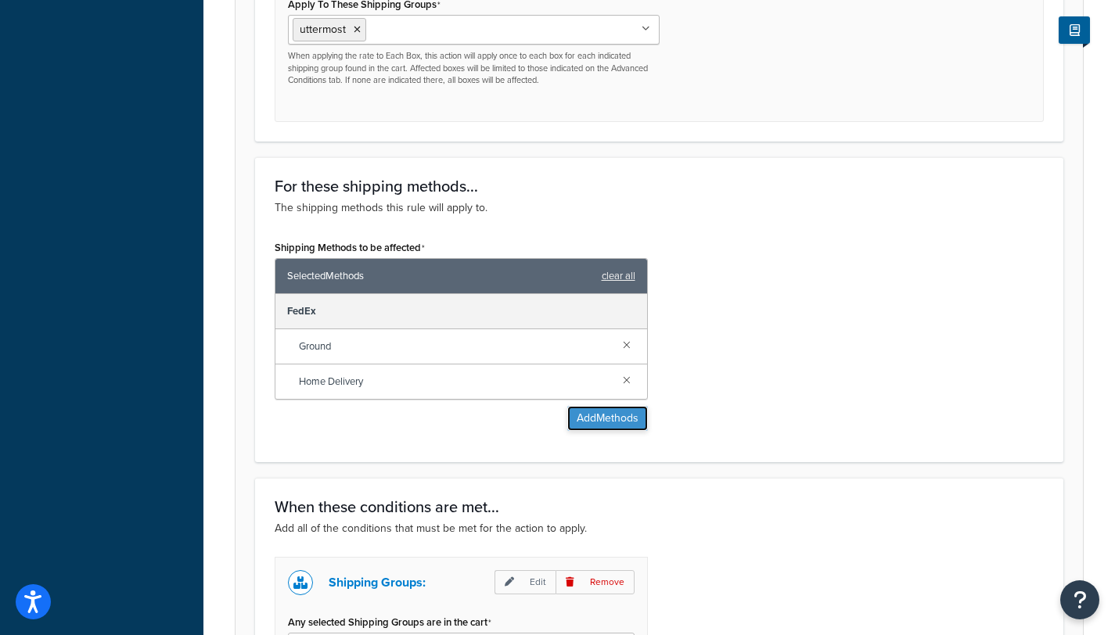
click at [591, 406] on button "Add Methods" at bounding box center [607, 418] width 81 height 25
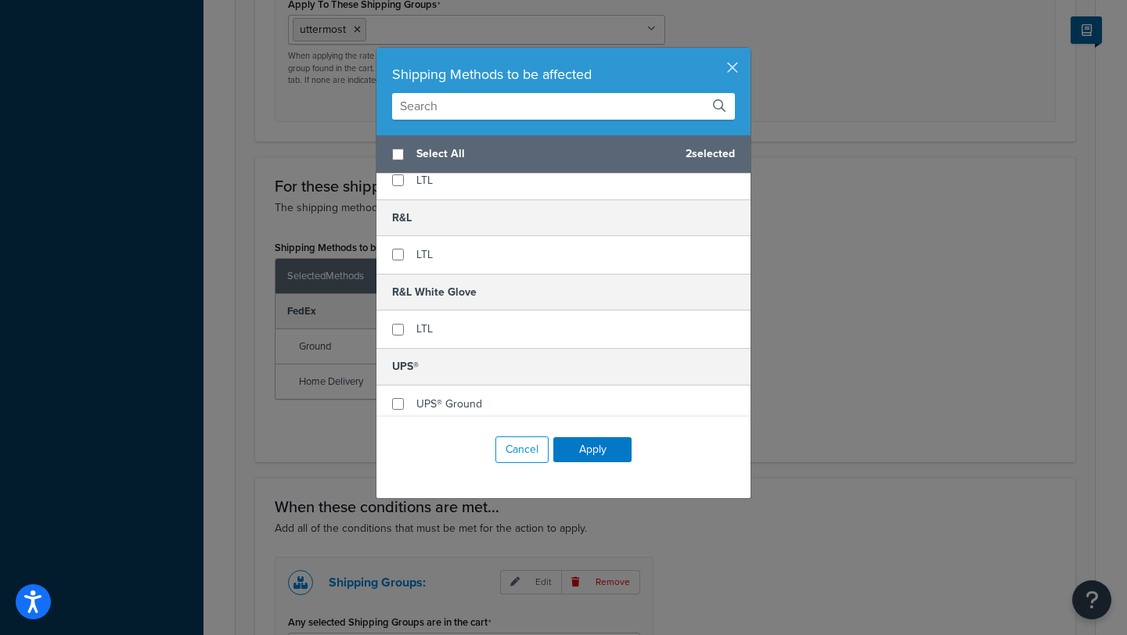
scroll to position [340, 0]
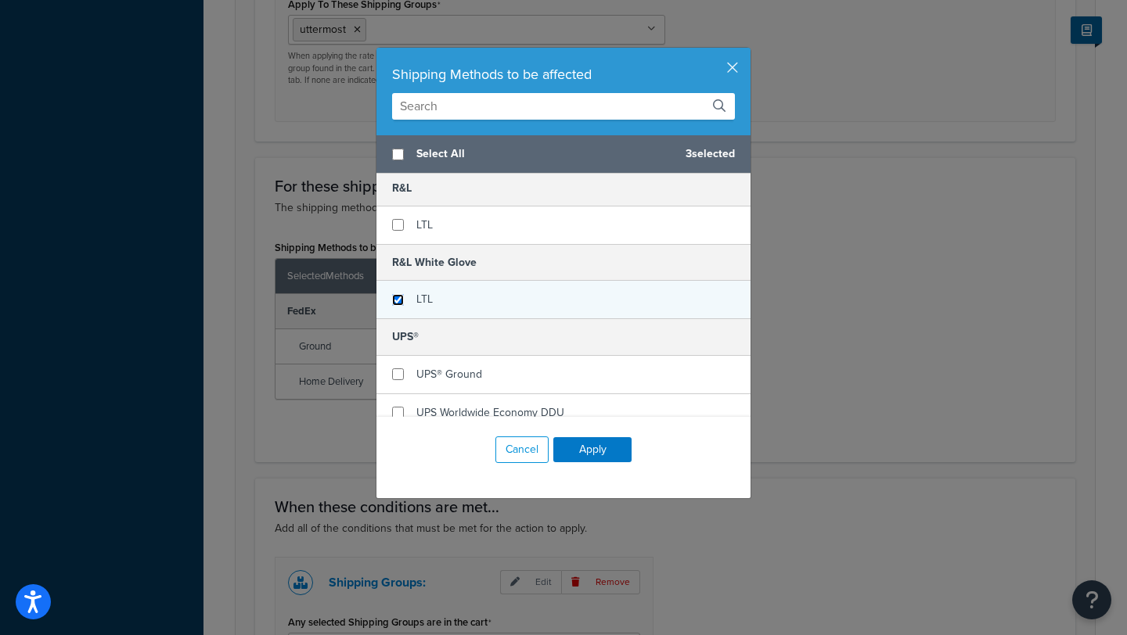
click at [394, 303] on input "checkbox" at bounding box center [398, 300] width 12 height 12
checkbox input "true"
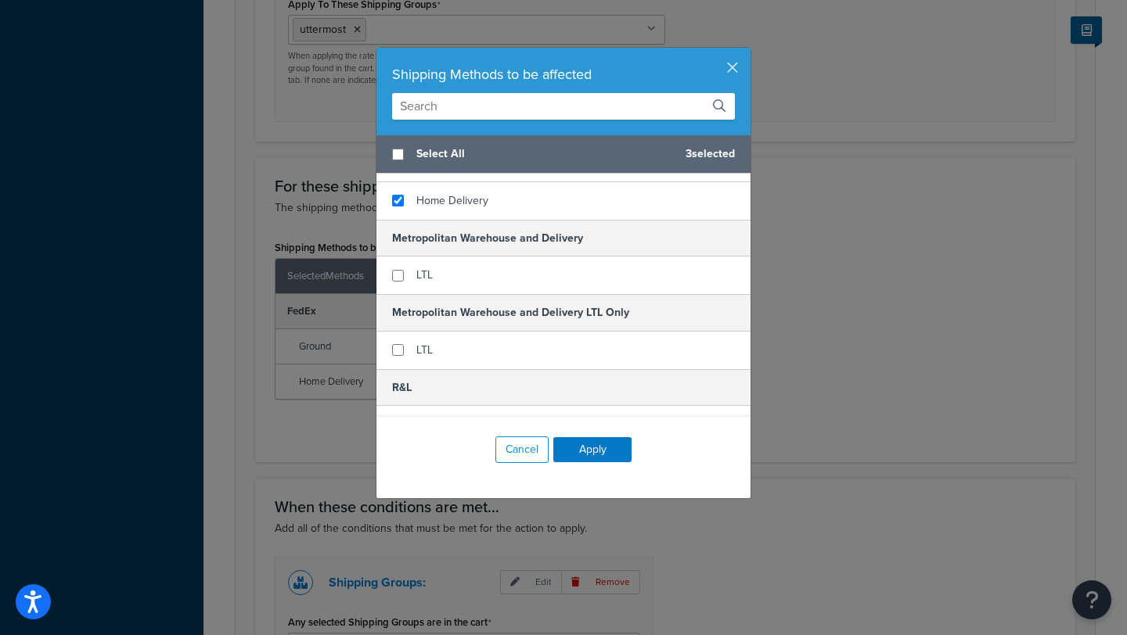
scroll to position [0, 0]
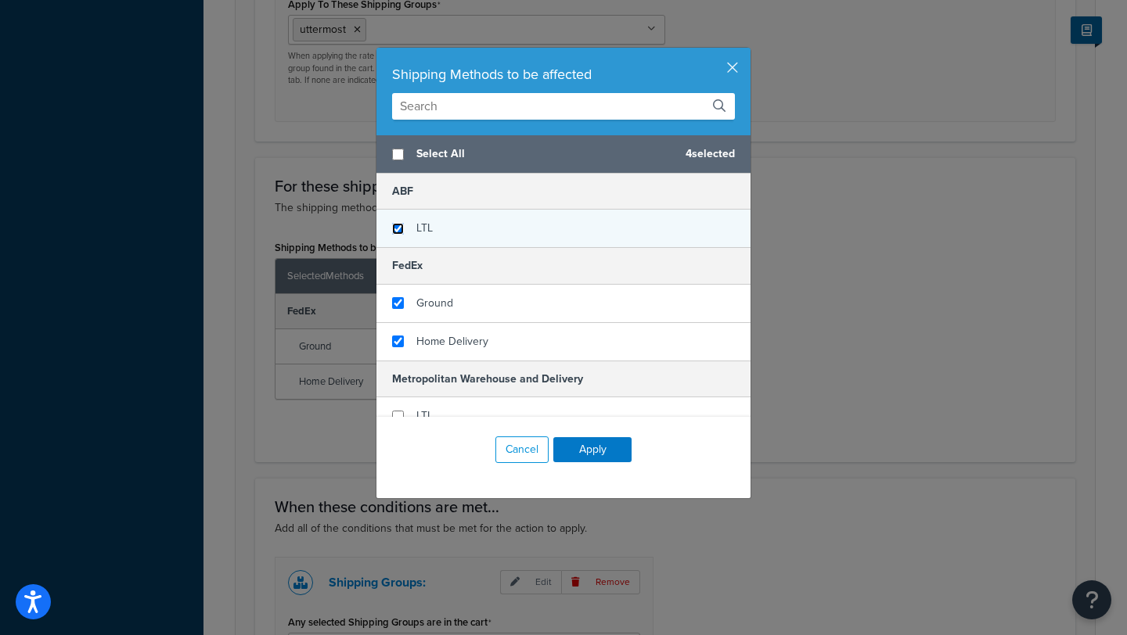
click at [392, 226] on input "checkbox" at bounding box center [398, 229] width 12 height 12
checkbox input "true"
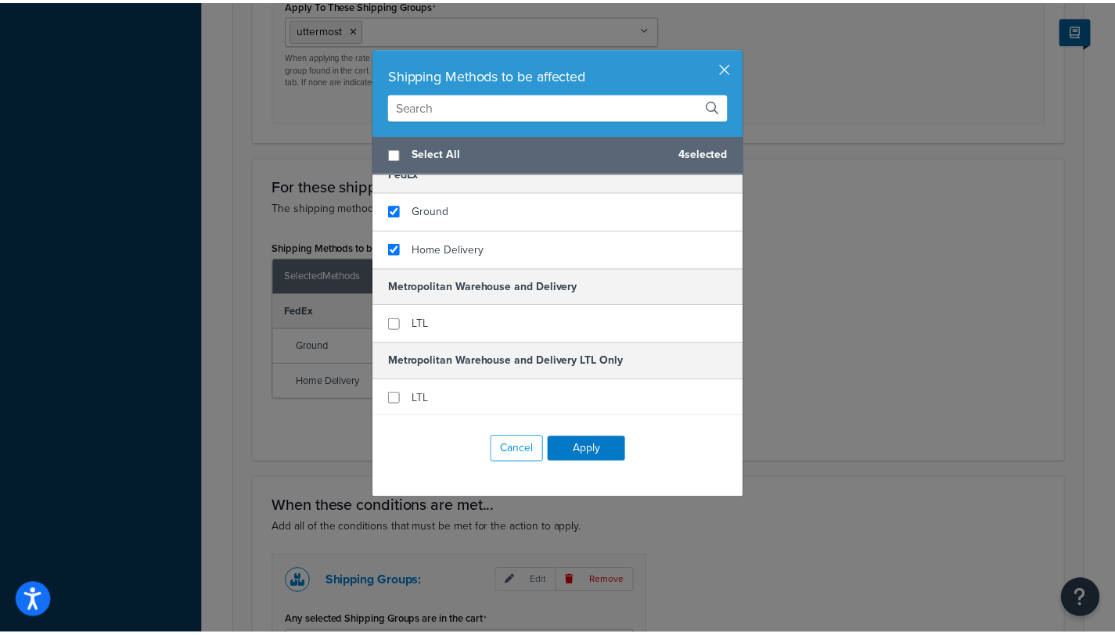
scroll to position [162, 0]
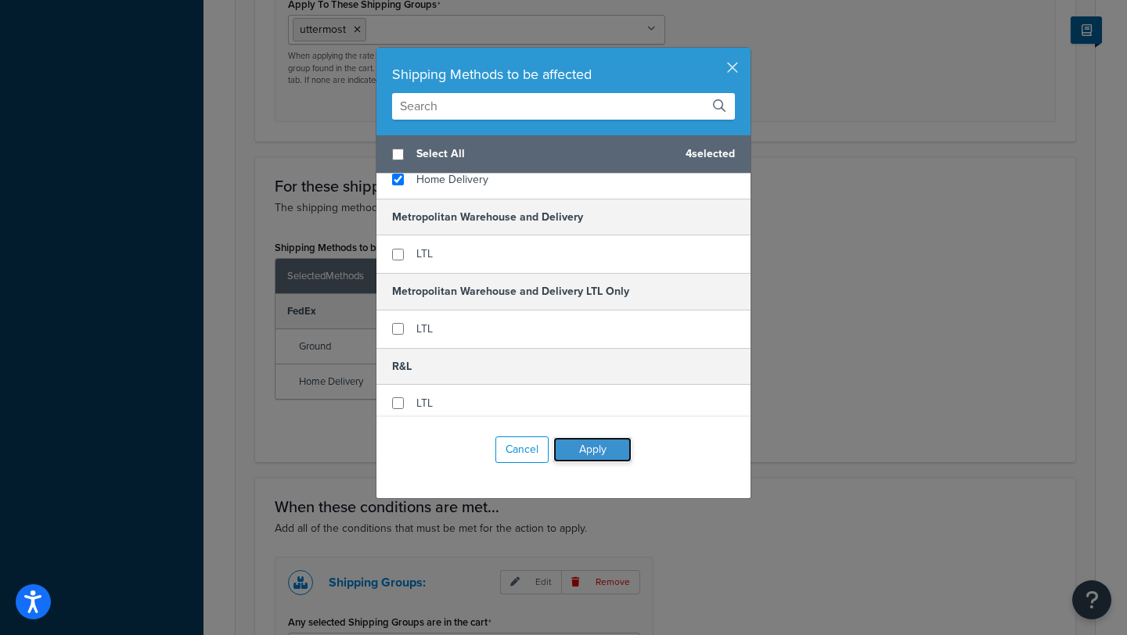
click at [584, 449] on button "Apply" at bounding box center [592, 449] width 78 height 25
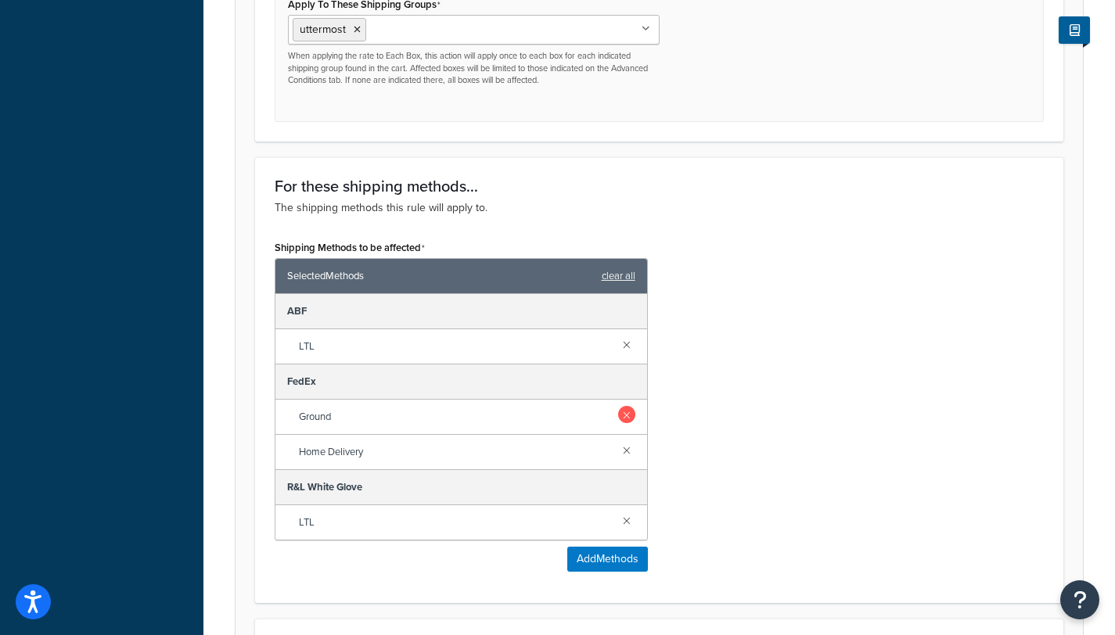
click at [624, 406] on link at bounding box center [626, 414] width 17 height 17
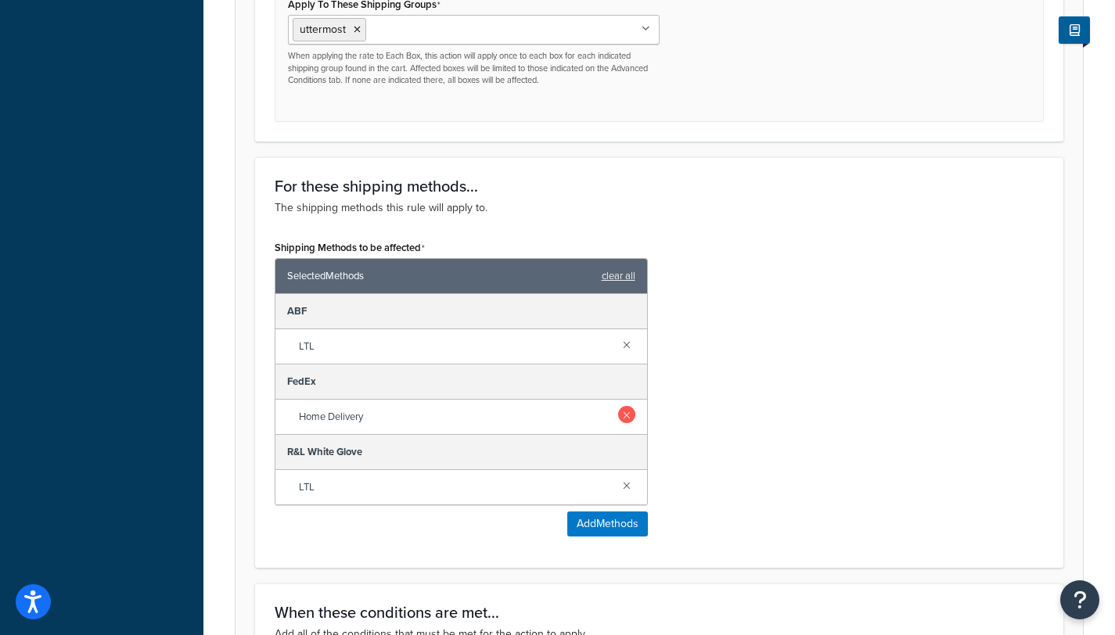
click at [628, 406] on link at bounding box center [626, 414] width 17 height 17
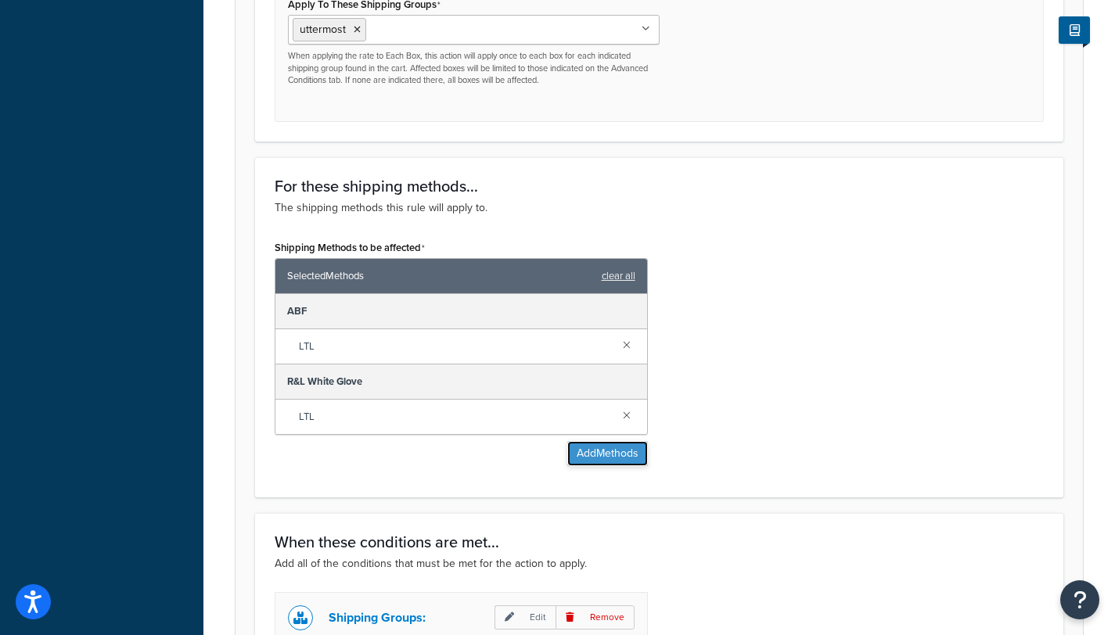
click at [601, 441] on button "Add Methods" at bounding box center [607, 453] width 81 height 25
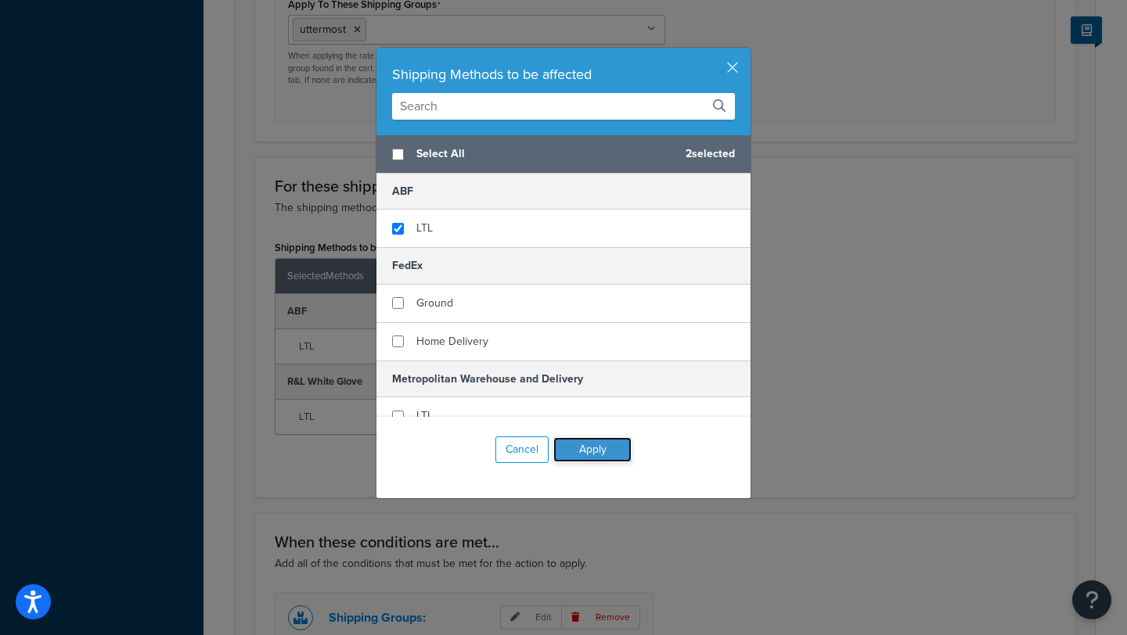
click at [578, 452] on button "Apply" at bounding box center [592, 449] width 78 height 25
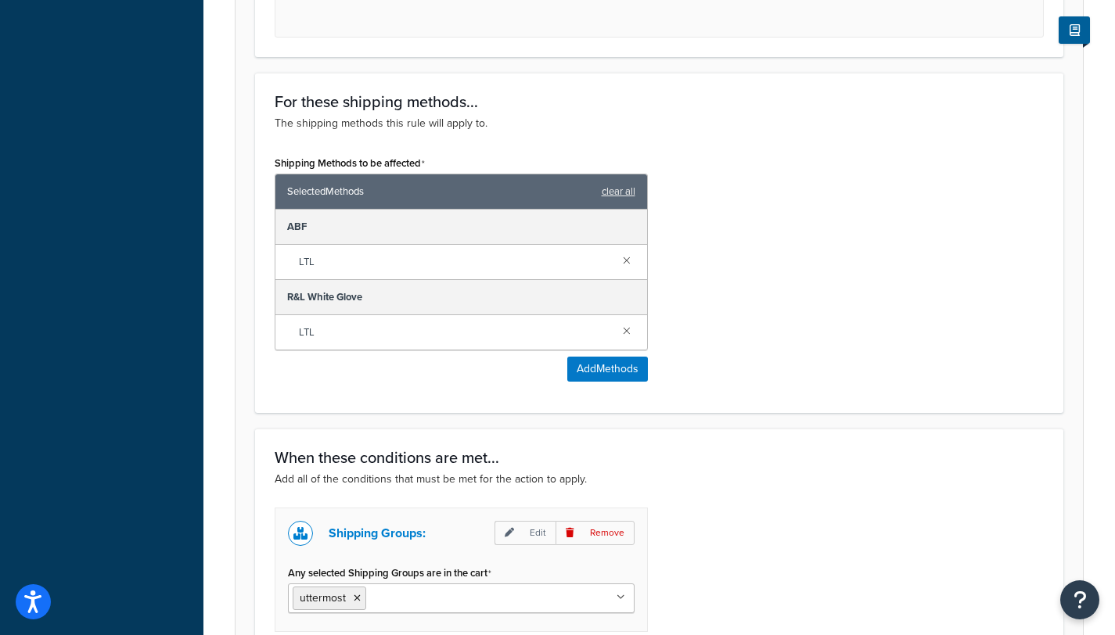
scroll to position [1080, 0]
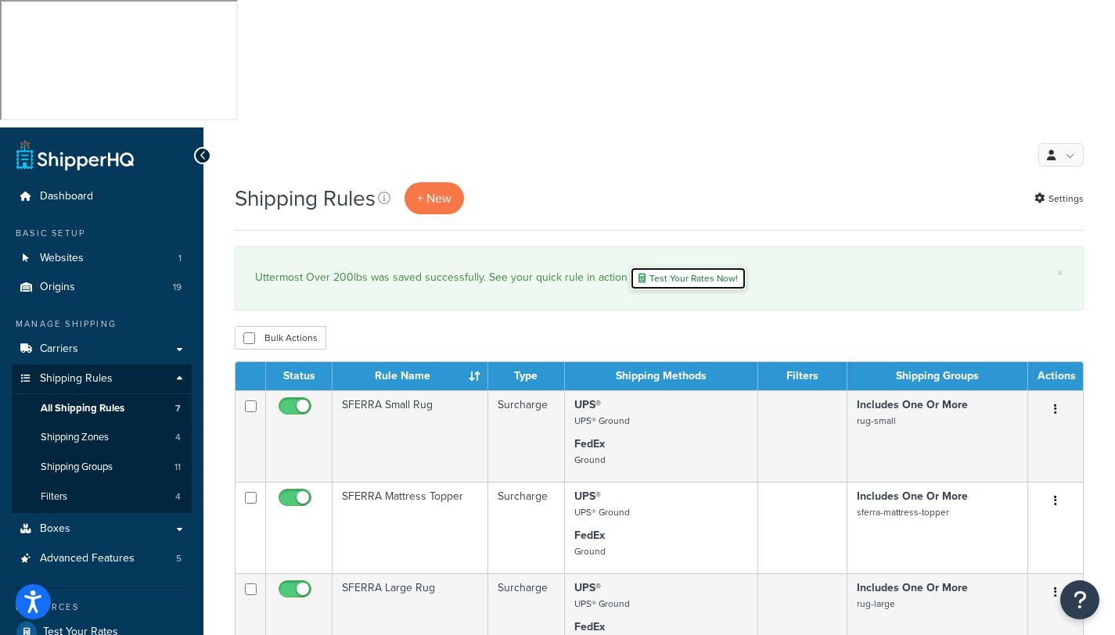
click at [691, 267] on link "Test Your Rates Now!" at bounding box center [688, 278] width 117 height 23
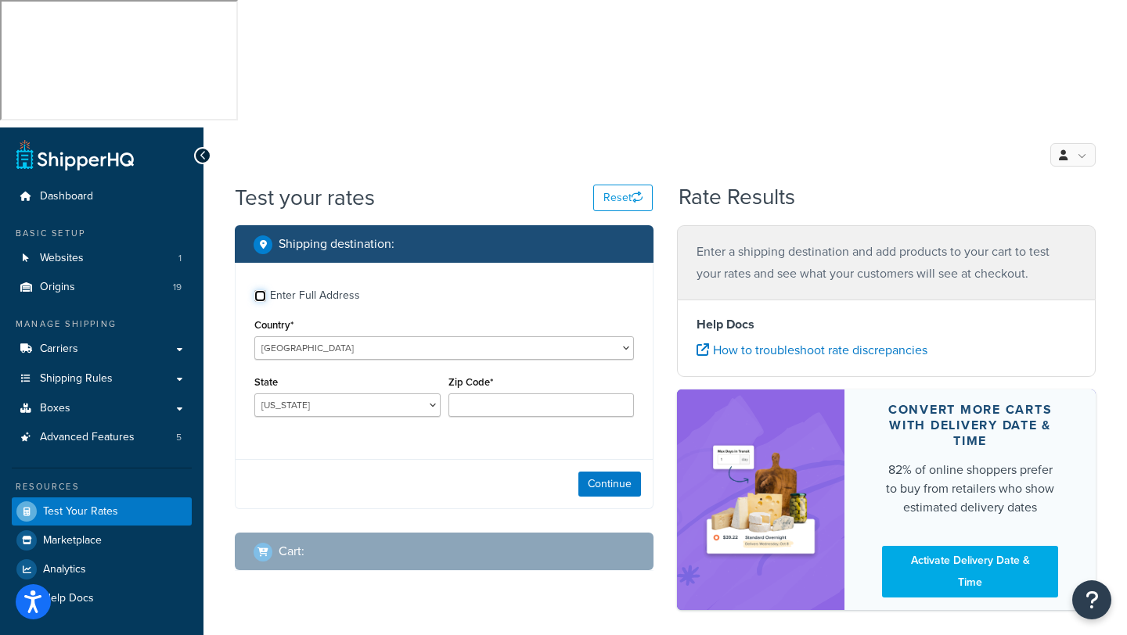
click at [260, 290] on input "Enter Full Address" at bounding box center [260, 296] width 12 height 12
checkbox input "true"
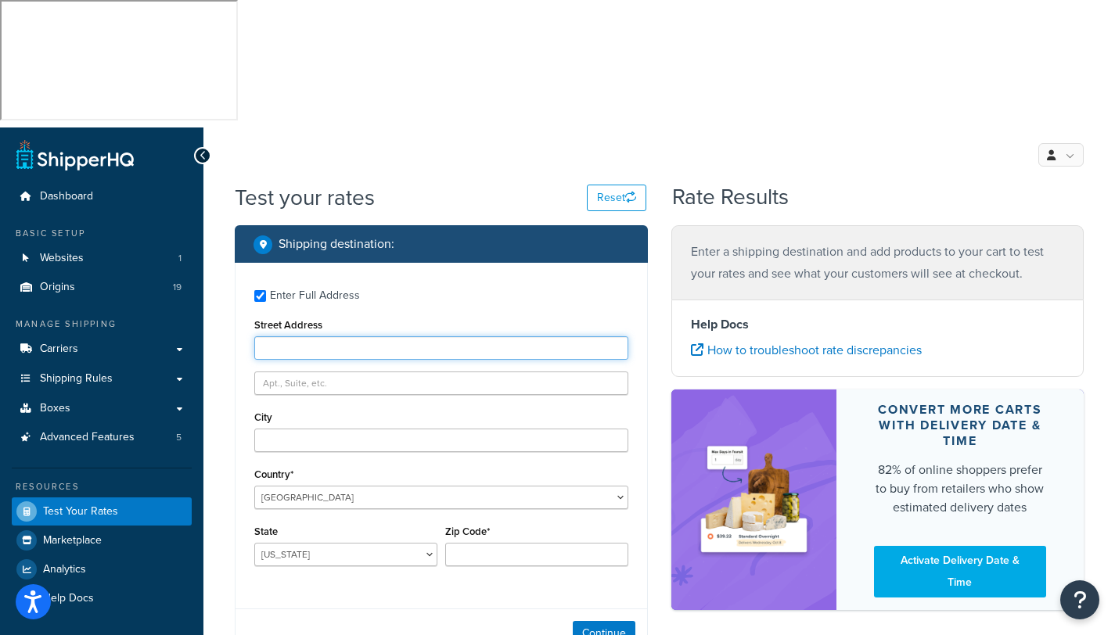
click at [325, 336] on input "Street Address" at bounding box center [441, 347] width 374 height 23
type input "5481 ely road"
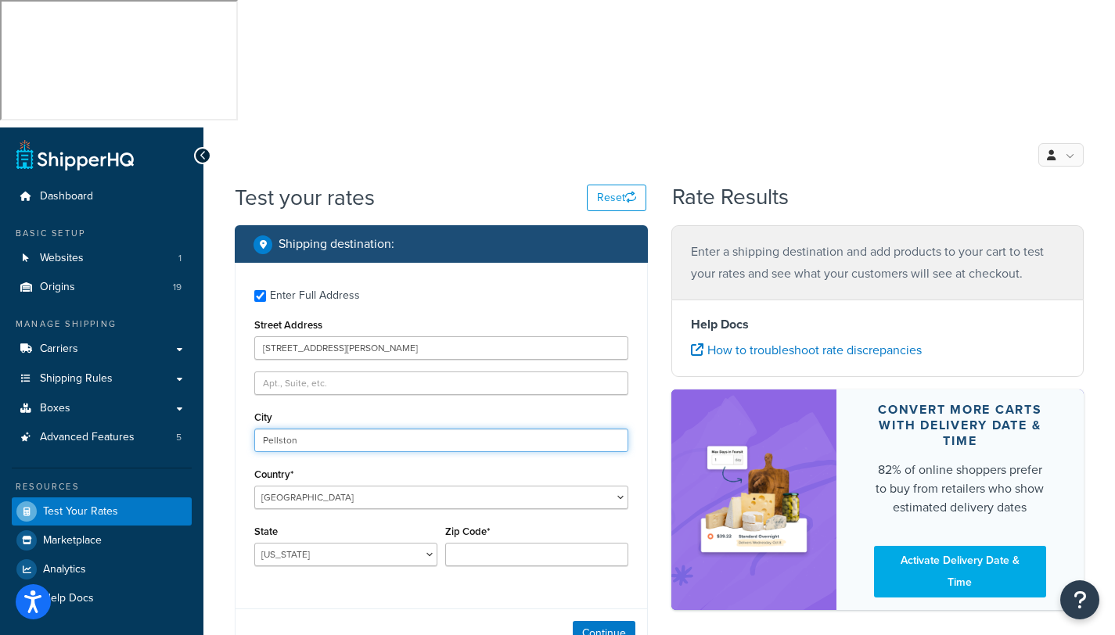
type input "Pellston"
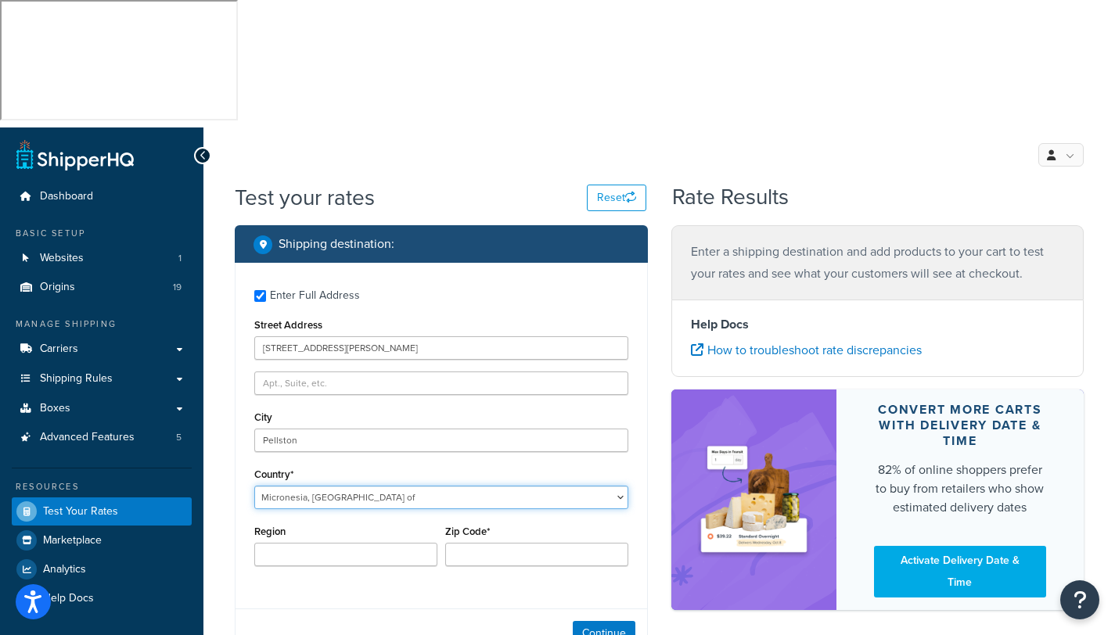
select select "MO"
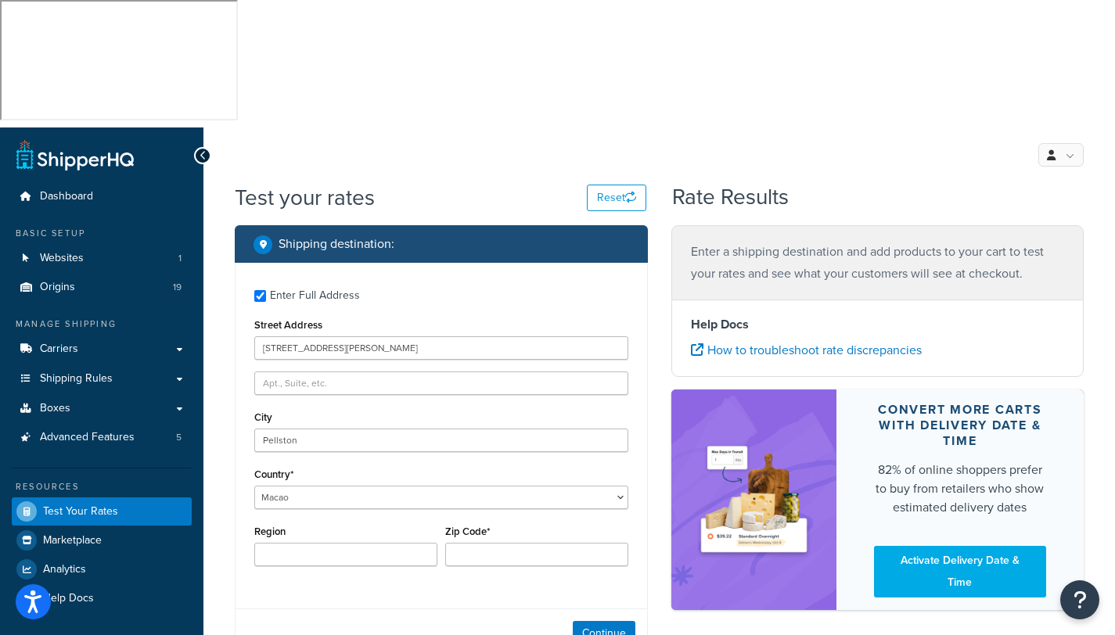
click at [315, 383] on div "Enter Full Address Street Address 5481 ely road City Pellston Country* United S…" at bounding box center [441, 430] width 412 height 334
click at [314, 486] on select "United States United Kingdom Afghanistan Åland Islands Albania Algeria American…" at bounding box center [441, 497] width 374 height 23
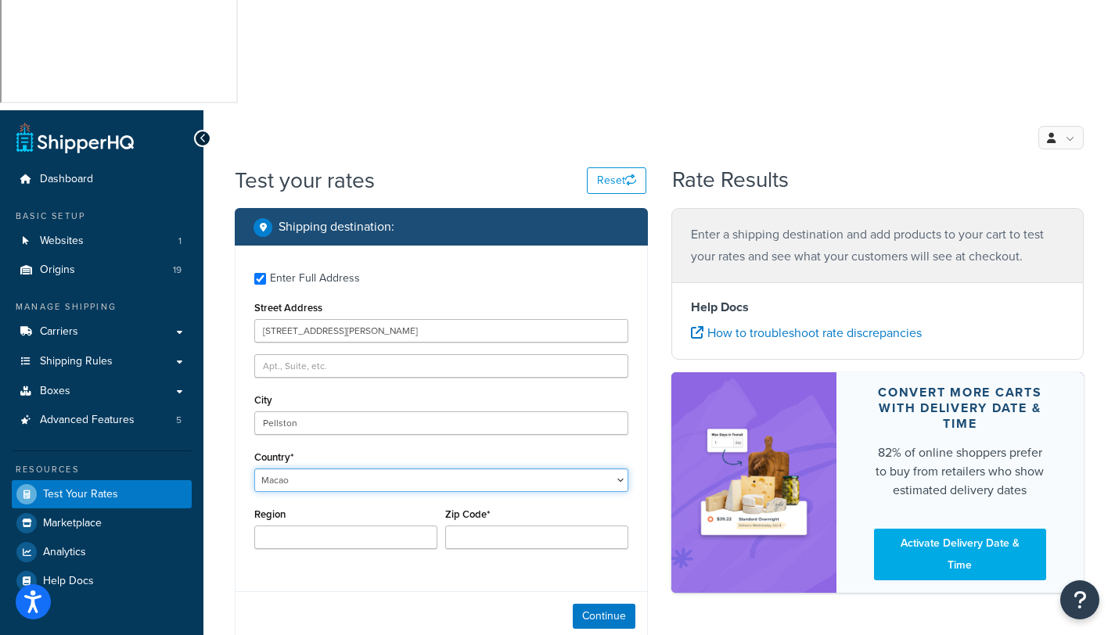
scroll to position [27, 0]
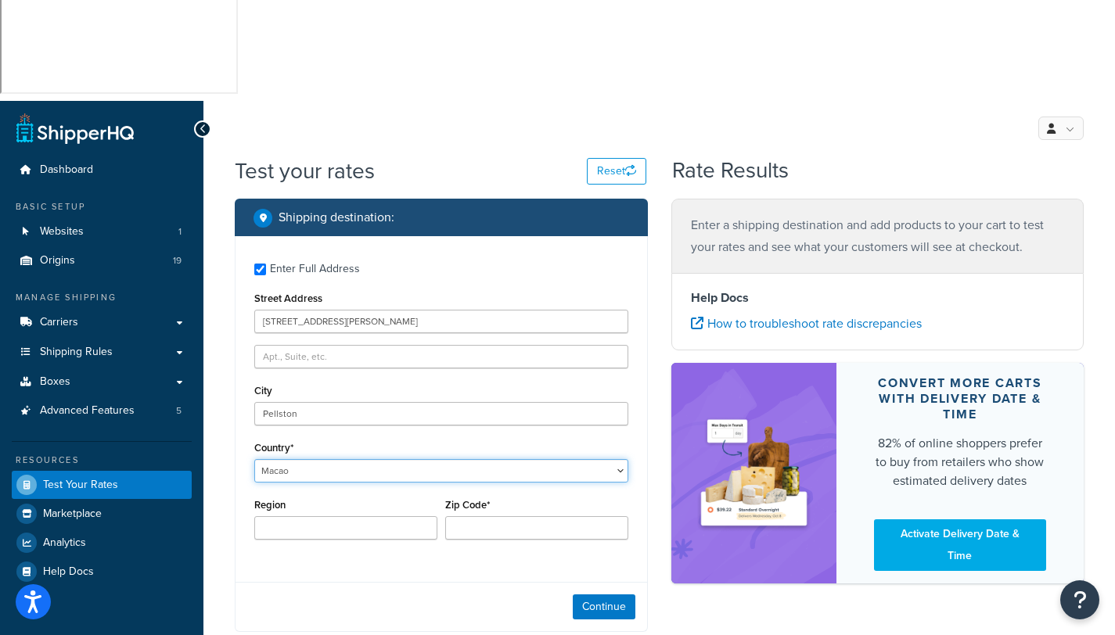
select select "US"
click at [254, 459] on select "United States United Kingdom Afghanistan Åland Islands Albania Algeria American…" at bounding box center [441, 470] width 374 height 23
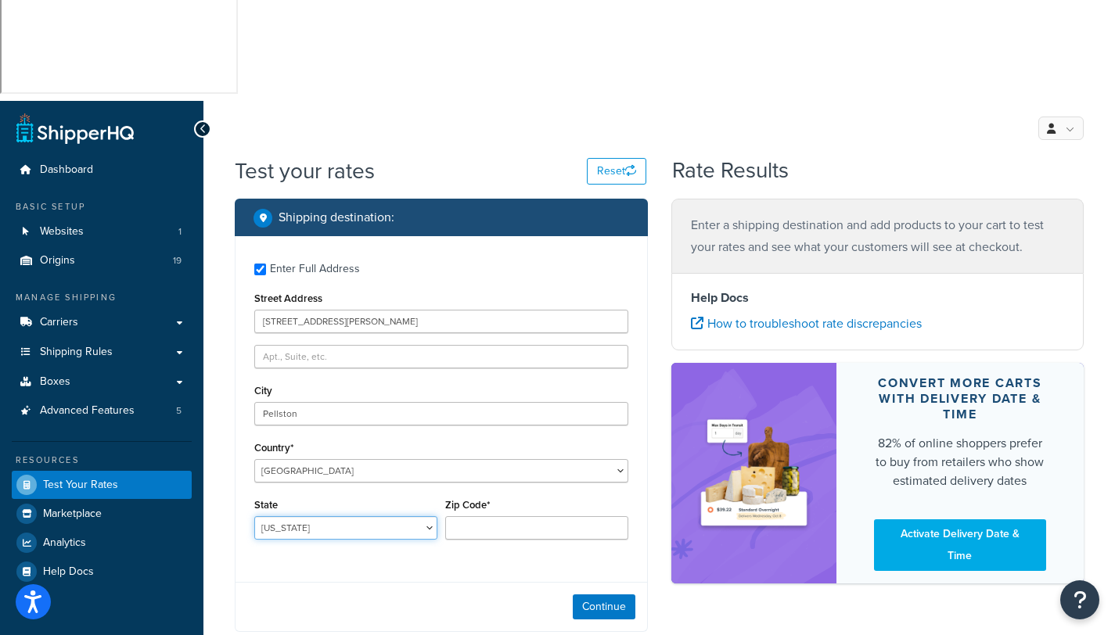
click at [346, 516] on select "Alabama Alaska American Samoa Arizona Arkansas Armed Forces Americas Armed Forc…" at bounding box center [345, 527] width 183 height 23
select select "MI"
click at [254, 516] on select "Alabama Alaska American Samoa Arizona Arkansas Armed Forces Americas Armed Forc…" at bounding box center [345, 527] width 183 height 23
click at [501, 516] on input "Zip Code*" at bounding box center [536, 527] width 183 height 23
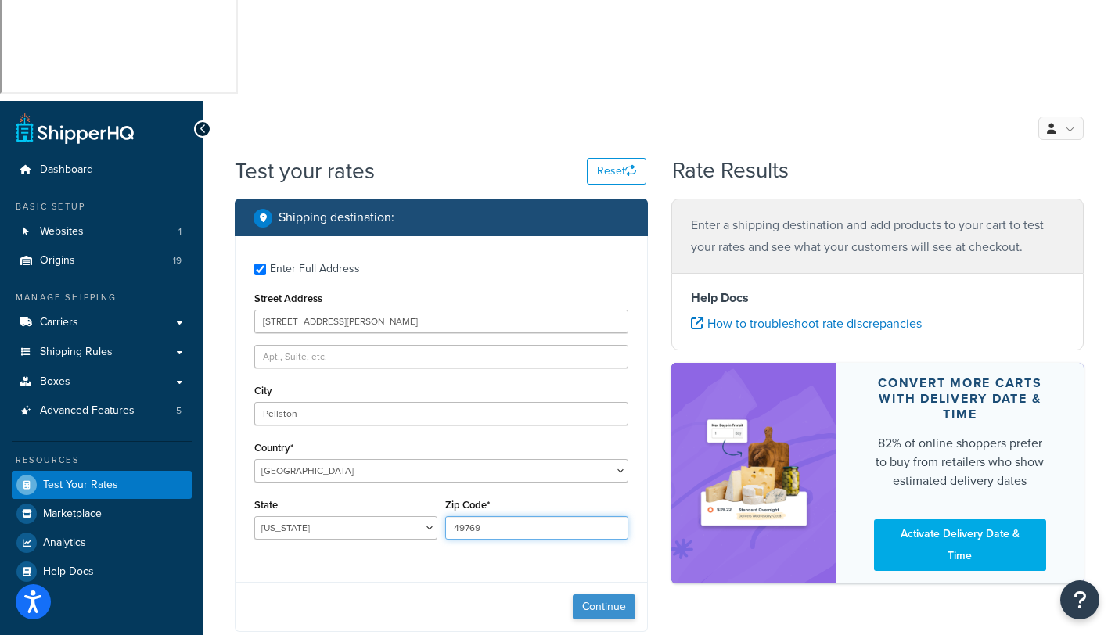
type input "49769"
click at [604, 595] on button "Continue" at bounding box center [604, 607] width 63 height 25
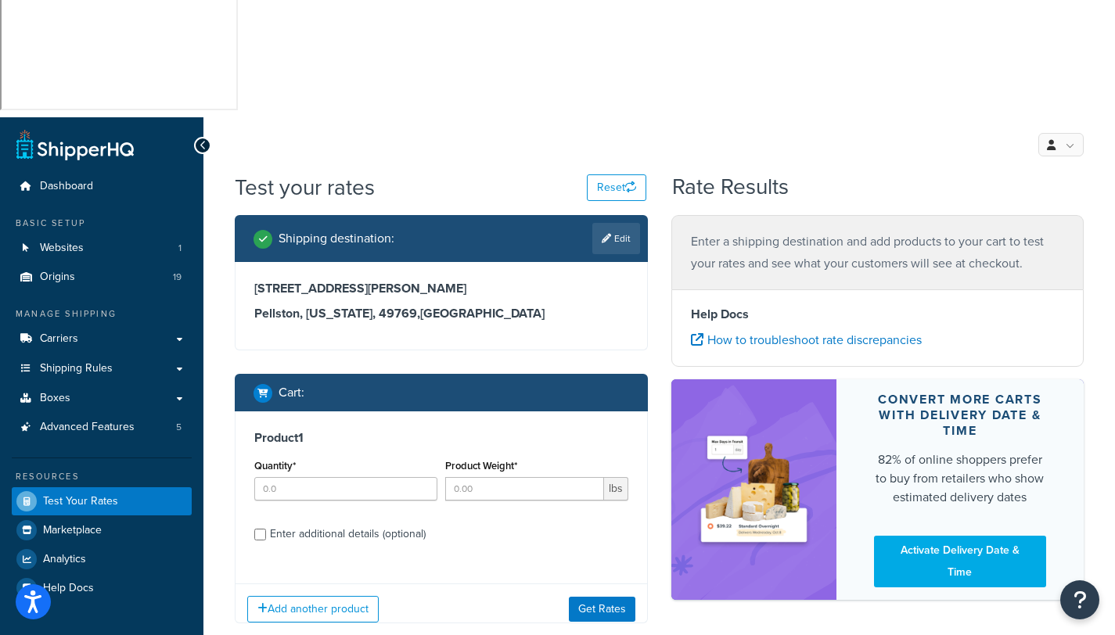
scroll to position [0, 0]
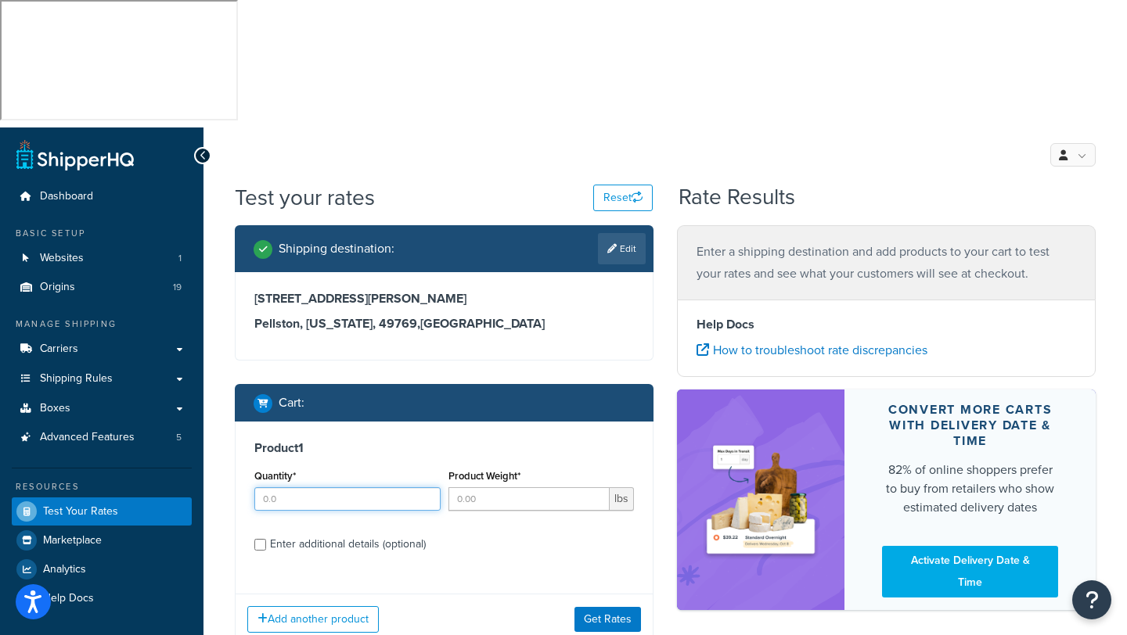
click at [288, 487] on input "Quantity*" at bounding box center [347, 498] width 186 height 23
type input "1"
click at [519, 487] on input "Product Weight*" at bounding box center [529, 498] width 162 height 23
type input "250"
click at [301, 534] on div "Enter additional details (optional)" at bounding box center [348, 545] width 156 height 22
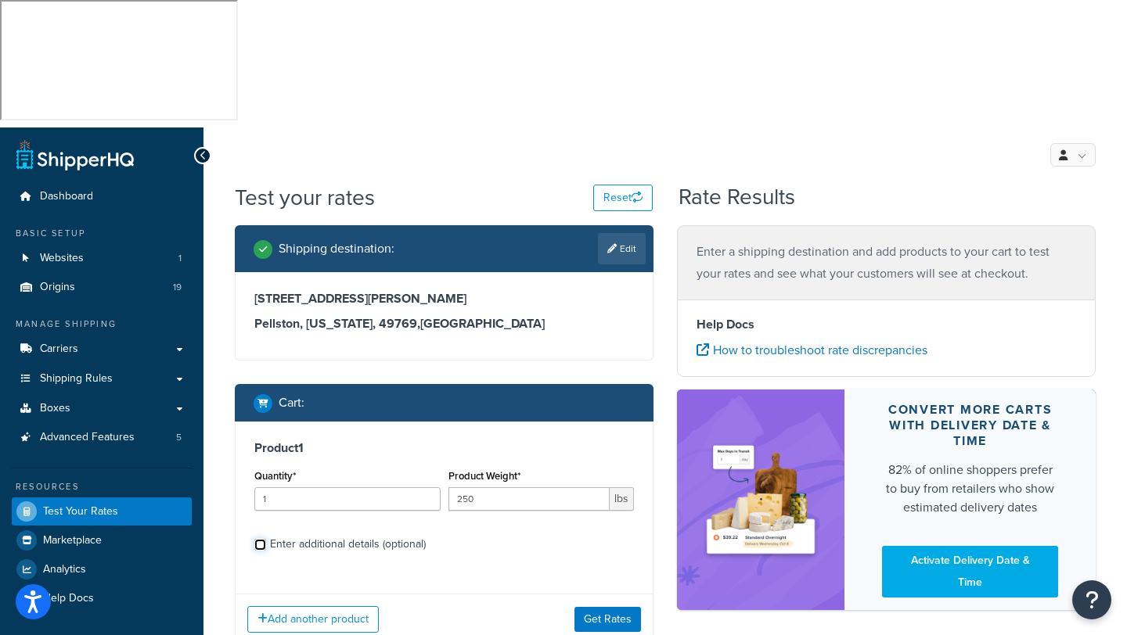
click at [266, 539] on input "Enter additional details (optional)" at bounding box center [260, 545] width 12 height 12
checkbox input "true"
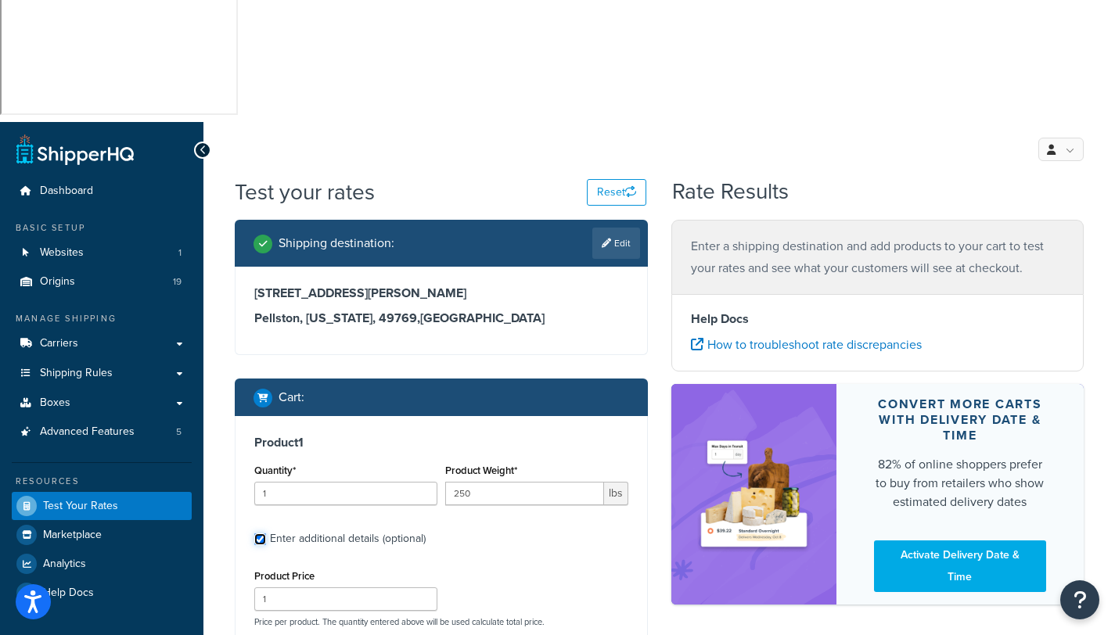
scroll to position [64, 0]
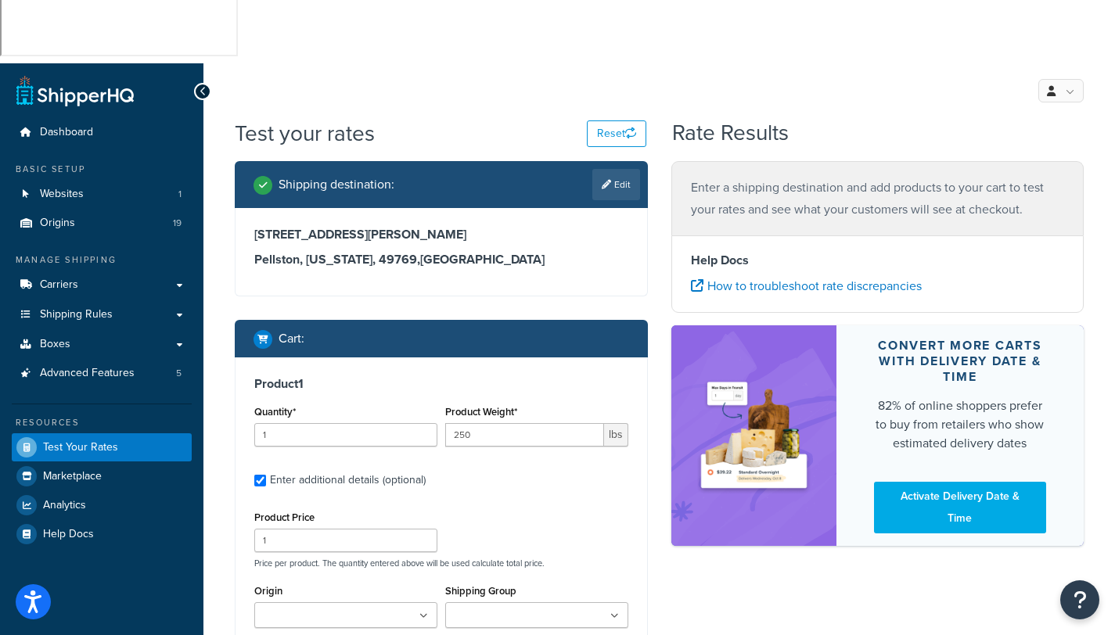
click at [613, 612] on icon at bounding box center [614, 616] width 9 height 9
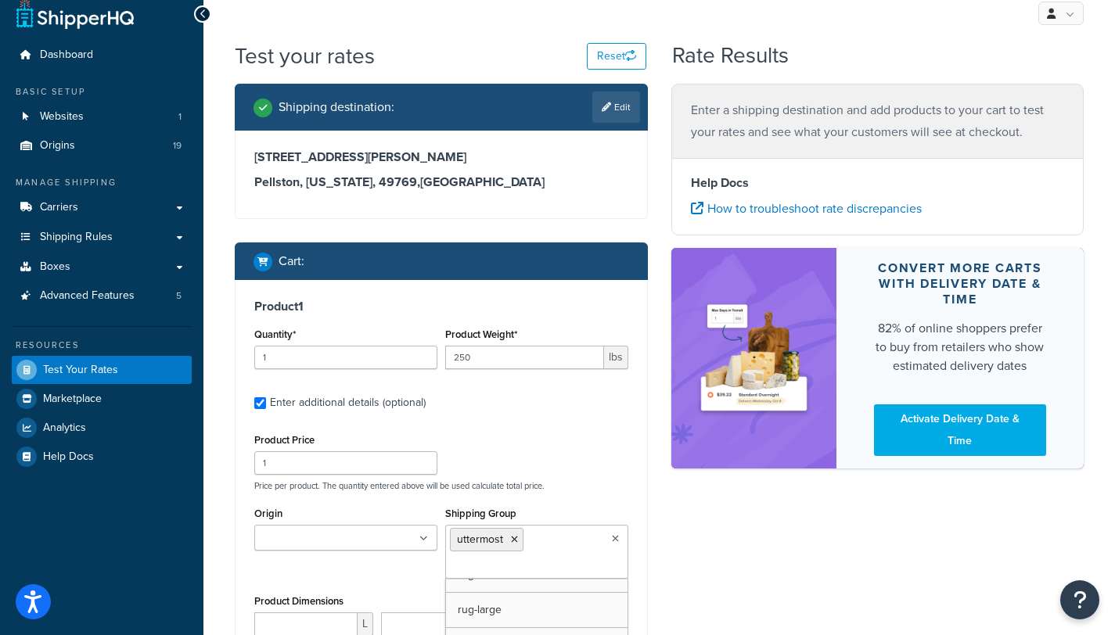
scroll to position [161, 0]
click at [275, 530] on input "Origin" at bounding box center [328, 538] width 138 height 17
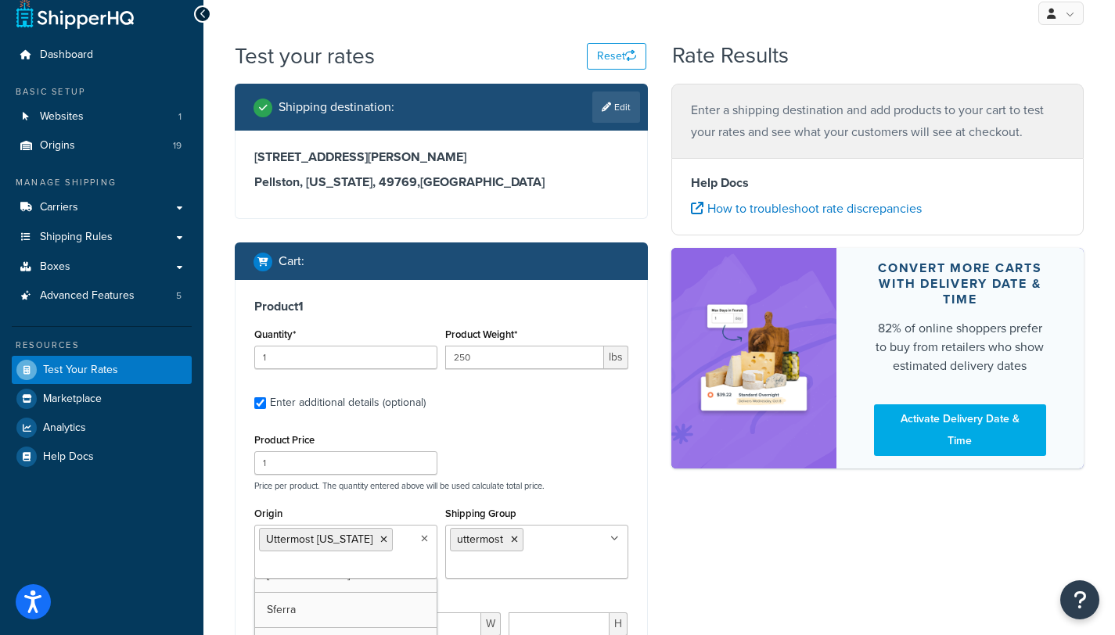
scroll to position [500, 0]
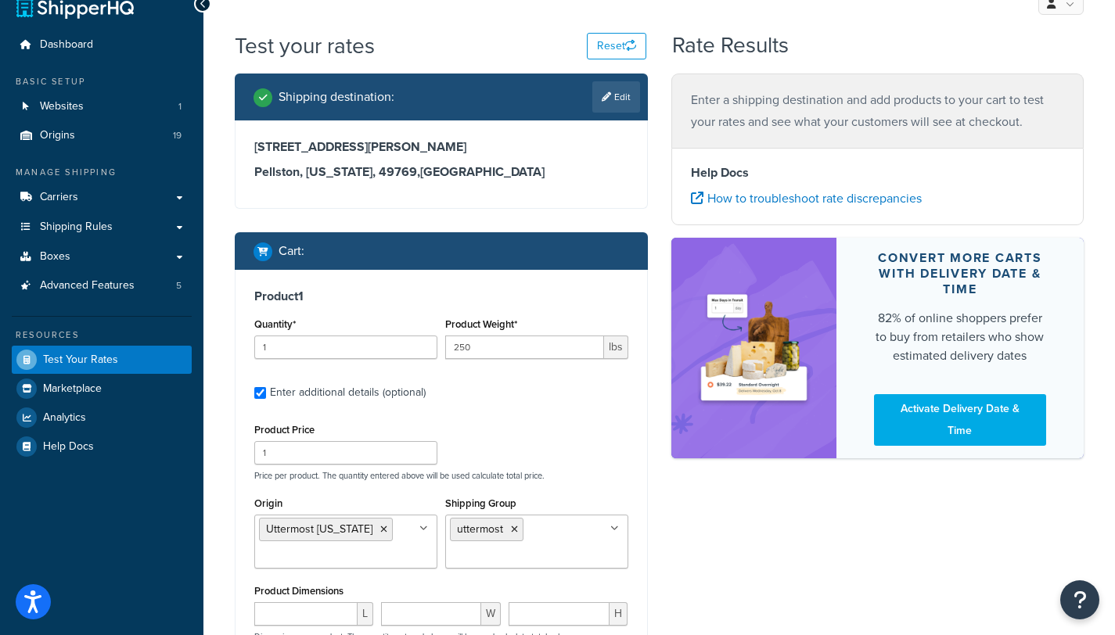
scroll to position [164, 0]
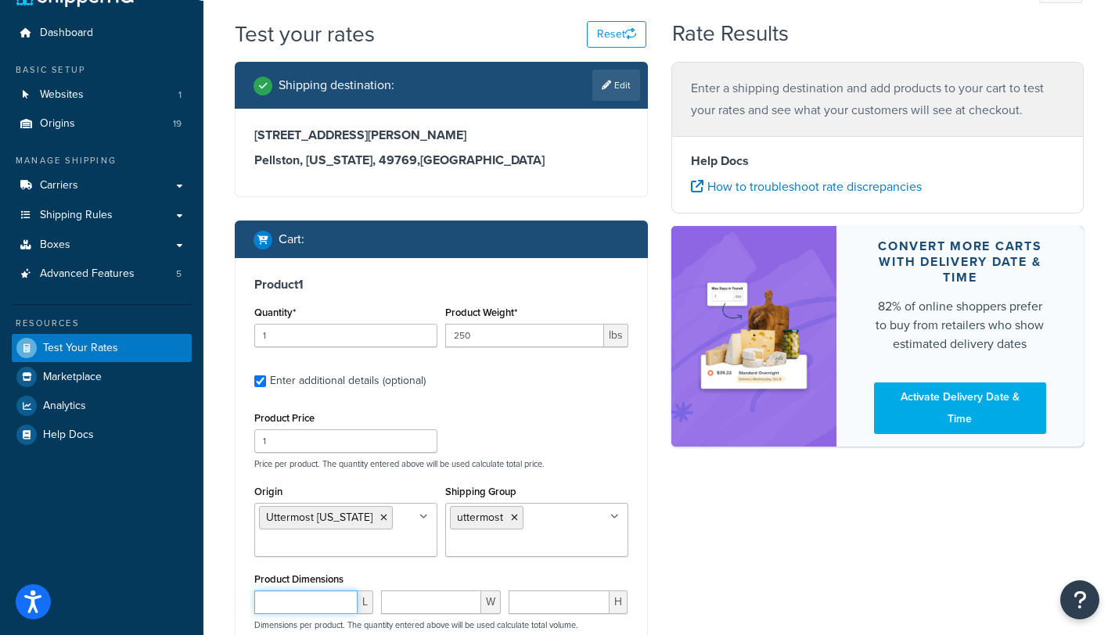
click at [315, 591] on input "number" at bounding box center [305, 602] width 103 height 23
type input "50"
type input "20"
type input "70"
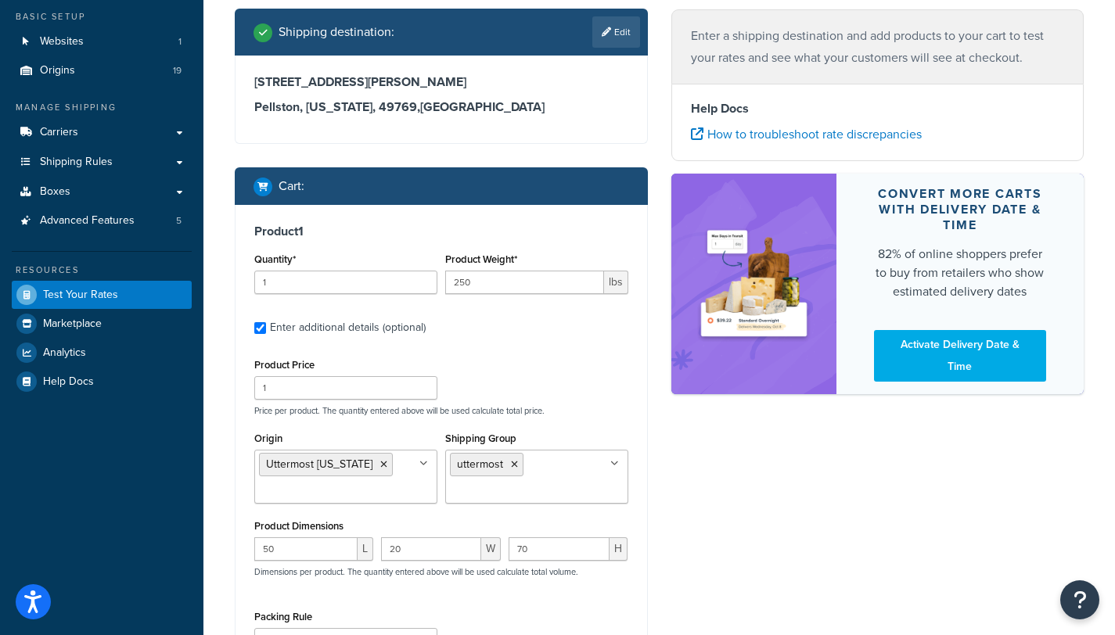
scroll to position [358, 0]
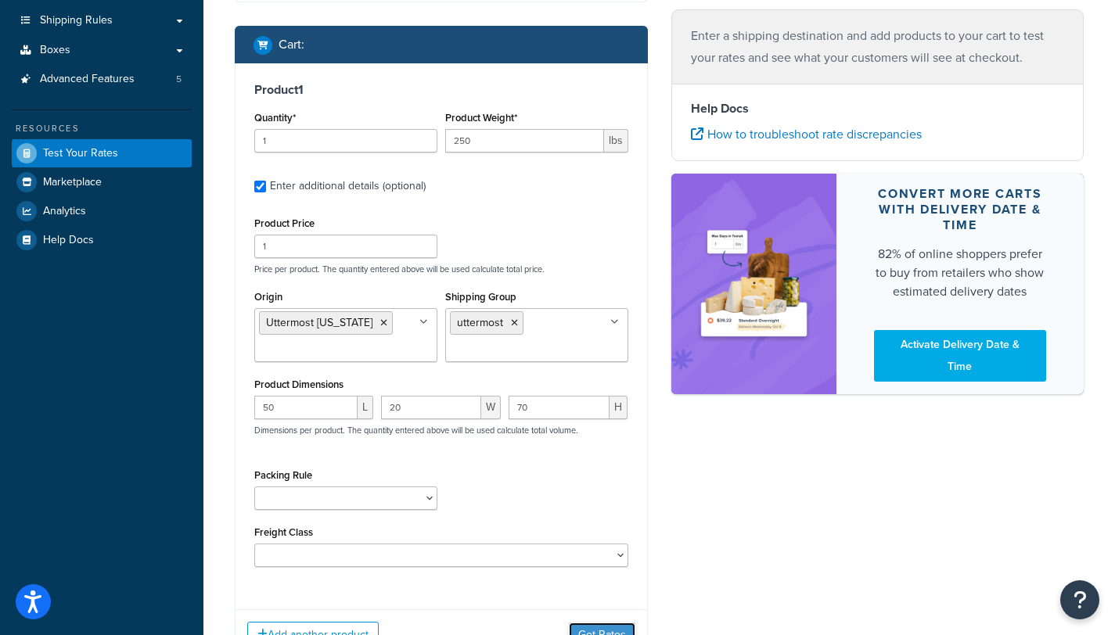
click at [606, 623] on button "Get Rates" at bounding box center [602, 635] width 67 height 25
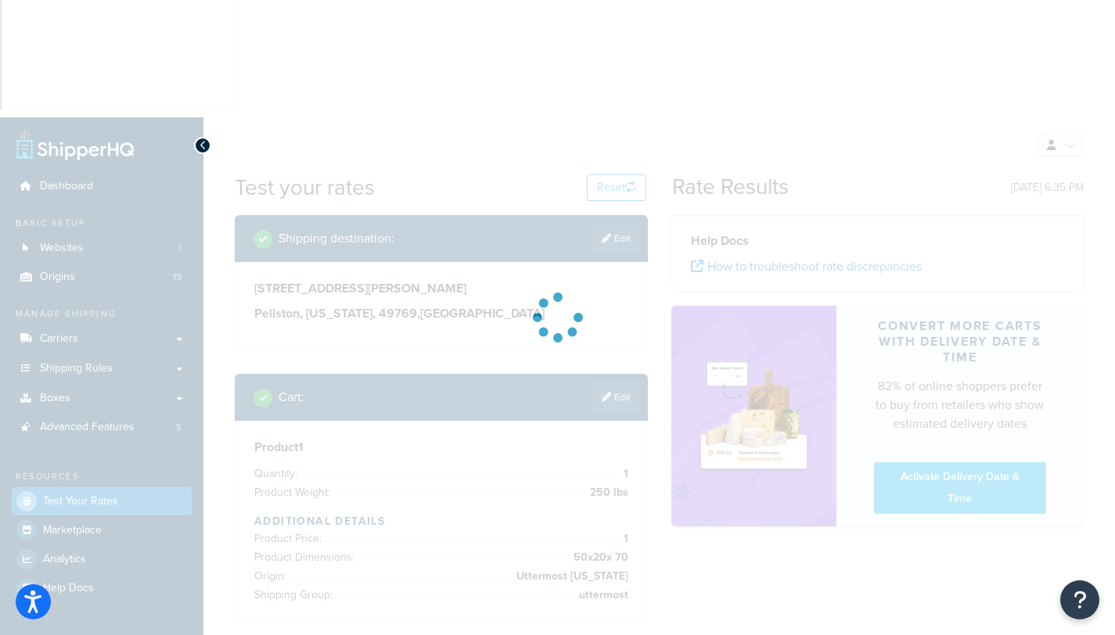
scroll to position [0, 0]
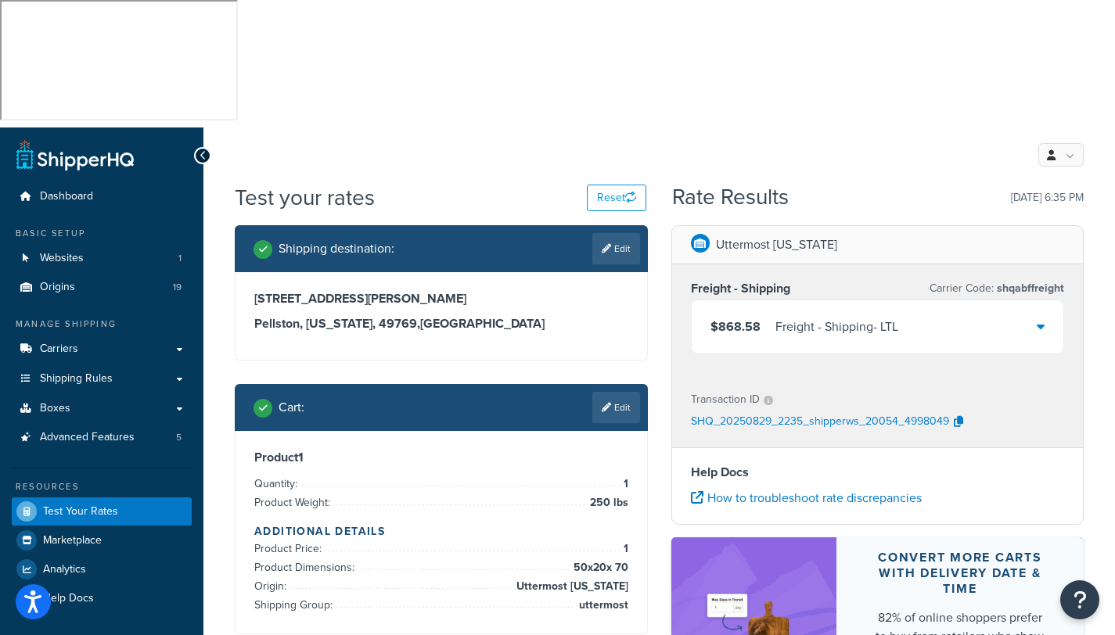
click at [1040, 320] on icon at bounding box center [1041, 326] width 8 height 13
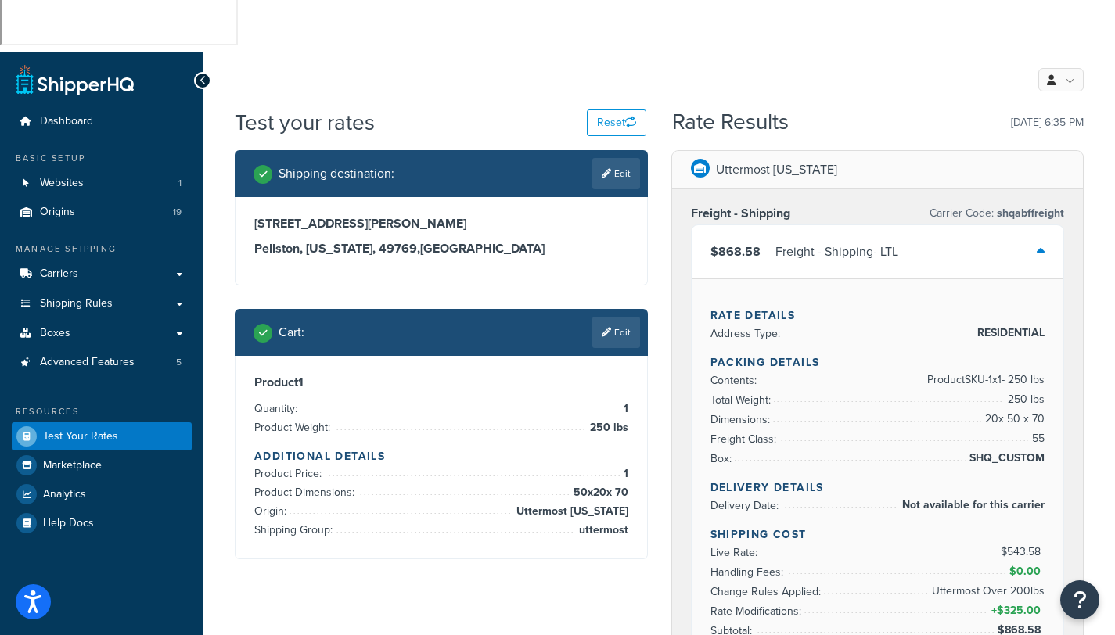
scroll to position [88, 0]
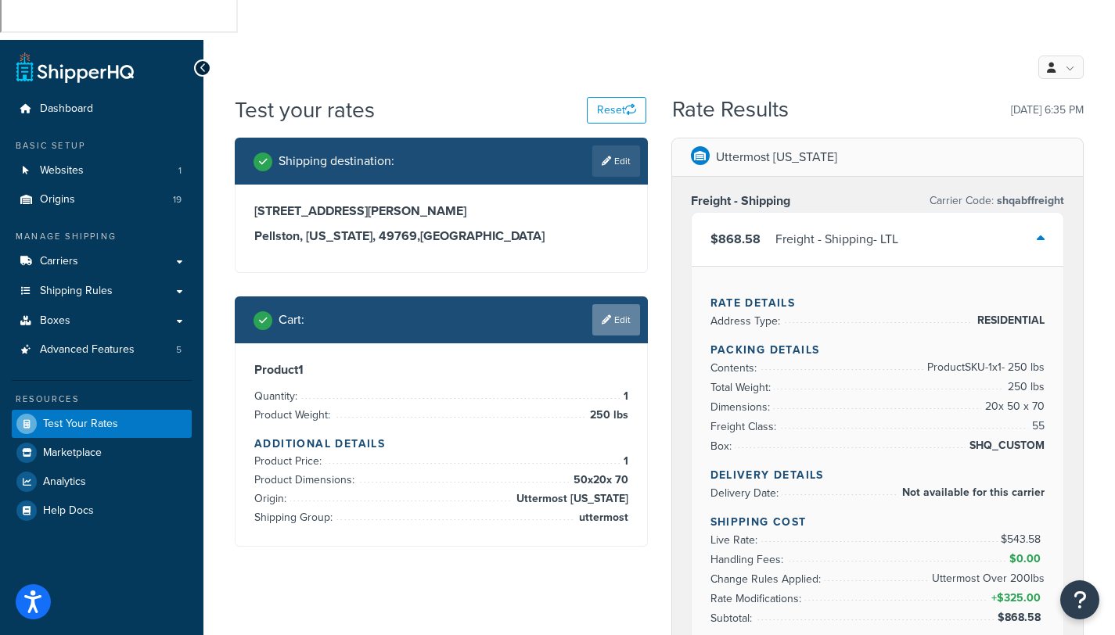
click at [618, 304] on link "Edit" at bounding box center [616, 319] width 48 height 31
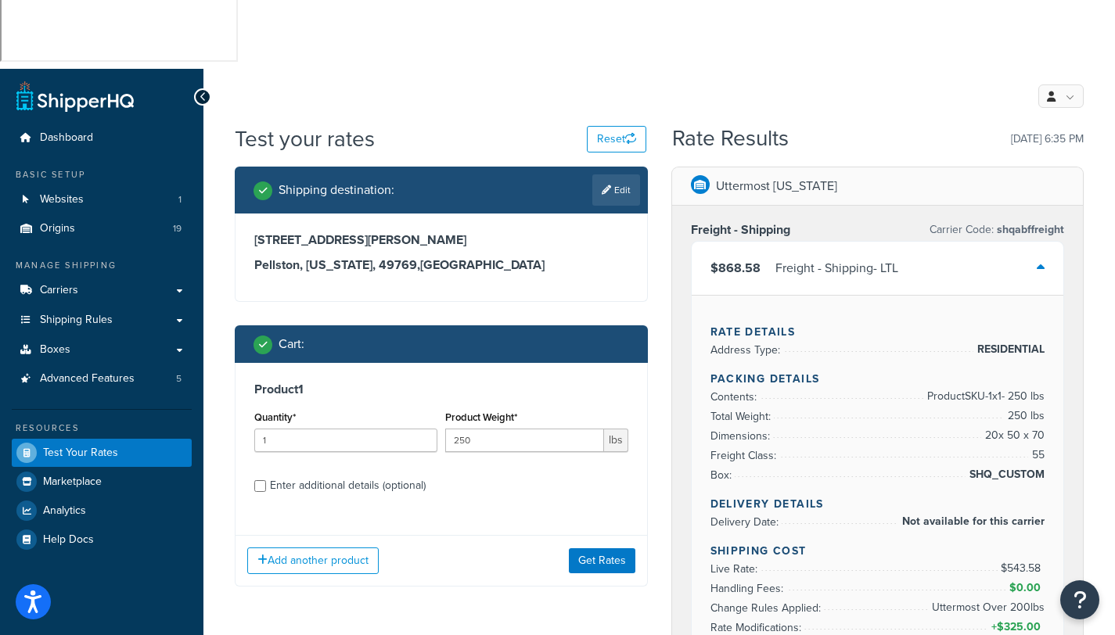
scroll to position [0, 0]
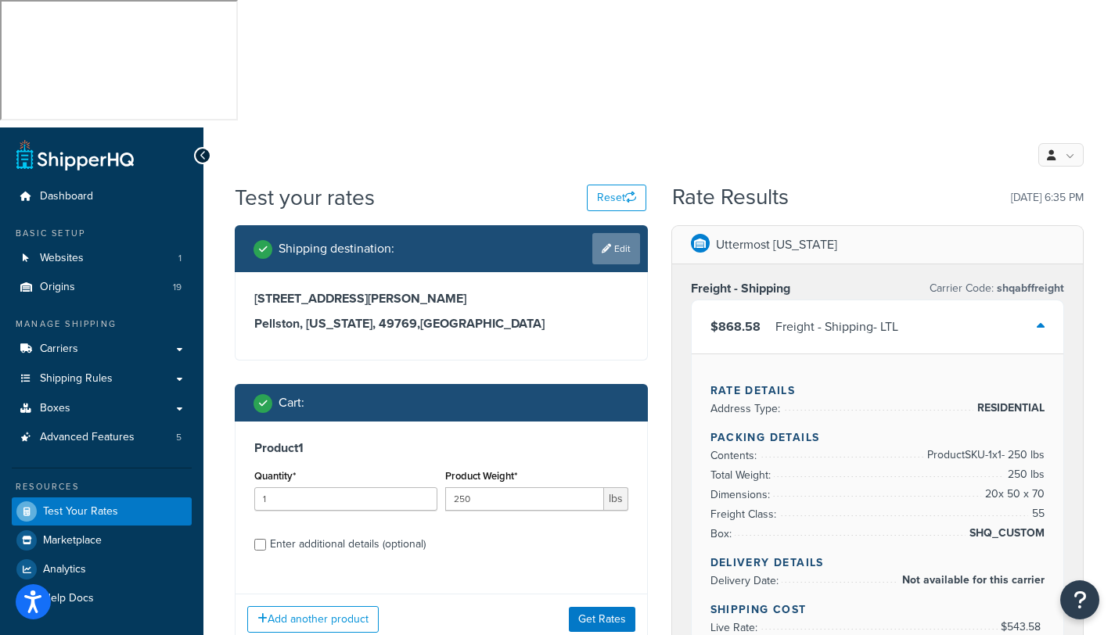
click at [620, 233] on link "Edit" at bounding box center [616, 248] width 48 height 31
select select "MI"
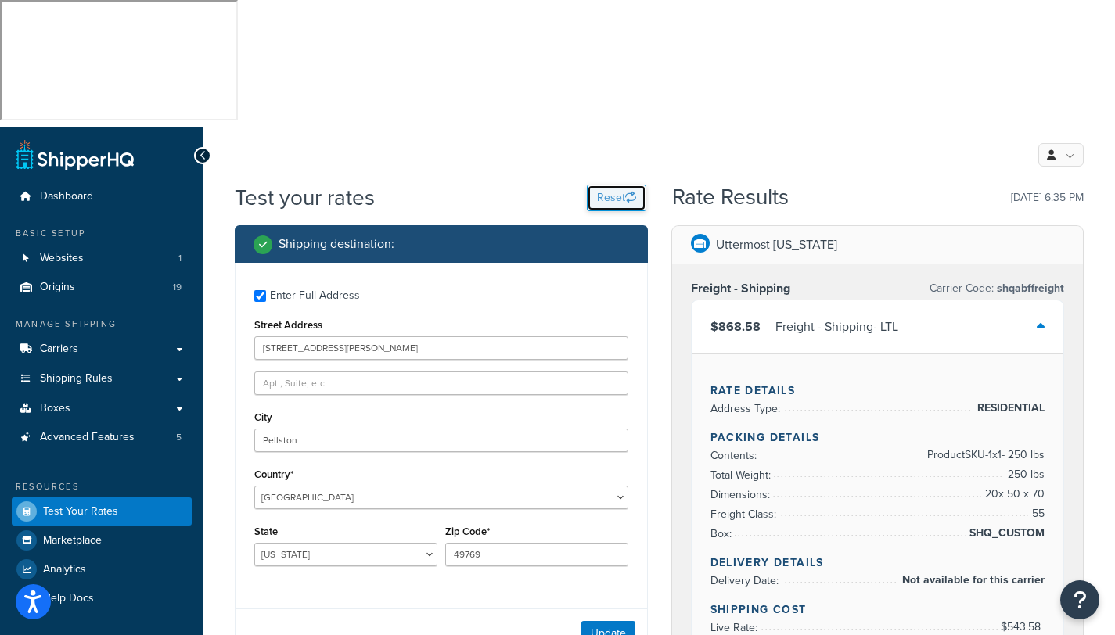
click at [613, 185] on button "Reset" at bounding box center [616, 198] width 59 height 27
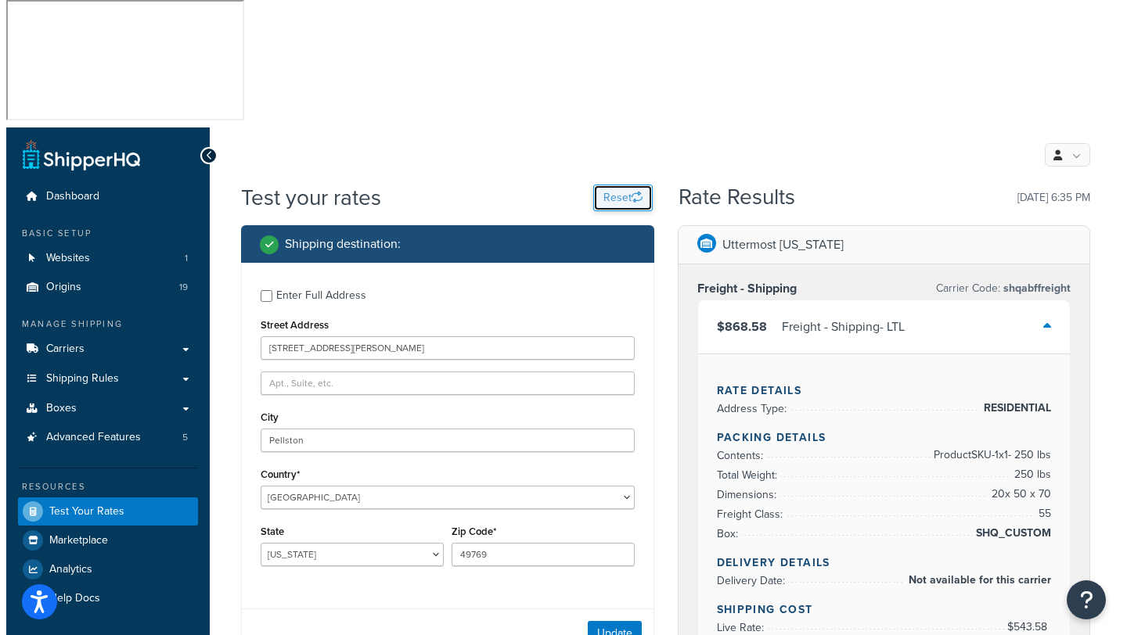
checkbox input "false"
select select "AL"
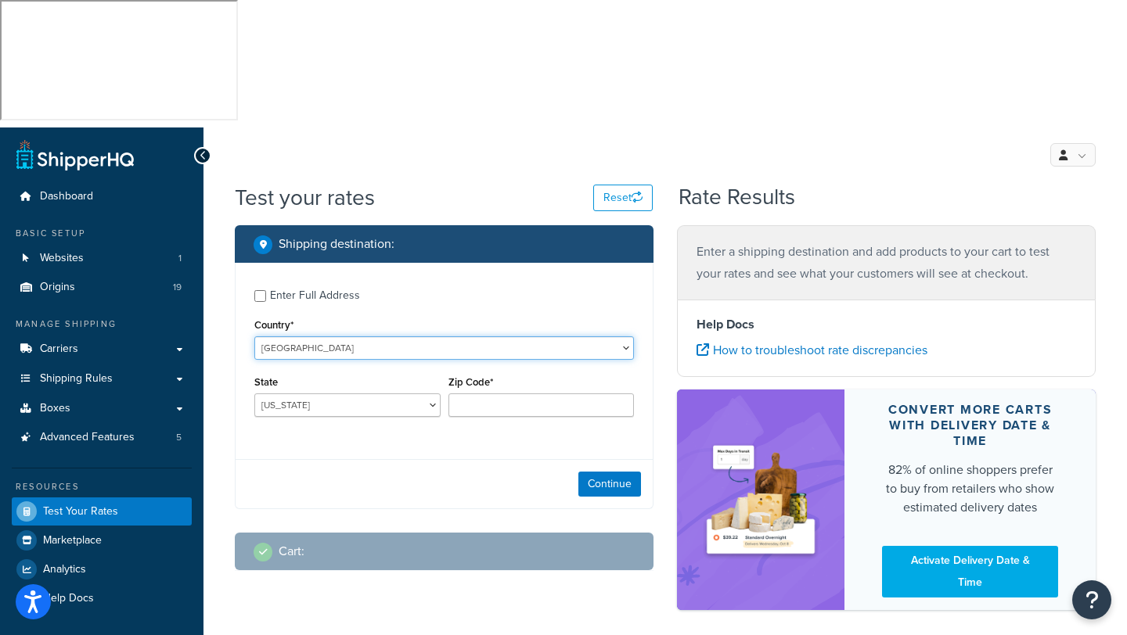
click at [328, 336] on select "United States United Kingdom Afghanistan Åland Islands Albania Algeria American…" at bounding box center [443, 347] width 379 height 23
click at [256, 290] on input "Enter Full Address" at bounding box center [260, 296] width 12 height 12
checkbox input "true"
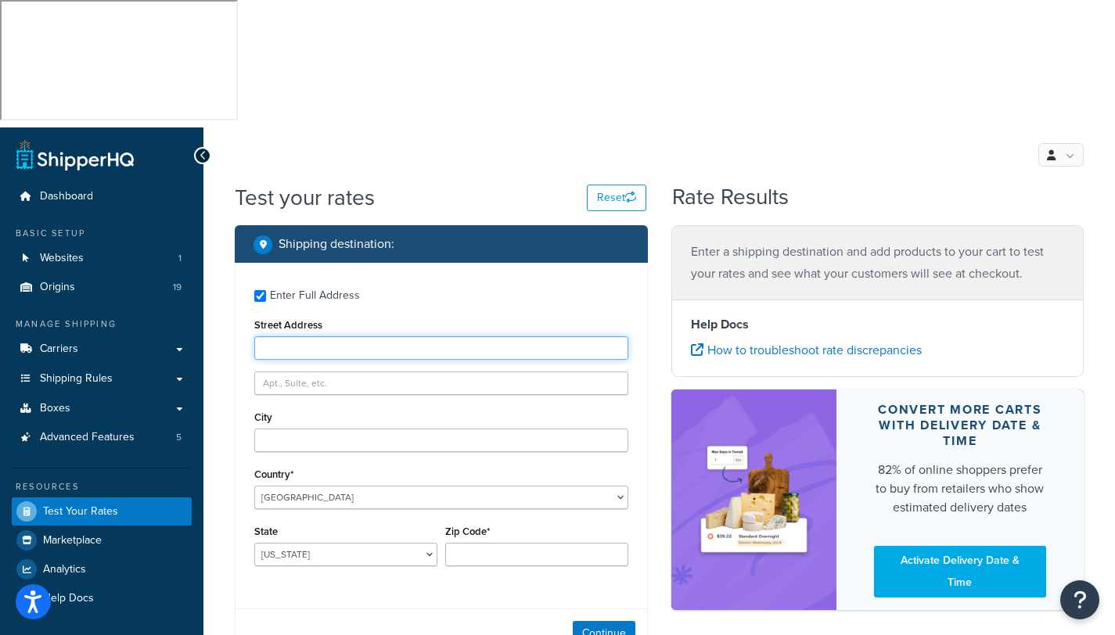
drag, startPoint x: 311, startPoint y: 227, endPoint x: 305, endPoint y: 245, distance: 18.8
click at [310, 263] on div "Enter Full Address Street Address City Country* United States United Kingdom Af…" at bounding box center [441, 430] width 412 height 334
type input "5481 ely road"
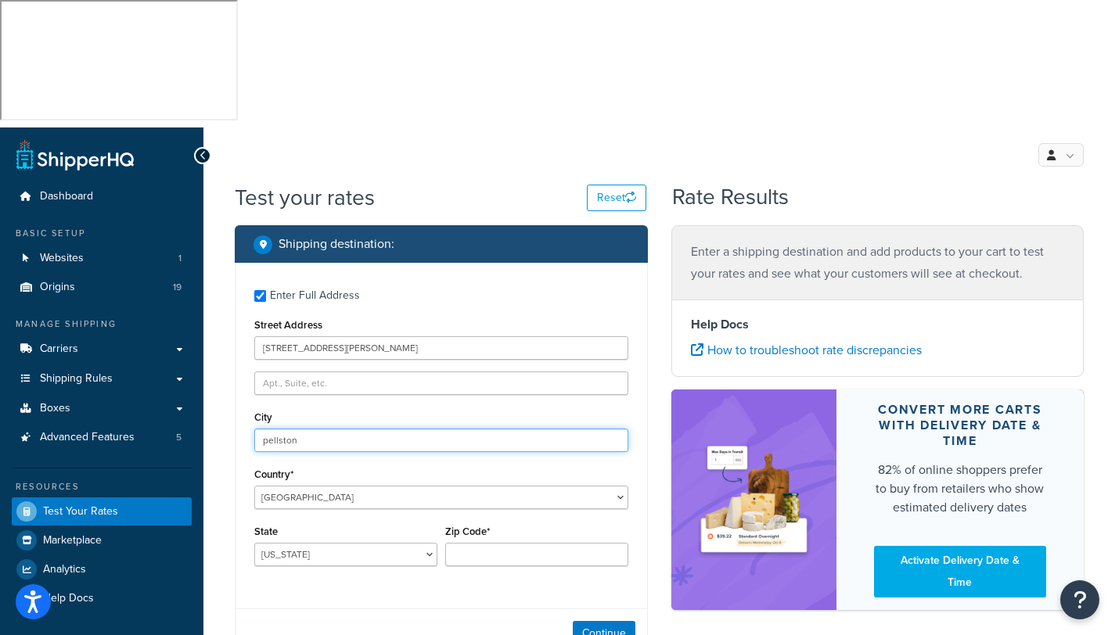
type input "pellston"
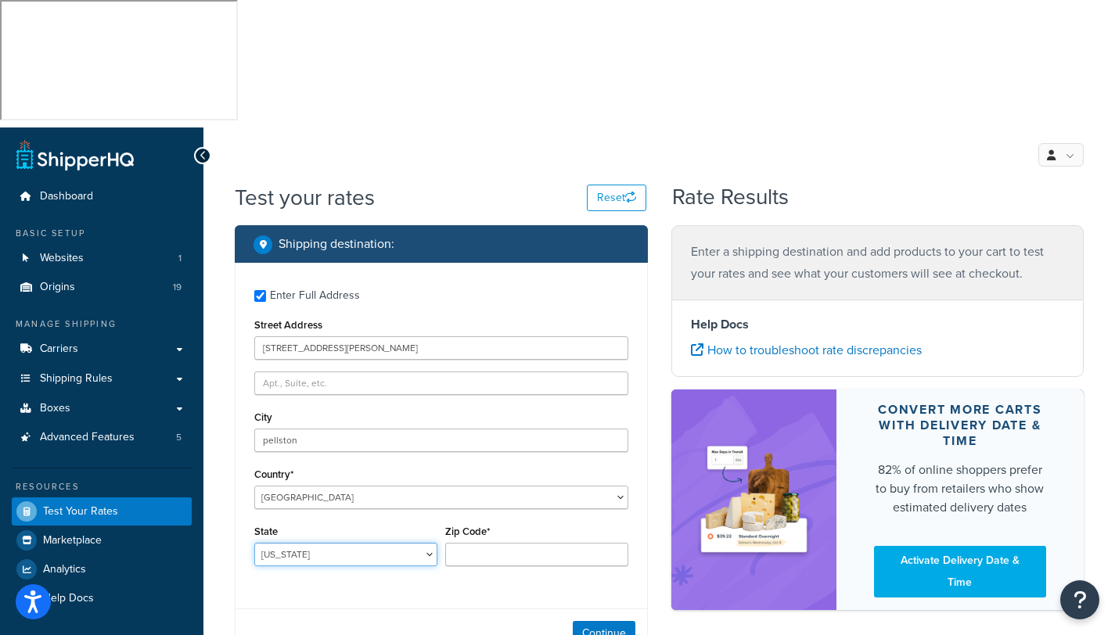
select select "MI"
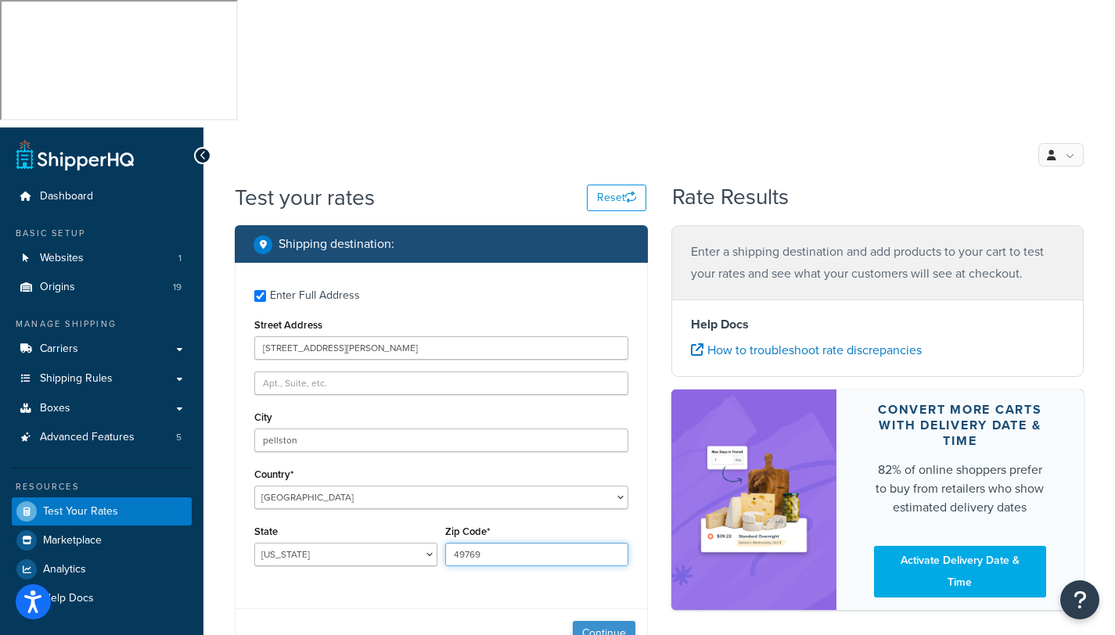
type input "49769"
click at [604, 621] on button "Continue" at bounding box center [604, 633] width 63 height 25
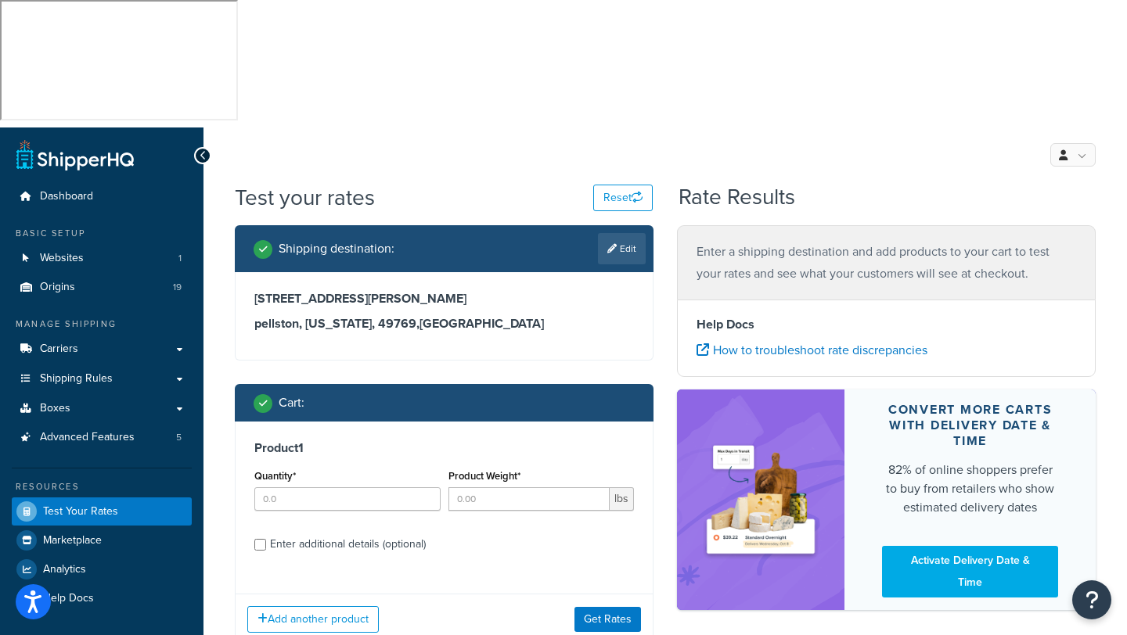
click at [520, 466] on div "Product Weight* lbs" at bounding box center [541, 494] width 194 height 57
click at [351, 466] on div "Quantity*" at bounding box center [347, 494] width 194 height 57
click at [269, 487] on input "Quantity*" at bounding box center [347, 498] width 186 height 23
click at [278, 487] on input "Quantity*" at bounding box center [347, 498] width 186 height 23
type input "1"
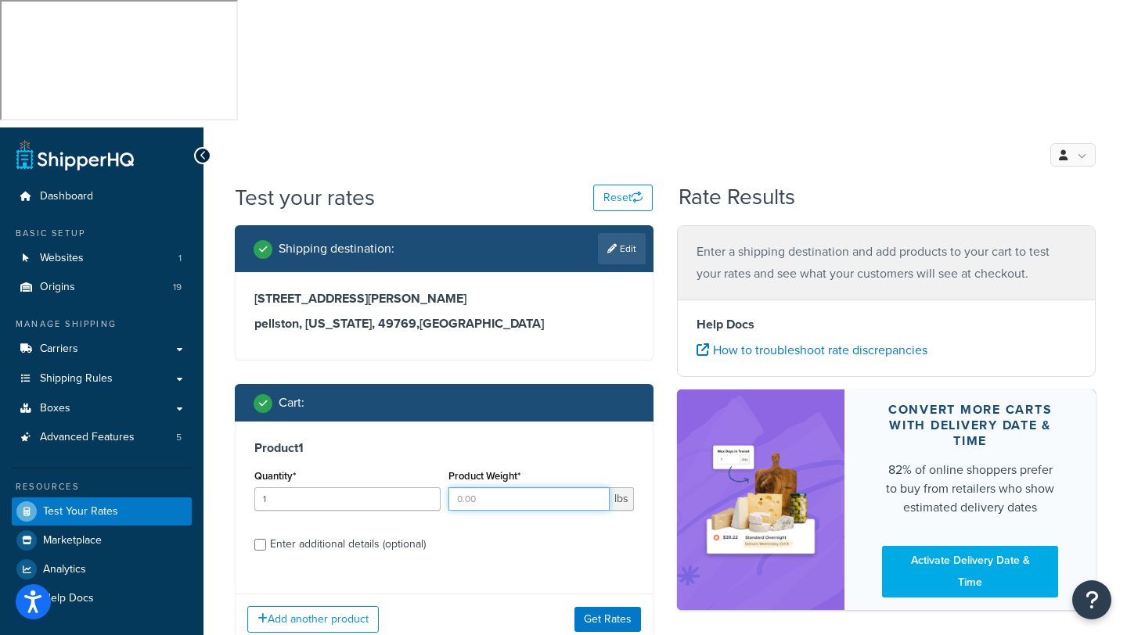
click at [480, 487] on input "Product Weight*" at bounding box center [529, 498] width 162 height 23
type input "300"
click at [458, 440] on div "Product 1 Quantity* 1 Product Weight* 300 lbs Enter additional details (optiona…" at bounding box center [443, 502] width 417 height 160
click at [304, 534] on div "Enter additional details (optional)" at bounding box center [348, 545] width 156 height 22
click at [266, 539] on input "Enter additional details (optional)" at bounding box center [260, 545] width 12 height 12
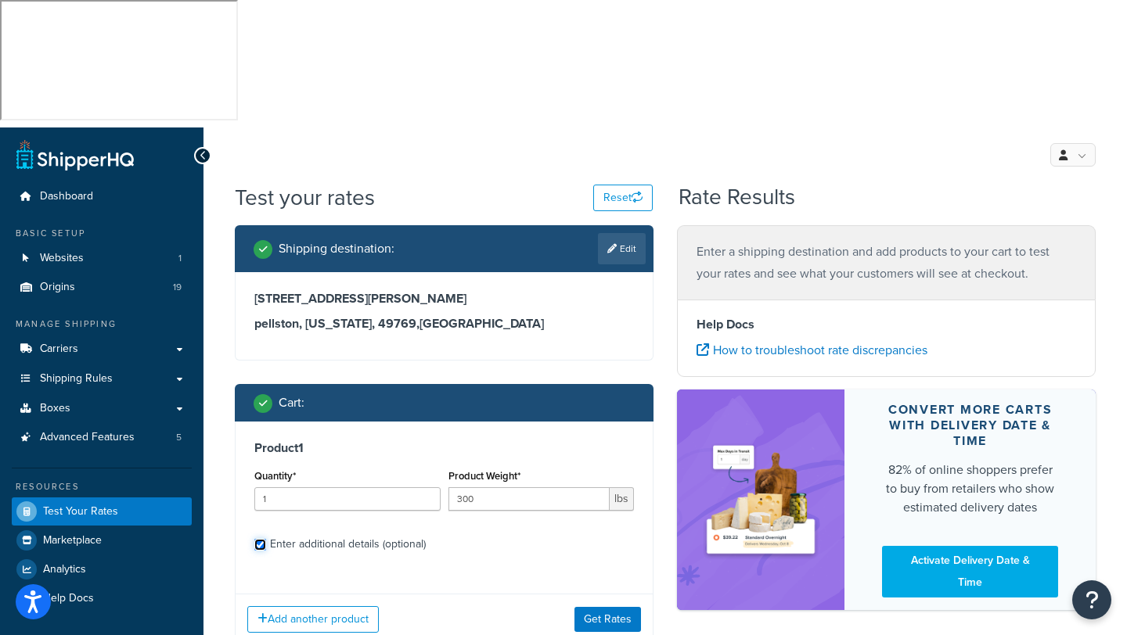
checkbox input "true"
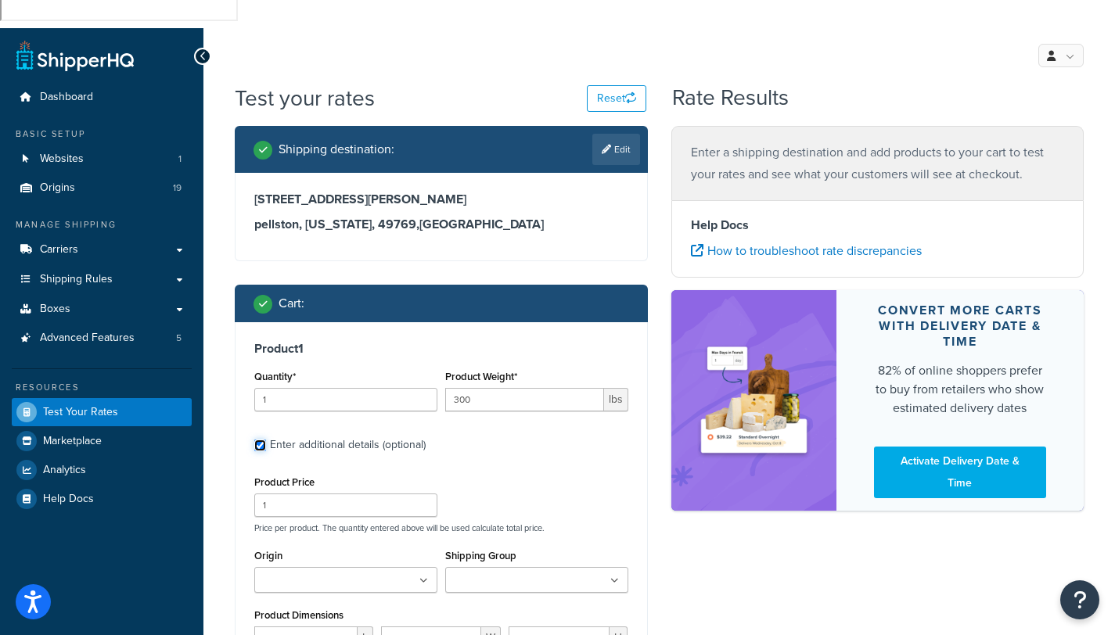
scroll to position [100, 0]
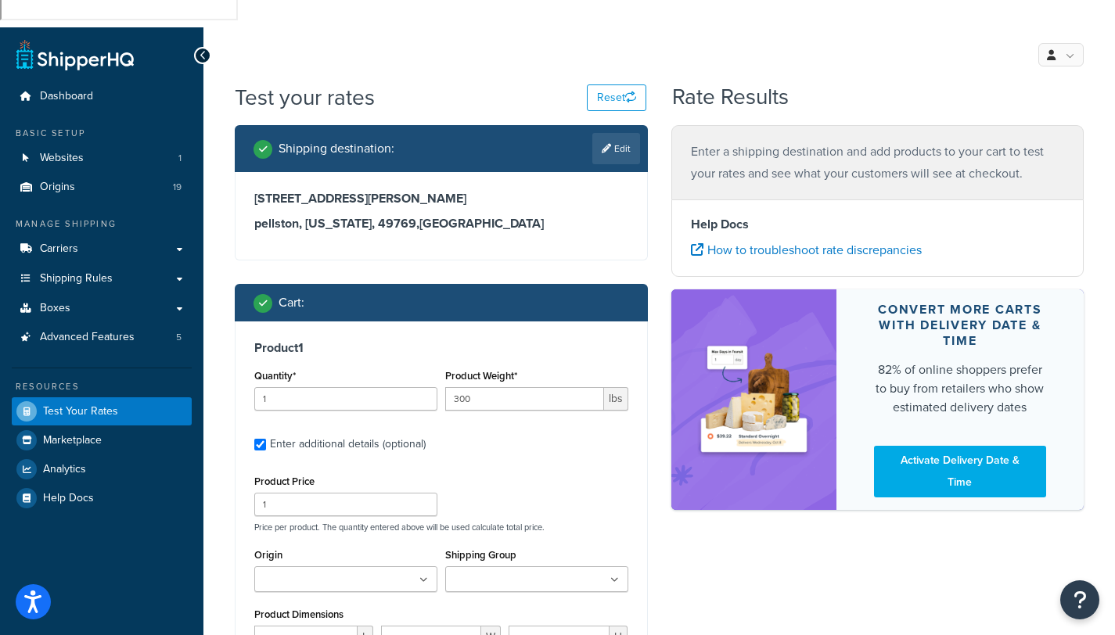
click at [300, 572] on input "Origin" at bounding box center [328, 580] width 138 height 17
click at [584, 471] on div "Product Price 1 Price per product. The quantity entered above will be used calc…" at bounding box center [441, 502] width 382 height 62
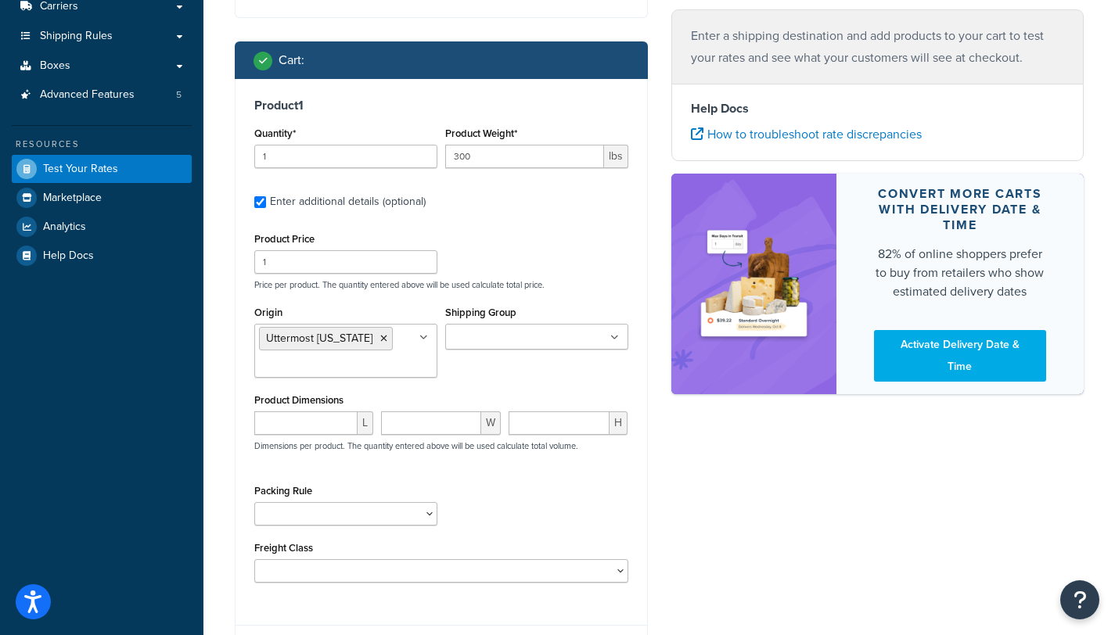
scroll to position [349, 0]
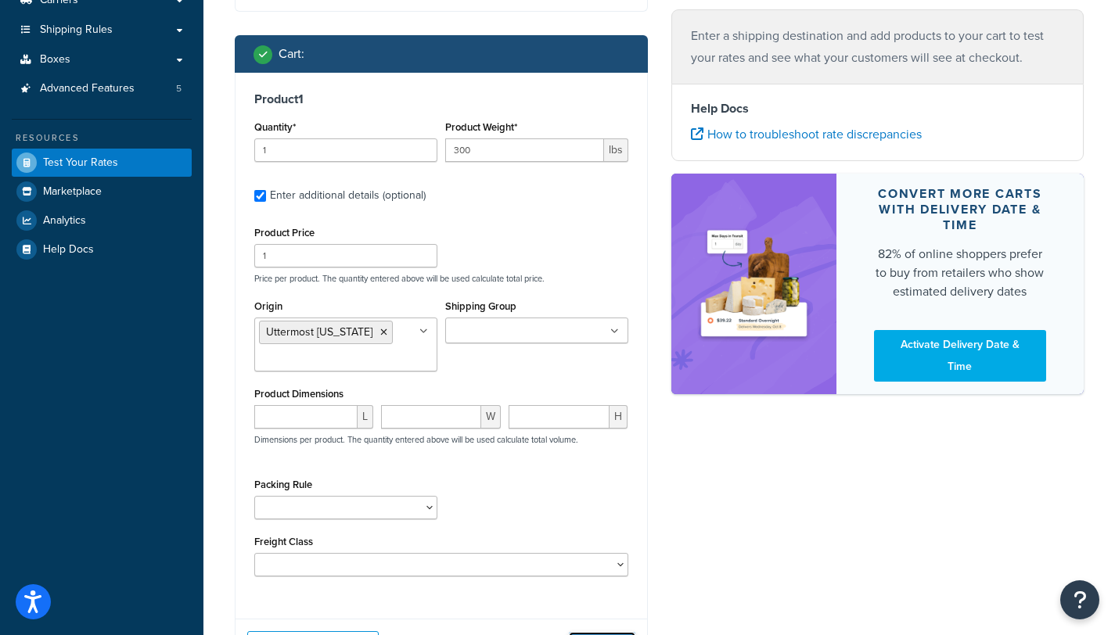
click at [609, 632] on button "Get Rates" at bounding box center [602, 644] width 67 height 25
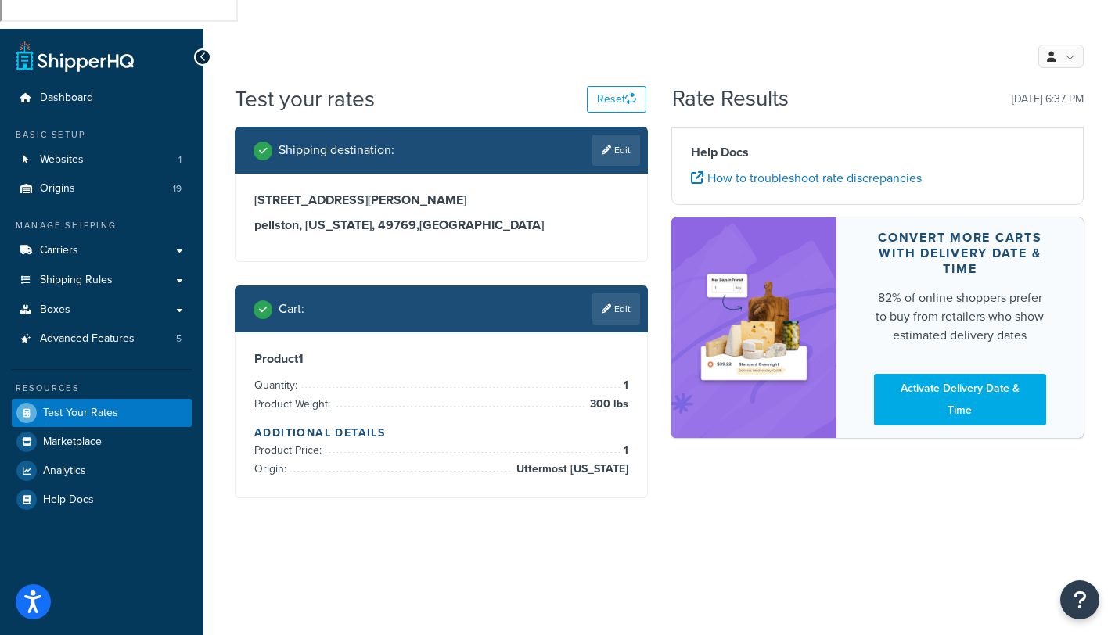
scroll to position [0, 0]
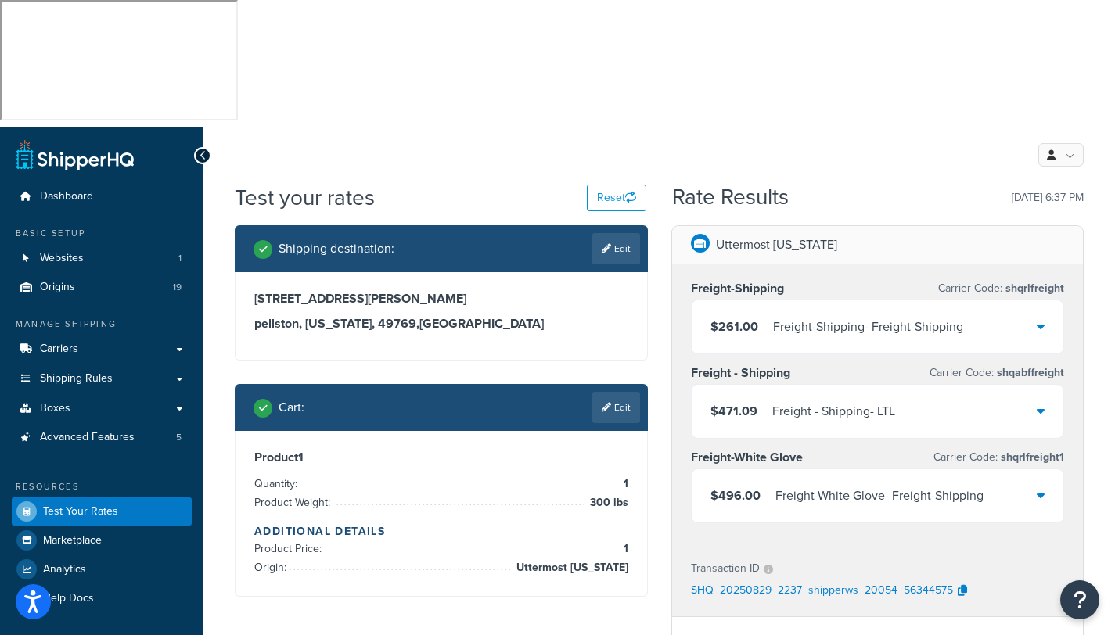
click at [1042, 489] on icon at bounding box center [1041, 495] width 8 height 13
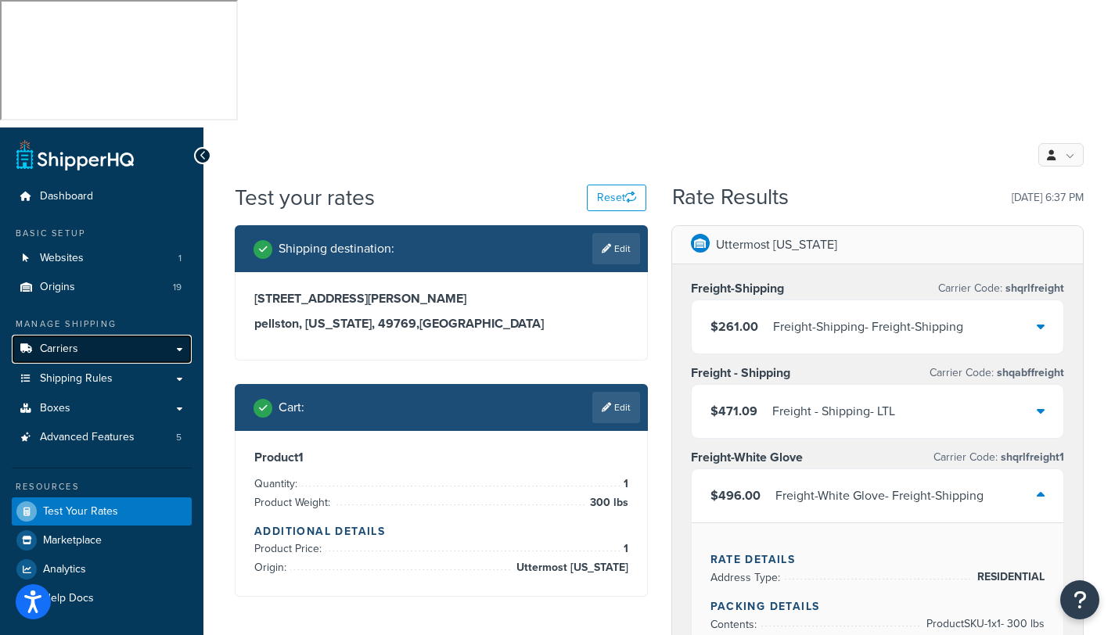
click at [57, 343] on span "Carriers" at bounding box center [59, 349] width 38 height 13
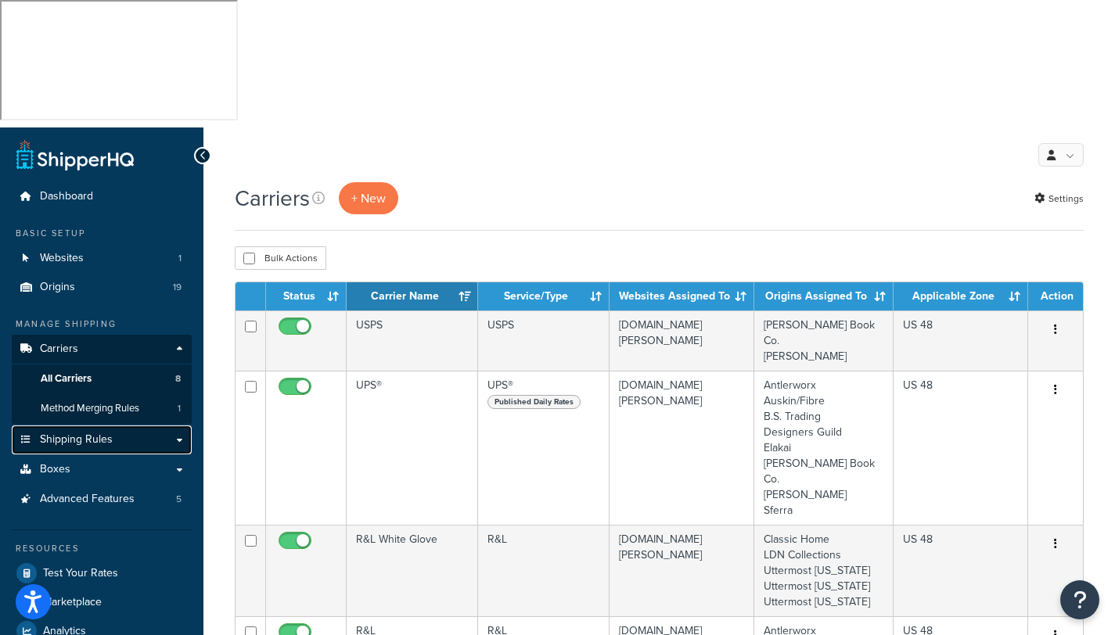
click at [84, 433] on span "Shipping Rules" at bounding box center [76, 439] width 73 height 13
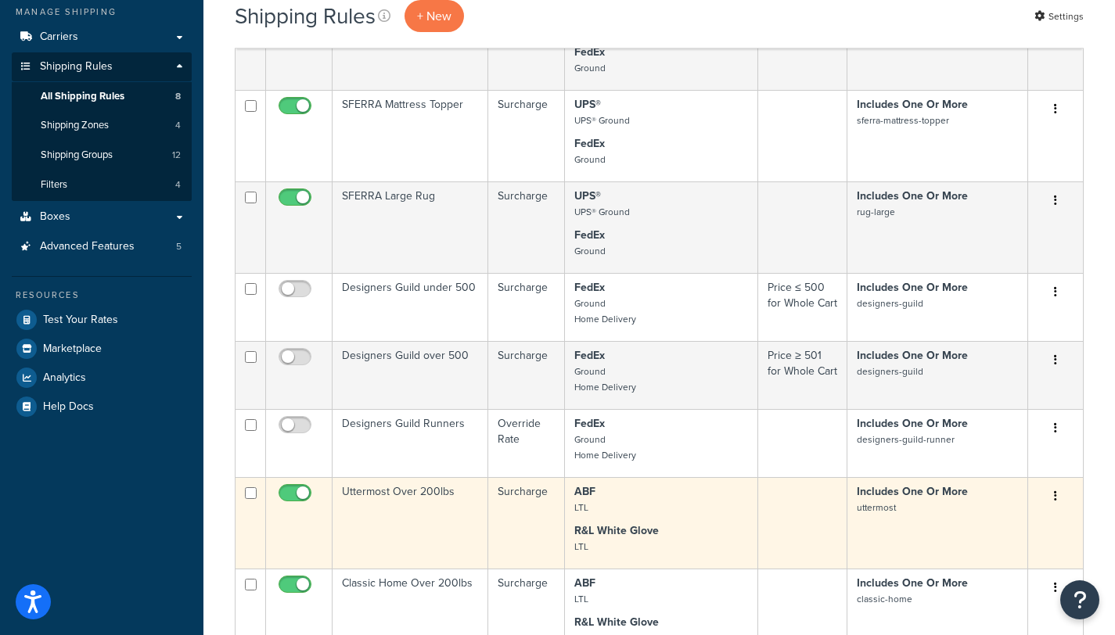
scroll to position [320, 0]
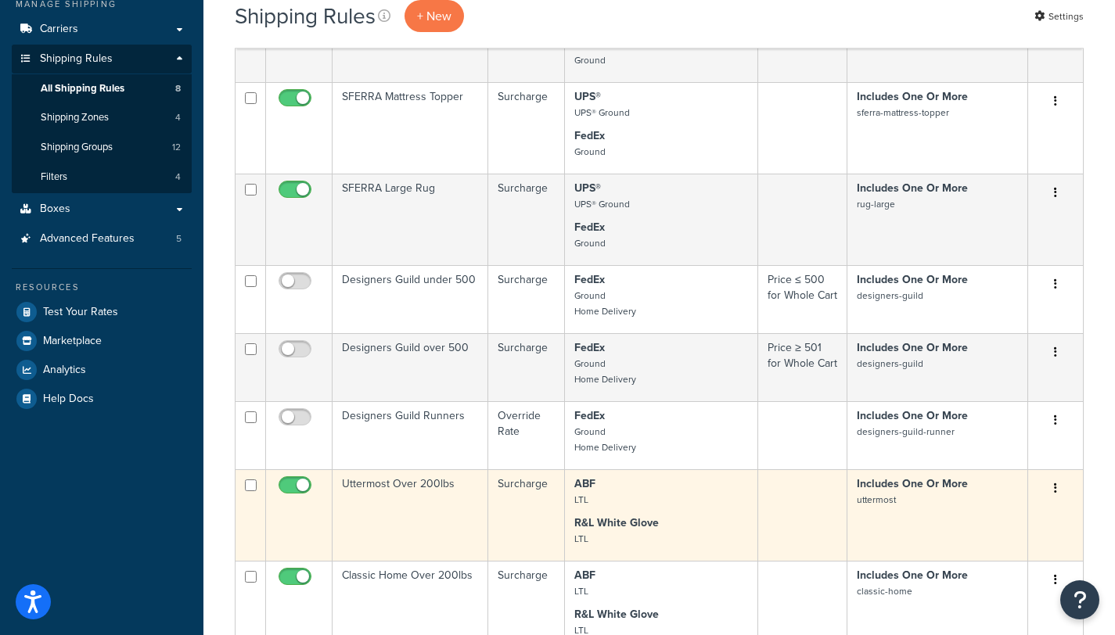
click at [379, 469] on td "Uttermost Over 200lbs" at bounding box center [411, 515] width 156 height 92
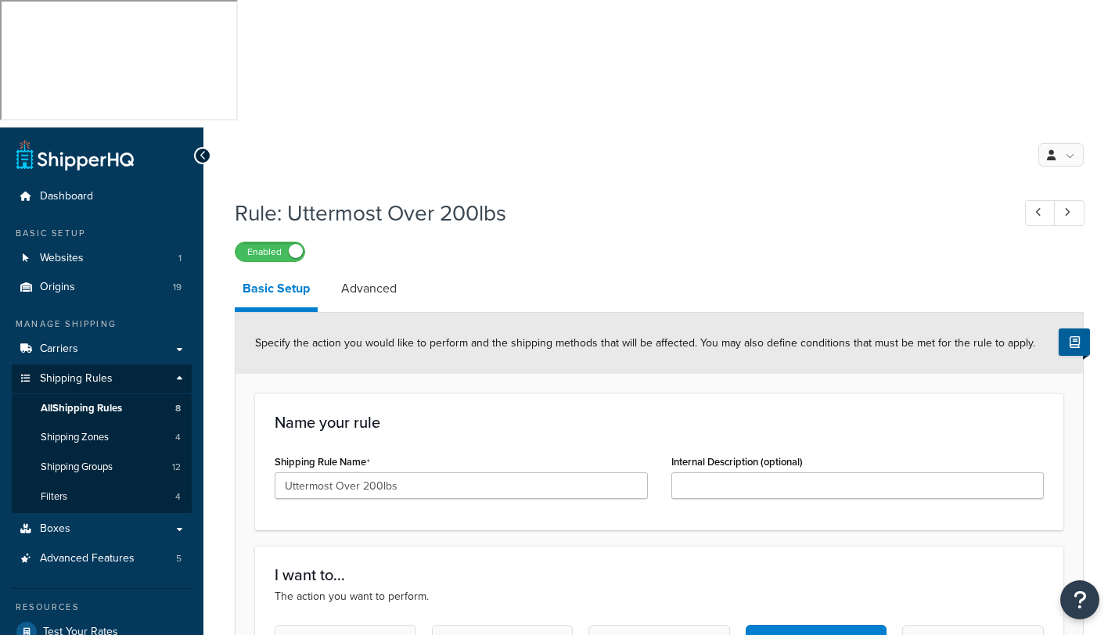
select select "ITEM"
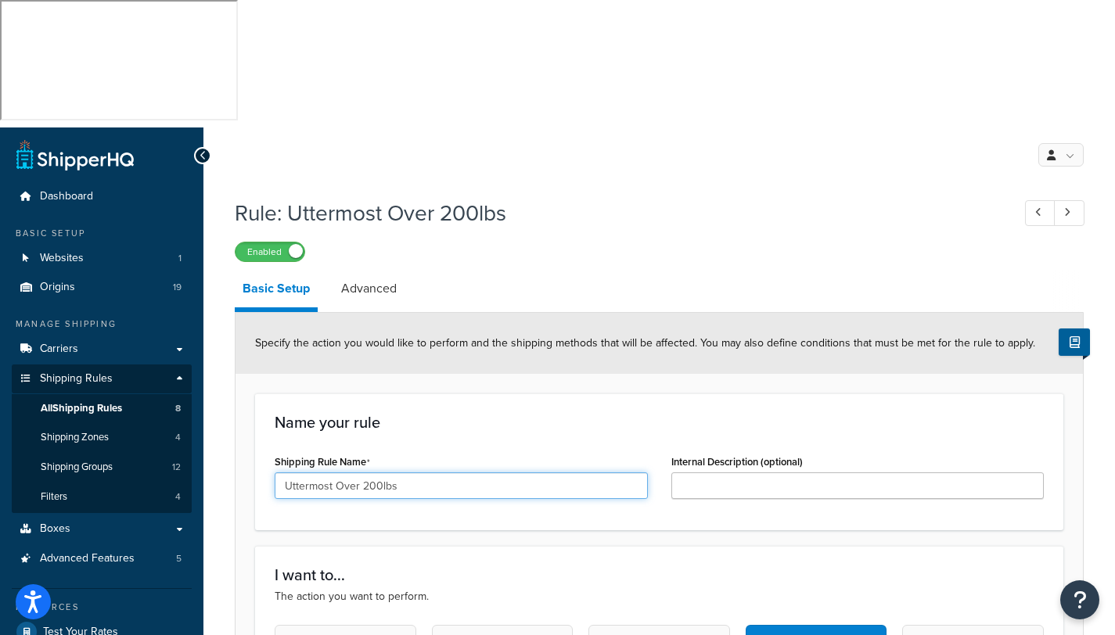
click at [332, 473] on input "Uttermost Over 200lbs" at bounding box center [461, 486] width 373 height 27
type input "Uttermost [US_STATE] Over 200lbs"
click at [588, 190] on div "Rule: Uttermost Over 200lbs Enabled" at bounding box center [659, 226] width 849 height 72
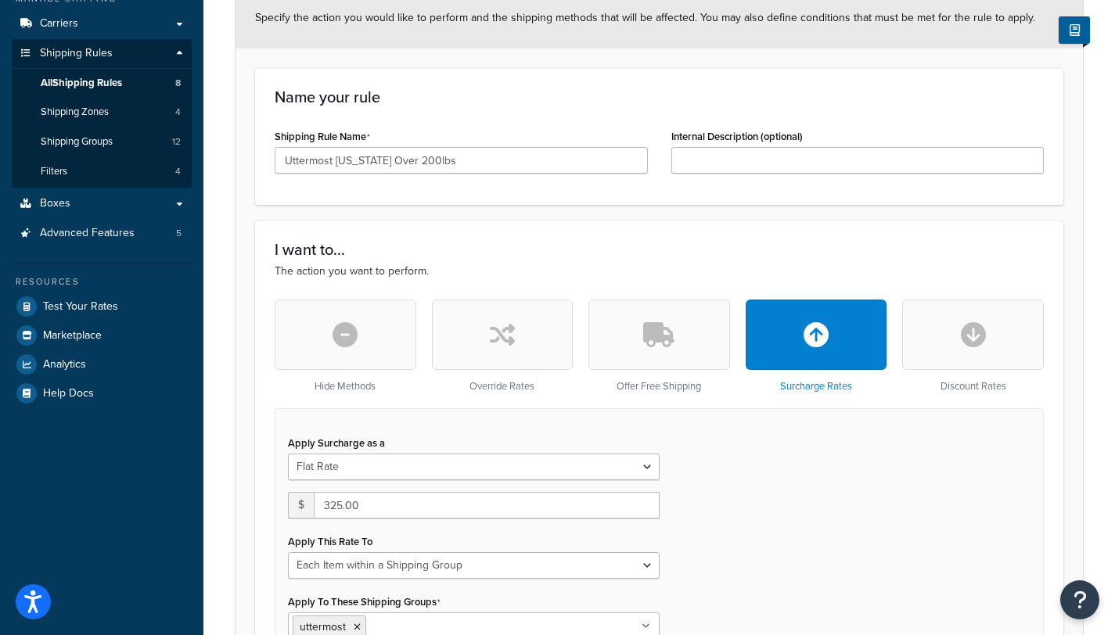
scroll to position [413, 0]
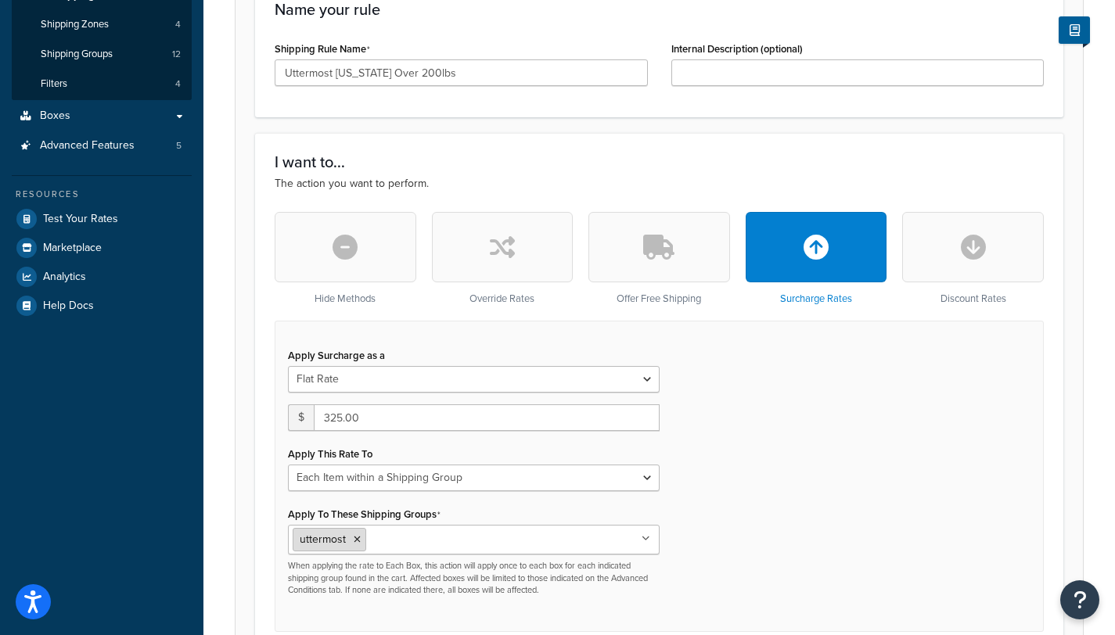
click at [357, 535] on icon at bounding box center [357, 539] width 7 height 9
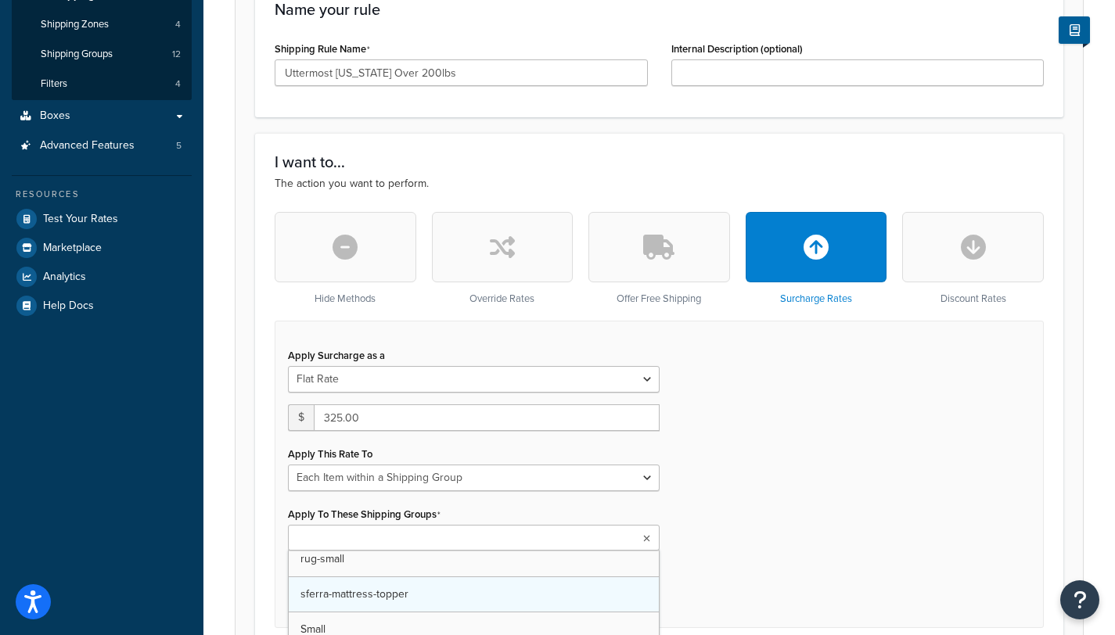
scroll to position [267, 0]
click at [724, 459] on div "Apply Surcharge as a Flat Rate Percentage Flat Rate & Percentage $ 325.00 Apply…" at bounding box center [659, 474] width 769 height 307
click at [314, 530] on input "Apply To These Shipping Groups" at bounding box center [362, 538] width 138 height 17
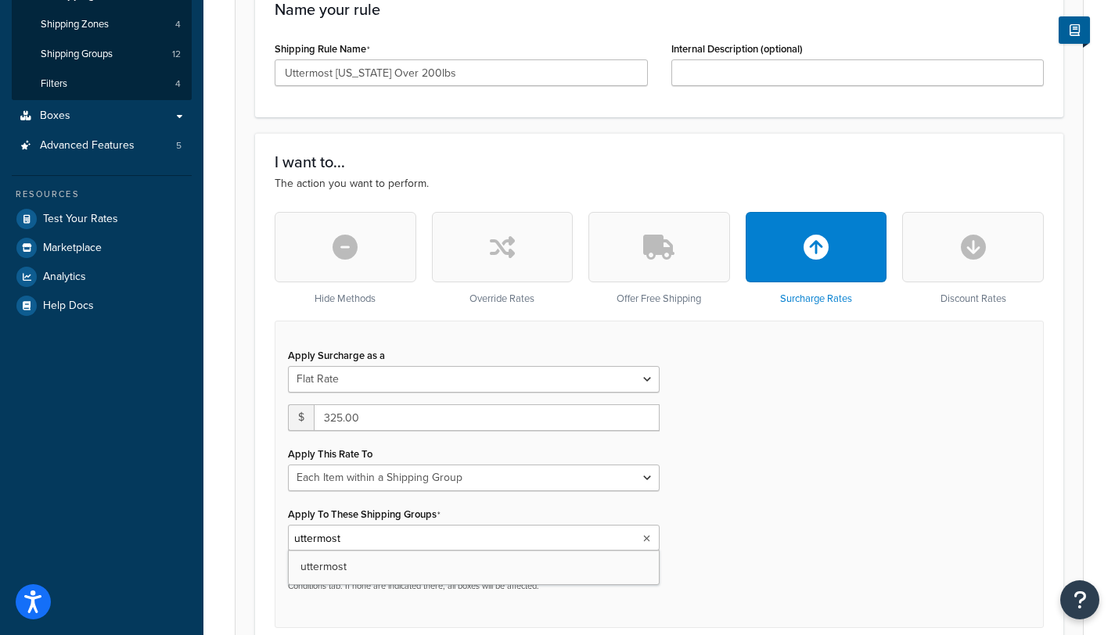
type input "uttermost"
drag, startPoint x: 710, startPoint y: 430, endPoint x: 713, endPoint y: 422, distance: 8.4
click at [710, 430] on div "Apply Surcharge as a Flat Rate Percentage Flat Rate & Percentage $ 325.00 Apply…" at bounding box center [659, 474] width 769 height 307
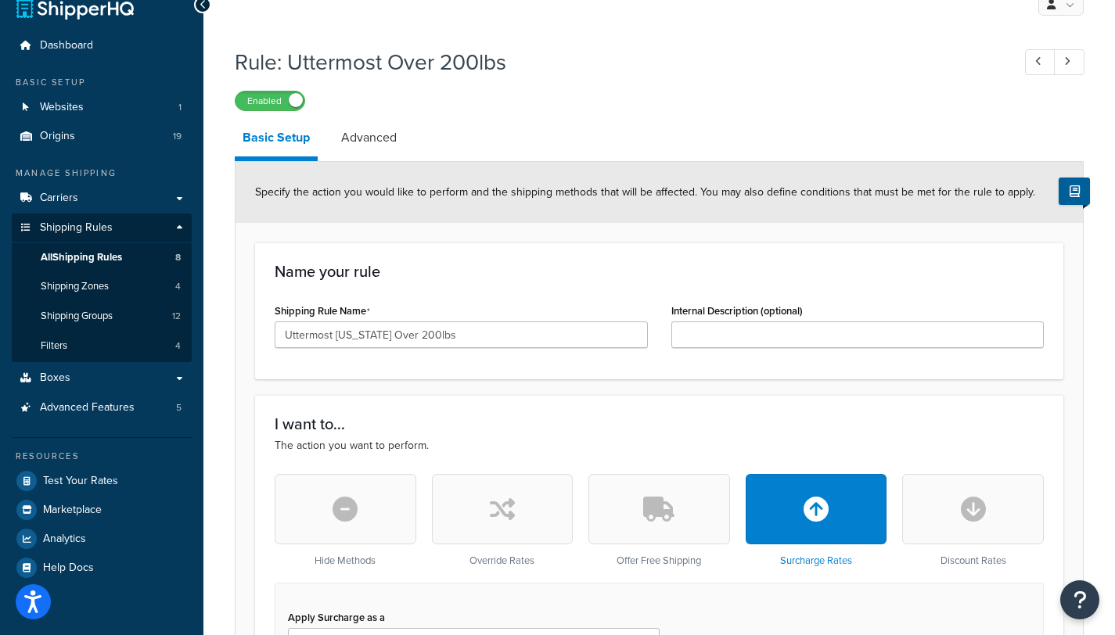
scroll to position [95, 0]
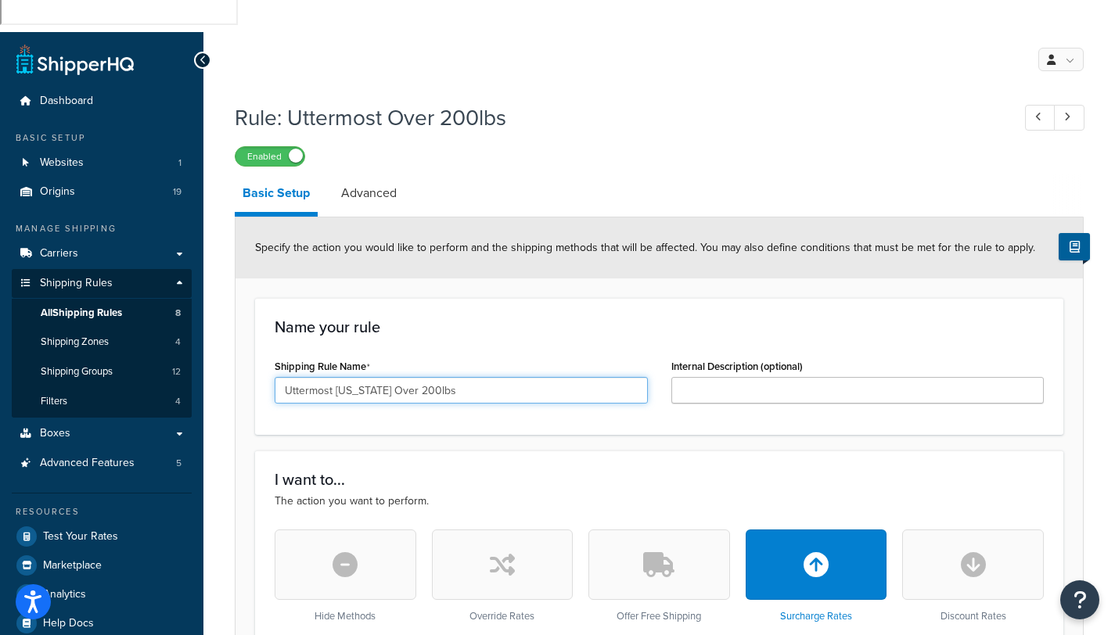
drag, startPoint x: 375, startPoint y: 264, endPoint x: 334, endPoint y: 266, distance: 40.7
click at [334, 377] on input "Uttermost [US_STATE] Over 200lbs" at bounding box center [461, 390] width 373 height 27
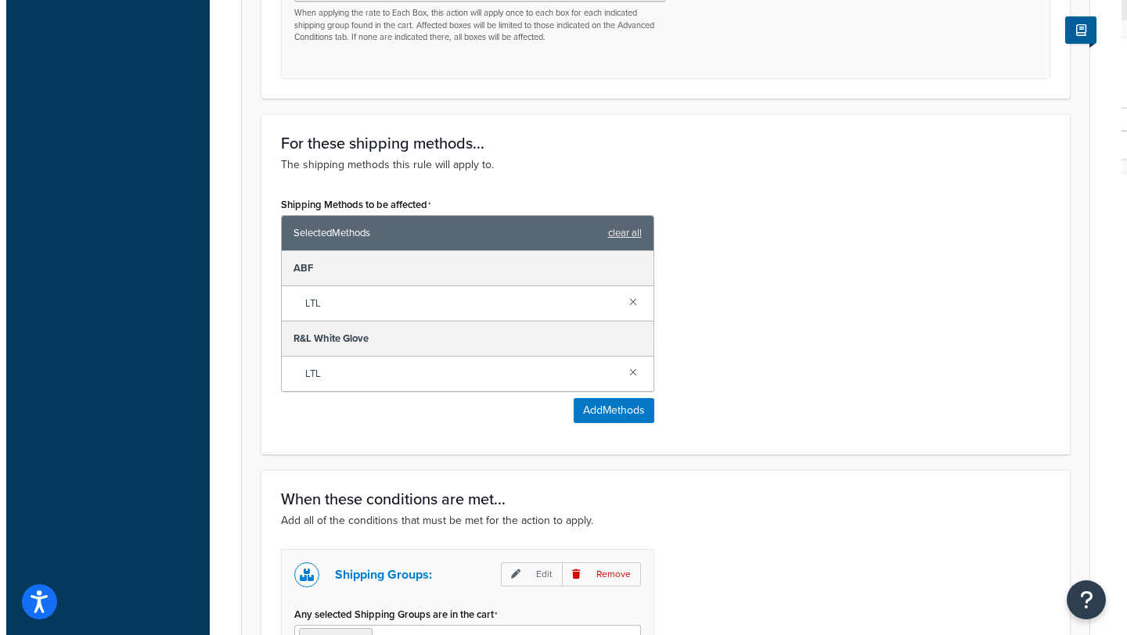
scroll to position [953, 0]
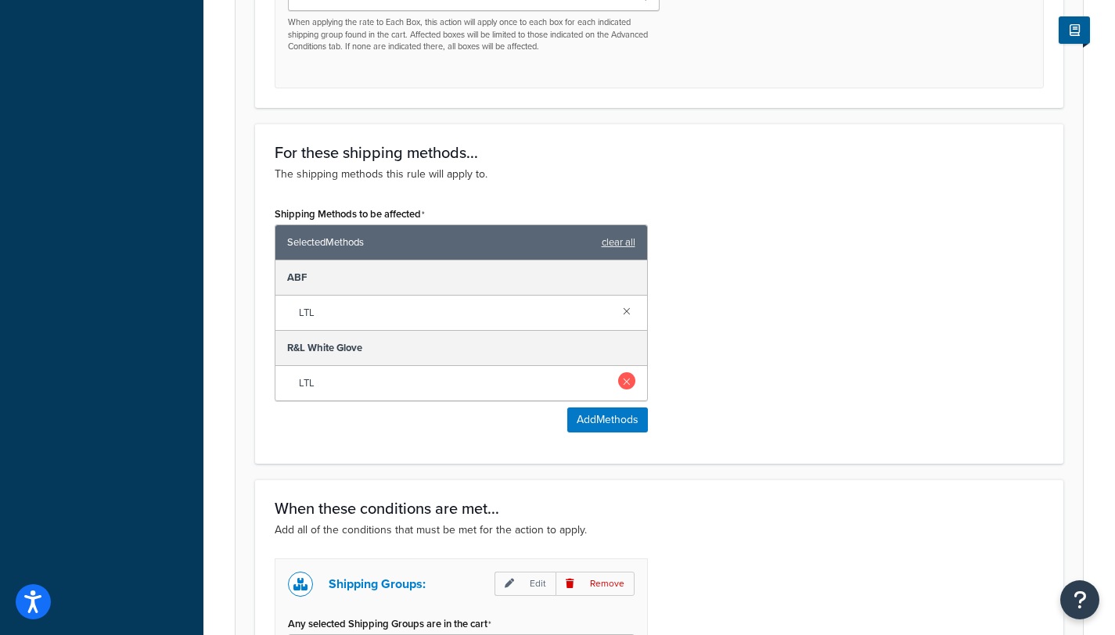
type input "Uttermost Over 200lbs"
click at [627, 372] on link at bounding box center [626, 380] width 17 height 17
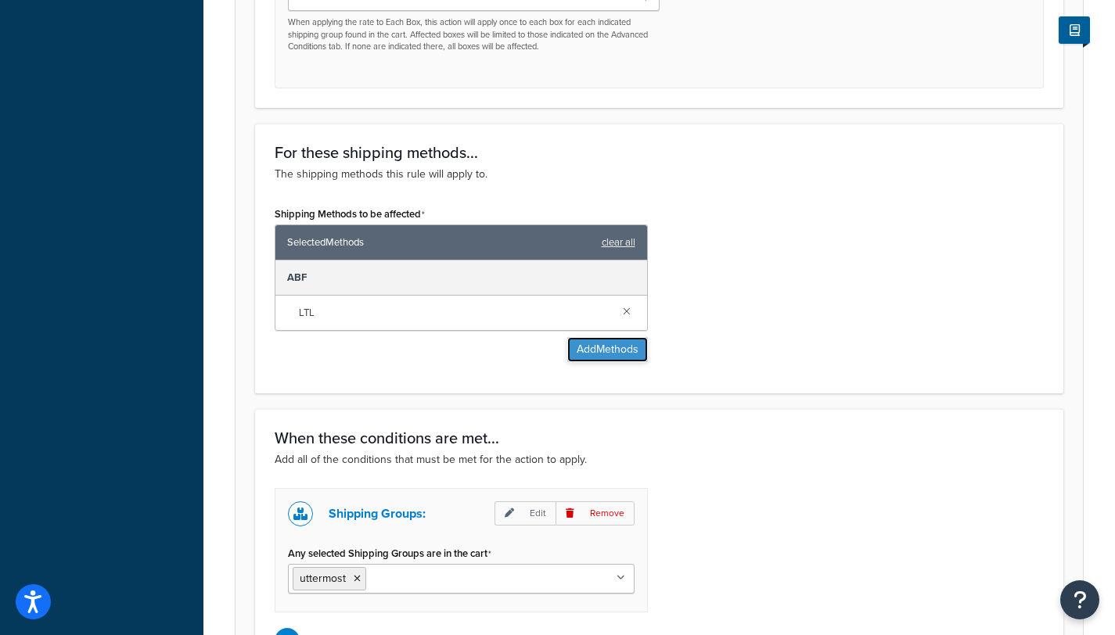
click at [602, 337] on button "Add Methods" at bounding box center [607, 349] width 81 height 25
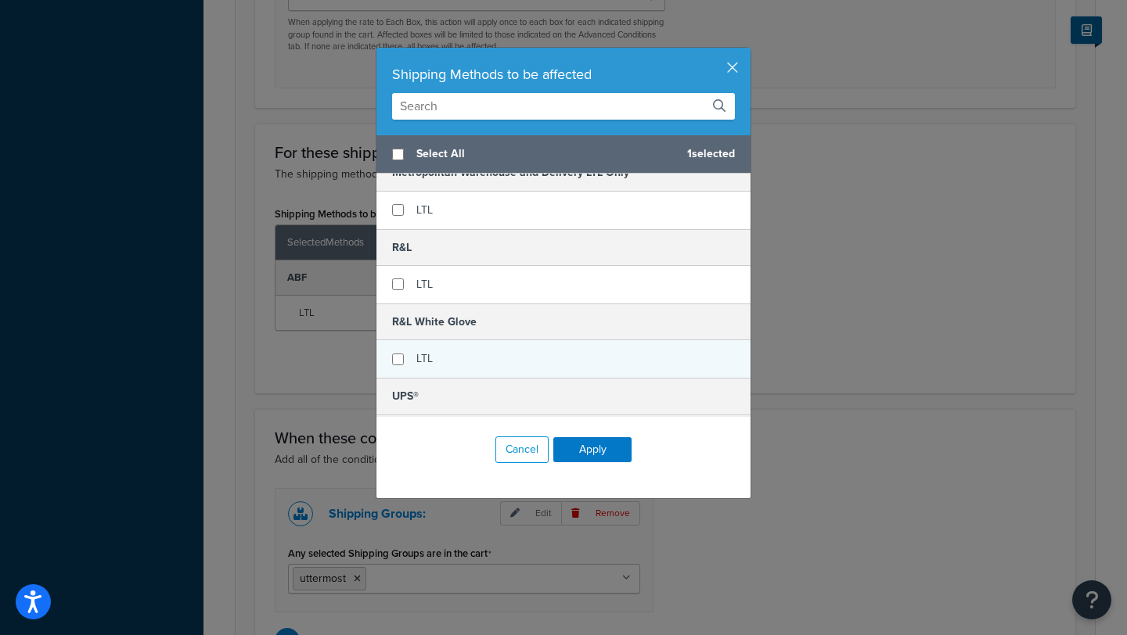
scroll to position [282, 0]
click at [394, 355] on input "checkbox" at bounding box center [398, 359] width 12 height 12
checkbox input "true"
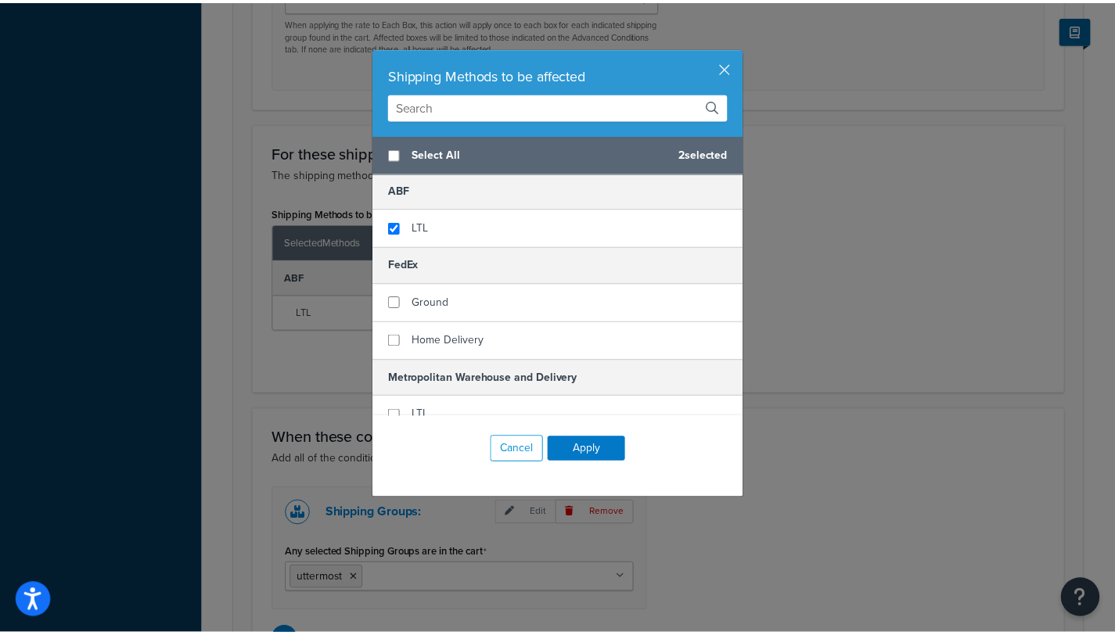
scroll to position [0, 0]
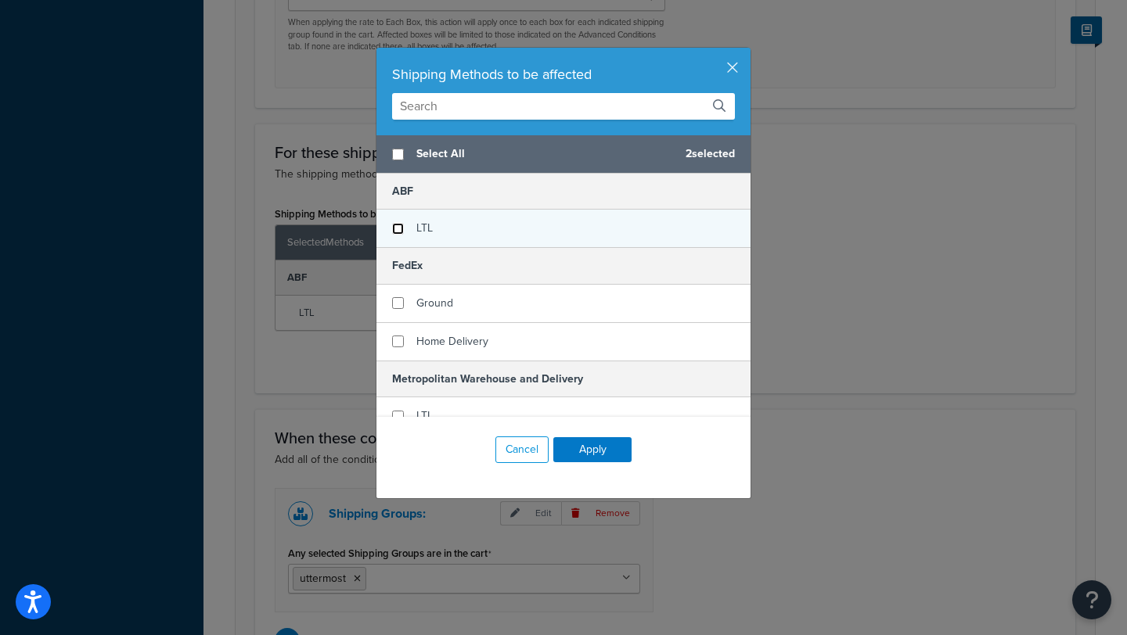
click at [394, 226] on input "checkbox" at bounding box center [398, 229] width 12 height 12
checkbox input "false"
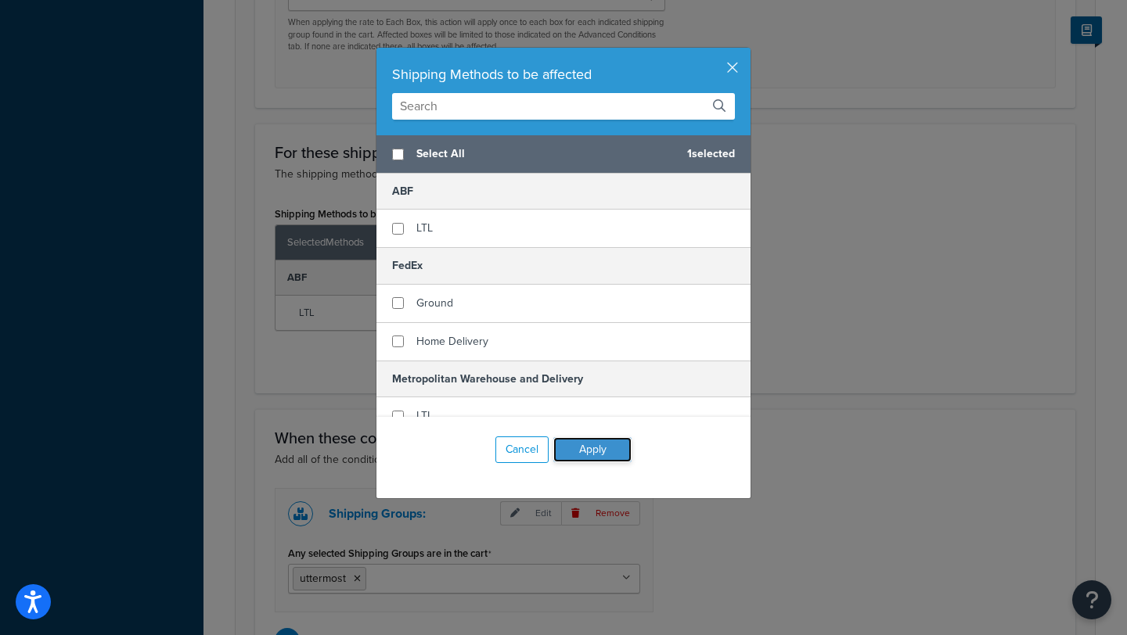
click at [588, 447] on button "Apply" at bounding box center [592, 449] width 78 height 25
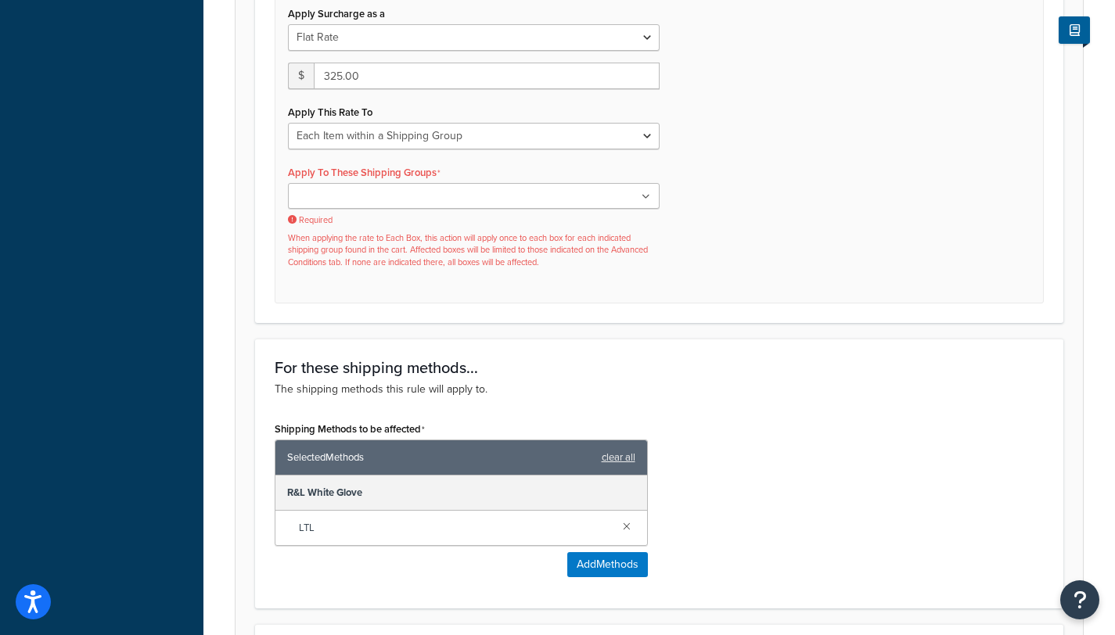
scroll to position [639, 0]
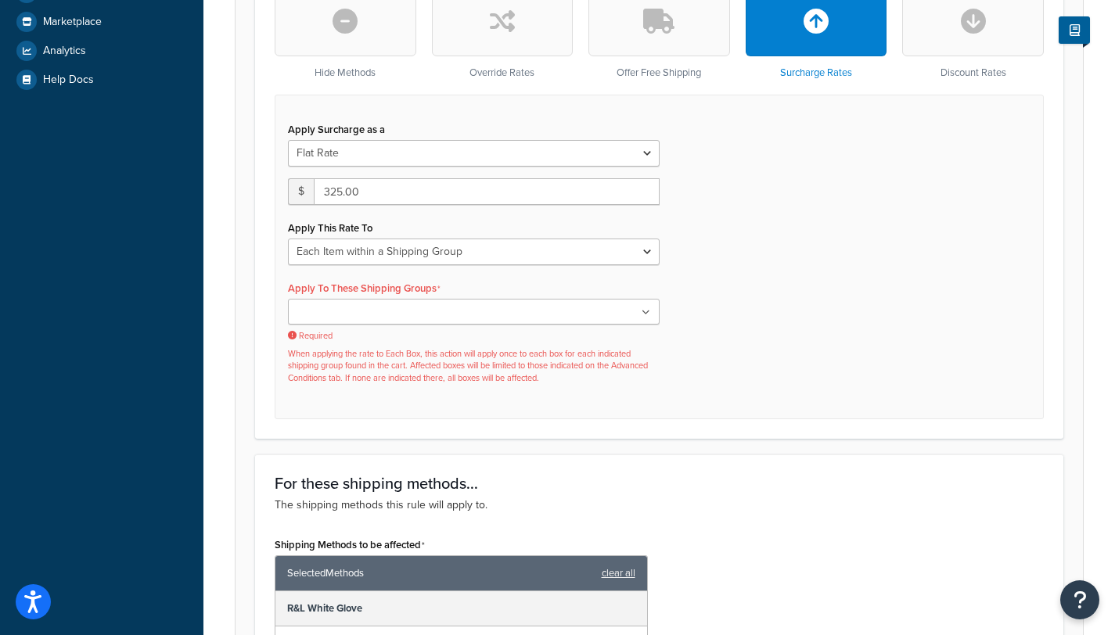
click at [317, 304] on input "Apply To These Shipping Groups" at bounding box center [362, 312] width 138 height 17
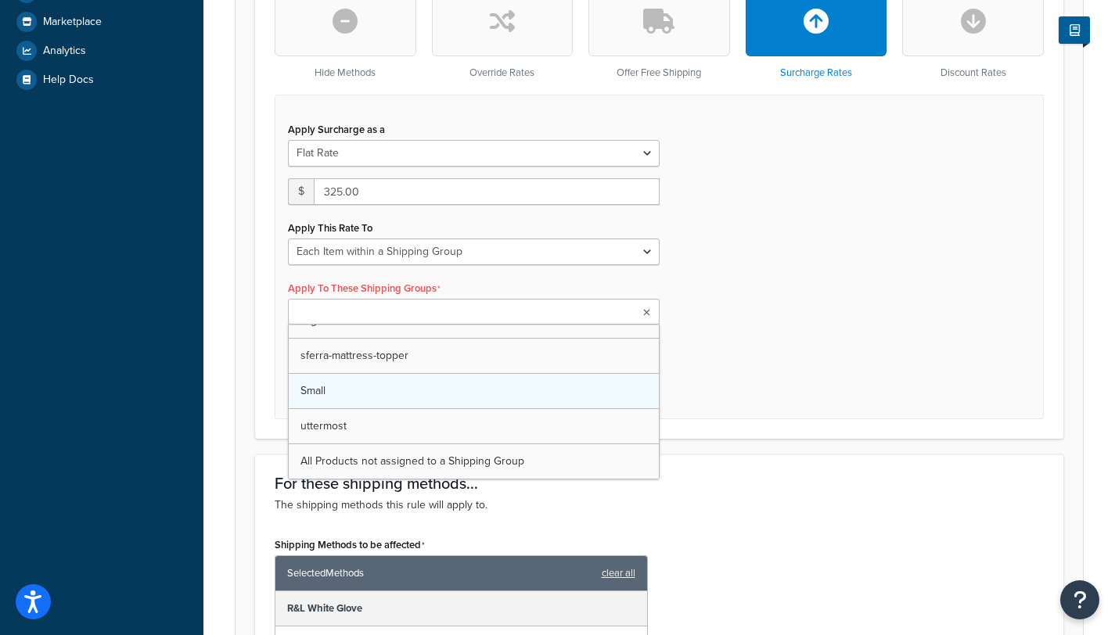
drag, startPoint x: 337, startPoint y: 297, endPoint x: 352, endPoint y: 295, distance: 15.0
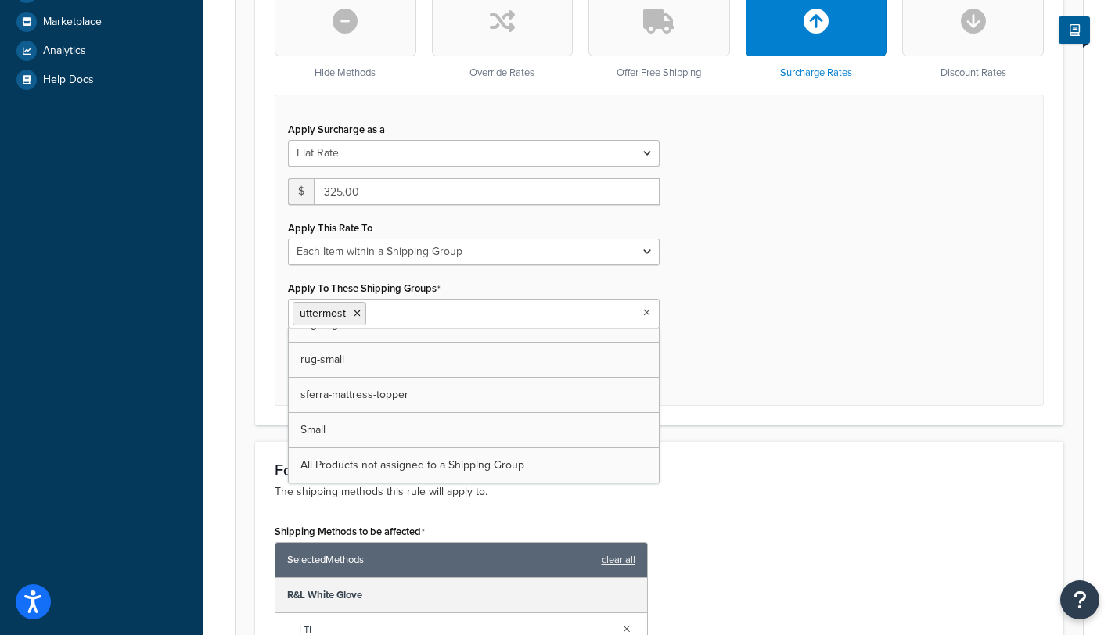
click at [846, 196] on div "Apply Surcharge as a Flat Rate Percentage Flat Rate & Percentage $ 325.00 Apply…" at bounding box center [659, 250] width 769 height 311
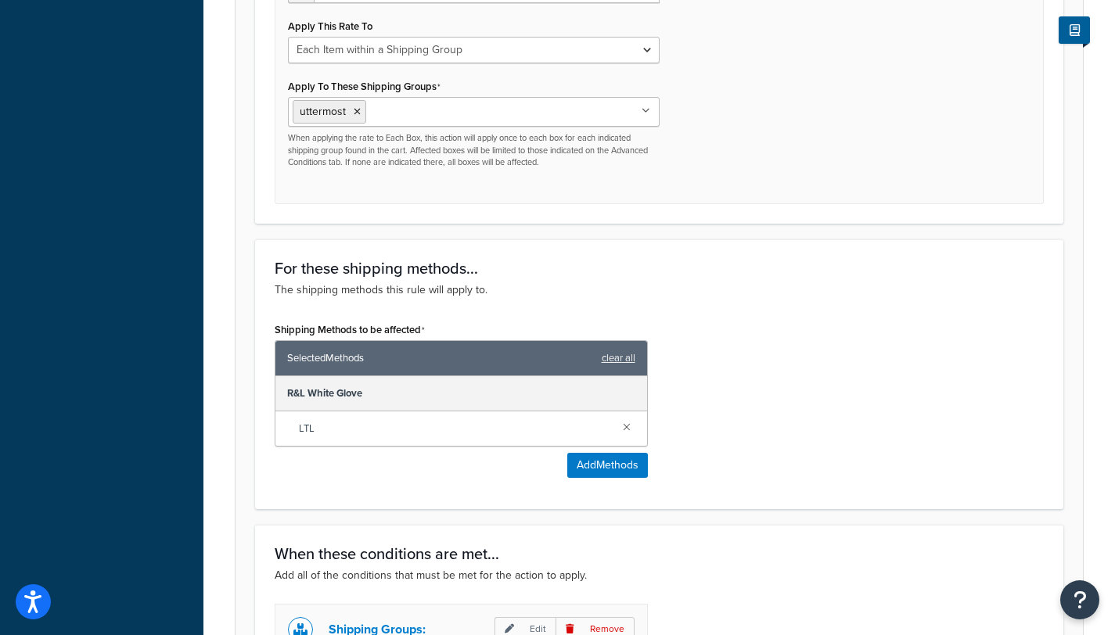
scroll to position [948, 0]
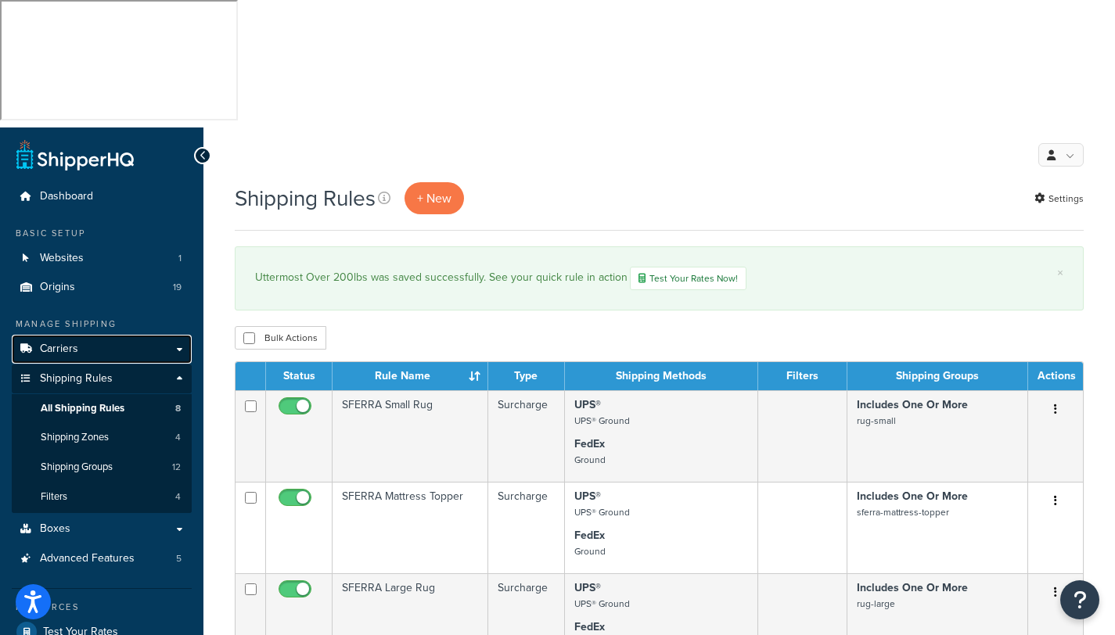
click at [70, 343] on span "Carriers" at bounding box center [59, 349] width 38 height 13
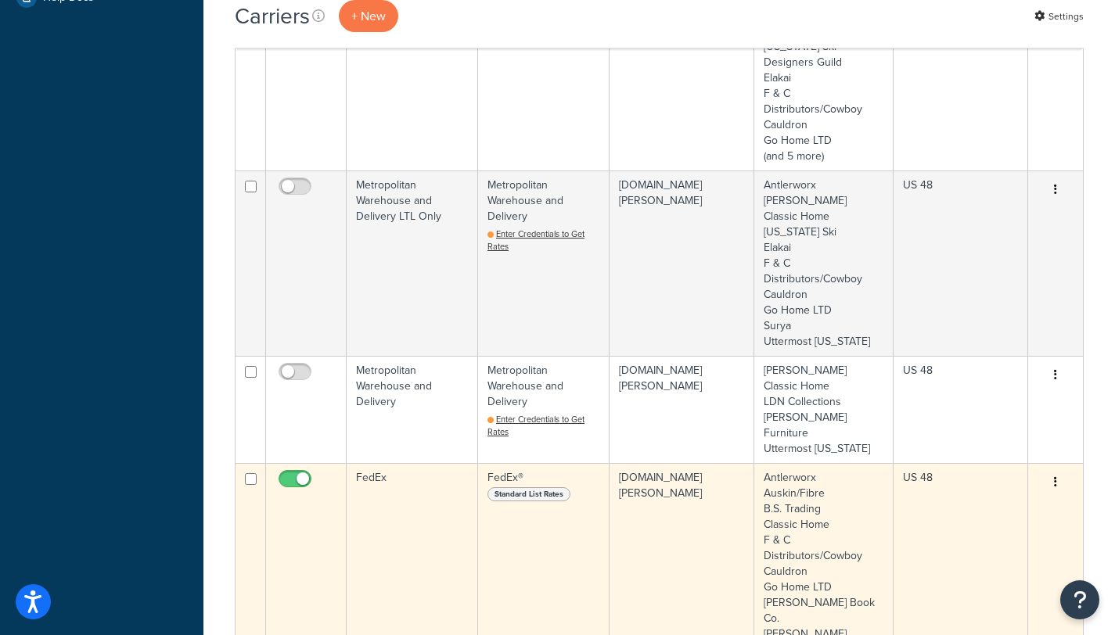
scroll to position [706, 0]
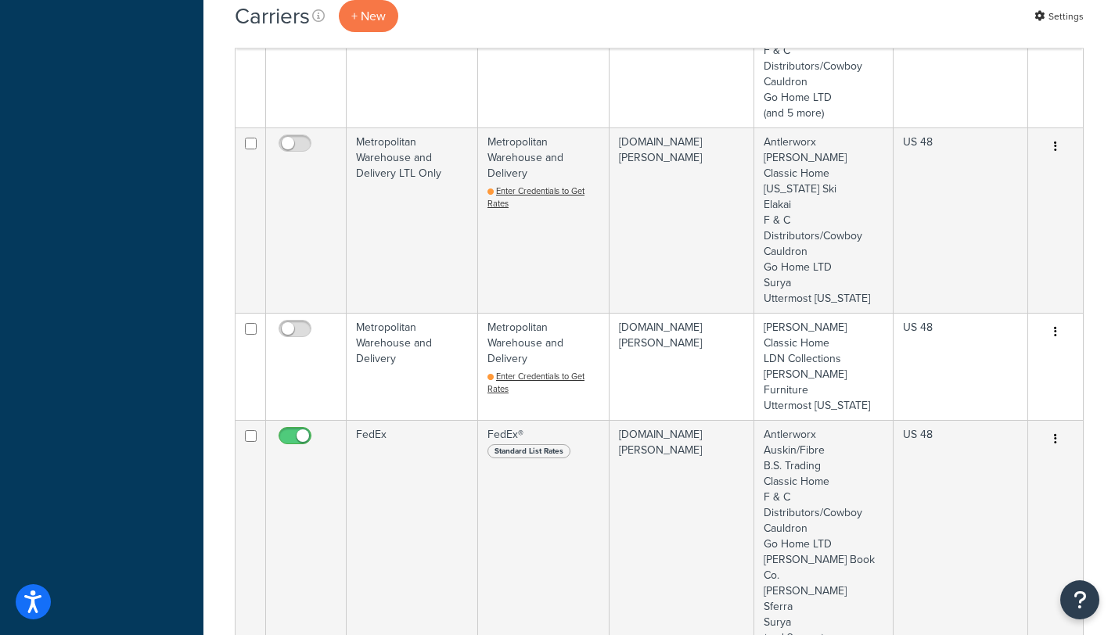
checkbox input "true"
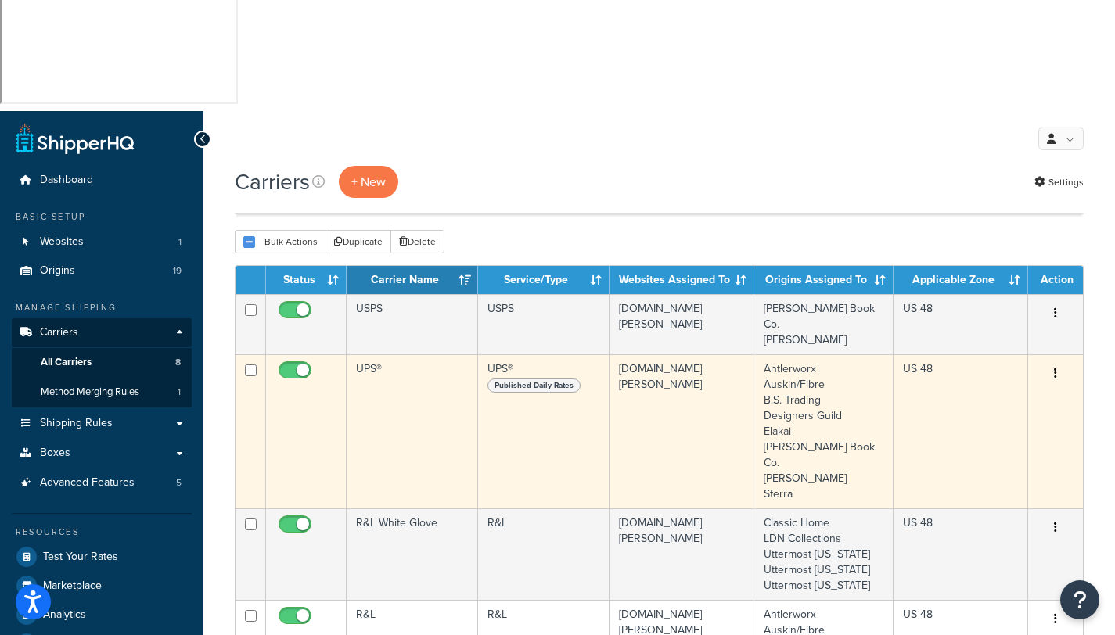
scroll to position [0, 0]
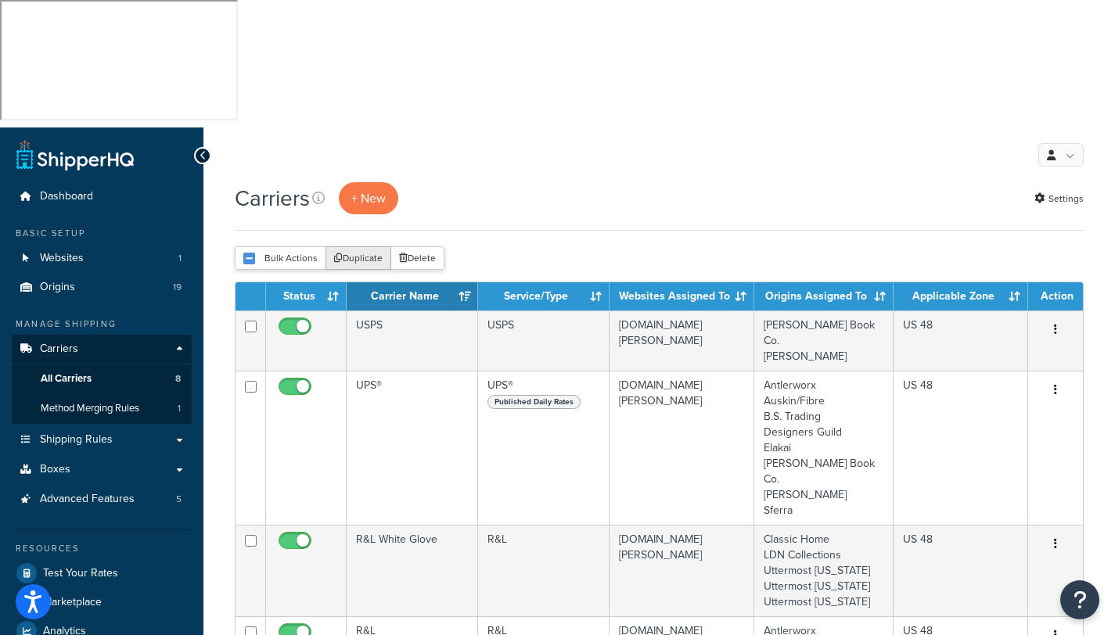
click at [358, 246] on button "Duplicate" at bounding box center [358, 257] width 66 height 23
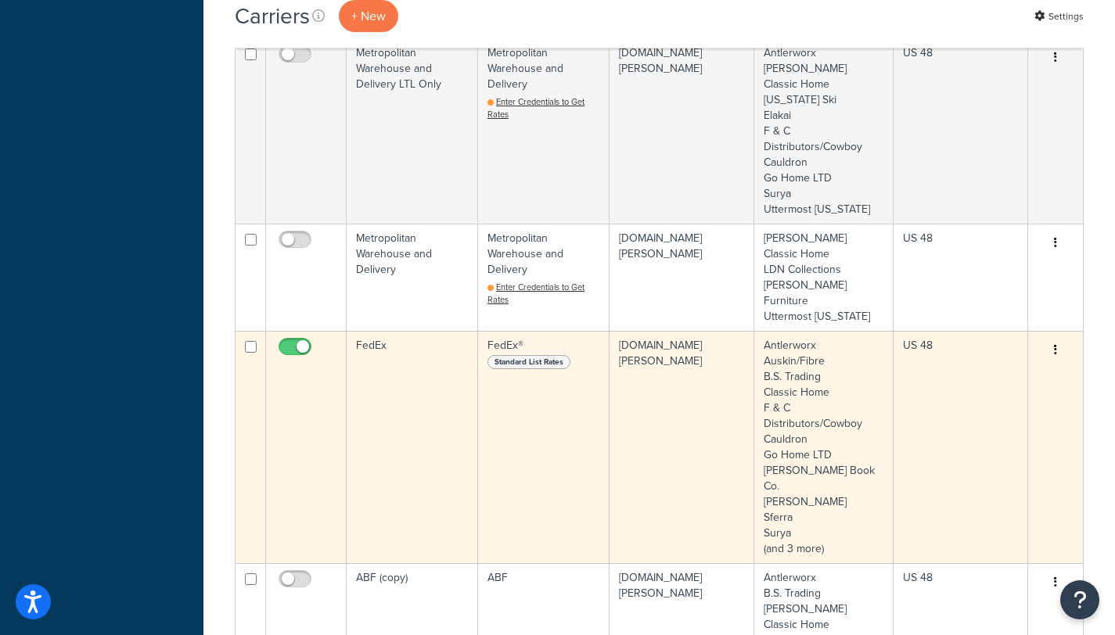
scroll to position [1012, 0]
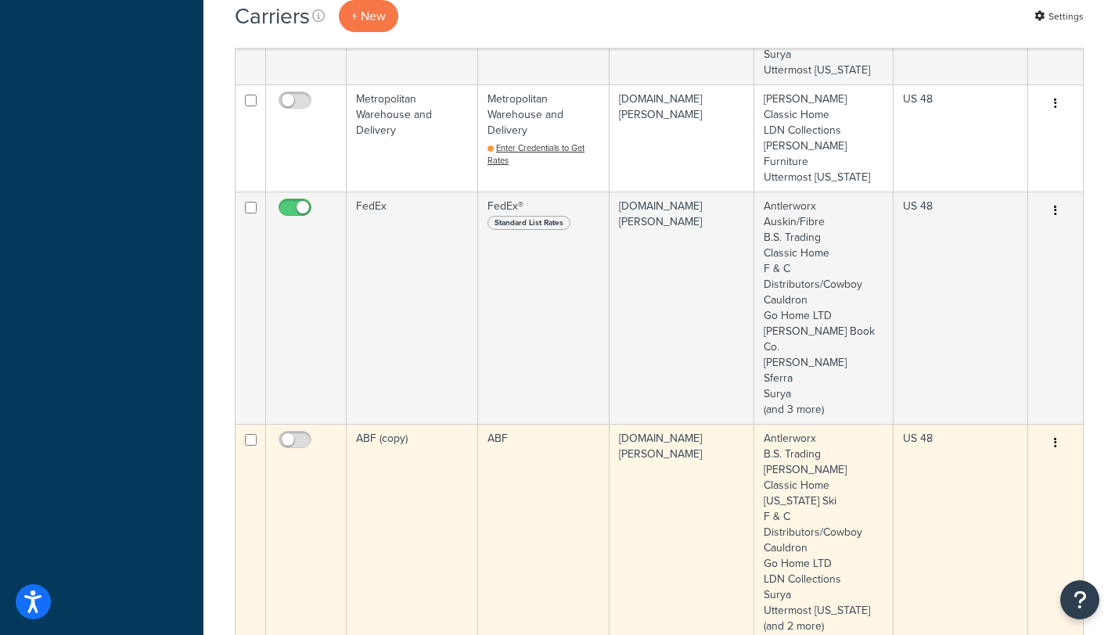
click at [354, 424] on td "ABF (copy)" at bounding box center [412, 532] width 131 height 217
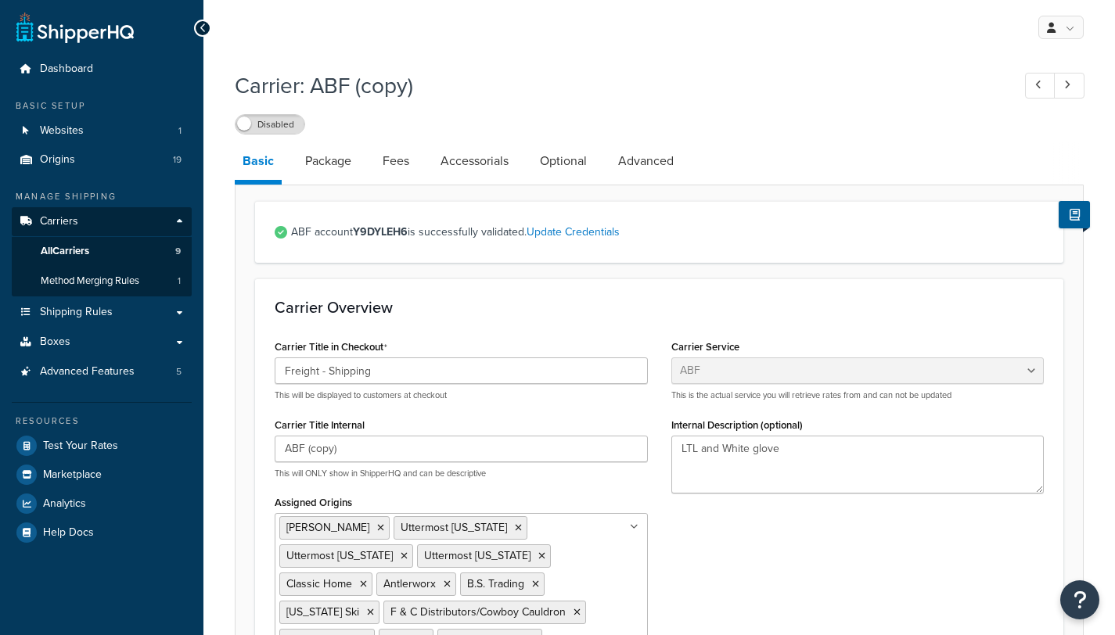
select select "abfFreight"
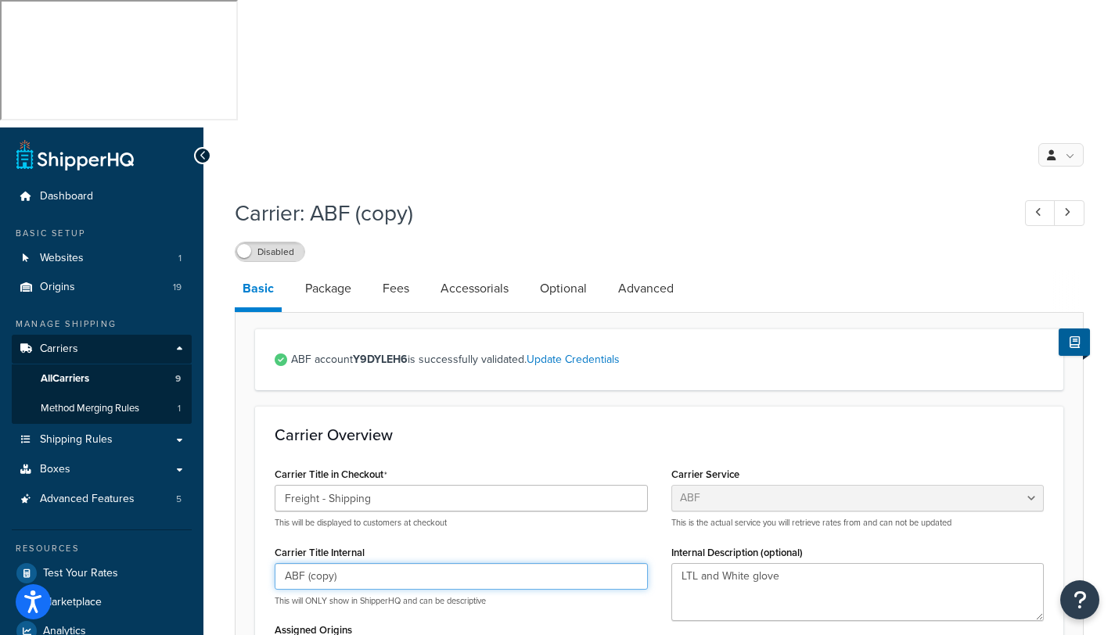
click at [340, 563] on input "ABF (copy)" at bounding box center [461, 576] width 373 height 27
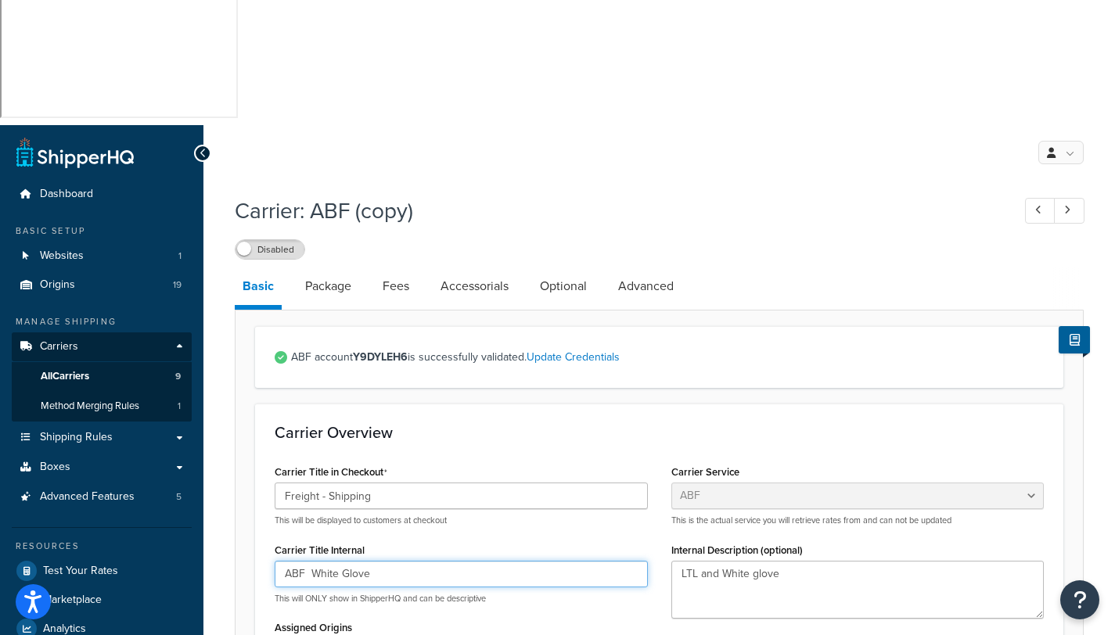
scroll to position [113, 0]
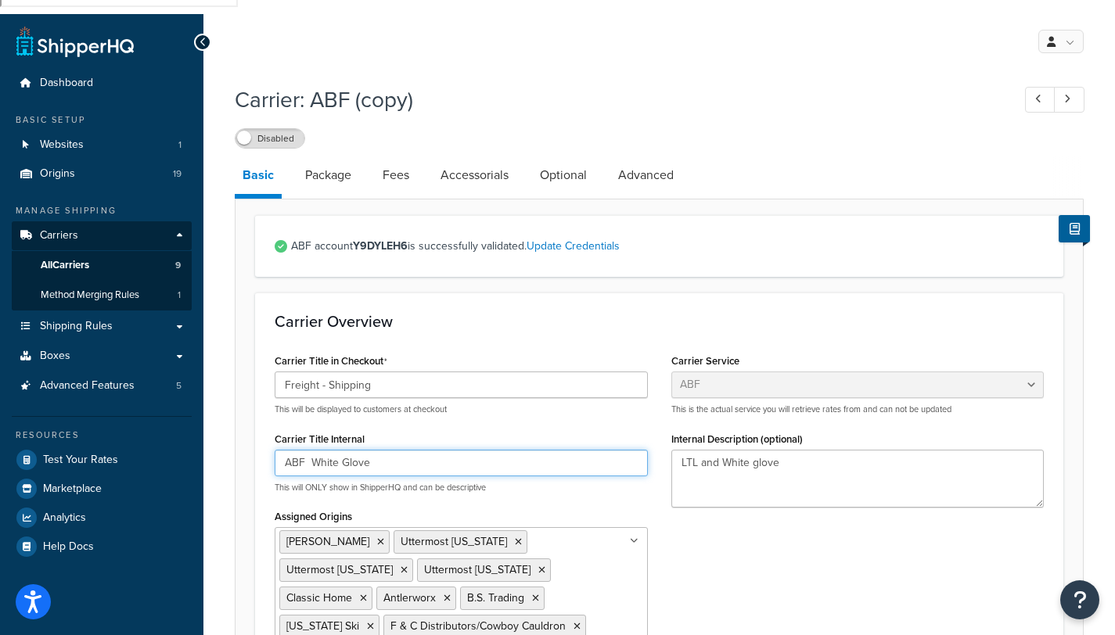
type input "ABF White Glove"
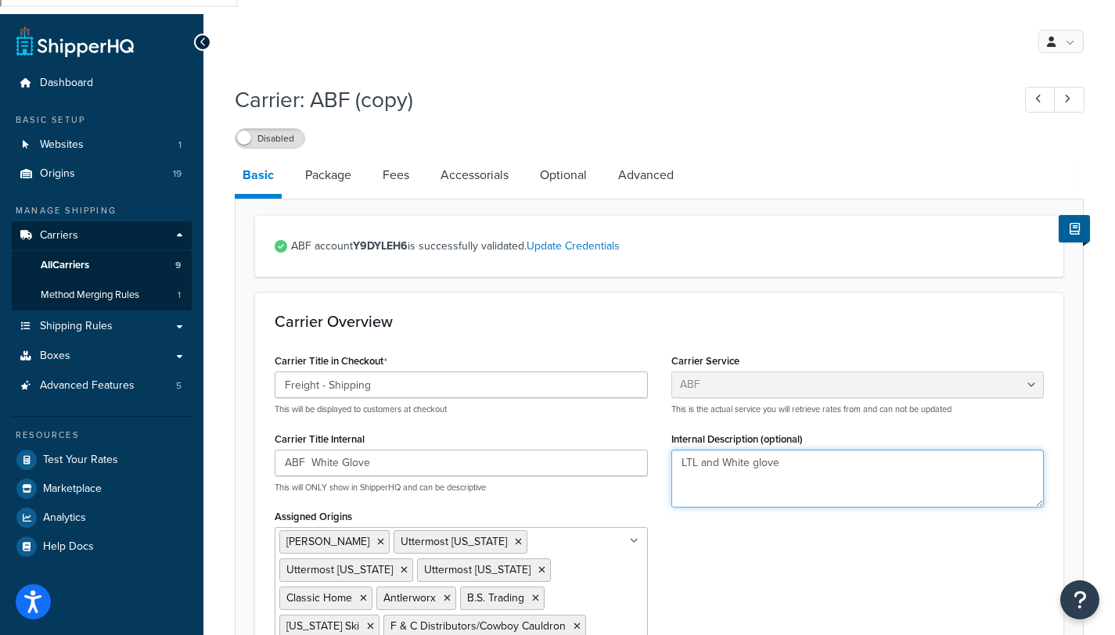
drag, startPoint x: 722, startPoint y: 334, endPoint x: 653, endPoint y: 347, distance: 70.1
click at [655, 350] on div "Carrier Title in Checkout Freight - Shipping This will be displayed to customer…" at bounding box center [659, 536] width 793 height 373
type textarea "White glove"
click at [857, 515] on div "Carrier Title in Checkout Freight - Shipping This will be displayed to customer…" at bounding box center [659, 536] width 793 height 373
click at [532, 594] on icon at bounding box center [535, 598] width 7 height 9
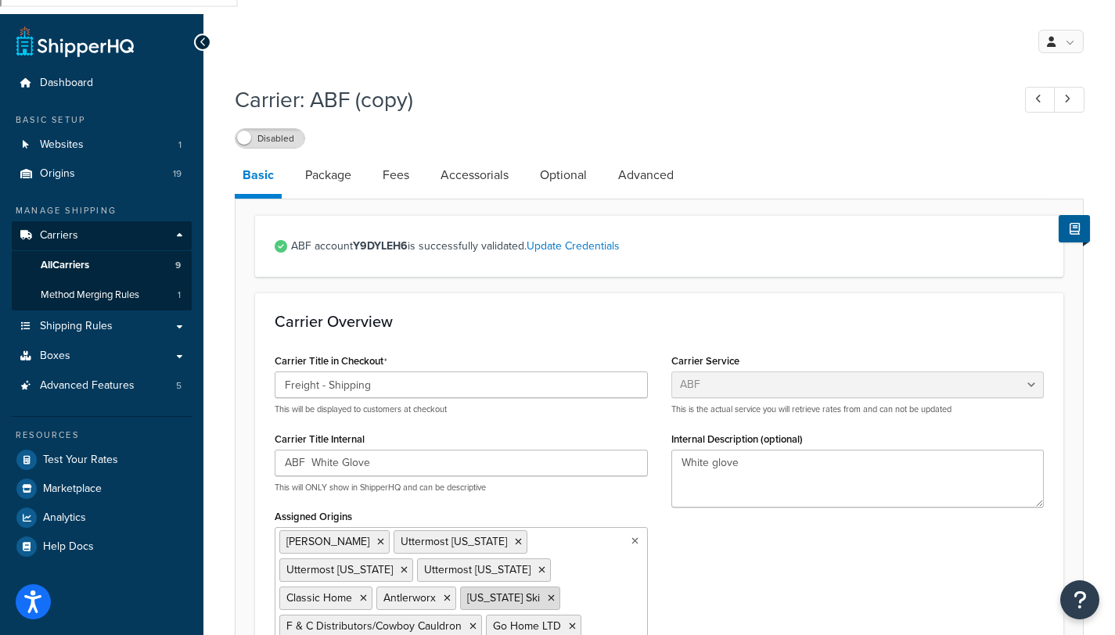
click at [548, 594] on icon at bounding box center [551, 598] width 7 height 9
click at [469, 622] on icon at bounding box center [472, 626] width 7 height 9
click at [379, 622] on icon at bounding box center [375, 626] width 7 height 9
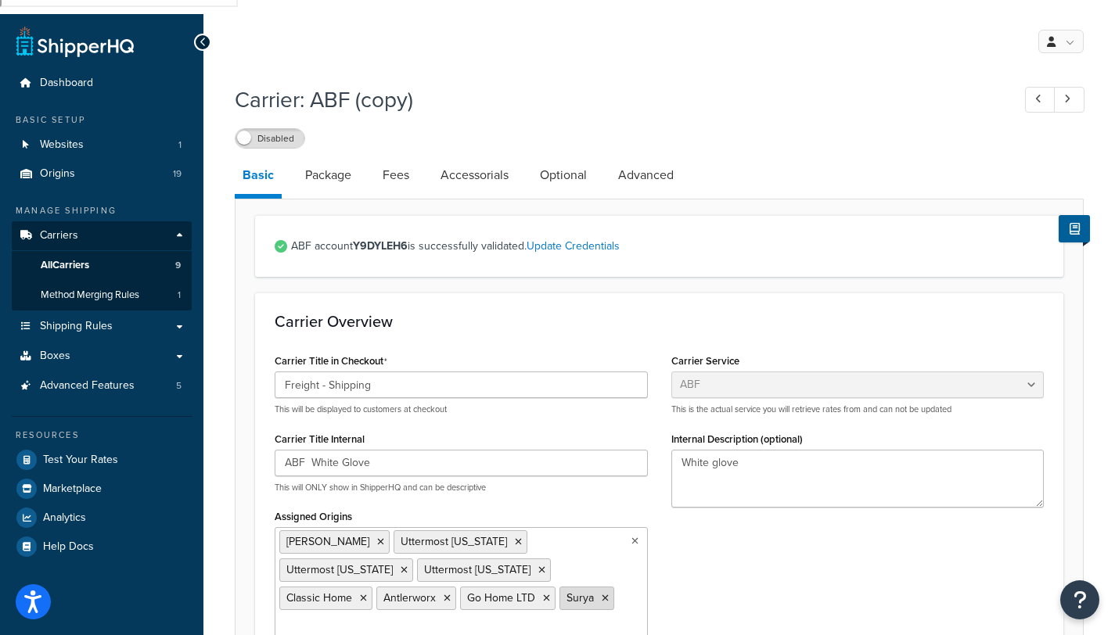
click at [559, 587] on li "Surya" at bounding box center [586, 598] width 55 height 23
click at [543, 594] on icon at bounding box center [546, 598] width 7 height 9
click at [502, 594] on icon at bounding box center [505, 598] width 7 height 9
click at [451, 594] on icon at bounding box center [447, 598] width 7 height 9
click at [815, 473] on div "Carrier Title in Checkout Freight - Shipping This will be displayed to customer…" at bounding box center [659, 496] width 793 height 293
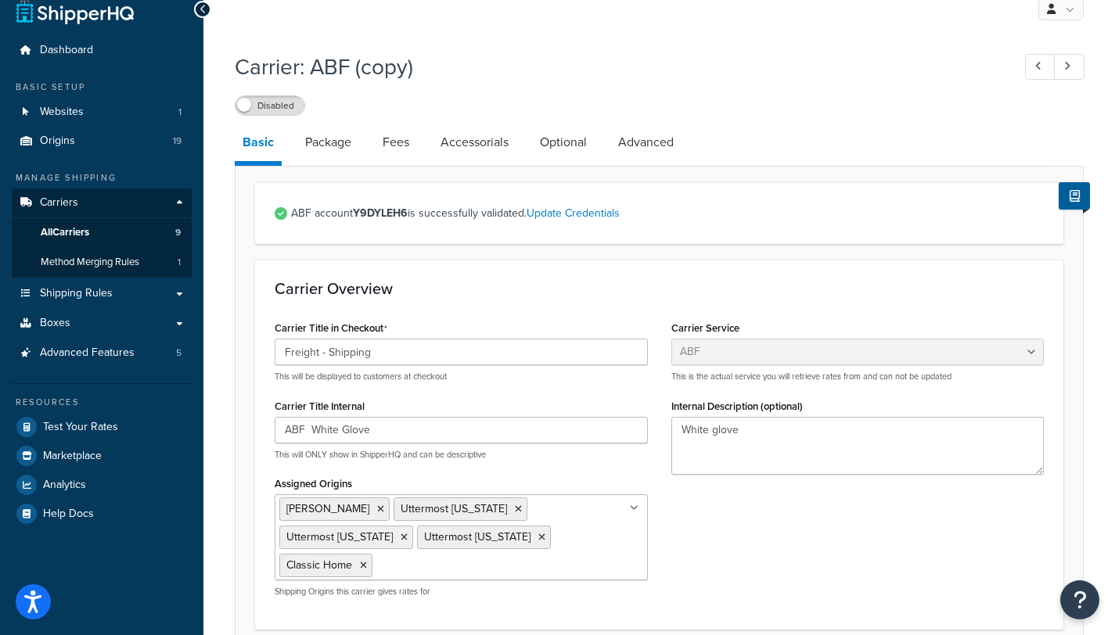
scroll to position [0, 0]
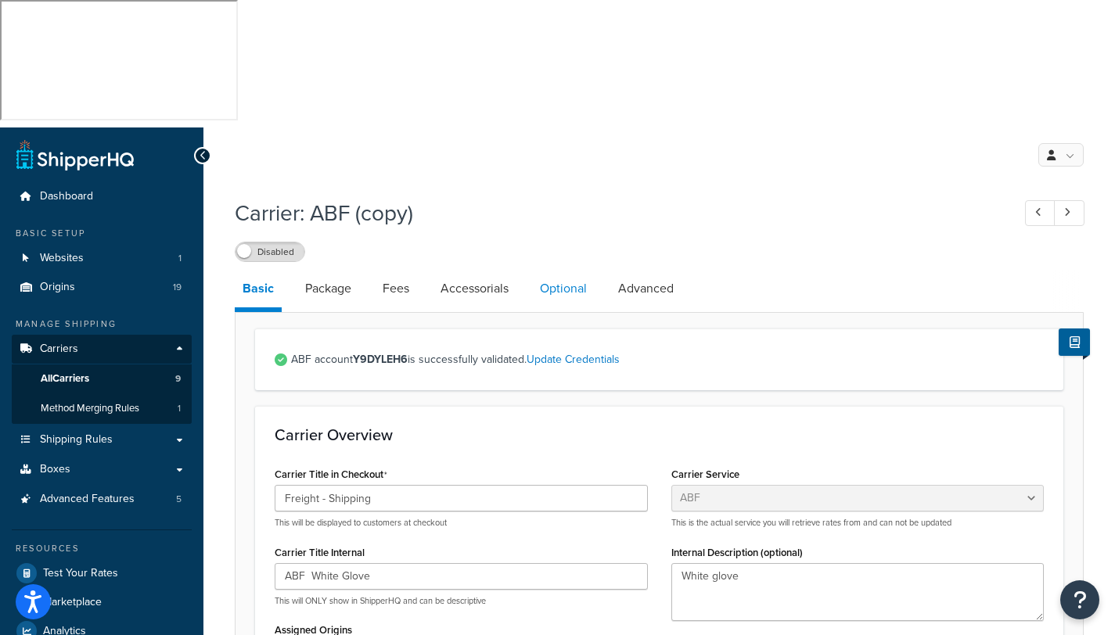
click at [572, 270] on link "Optional" at bounding box center [563, 289] width 63 height 38
select select "55"
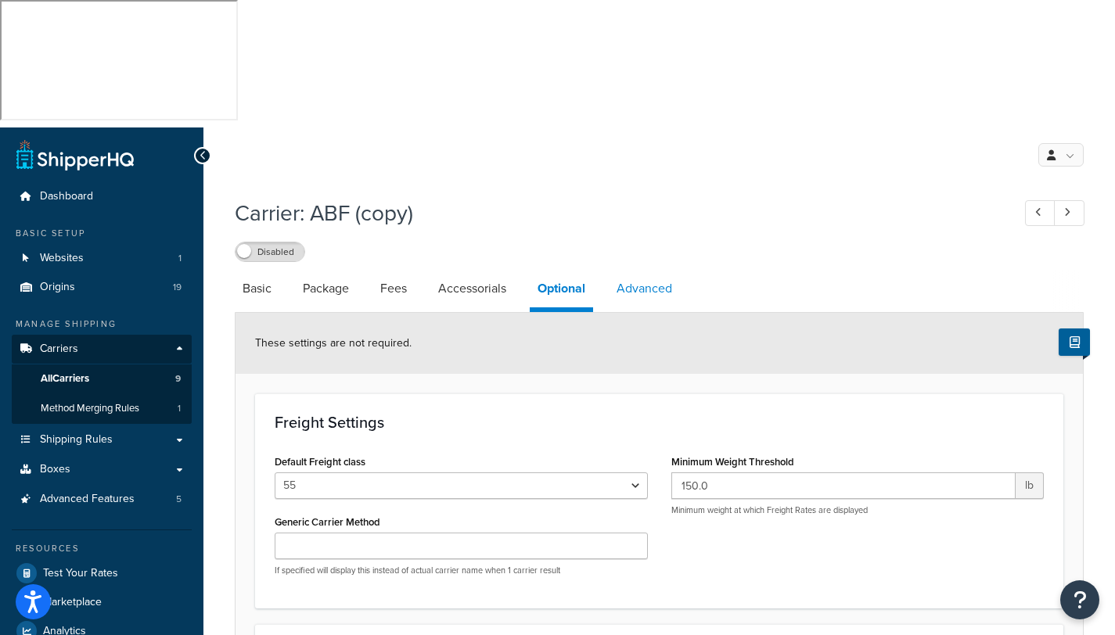
click at [650, 270] on link "Advanced" at bounding box center [644, 289] width 71 height 38
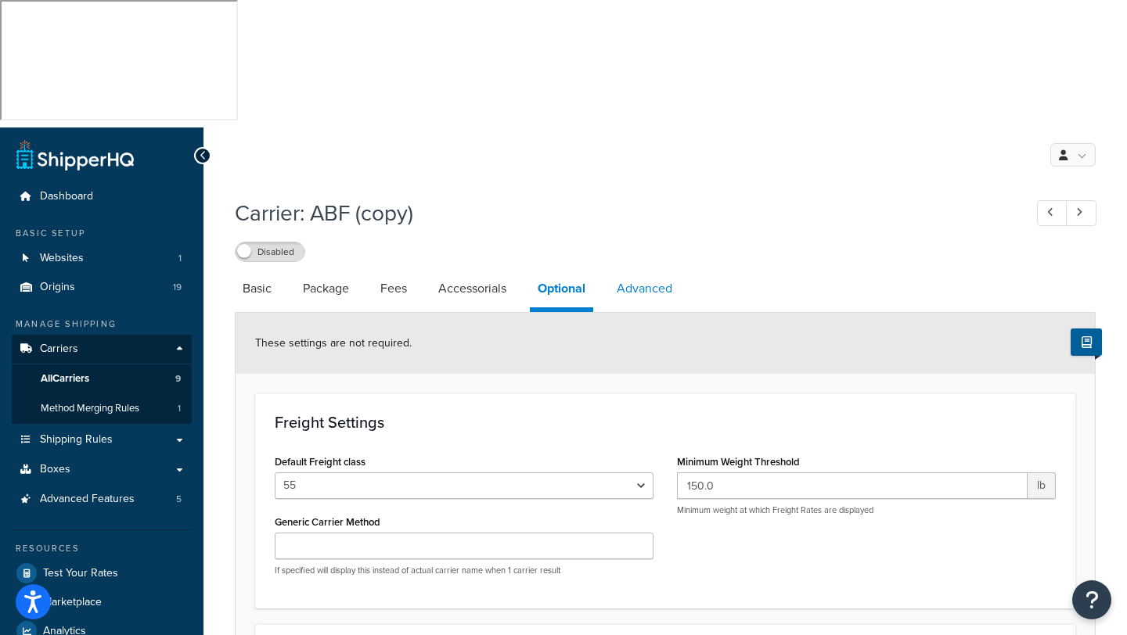
select select "false"
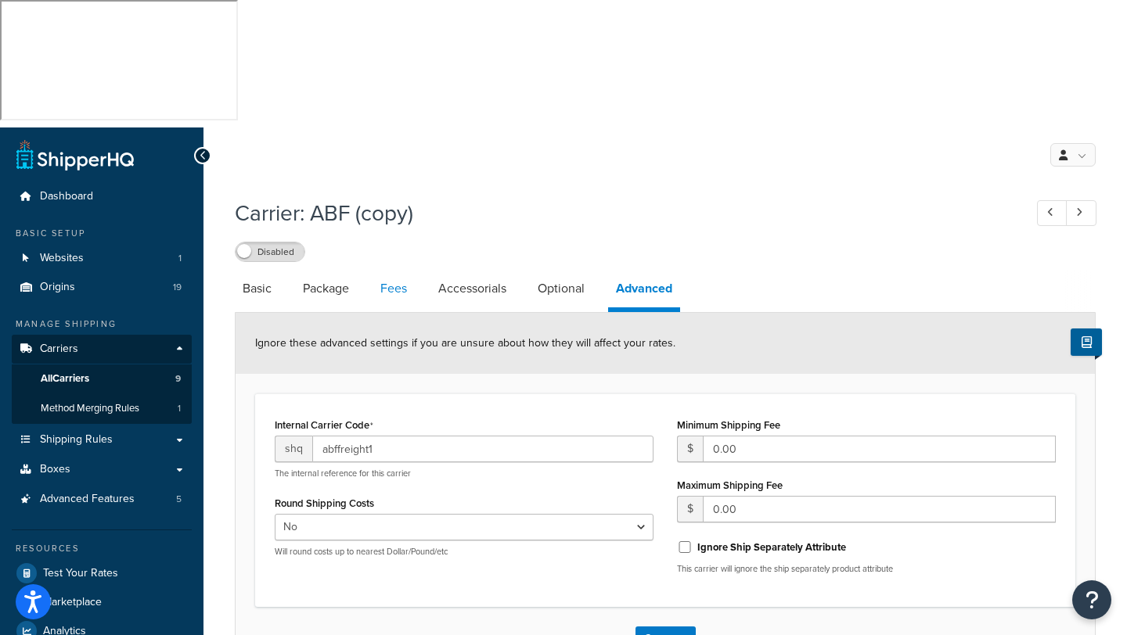
click at [386, 270] on link "Fees" at bounding box center [393, 289] width 42 height 38
select select "AFTER"
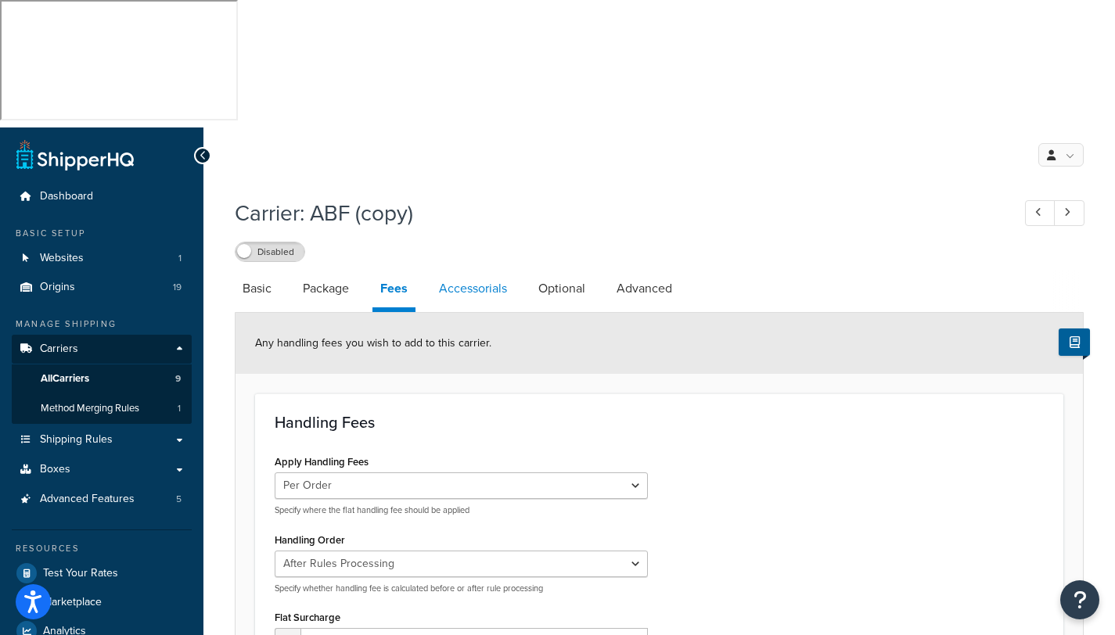
click at [460, 270] on link "Accessorials" at bounding box center [473, 289] width 84 height 38
select select "residential"
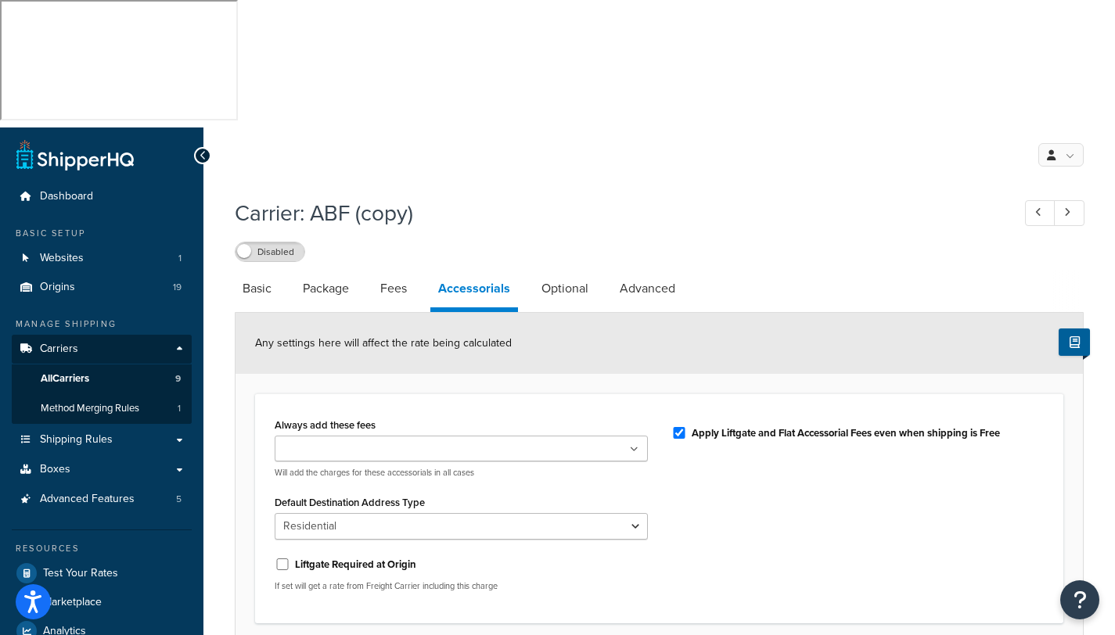
click at [633, 445] on icon at bounding box center [634, 449] width 9 height 9
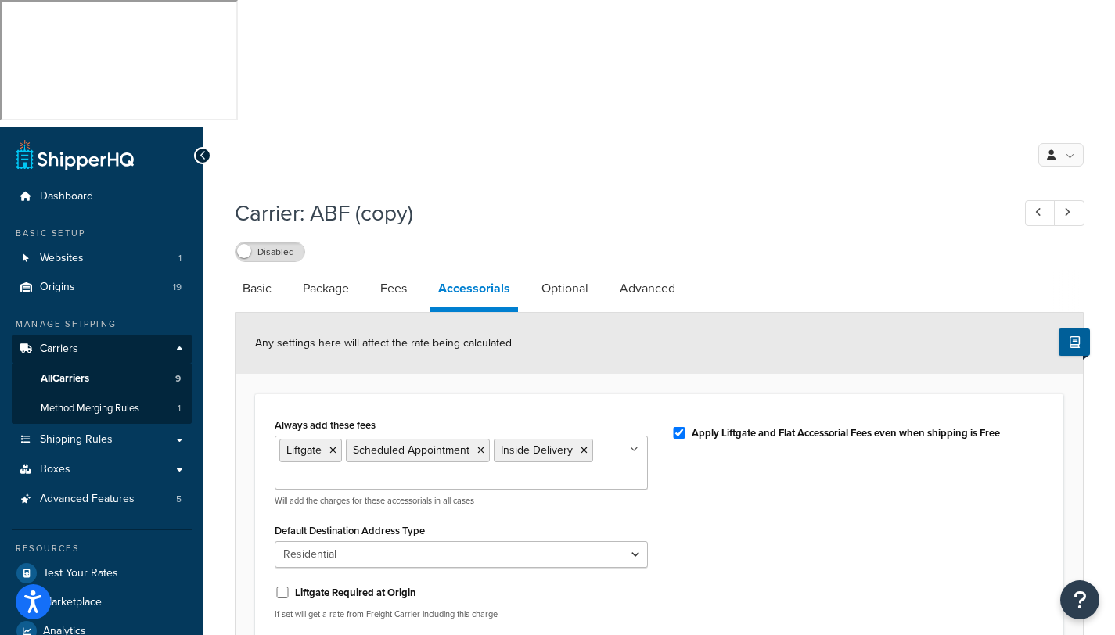
click at [838, 454] on div "Always add these fees Liftgate Scheduled Appointment Inside Delivery Address Ty…" at bounding box center [659, 523] width 793 height 218
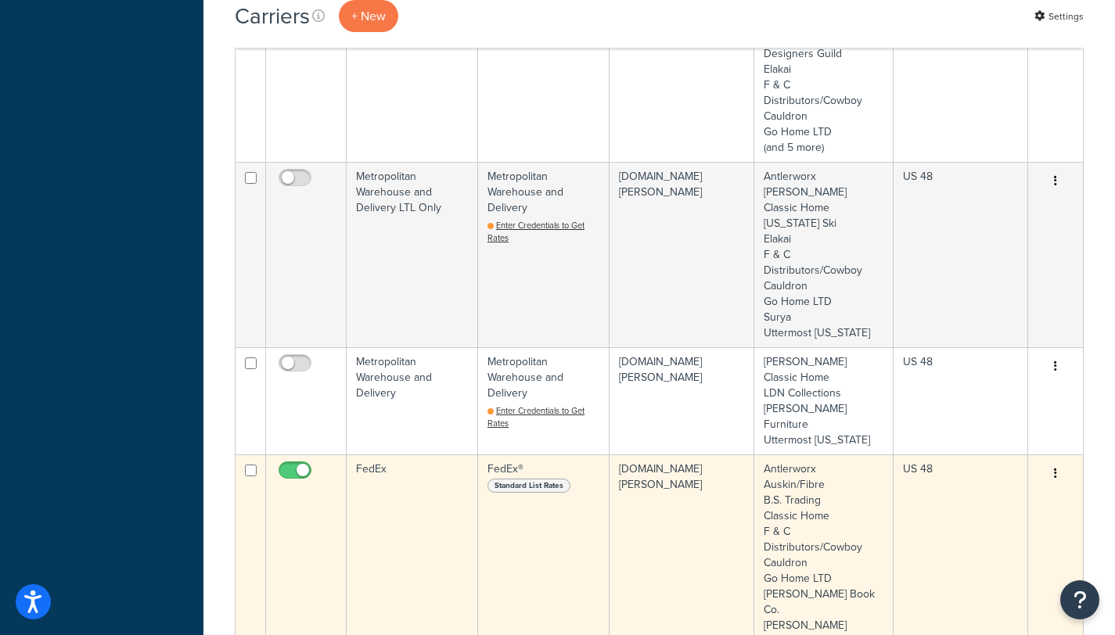
scroll to position [866, 0]
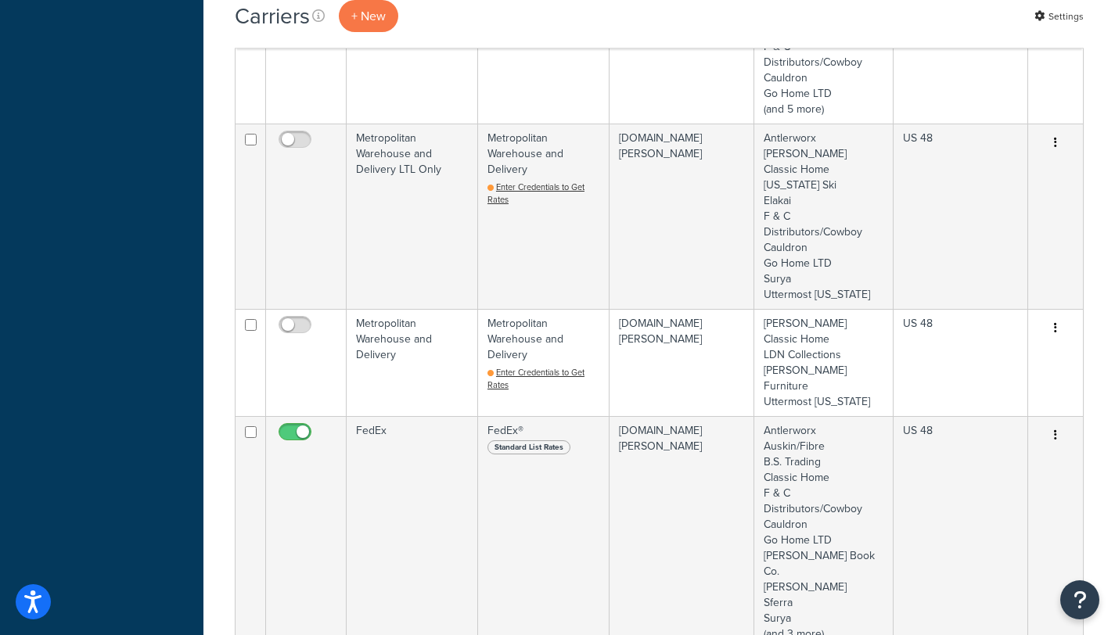
checkbox input "true"
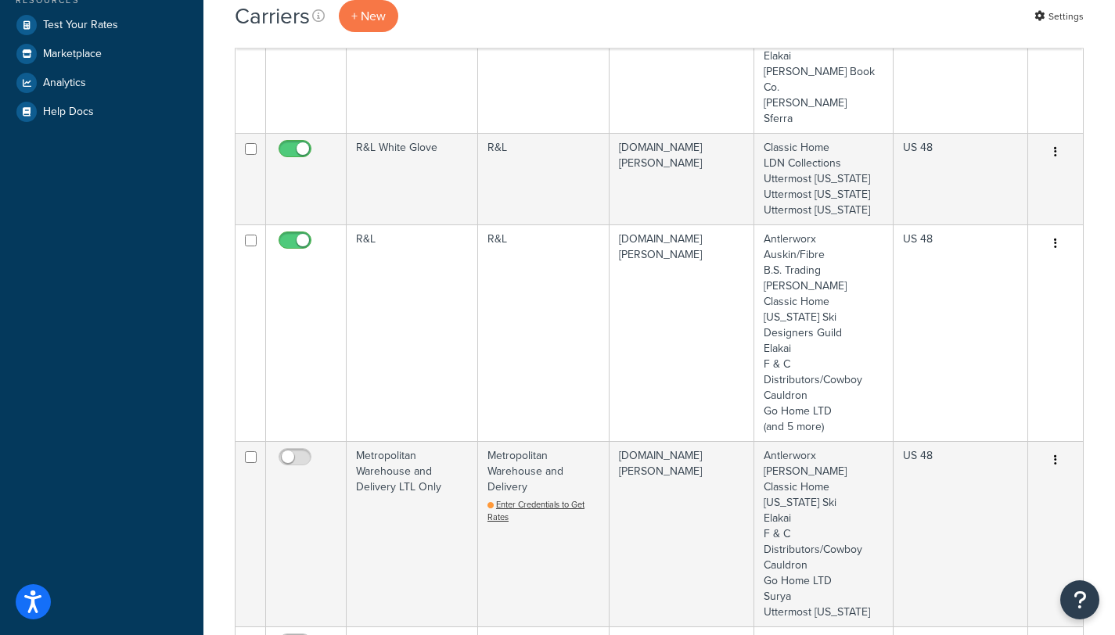
scroll to position [437, 0]
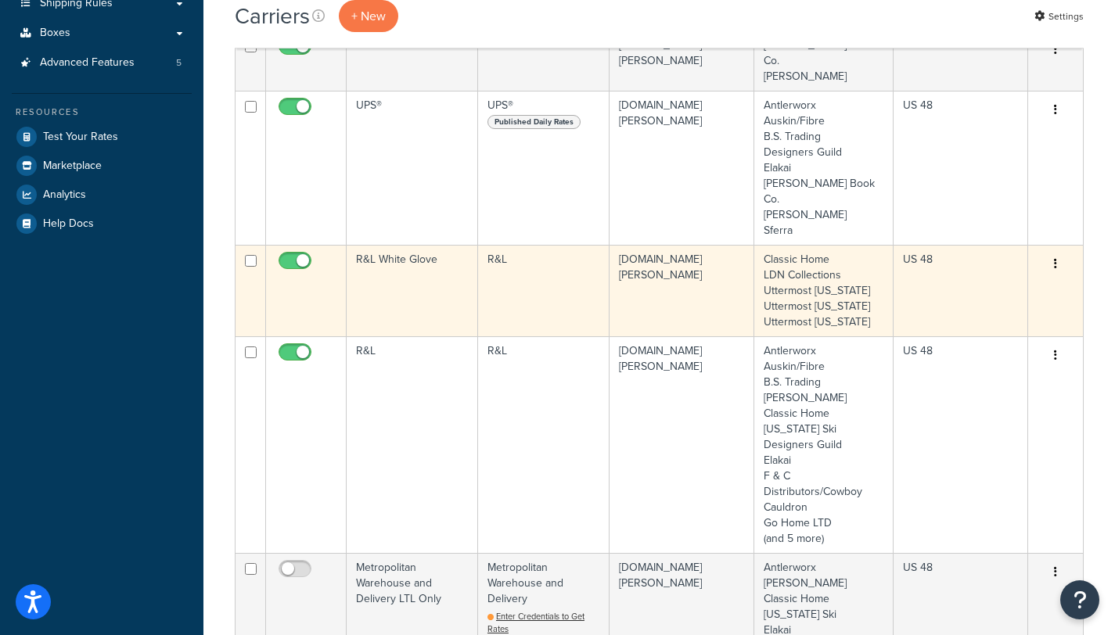
click at [426, 245] on td "R&L White Glove" at bounding box center [412, 291] width 131 height 92
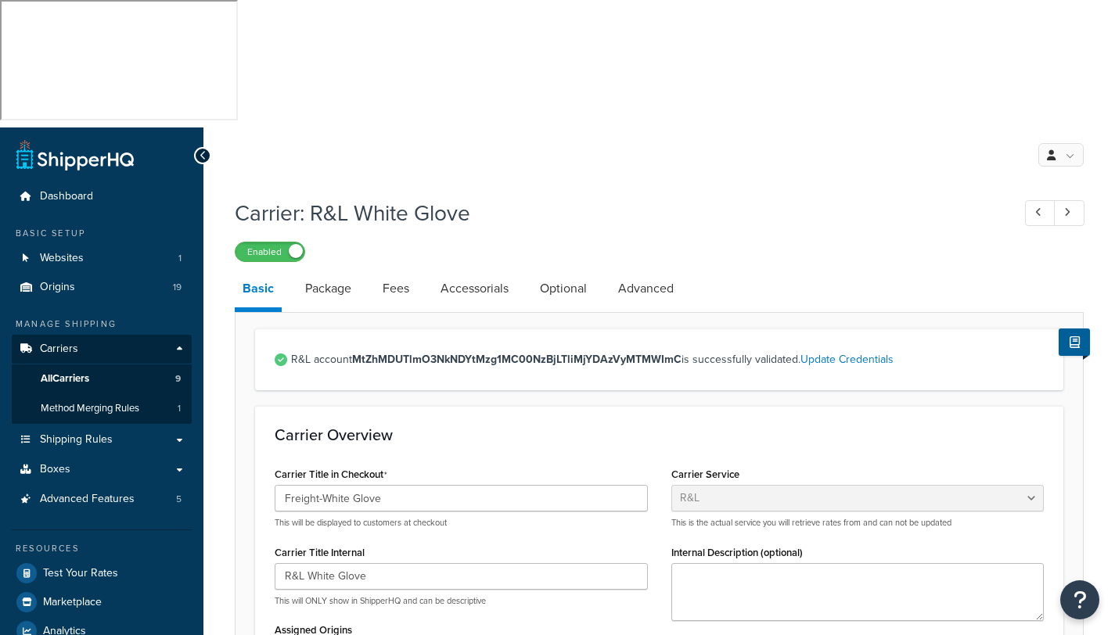
select select "rlFreight"
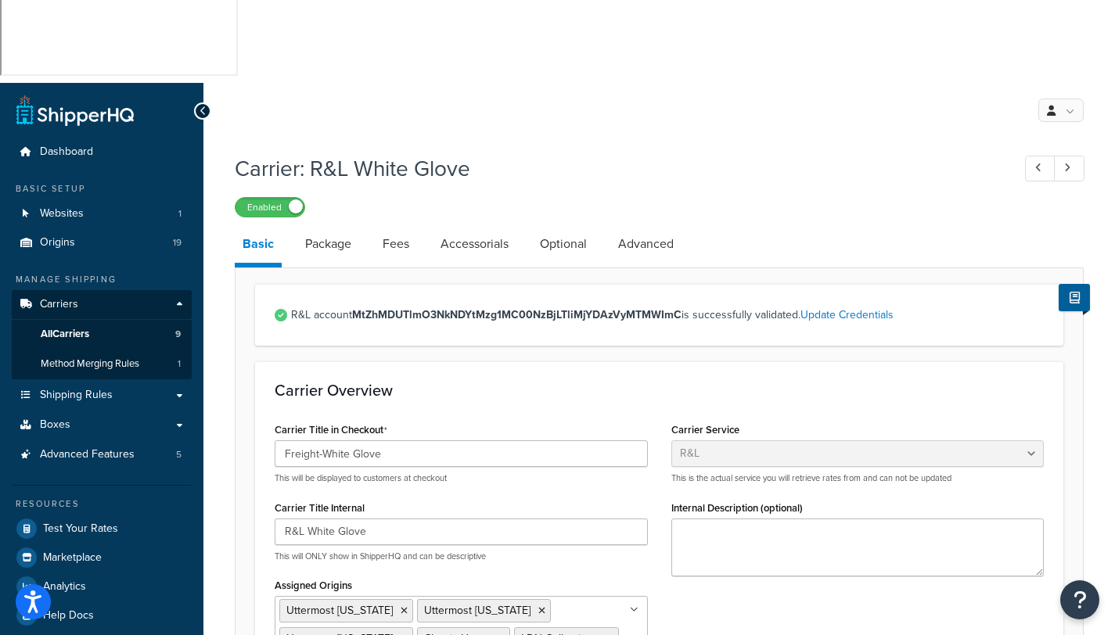
scroll to position [247, 0]
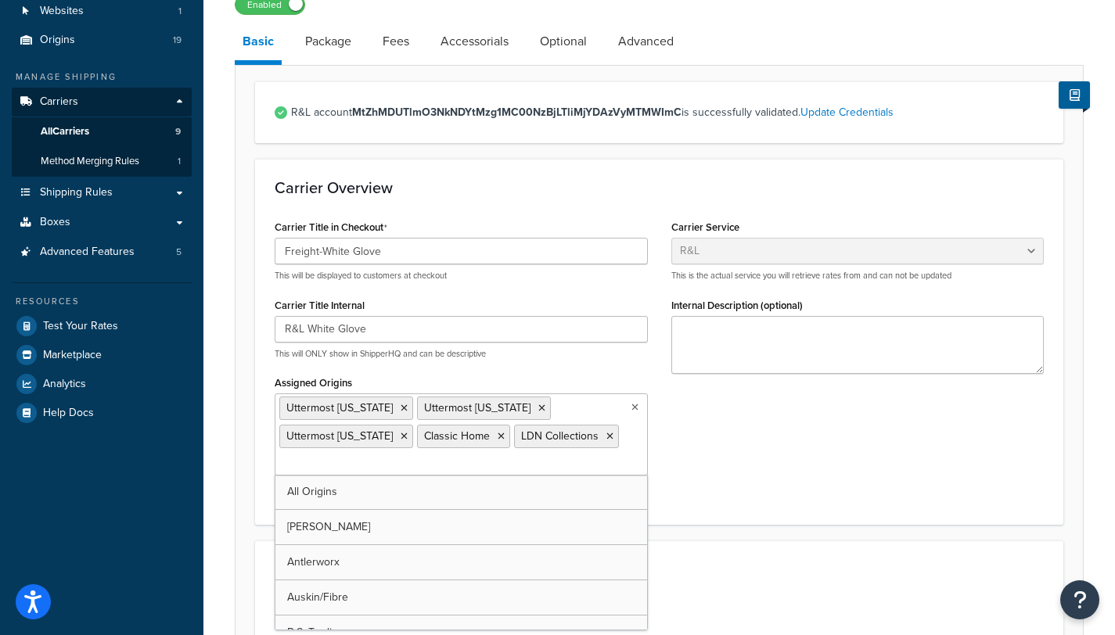
click at [304, 455] on input "Assigned Origins" at bounding box center [348, 463] width 138 height 17
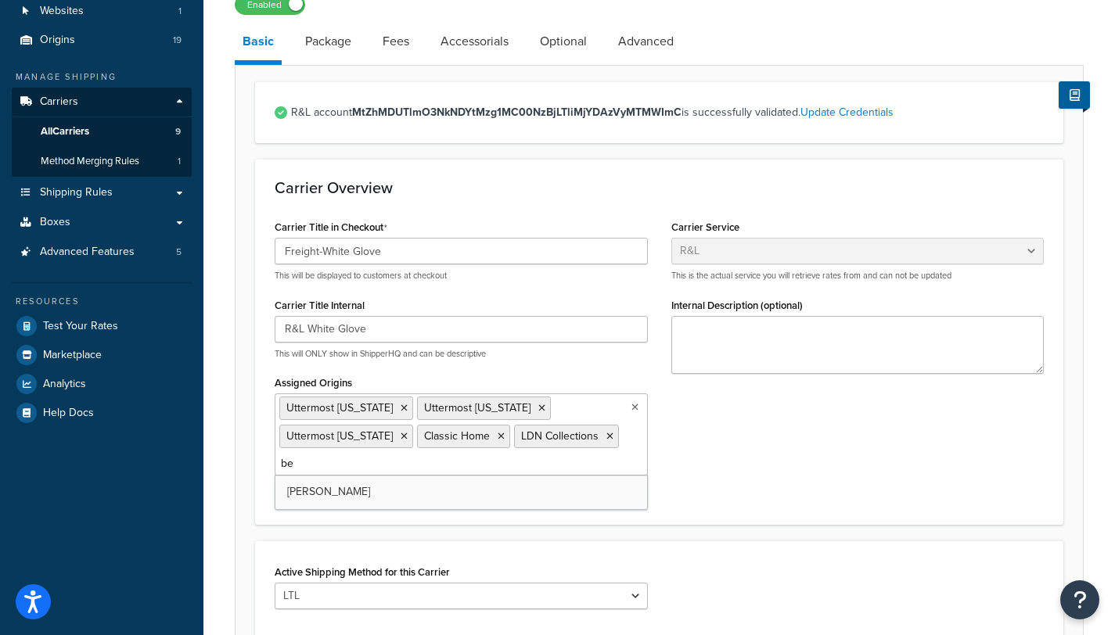
type input "ber"
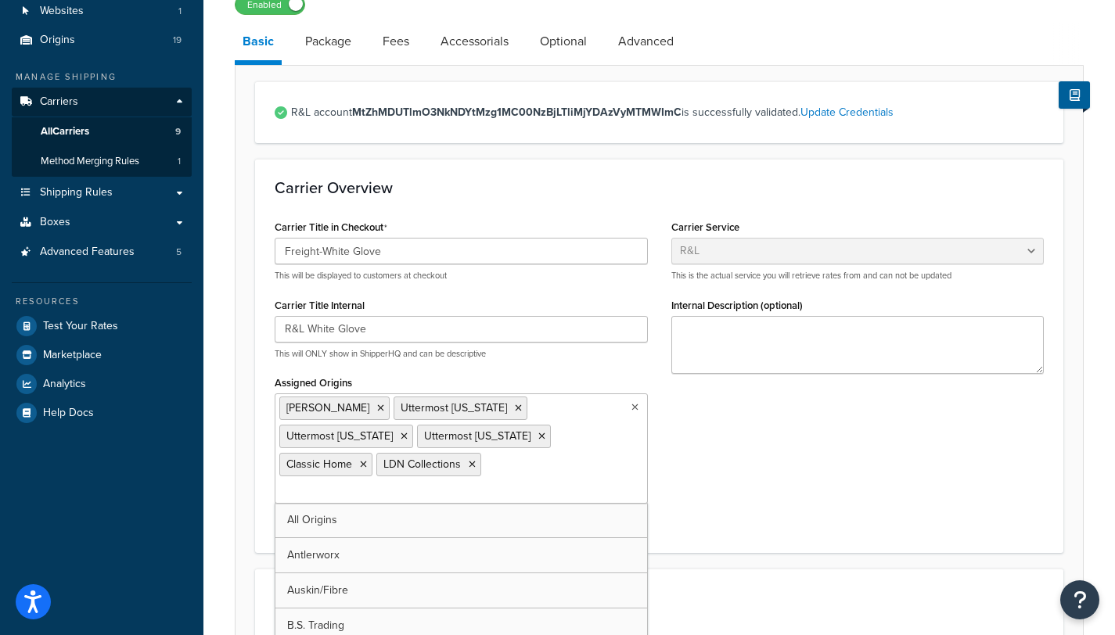
click at [883, 350] on div "Carrier Title in Checkout Freight-White Glove This will be displayed to custome…" at bounding box center [659, 374] width 793 height 317
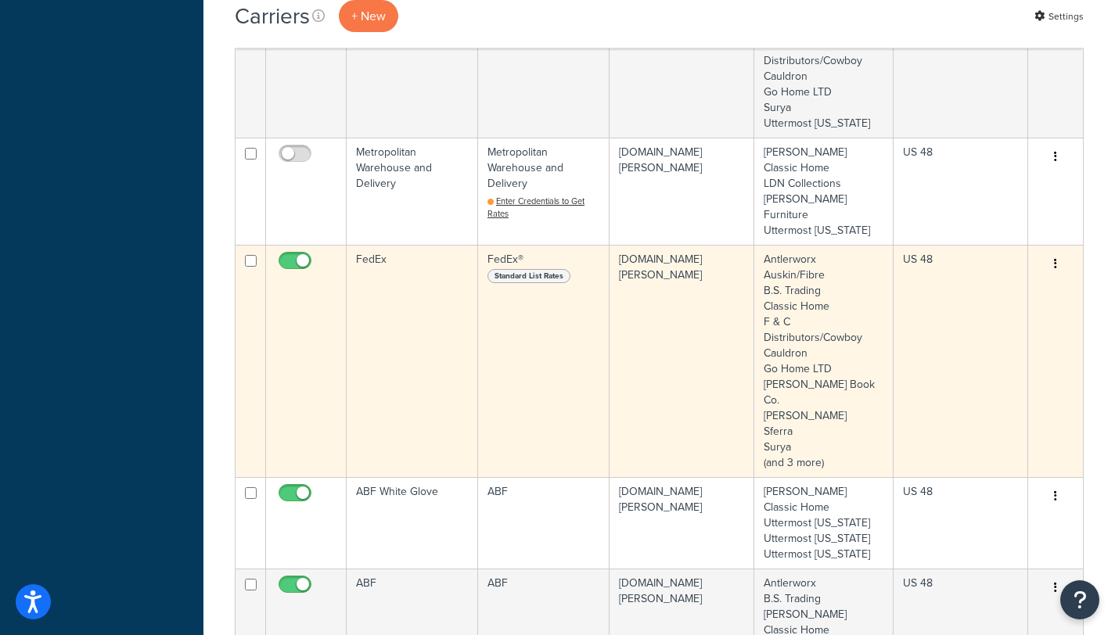
scroll to position [1081, 0]
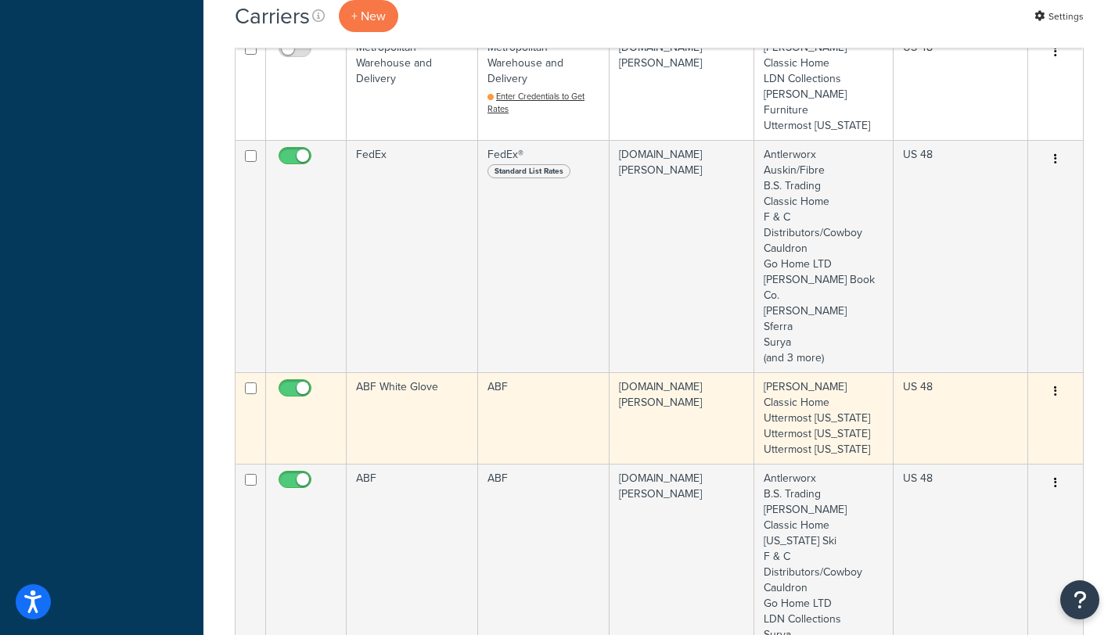
click at [512, 372] on td "ABF" at bounding box center [543, 418] width 131 height 92
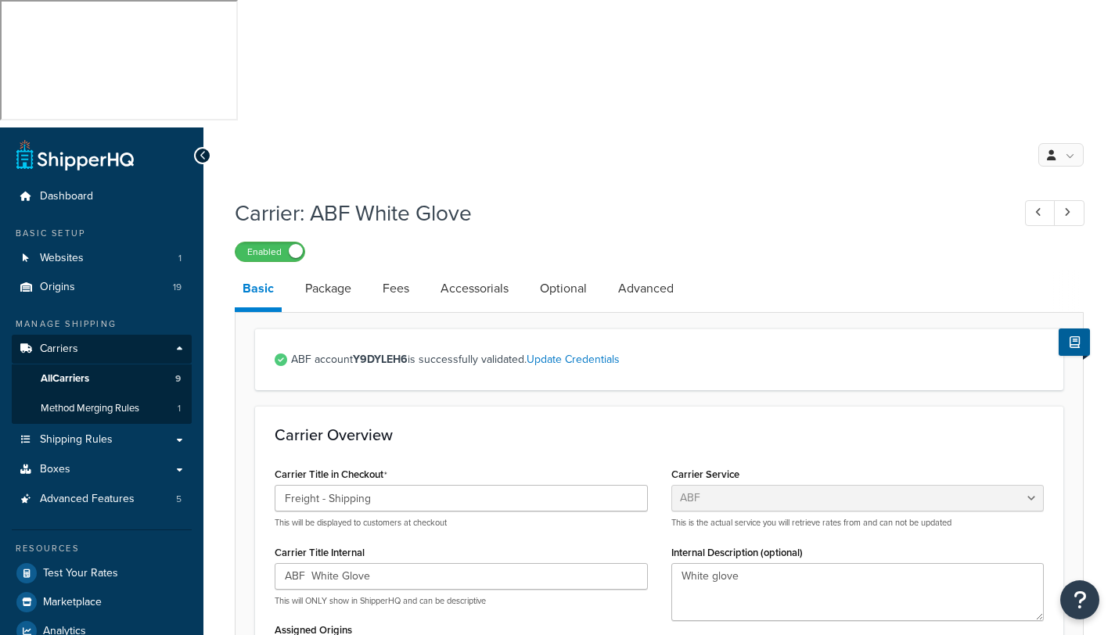
select select "abfFreight"
click at [651, 270] on link "Advanced" at bounding box center [645, 289] width 71 height 38
select select "false"
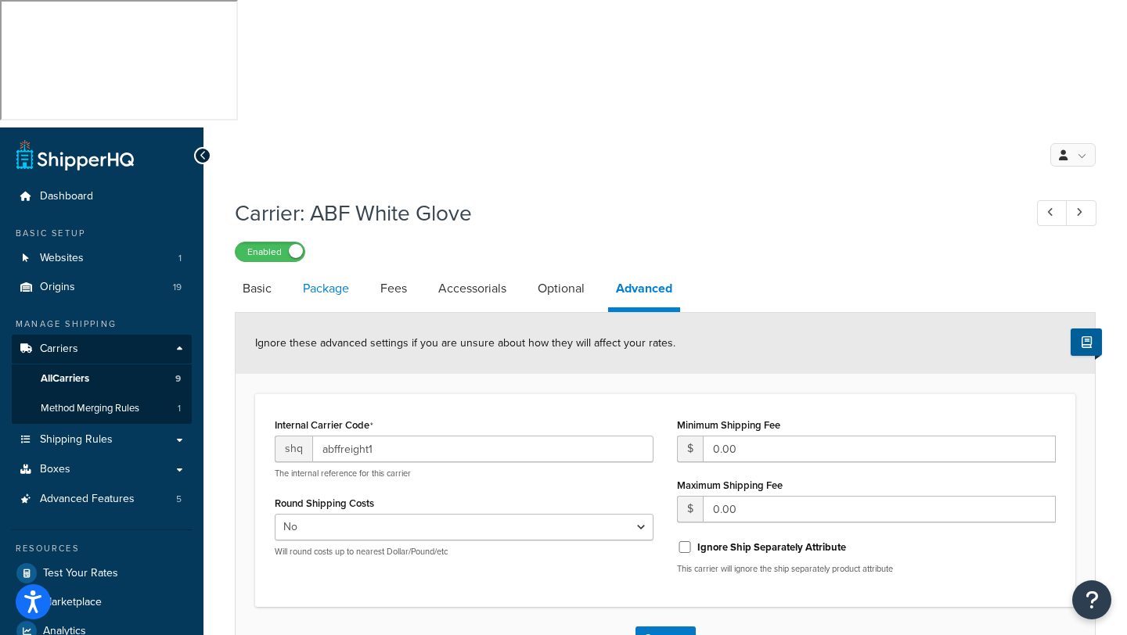
click at [323, 270] on link "Package" at bounding box center [326, 289] width 62 height 38
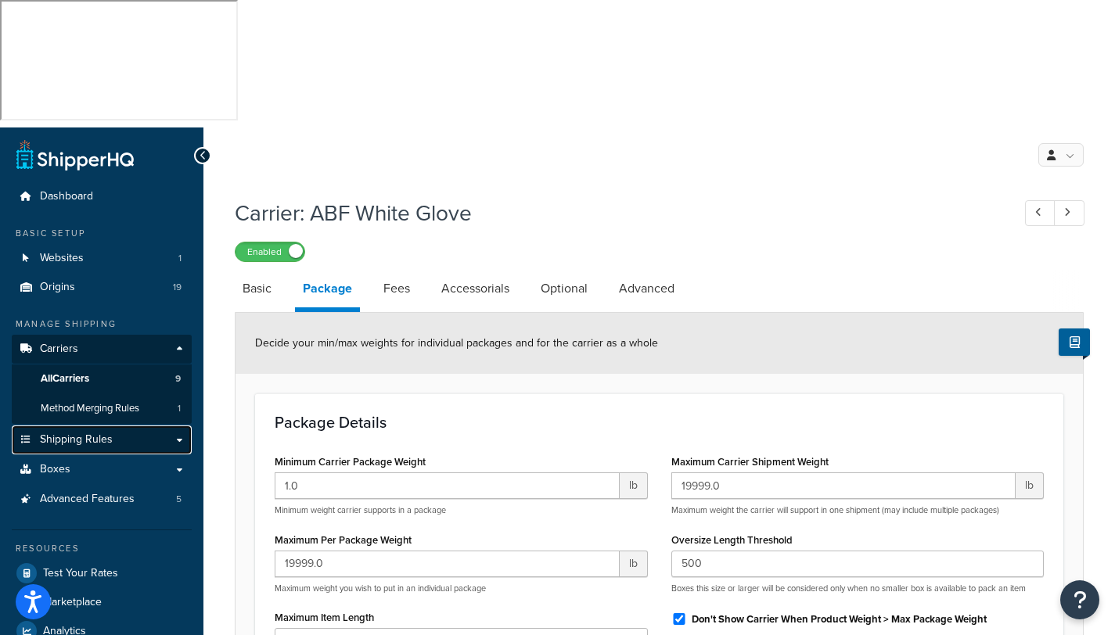
click at [79, 433] on span "Shipping Rules" at bounding box center [76, 439] width 73 height 13
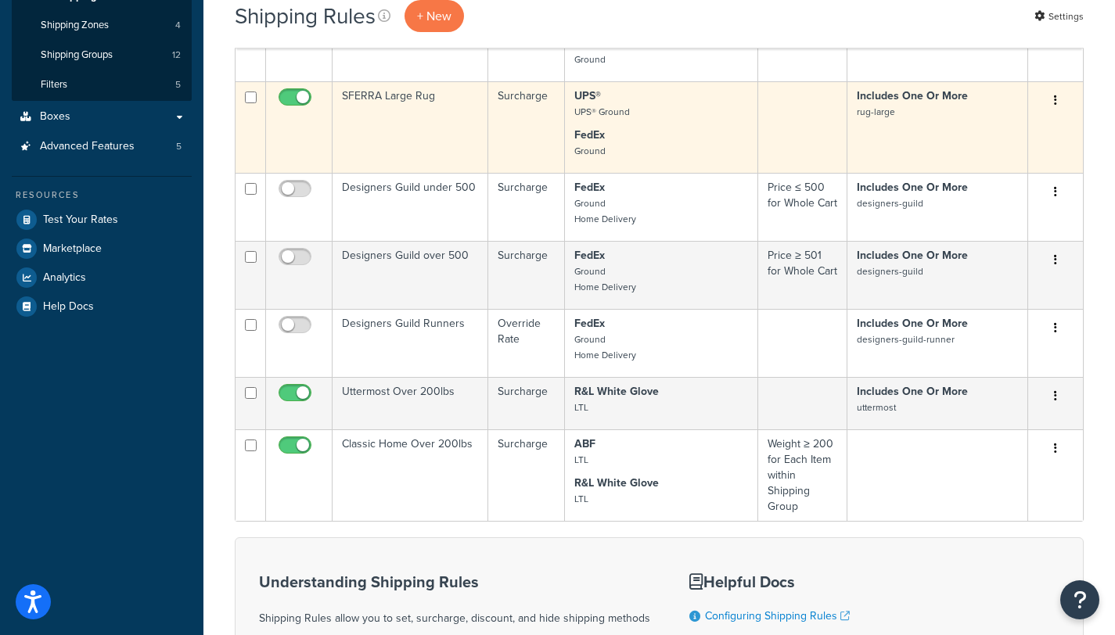
scroll to position [413, 0]
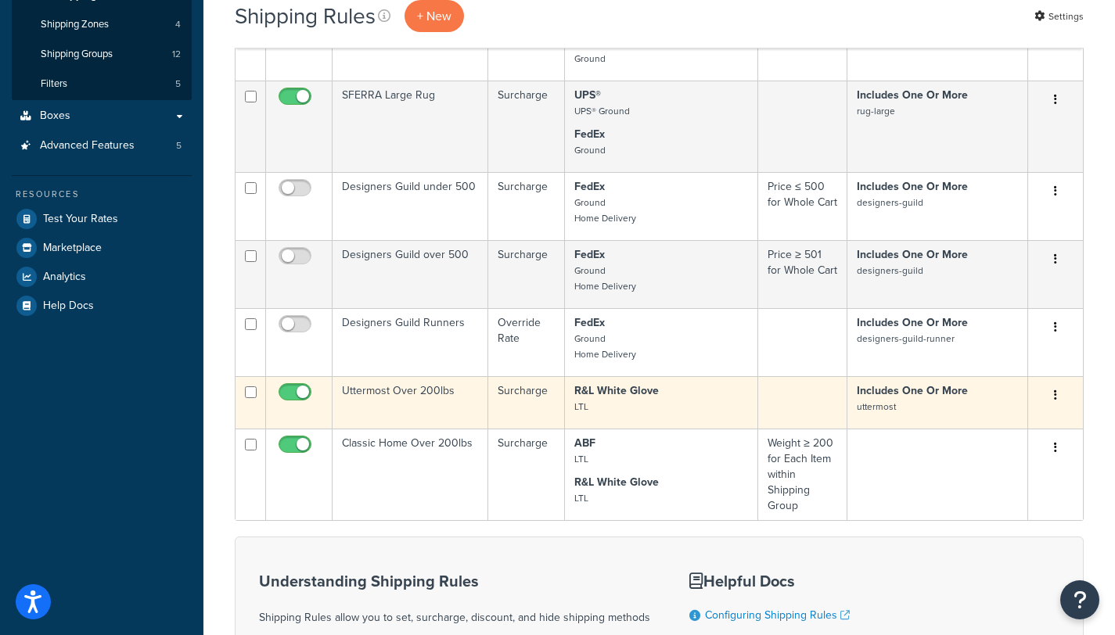
click at [394, 376] on td "Uttermost Over 200lbs" at bounding box center [411, 402] width 156 height 52
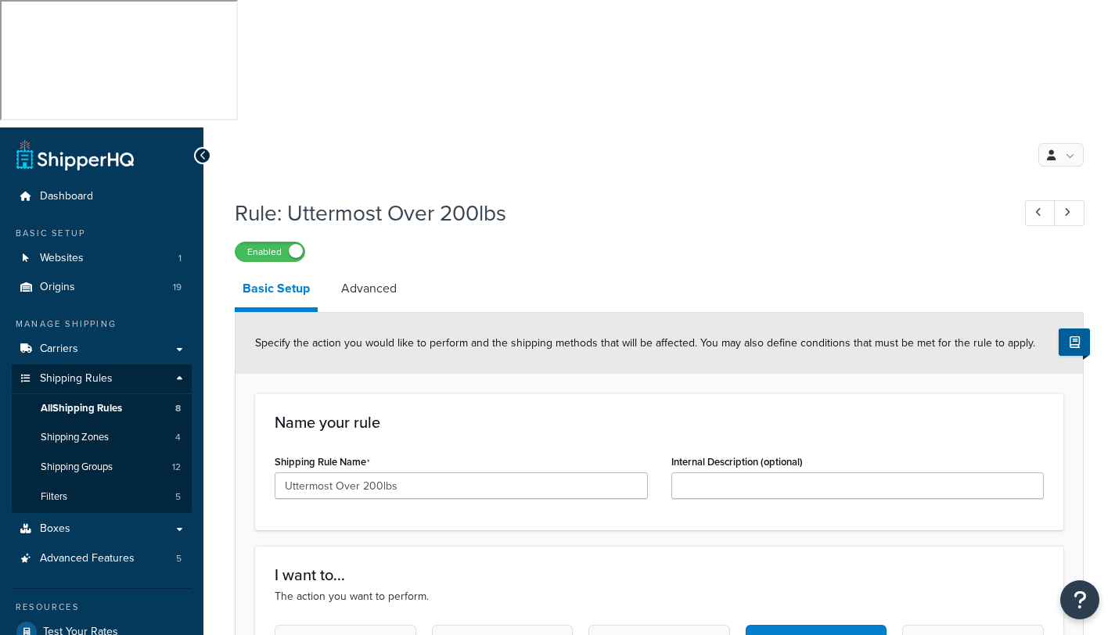
select select "ITEM"
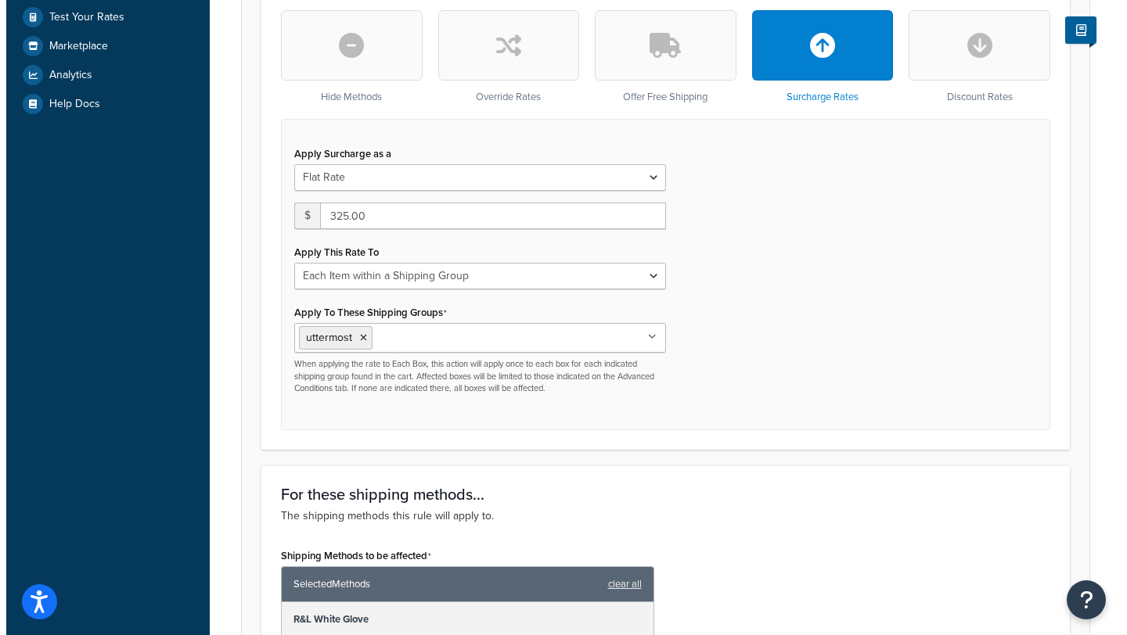
scroll to position [720, 0]
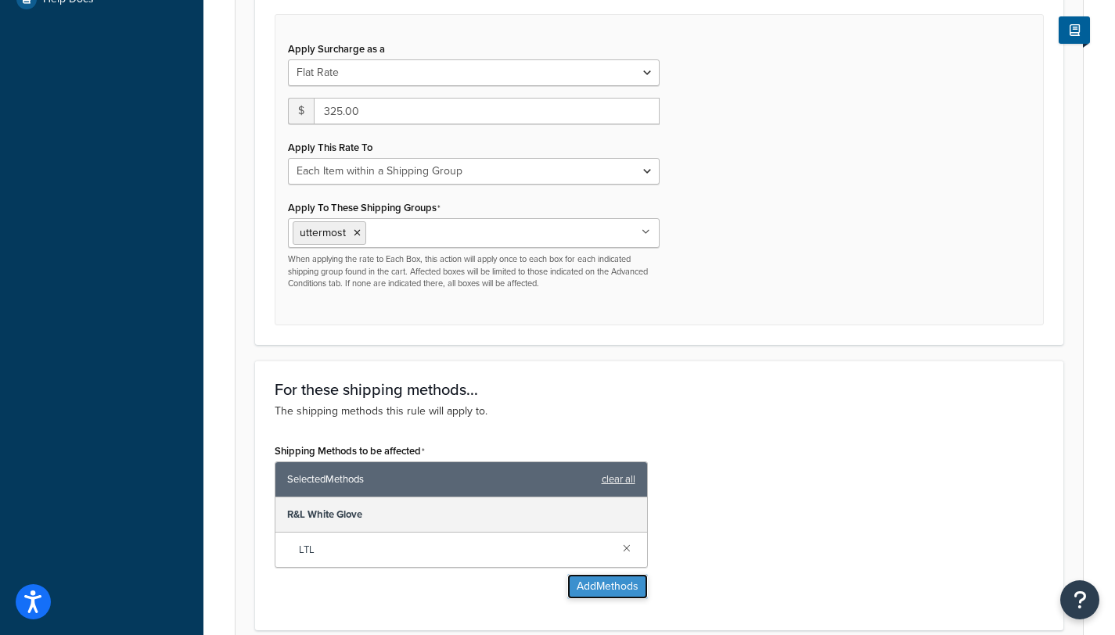
click at [606, 574] on button "Add Methods" at bounding box center [607, 586] width 81 height 25
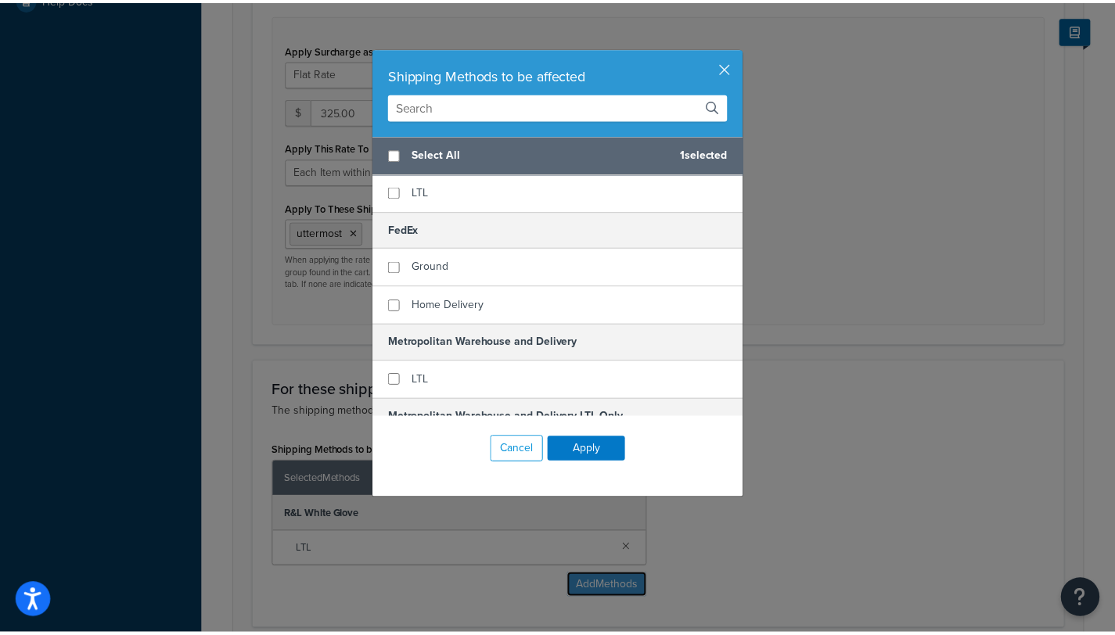
scroll to position [0, 0]
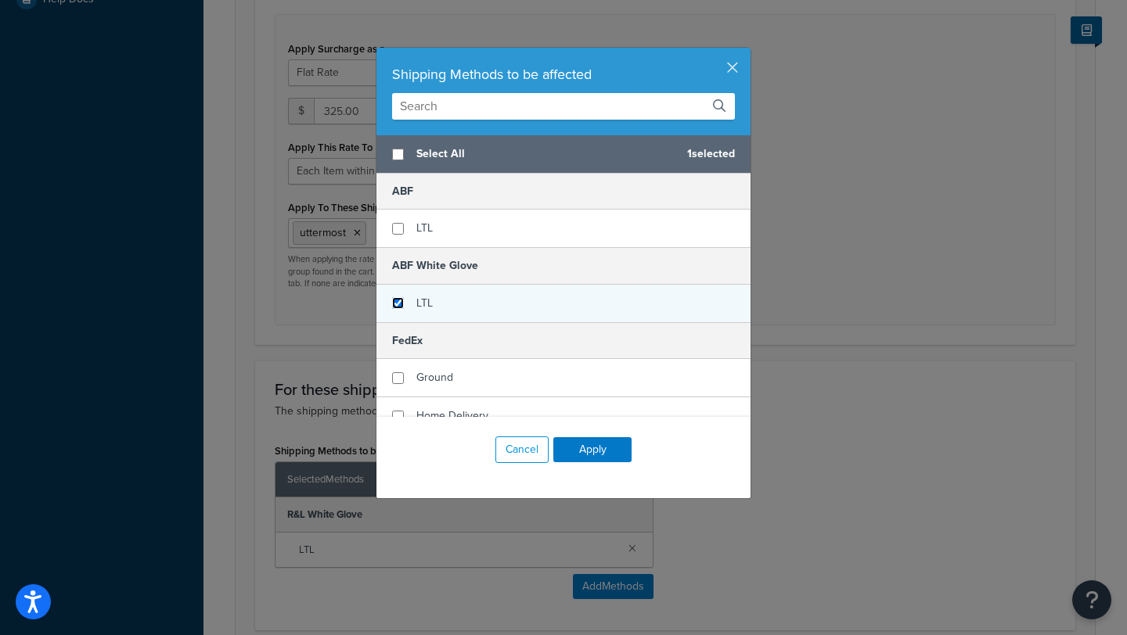
click at [392, 304] on input "checkbox" at bounding box center [398, 303] width 12 height 12
checkbox input "true"
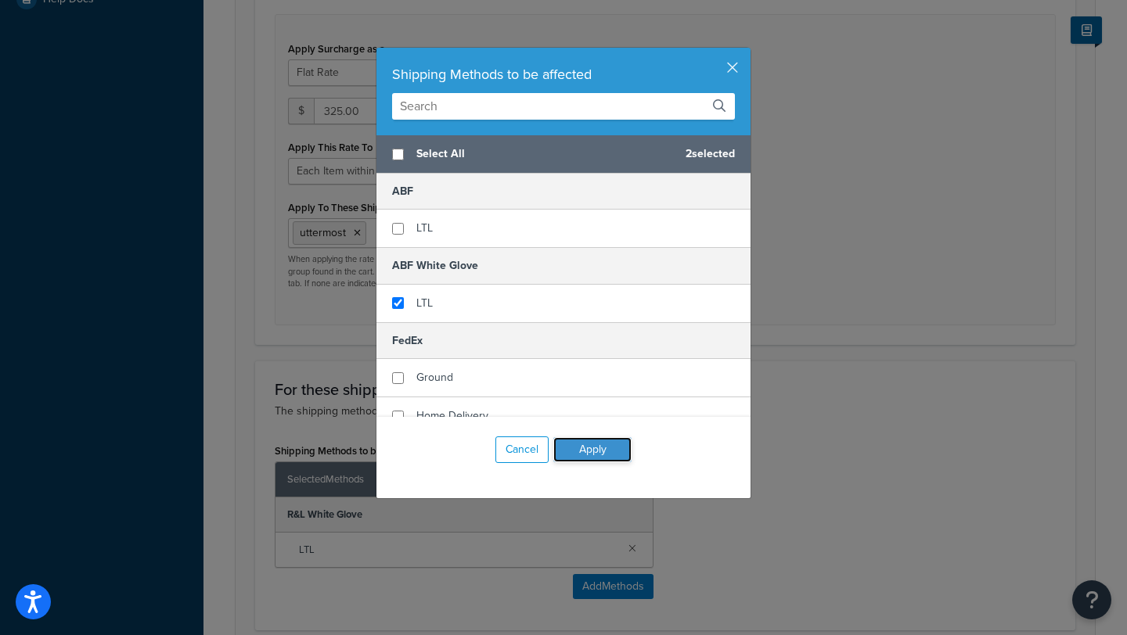
click at [585, 442] on button "Apply" at bounding box center [592, 449] width 78 height 25
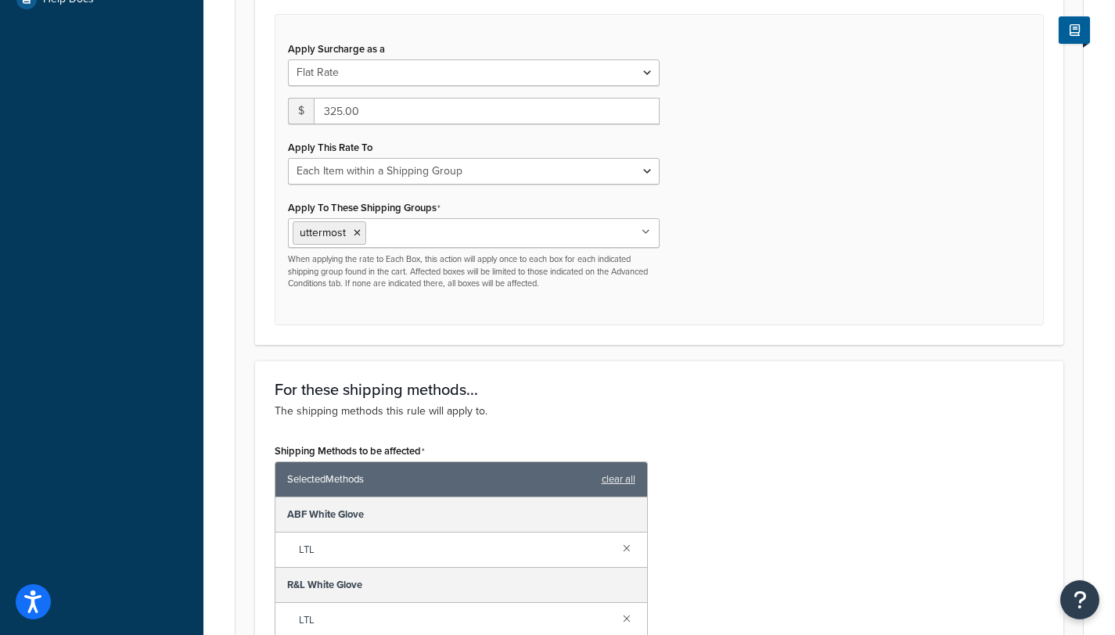
click at [847, 478] on div "Shipping Methods to be affected Selected Methods clear all ABF White Glove LTL …" at bounding box center [659, 561] width 793 height 242
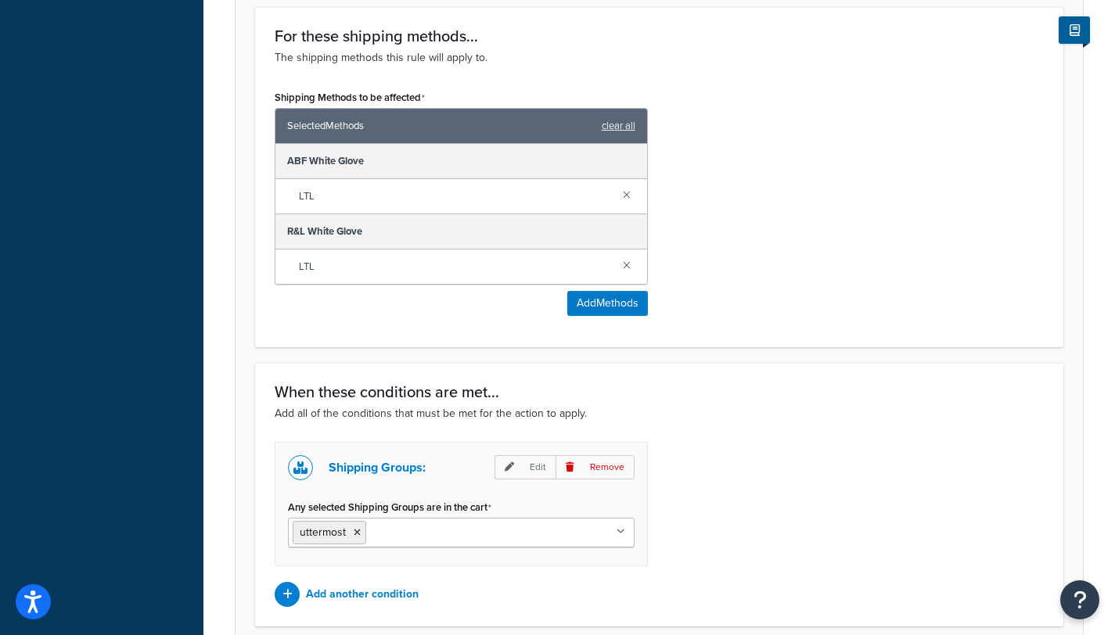
scroll to position [1080, 0]
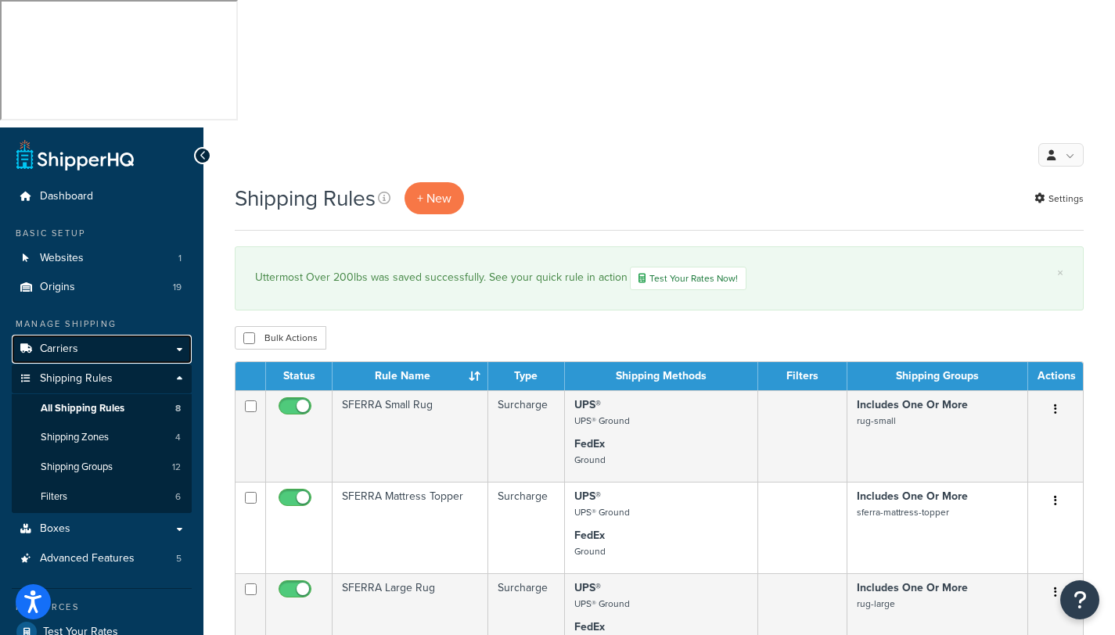
click at [65, 343] on span "Carriers" at bounding box center [59, 349] width 38 height 13
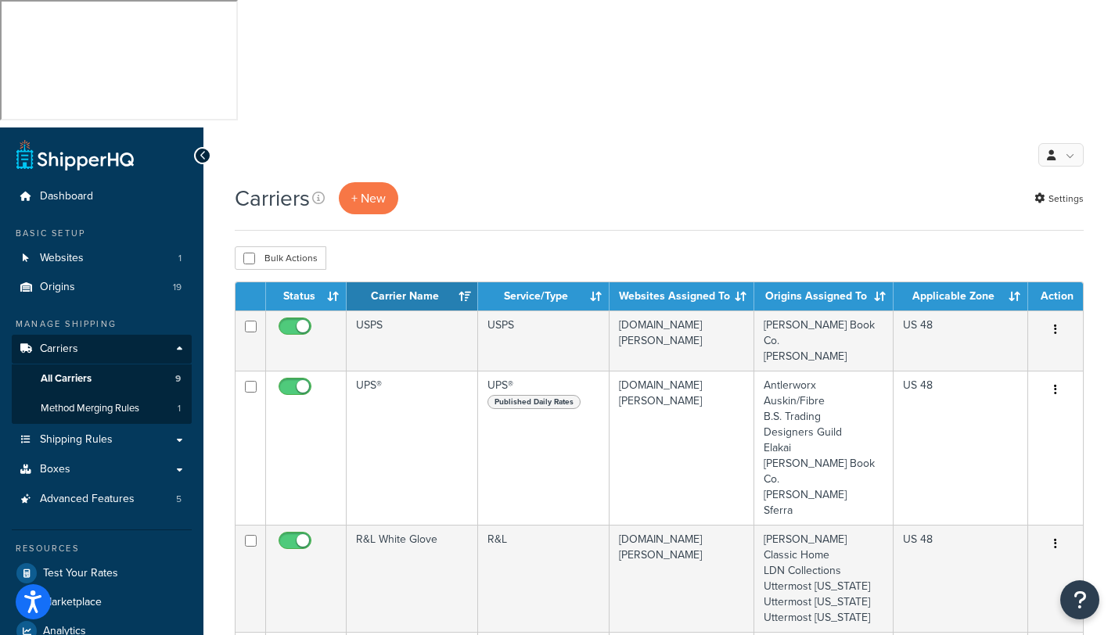
scroll to position [297, 0]
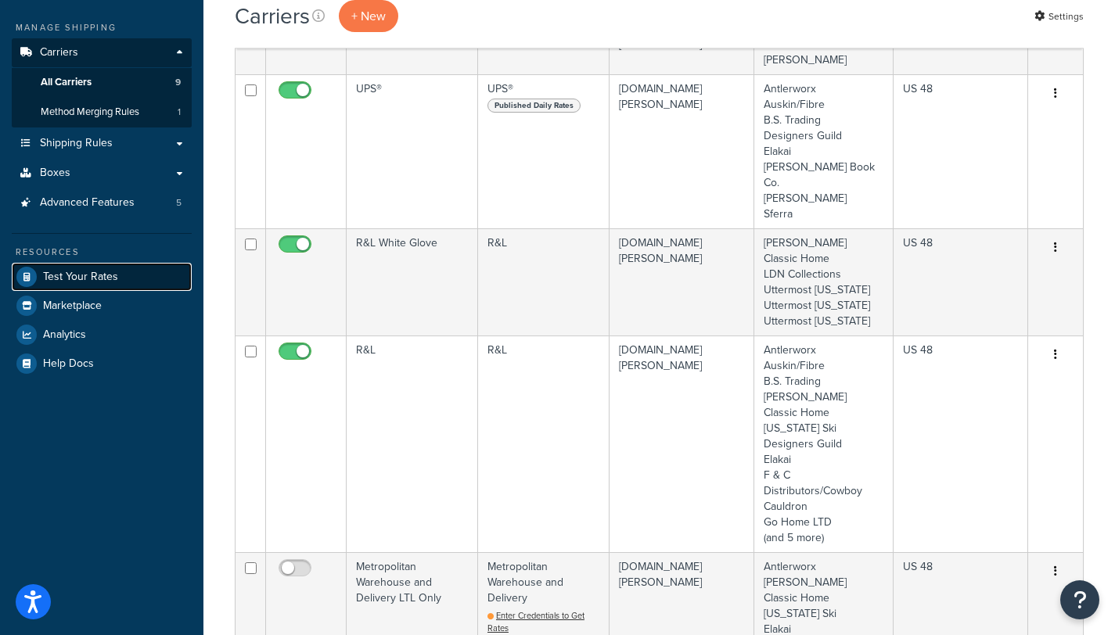
click at [102, 271] on span "Test Your Rates" at bounding box center [80, 277] width 75 height 13
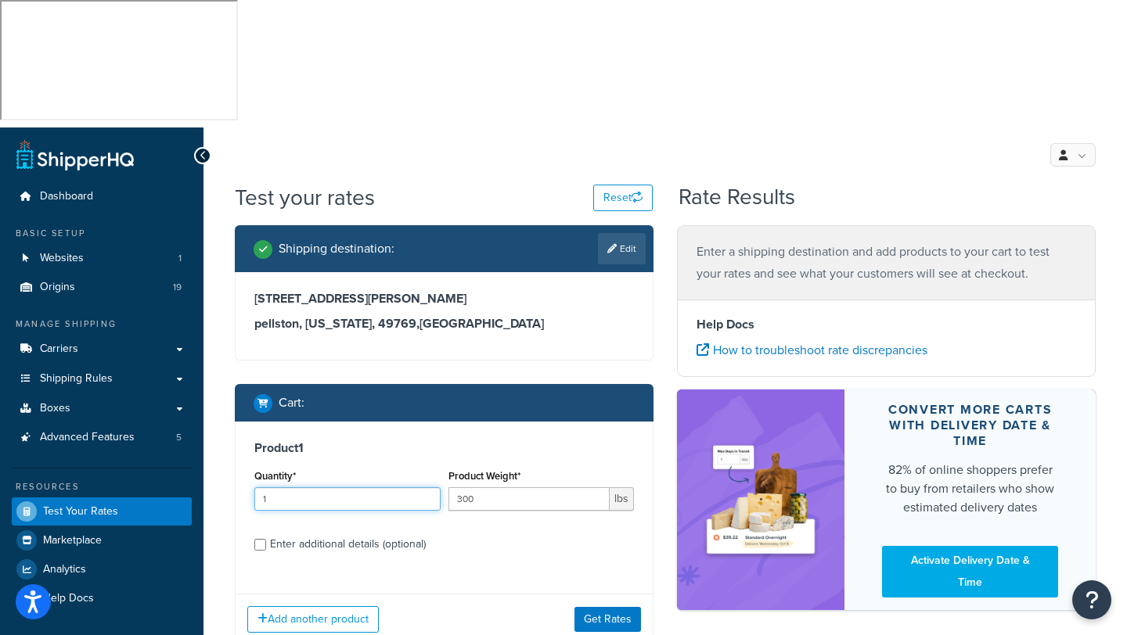
click at [347, 487] on input "1" at bounding box center [347, 498] width 186 height 23
click at [492, 487] on input "300" at bounding box center [529, 498] width 162 height 23
click at [261, 539] on input "Enter additional details (optional)" at bounding box center [260, 545] width 12 height 12
checkbox input "true"
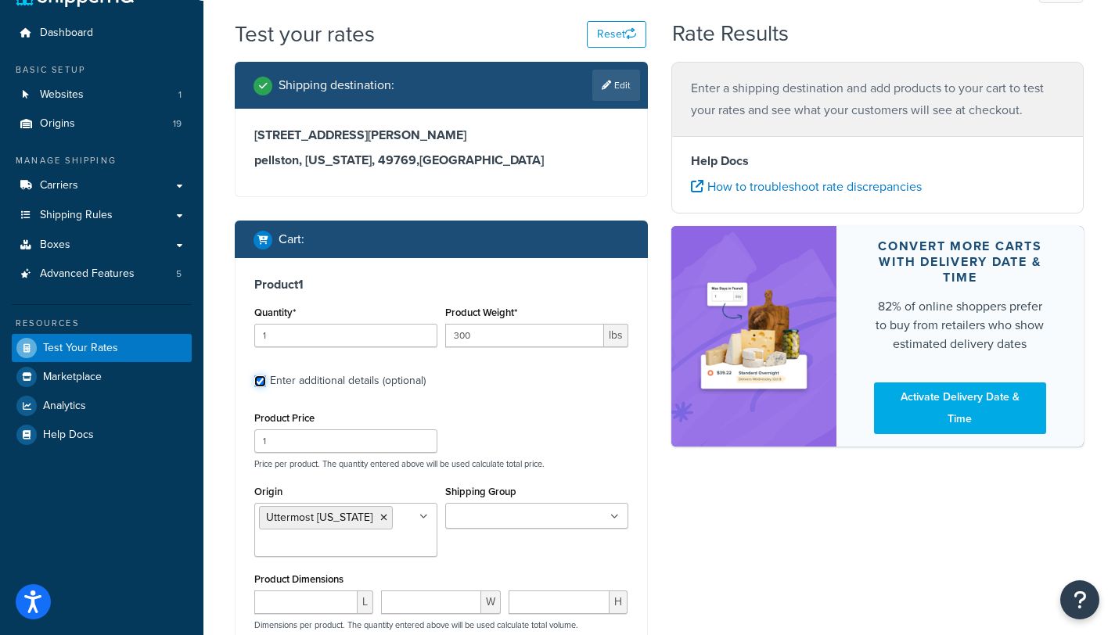
scroll to position [174, 0]
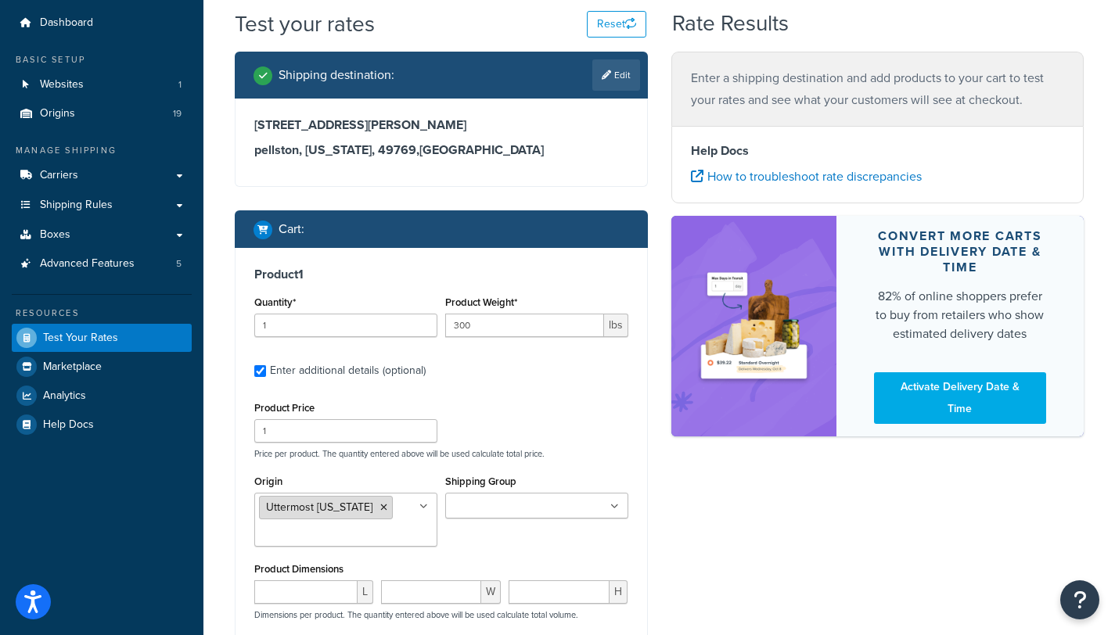
click at [380, 503] on icon at bounding box center [383, 507] width 7 height 9
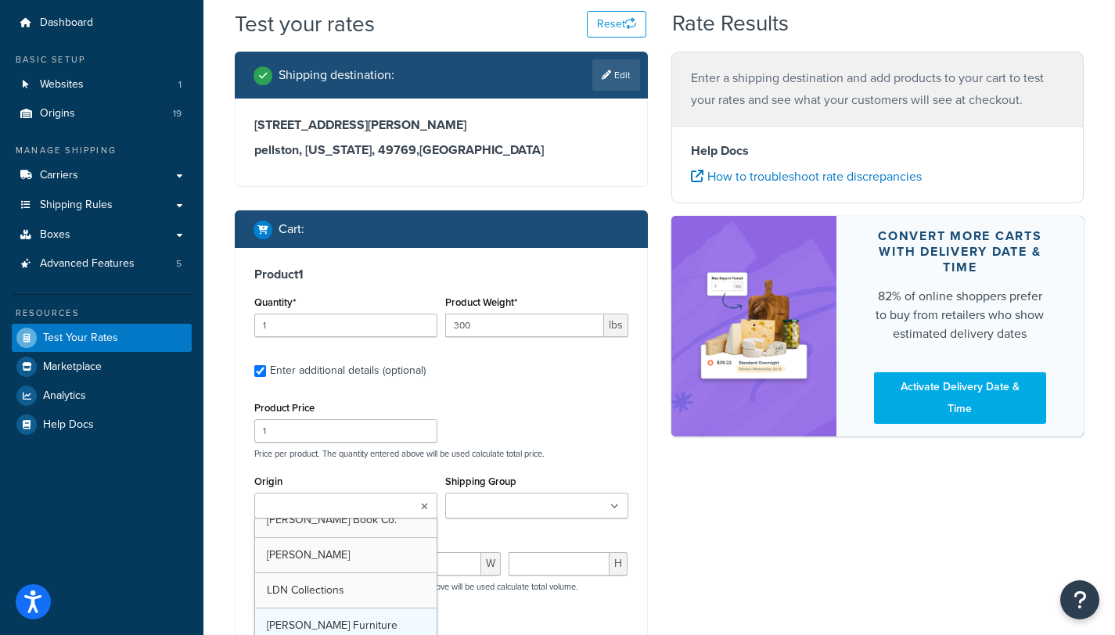
scroll to position [389, 0]
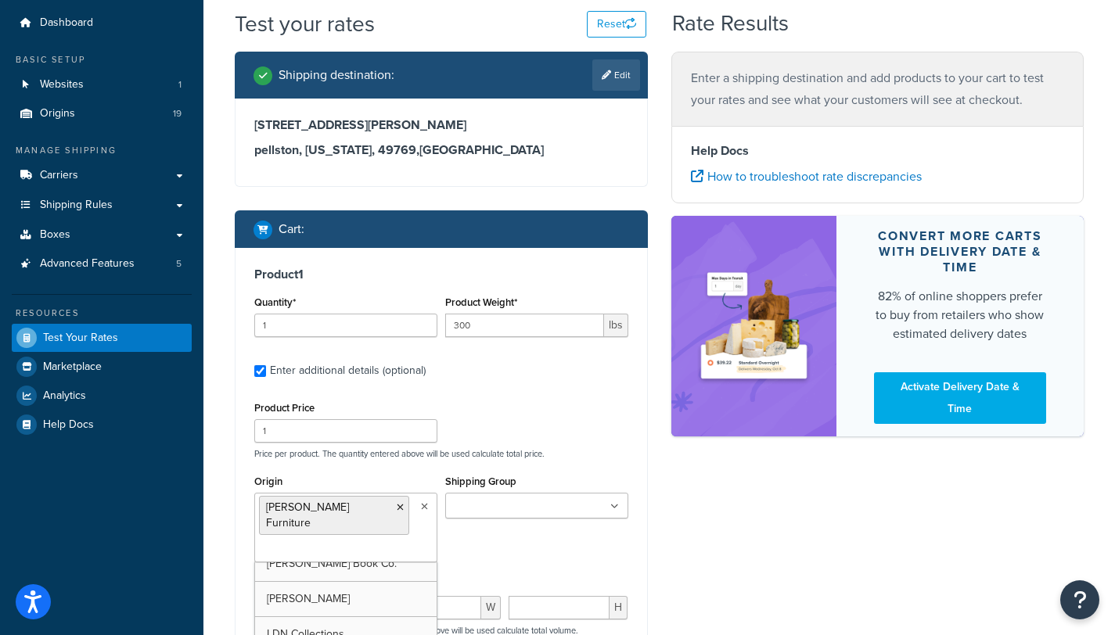
click at [571, 397] on div "Product Price 1 Price per product. The quantity entered above will be used calc…" at bounding box center [441, 428] width 382 height 62
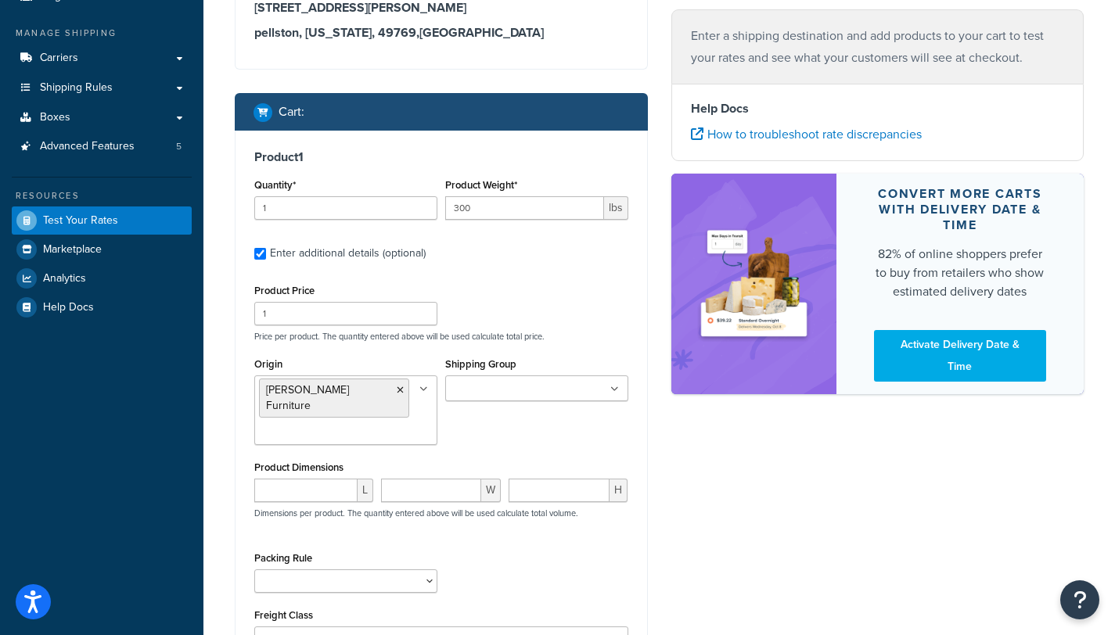
scroll to position [331, 0]
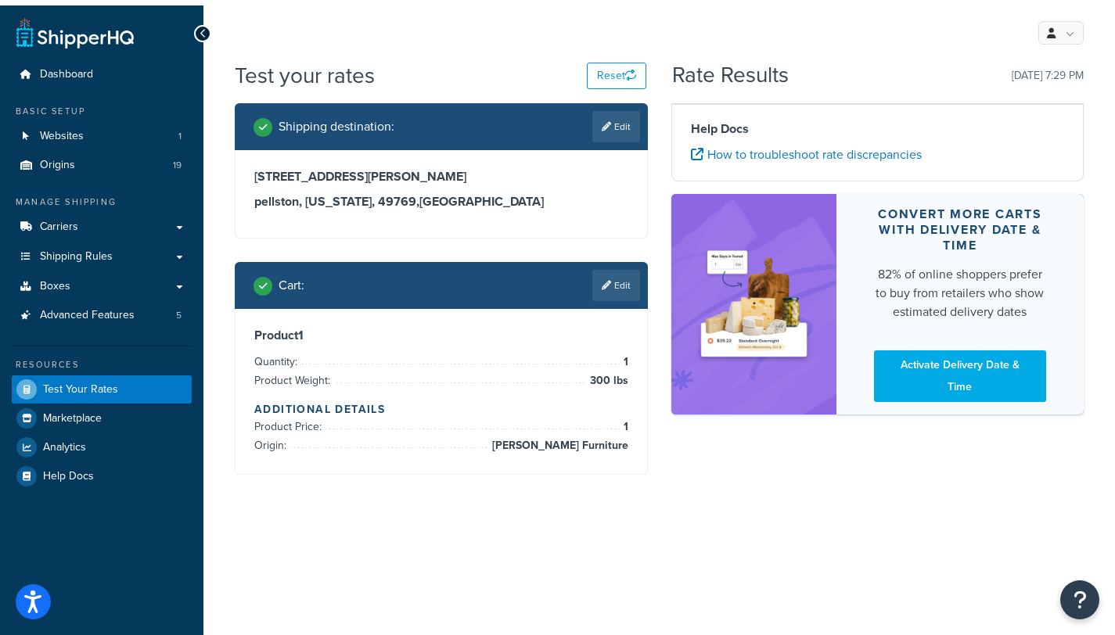
scroll to position [48, 0]
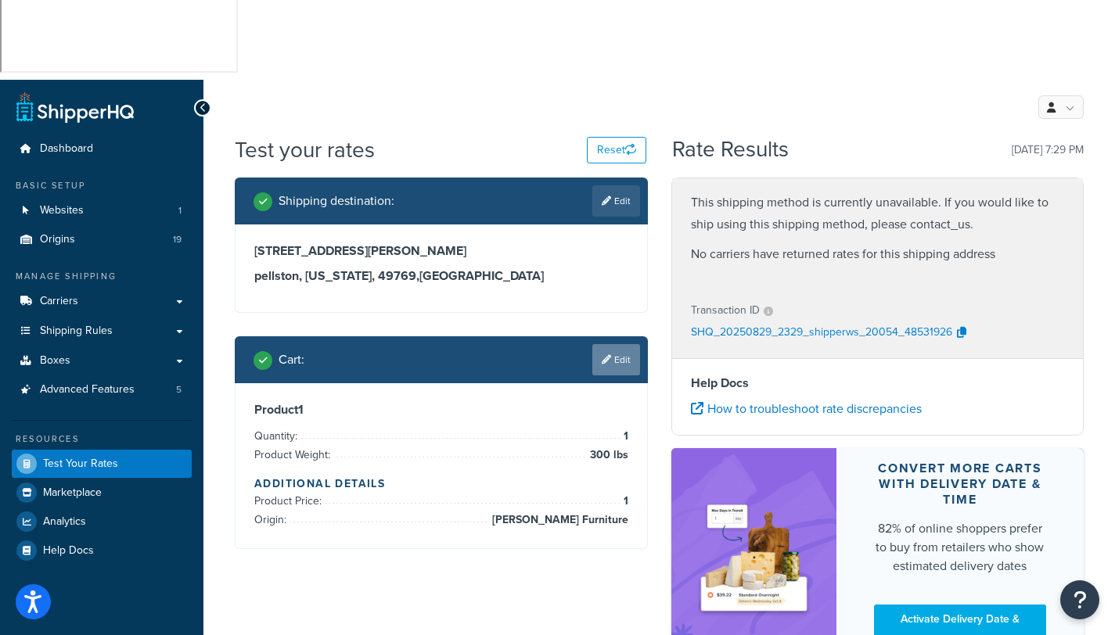
click at [617, 344] on link "Edit" at bounding box center [616, 359] width 48 height 31
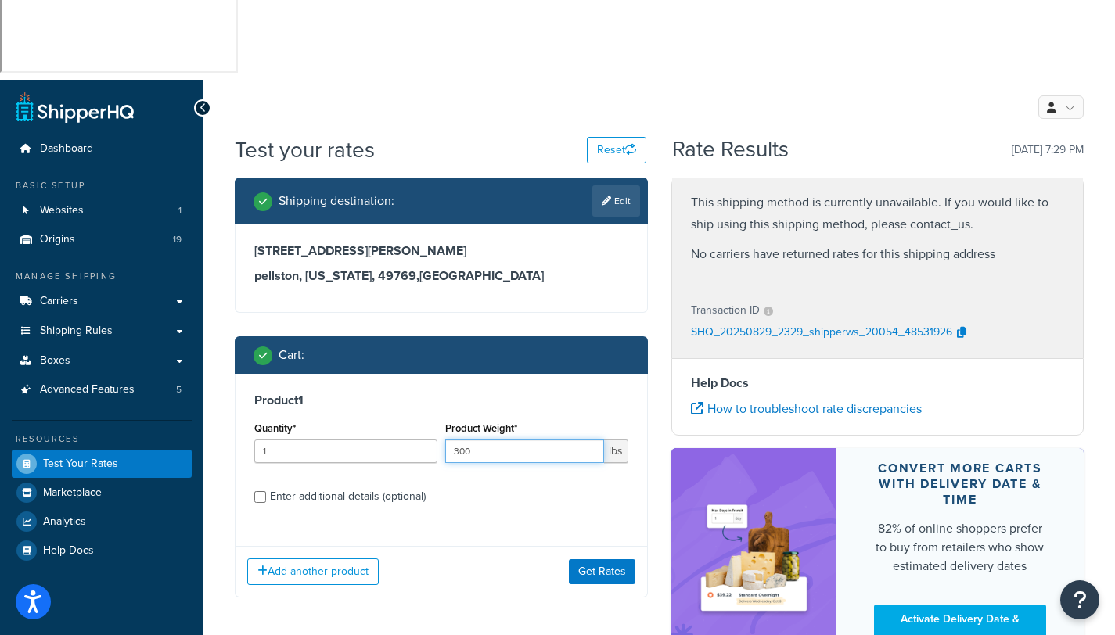
click at [490, 440] on input "300" at bounding box center [524, 451] width 159 height 23
drag, startPoint x: 490, startPoint y: 325, endPoint x: 428, endPoint y: 327, distance: 61.9
click at [428, 418] on div "Quantity* 1 Product Weight* 300 lbs" at bounding box center [441, 446] width 382 height 57
type input "25"
click at [325, 486] on div "Enter additional details (optional)" at bounding box center [348, 497] width 156 height 22
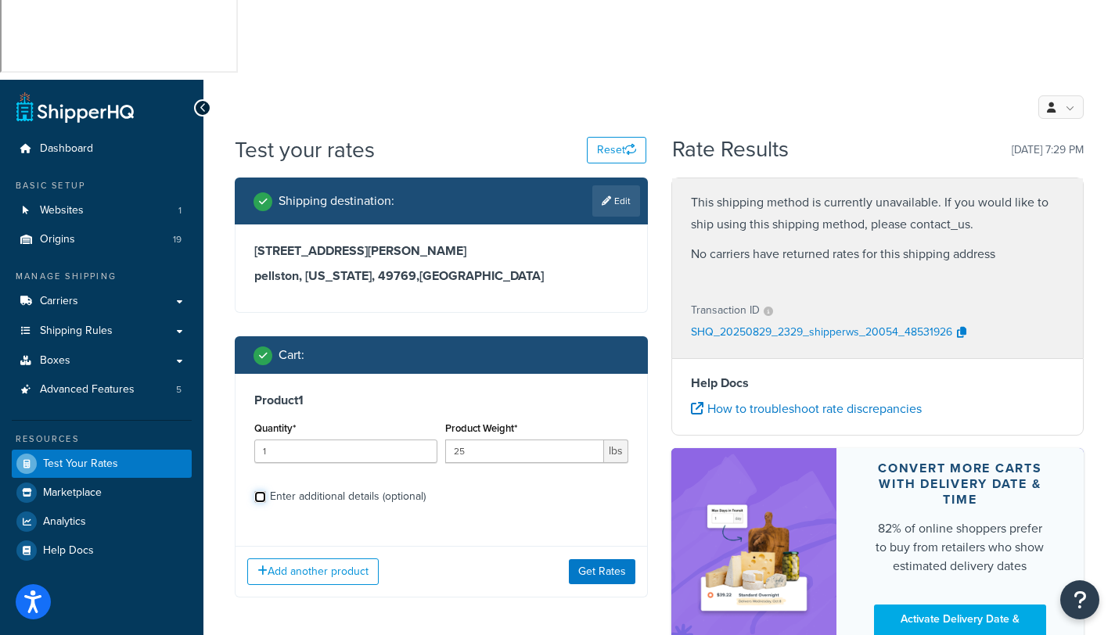
click at [266, 491] on input "Enter additional details (optional)" at bounding box center [260, 497] width 12 height 12
checkbox input "true"
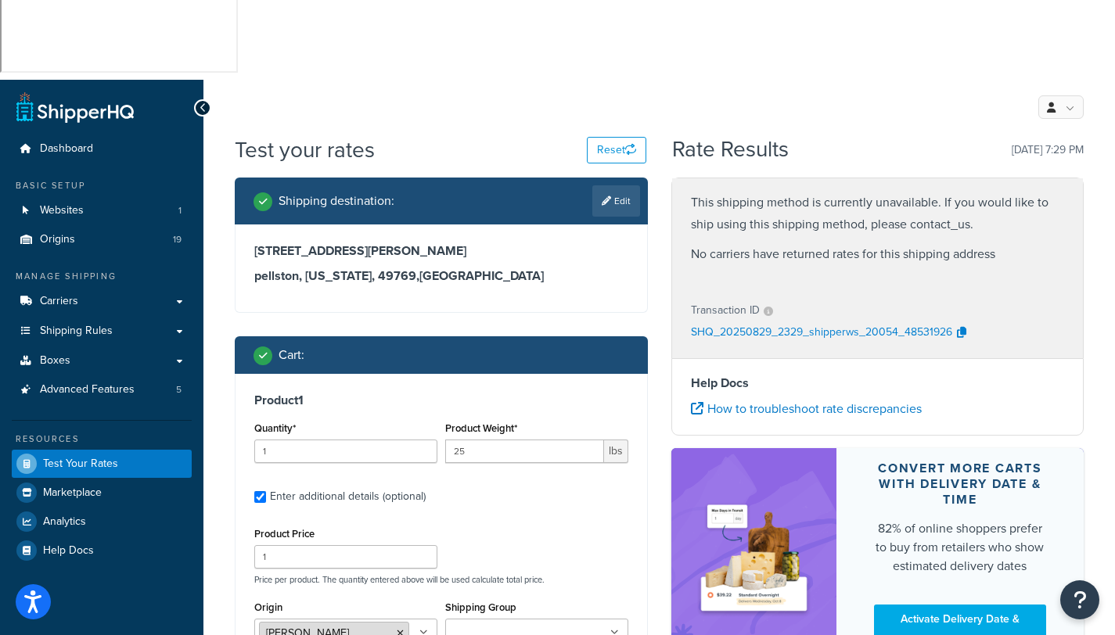
click at [397, 629] on icon at bounding box center [400, 633] width 7 height 9
click at [537, 523] on div "Product Price 1 Price per product. The quantity entered above will be used calc…" at bounding box center [441, 554] width 382 height 62
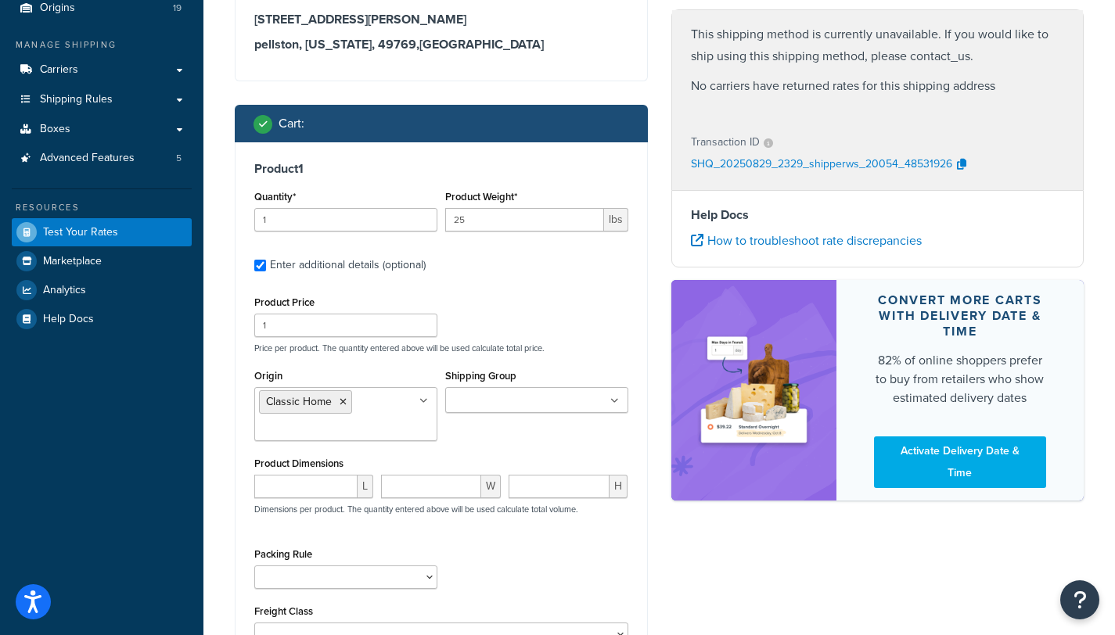
scroll to position [286, 0]
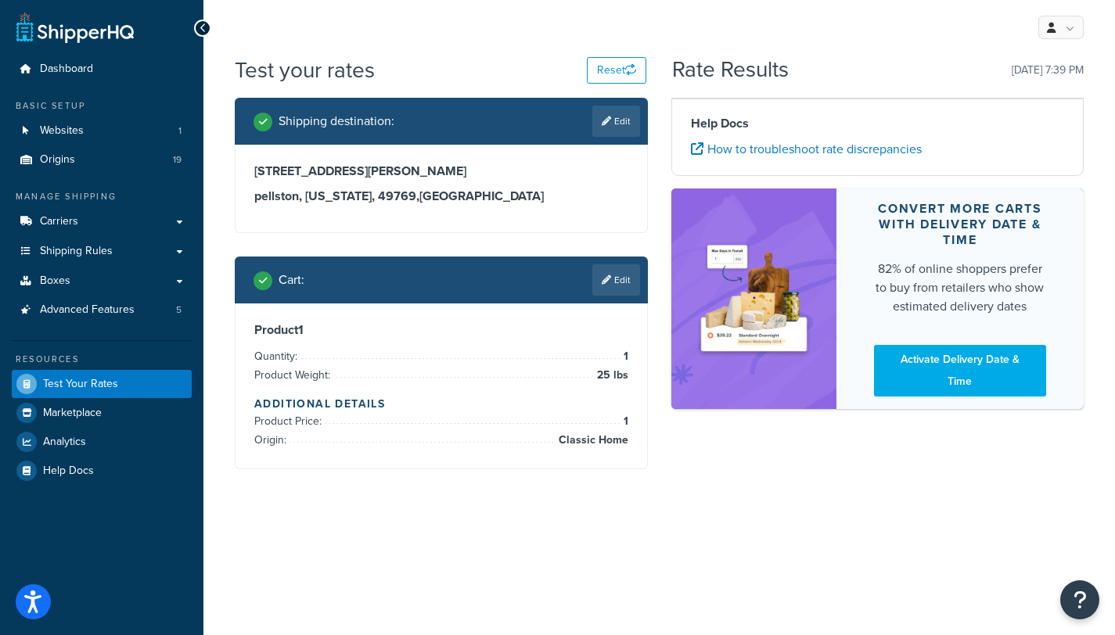
scroll to position [0, 0]
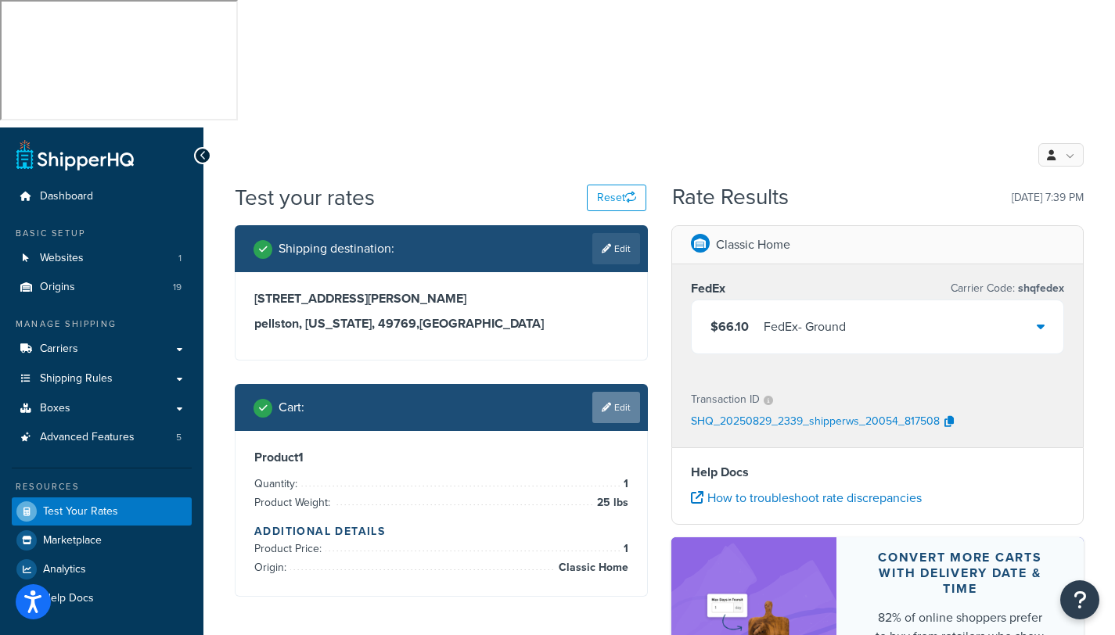
click at [619, 392] on link "Edit" at bounding box center [616, 407] width 48 height 31
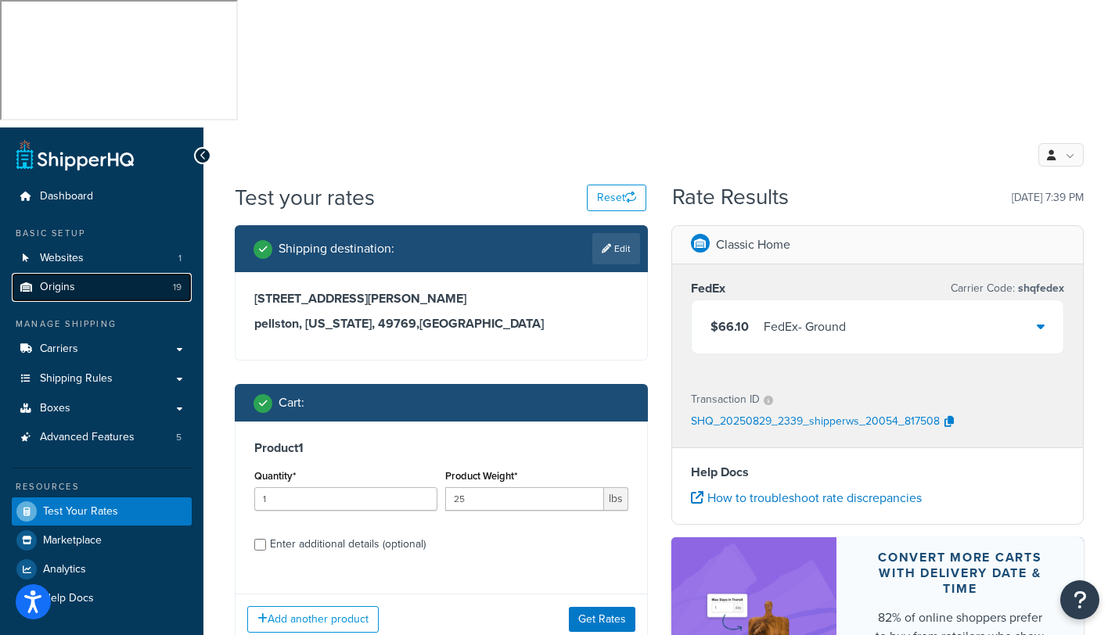
click at [51, 281] on span "Origins" at bounding box center [57, 287] width 35 height 13
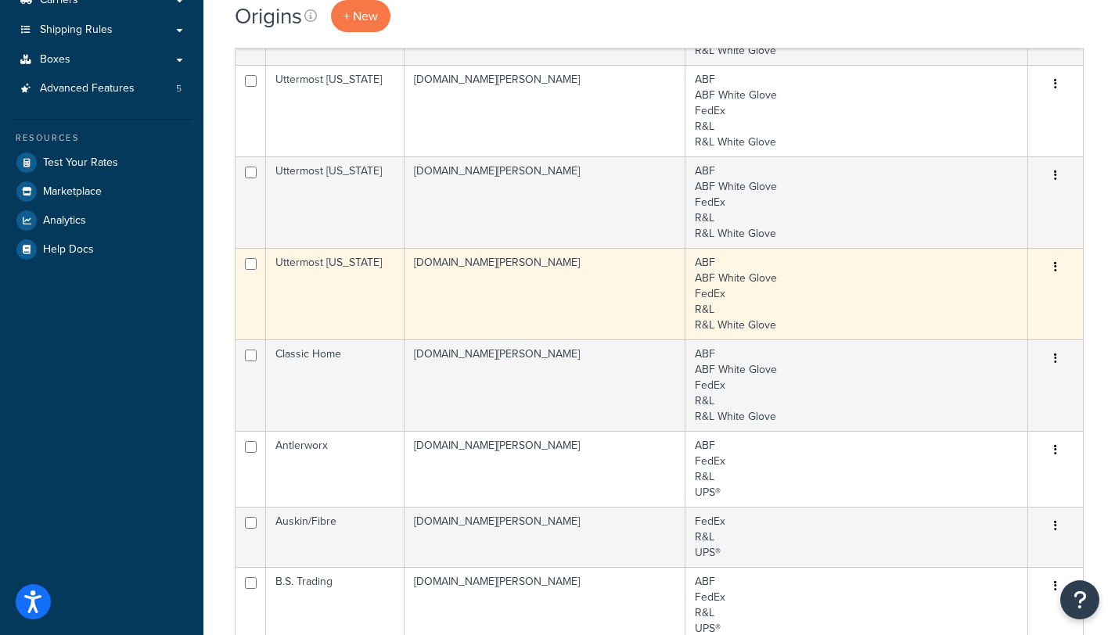
scroll to position [584, 0]
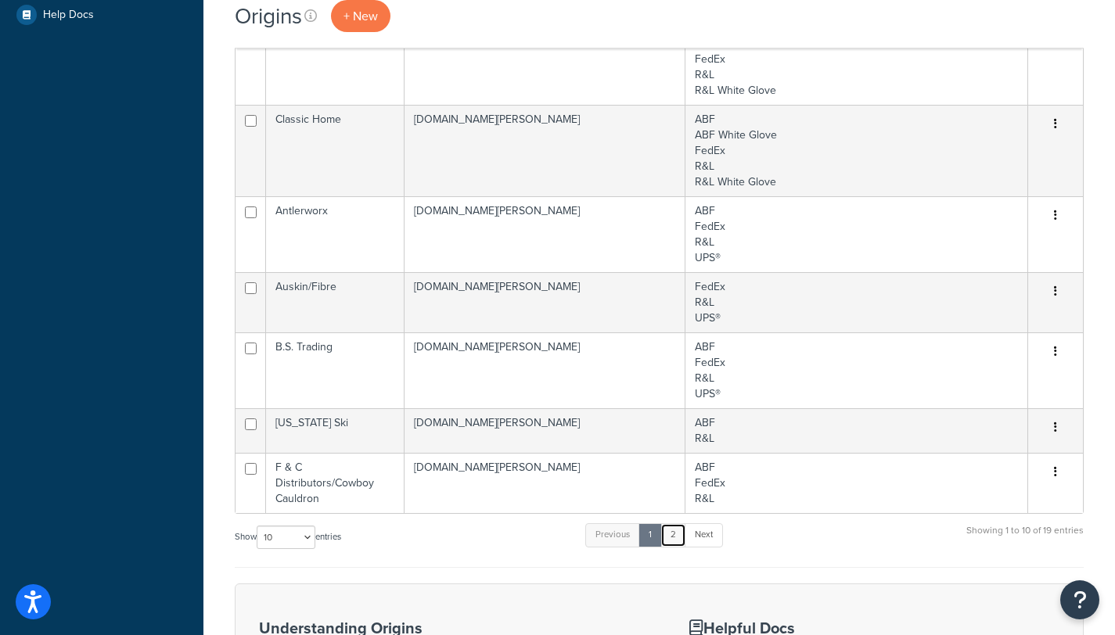
click at [681, 523] on link "2" at bounding box center [673, 534] width 26 height 23
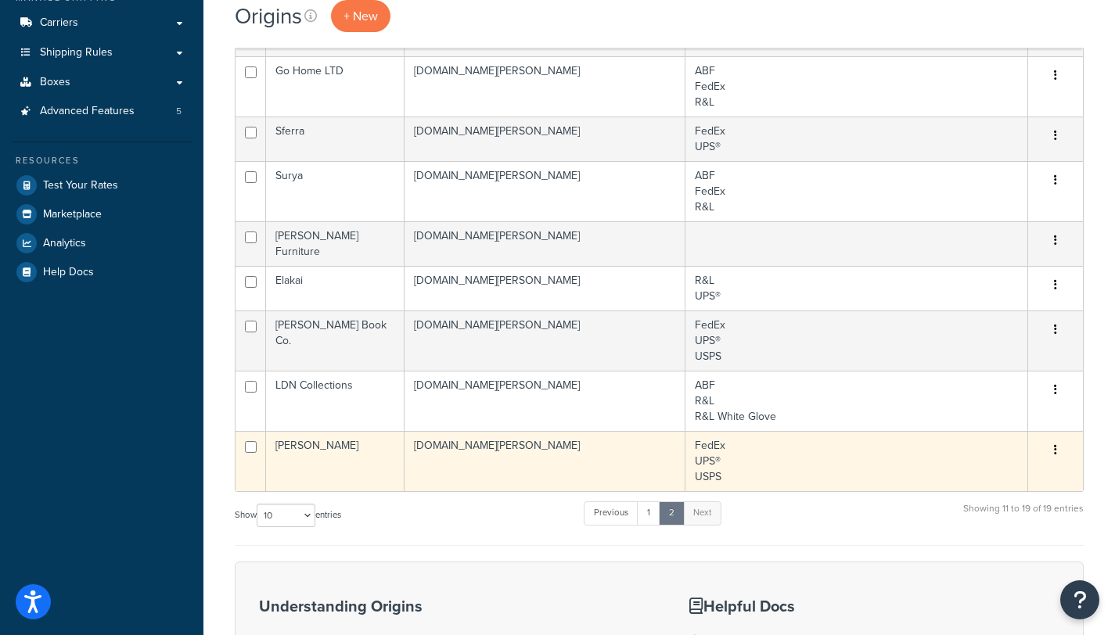
scroll to position [315, 0]
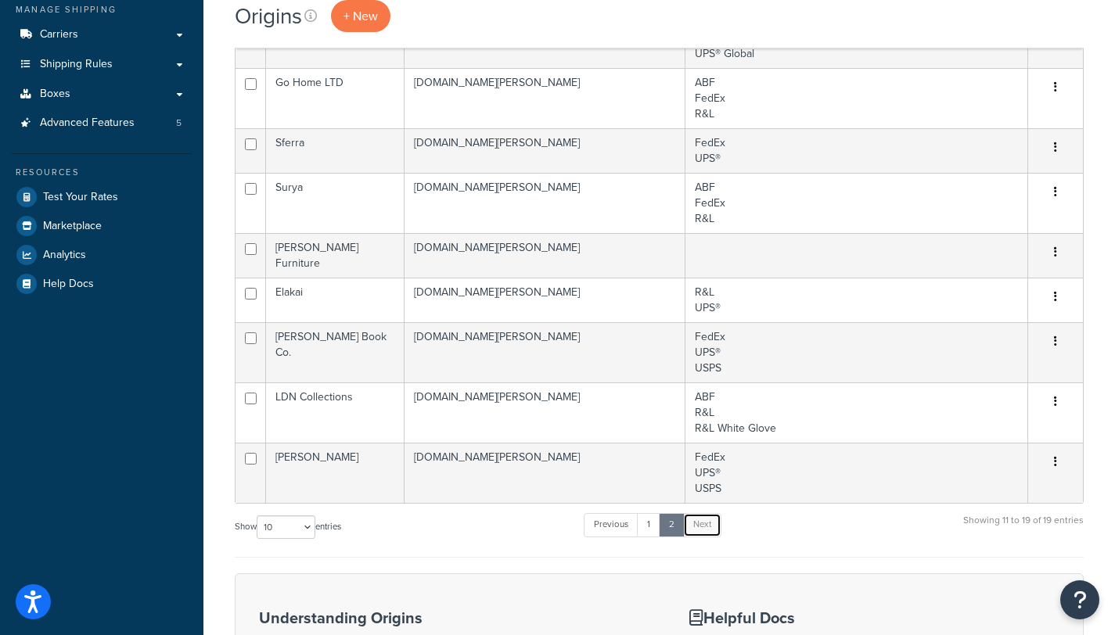
click at [712, 513] on link "Next" at bounding box center [702, 524] width 38 height 23
click at [646, 513] on link "1" at bounding box center [648, 524] width 23 height 23
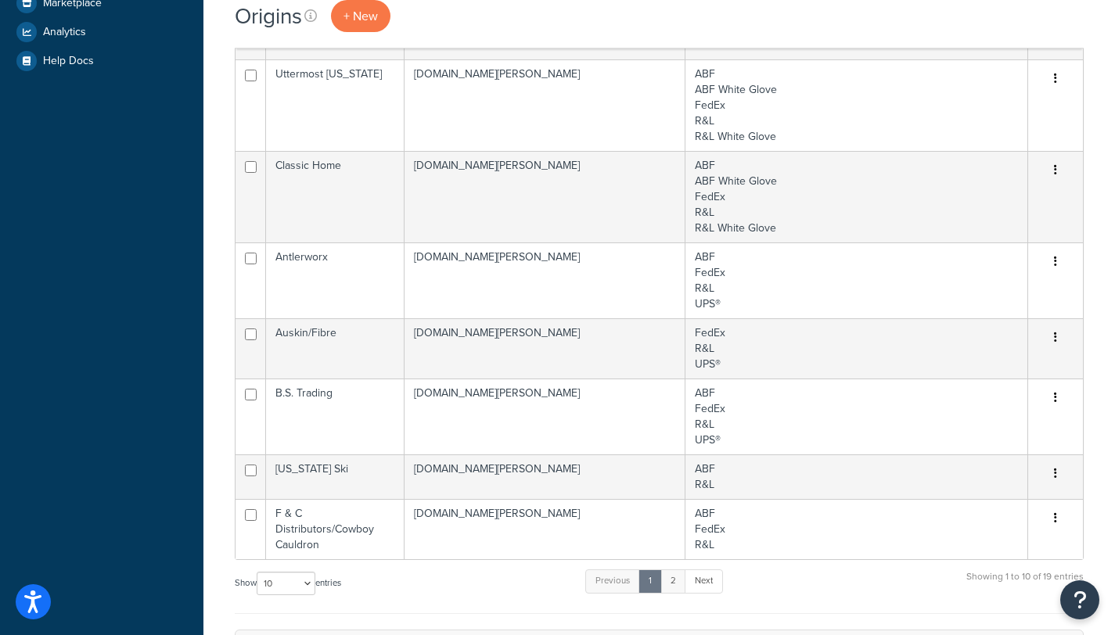
scroll to position [577, 0]
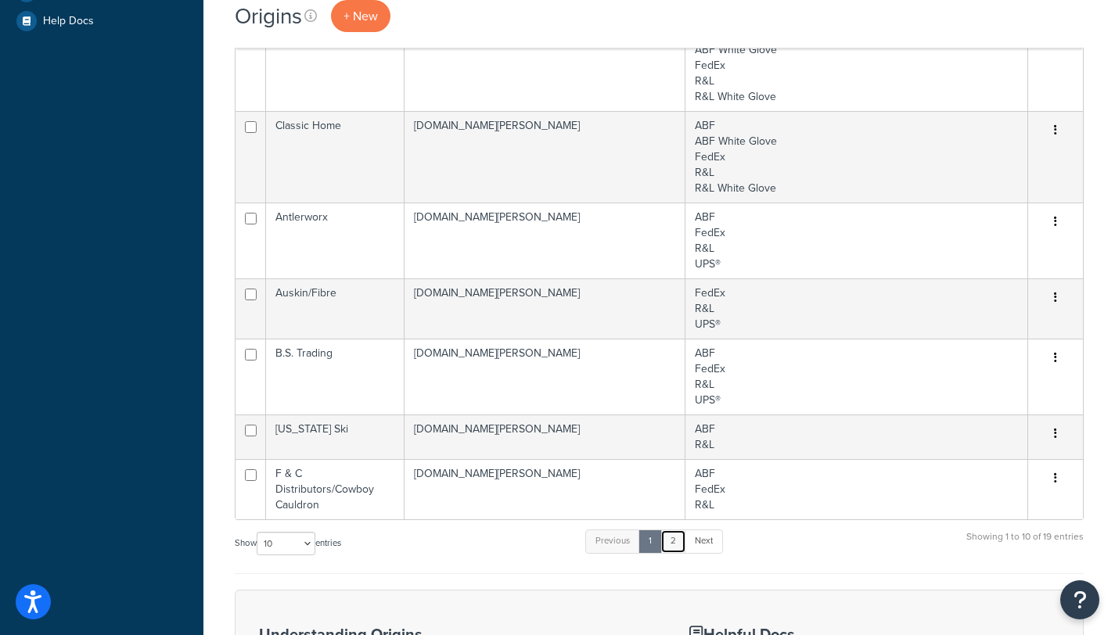
click at [680, 530] on link "2" at bounding box center [673, 541] width 26 height 23
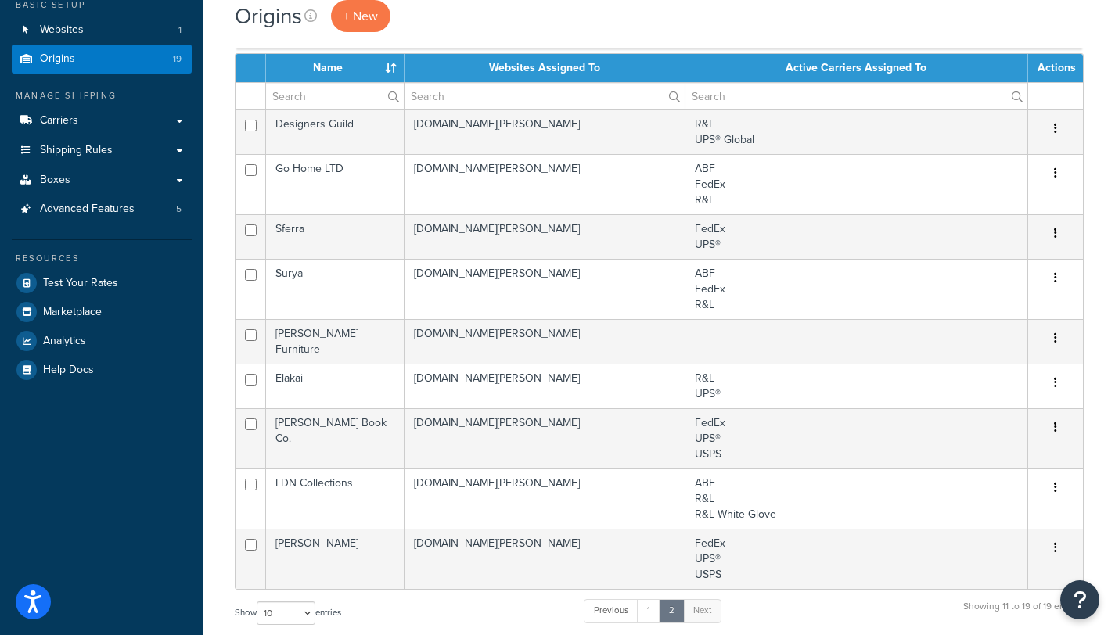
scroll to position [138, 0]
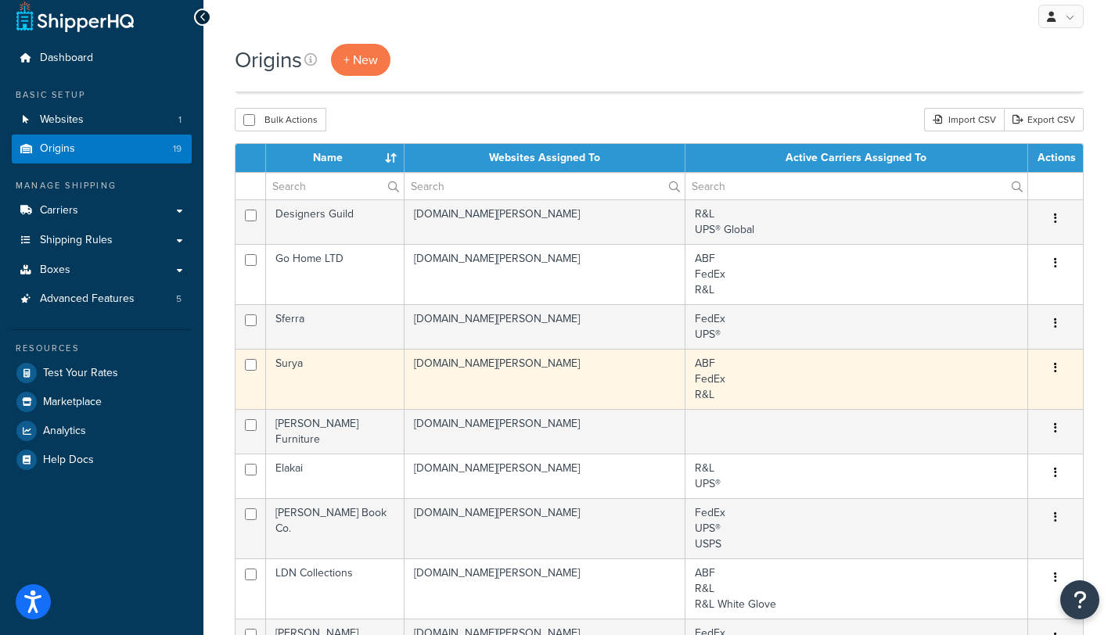
click at [309, 349] on td "Surya" at bounding box center [335, 379] width 138 height 60
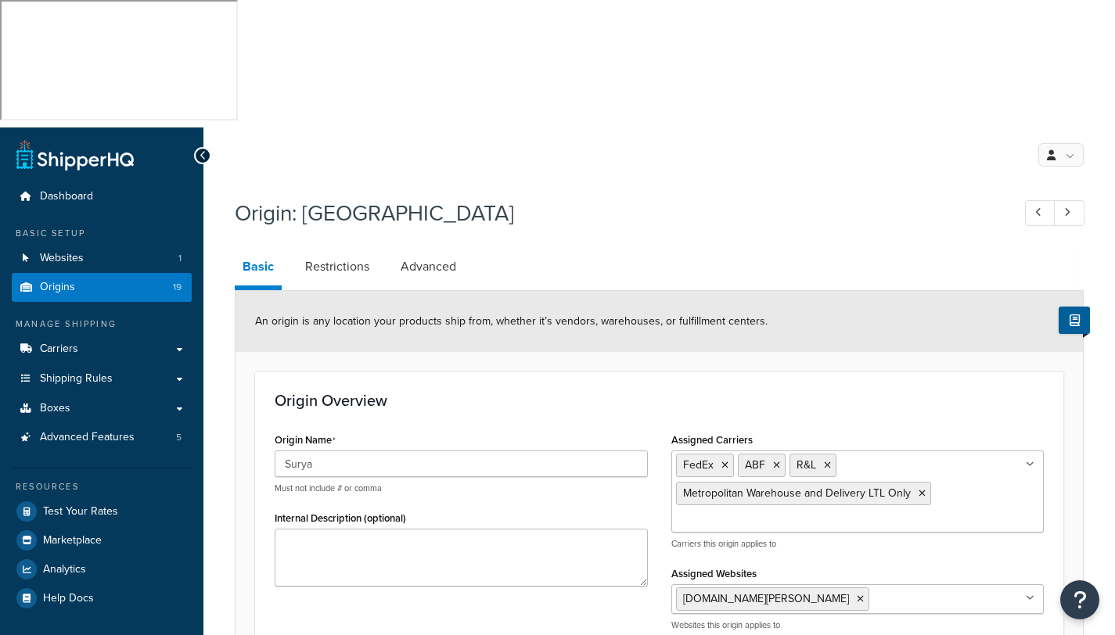
select select "10"
click at [920, 489] on icon at bounding box center [922, 493] width 7 height 9
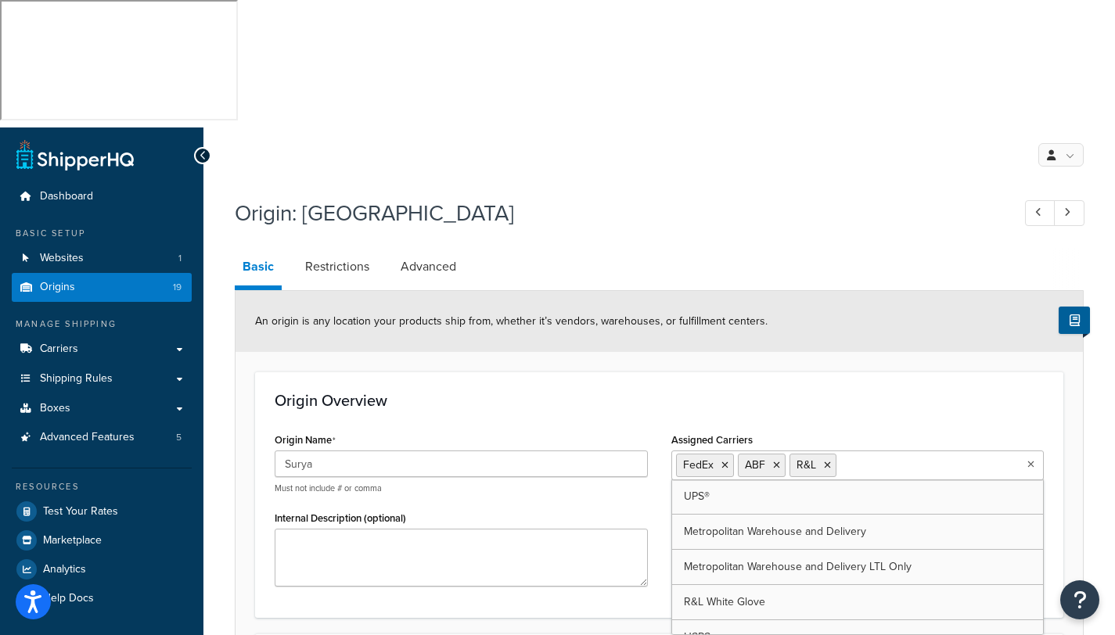
click at [876, 198] on h1 "Origin: [GEOGRAPHIC_DATA]" at bounding box center [615, 213] width 761 height 31
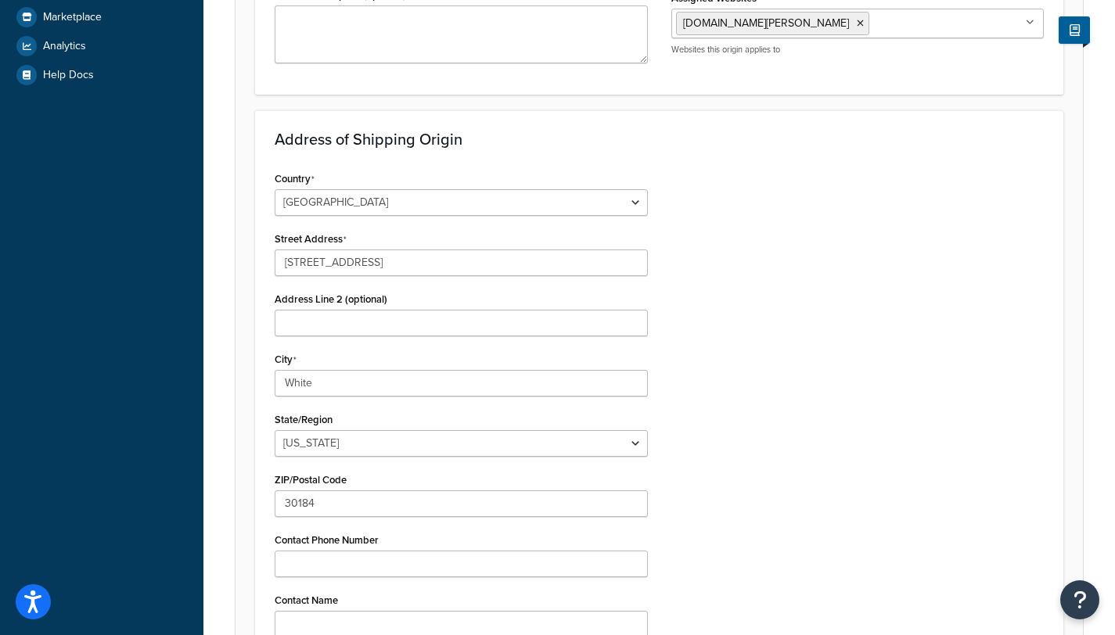
scroll to position [543, 0]
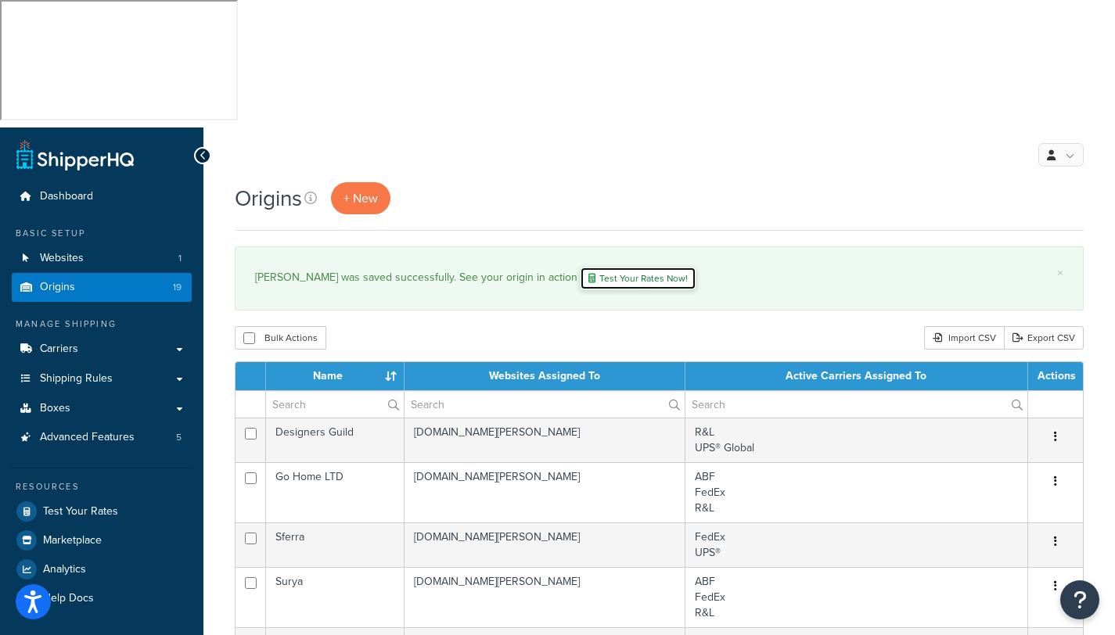
click at [580, 267] on link "Test Your Rates Now!" at bounding box center [638, 278] width 117 height 23
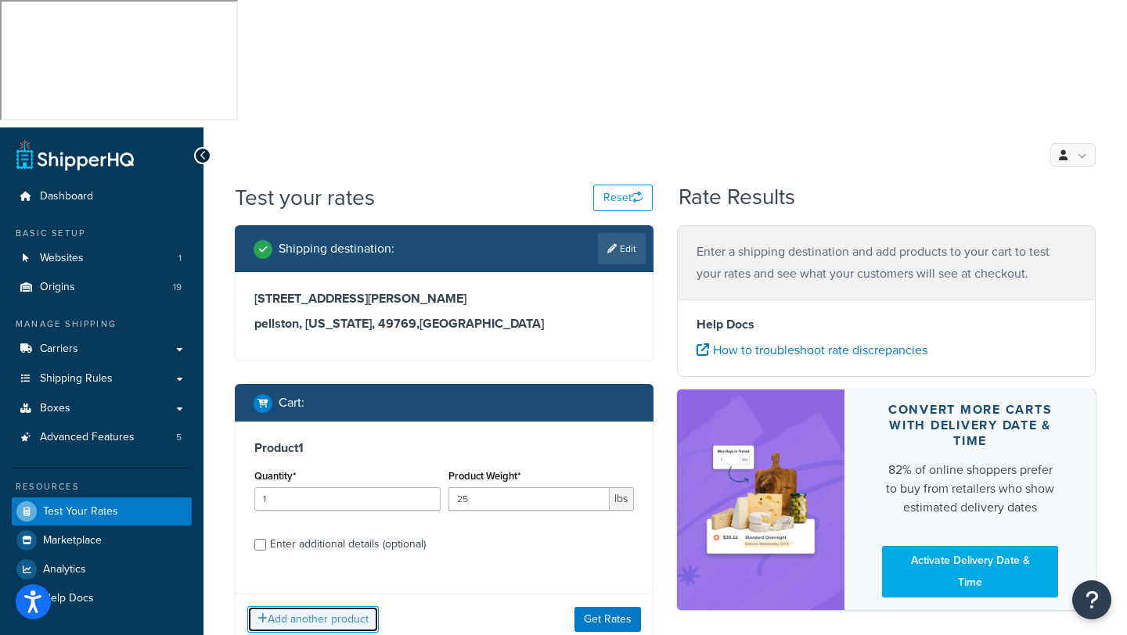
click at [320, 606] on button "Add another product" at bounding box center [312, 619] width 131 height 27
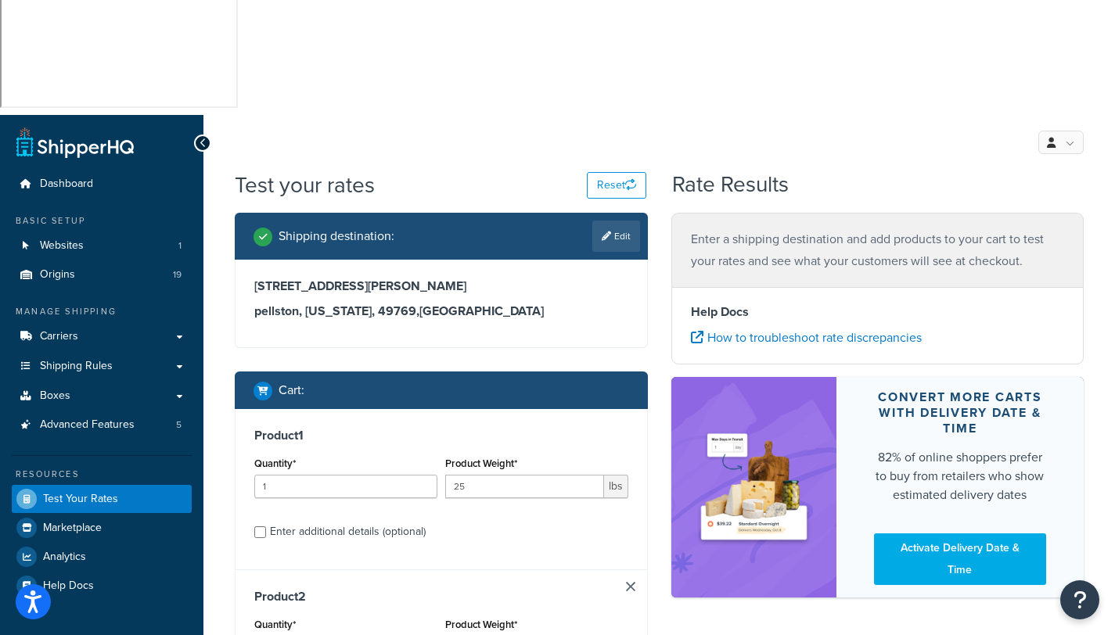
scroll to position [26, 0]
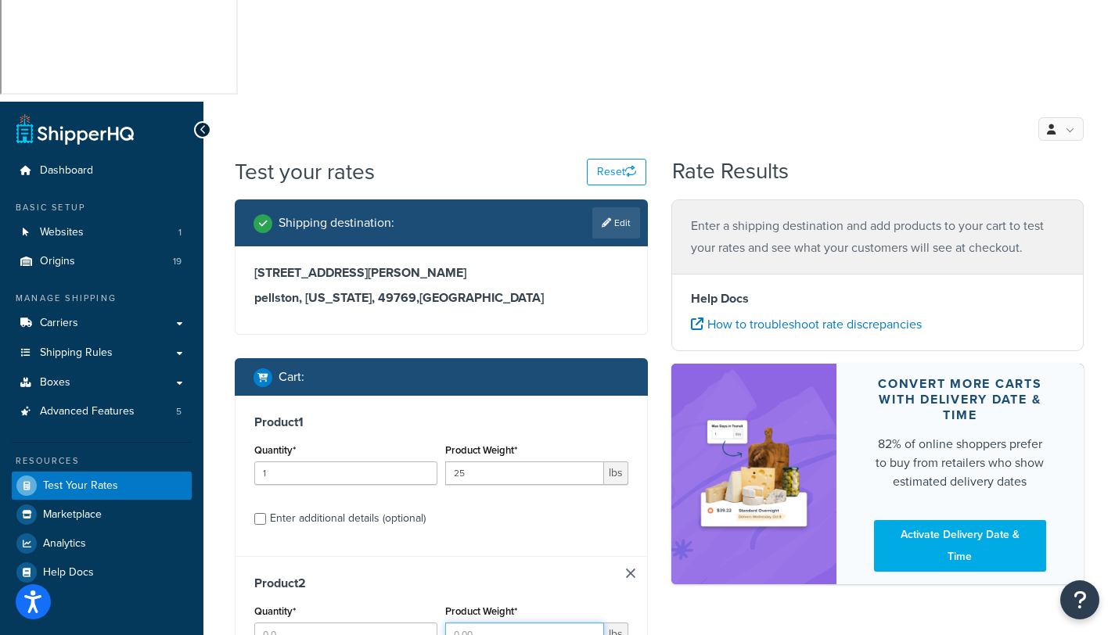
click at [492, 623] on input "Product Weight*" at bounding box center [524, 634] width 159 height 23
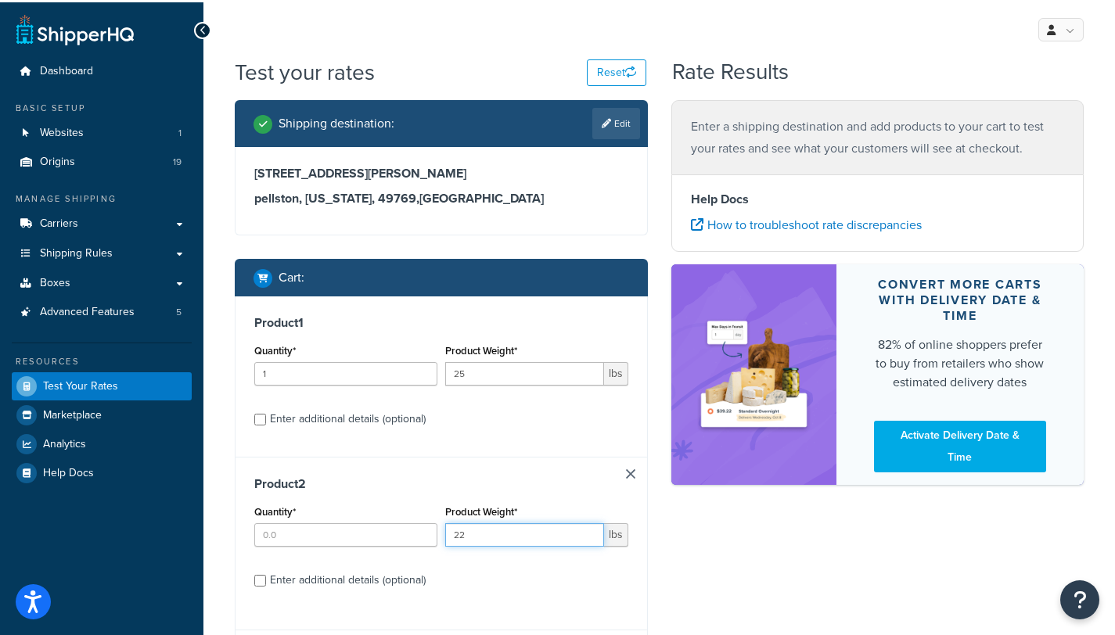
scroll to position [129, 0]
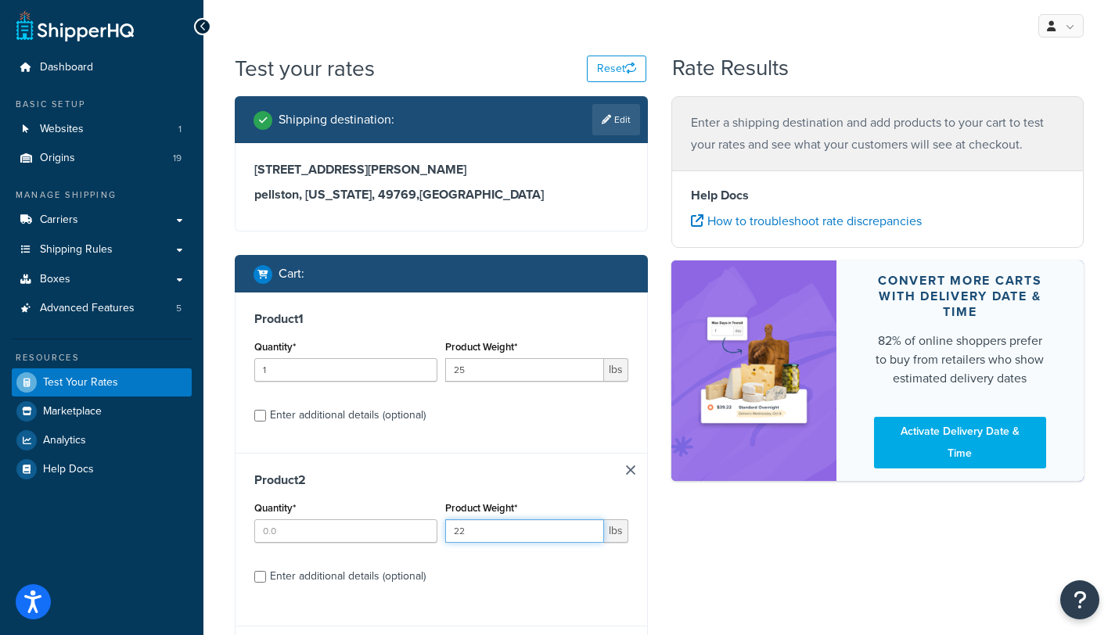
type input "22"
click at [725, 492] on div "Shipping destination : Edit 5481 ely road pellston, Michigan, 49769 , United St…" at bounding box center [659, 398] width 872 height 605
click at [256, 571] on input "Enter additional details (optional)" at bounding box center [260, 577] width 12 height 12
checkbox input "true"
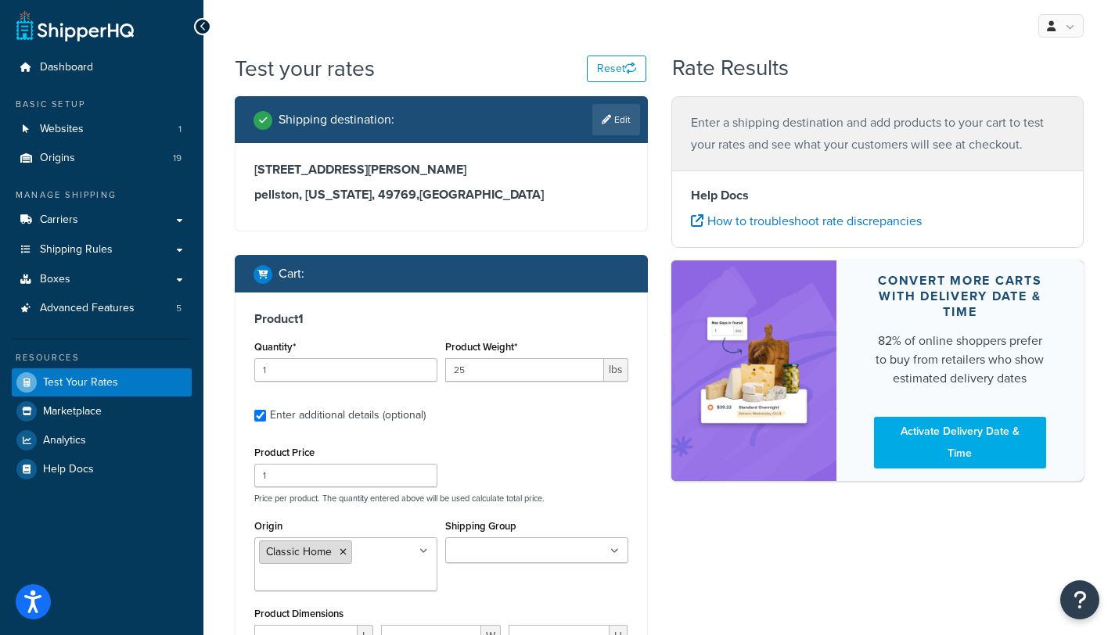
click at [342, 541] on li "Classic Home" at bounding box center [305, 552] width 93 height 23
click at [341, 548] on icon at bounding box center [343, 552] width 7 height 9
click at [306, 625] on input "number" at bounding box center [305, 636] width 103 height 23
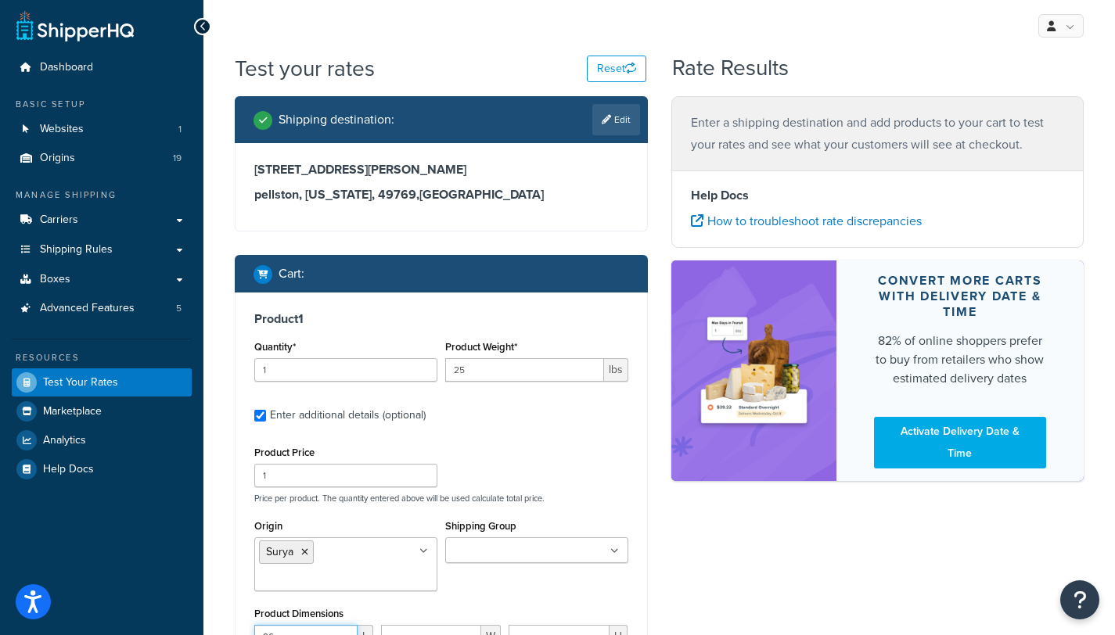
drag, startPoint x: 281, startPoint y: 509, endPoint x: 212, endPoint y: 510, distance: 68.9
type input "120"
type input "96"
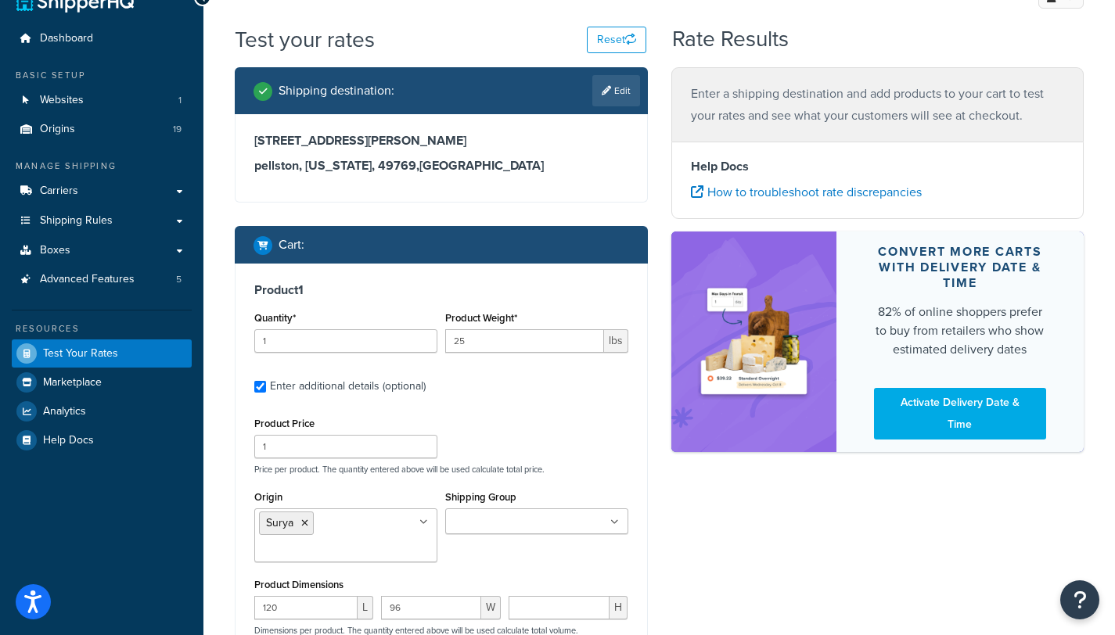
scroll to position [239, 0]
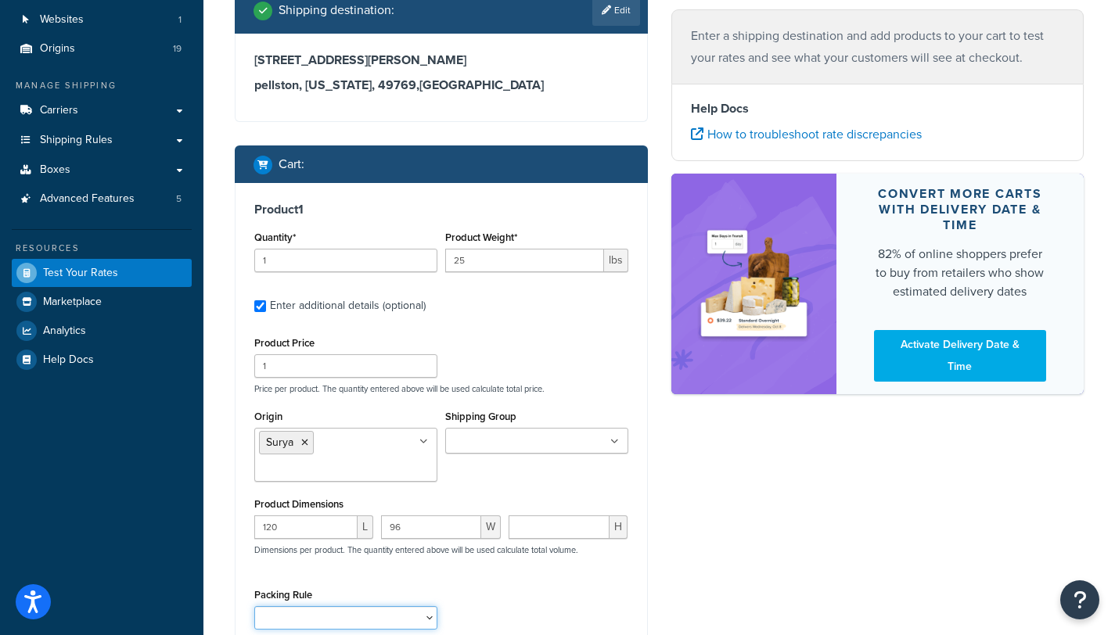
click at [427, 606] on select "Packing Rule" at bounding box center [345, 617] width 183 height 23
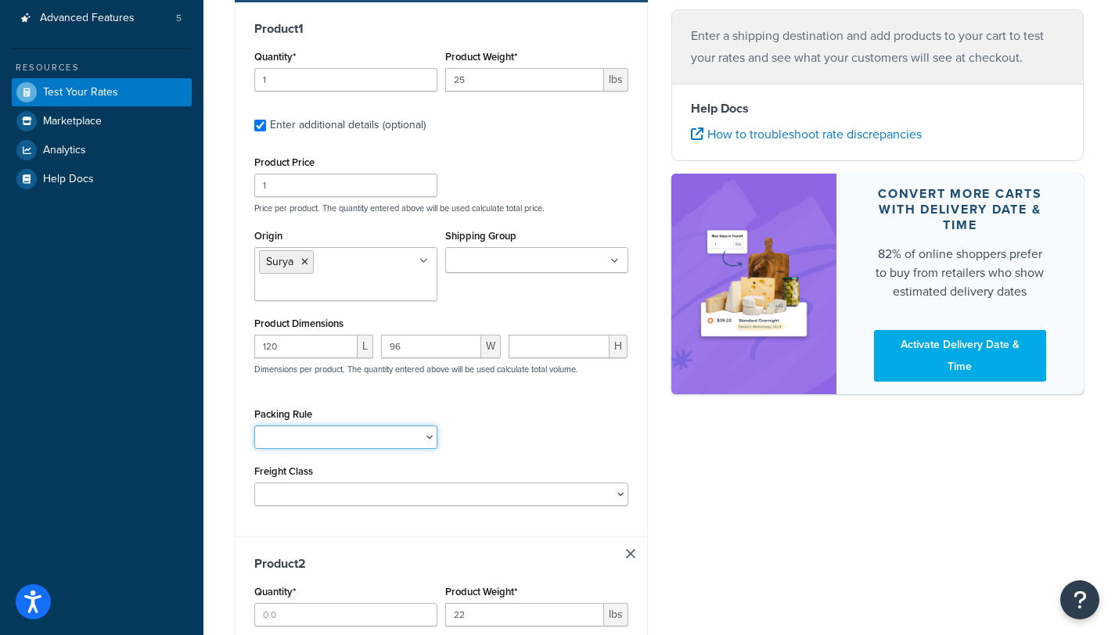
scroll to position [338, 0]
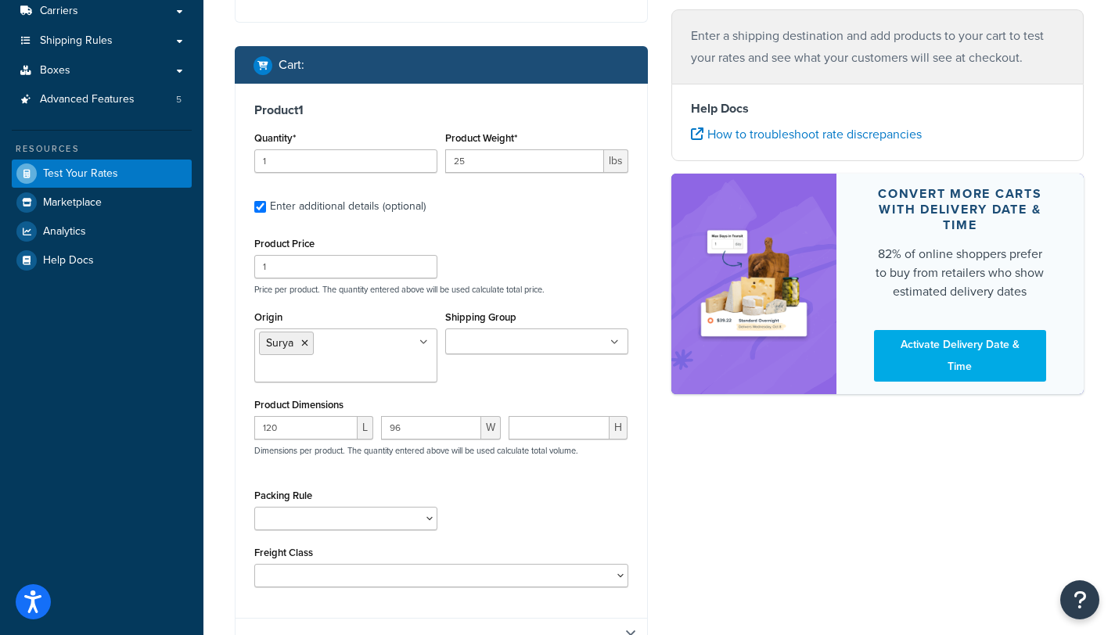
click at [501, 485] on div "Packing Rule" at bounding box center [441, 513] width 382 height 57
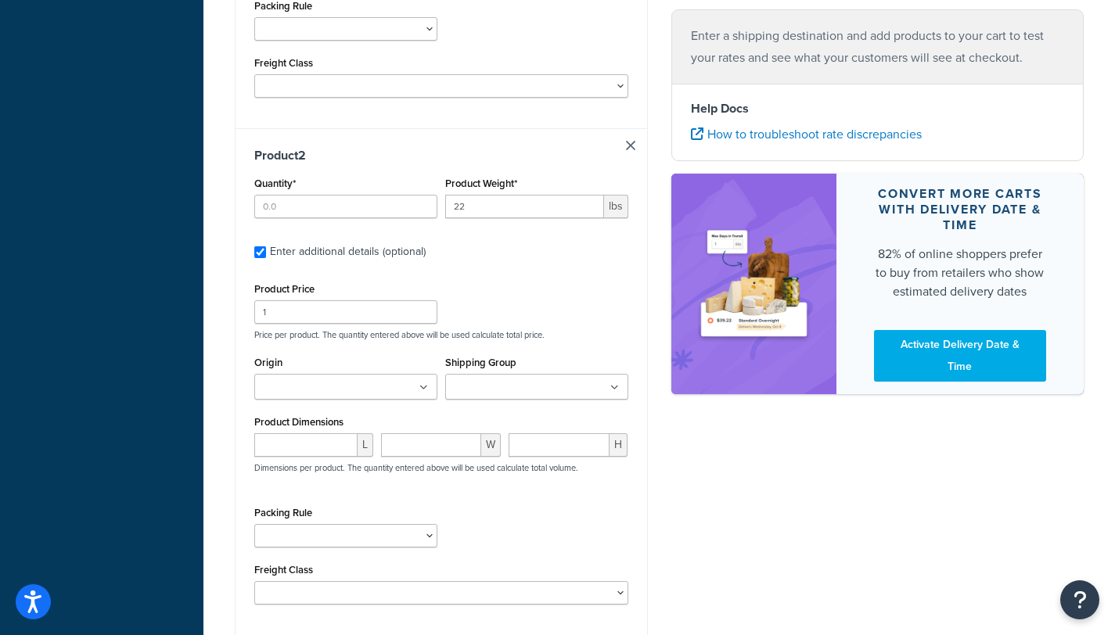
scroll to position [866, 0]
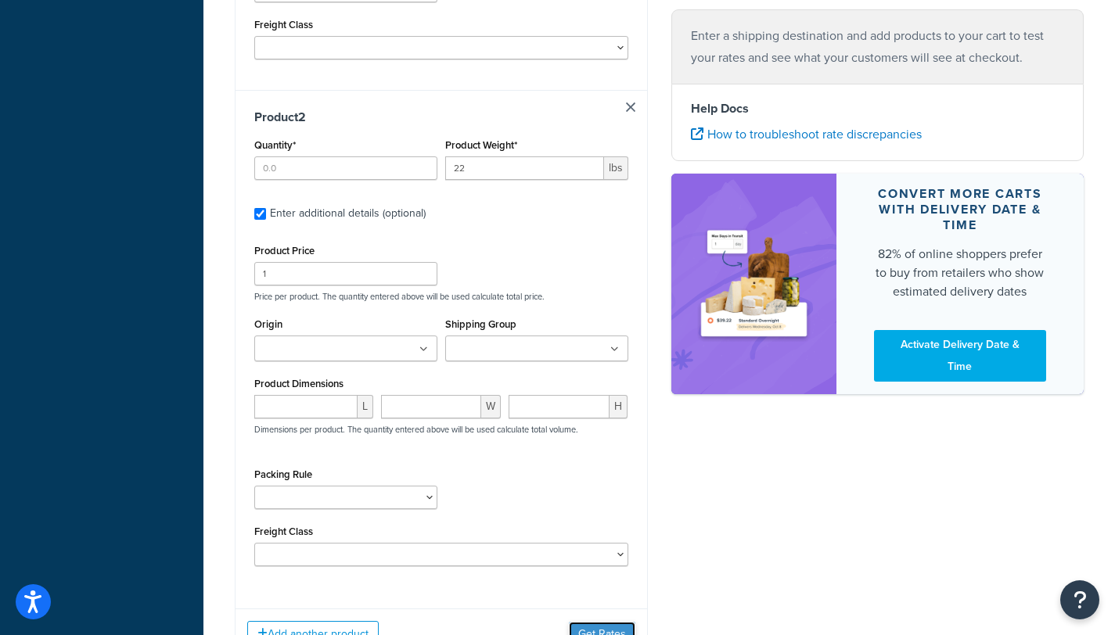
click at [609, 622] on button "Get Rates" at bounding box center [602, 634] width 67 height 25
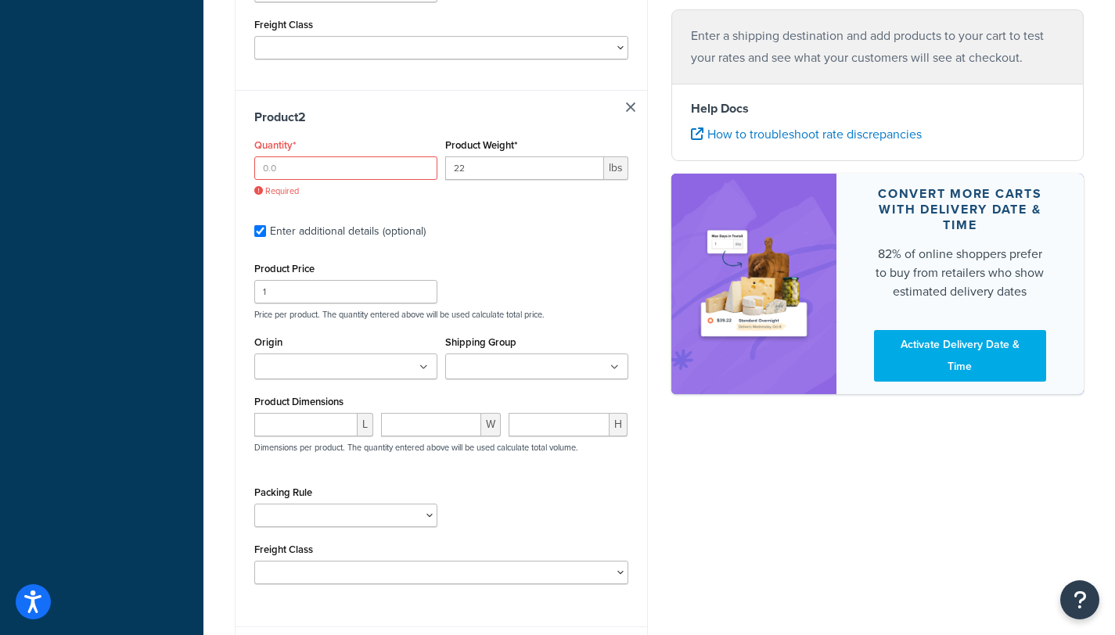
click at [451, 217] on label "Enter additional details (optional)" at bounding box center [449, 229] width 358 height 25
click at [266, 225] on input "Enter additional details (optional)" at bounding box center [260, 231] width 12 height 12
checkbox input "false"
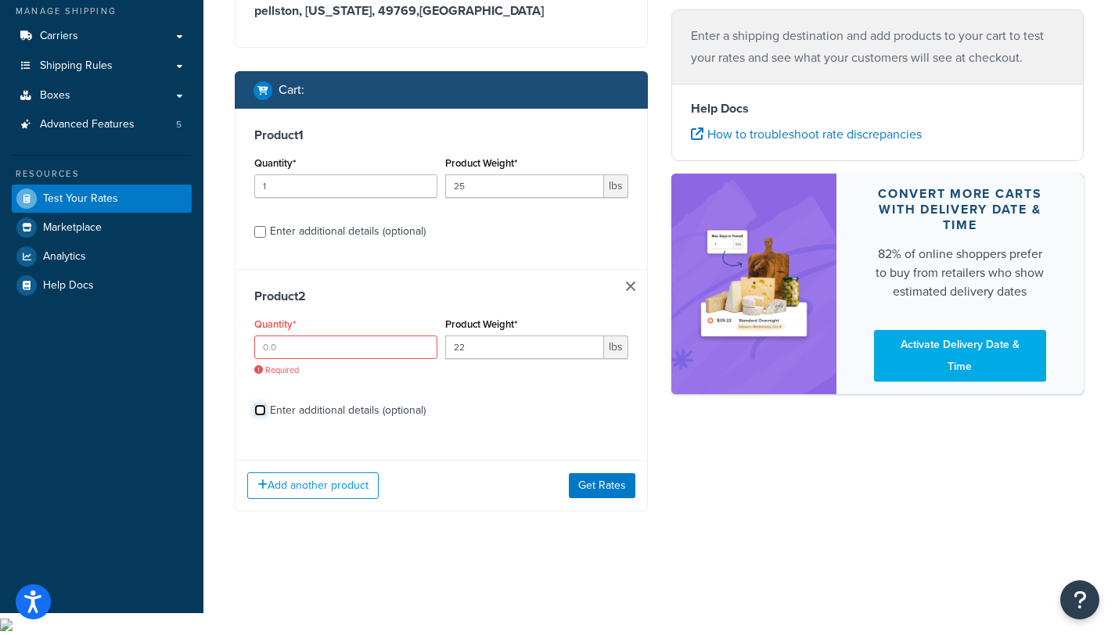
scroll to position [163, 0]
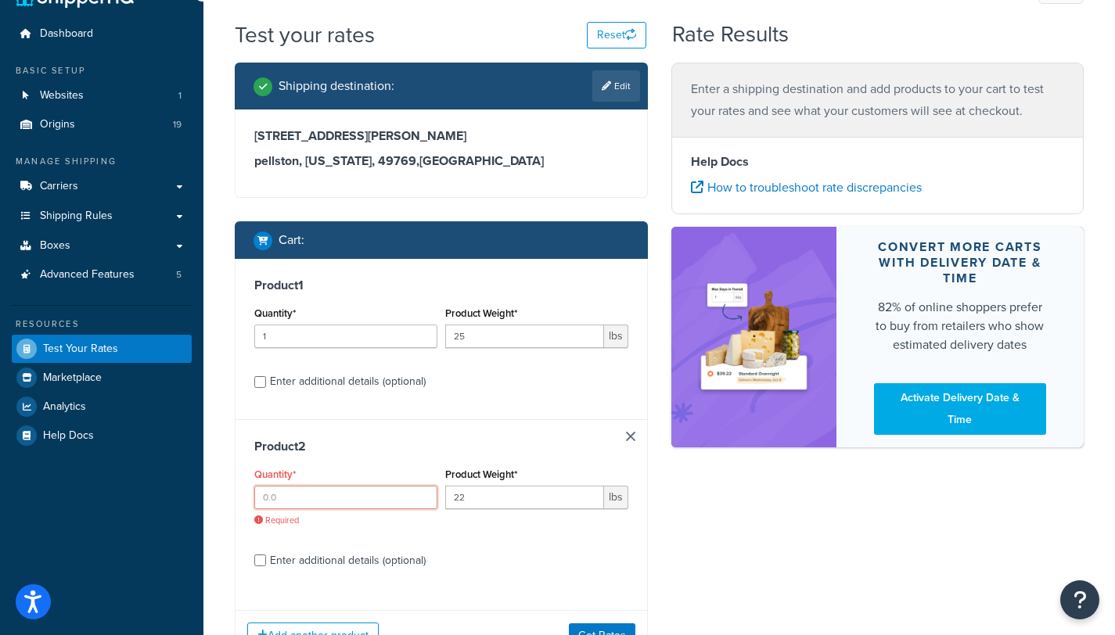
click at [325, 486] on input "Quantity*" at bounding box center [345, 497] width 183 height 23
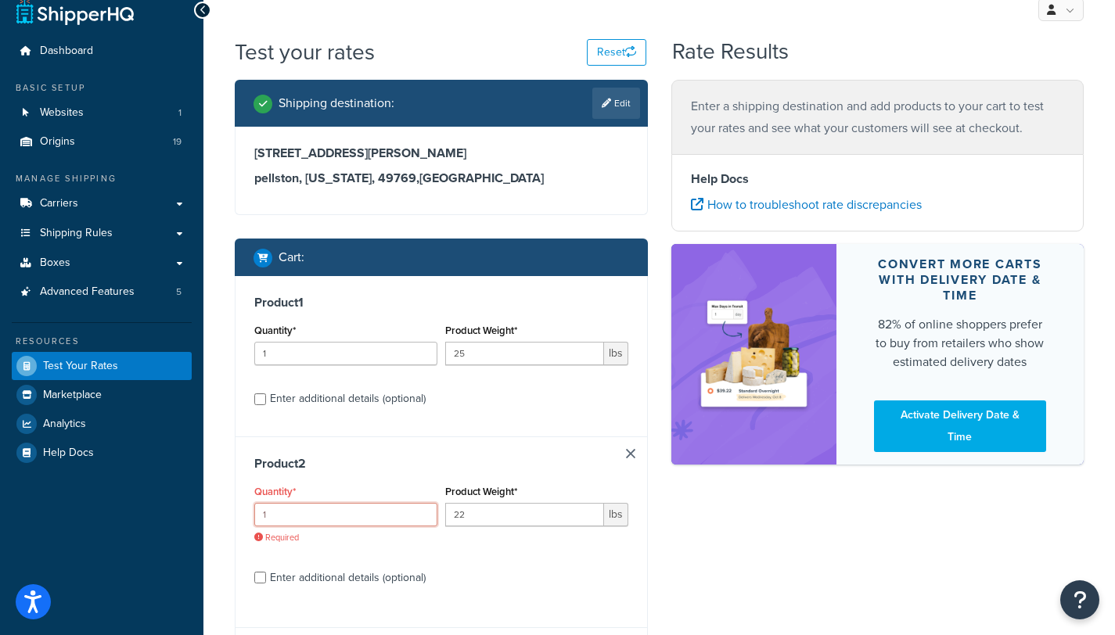
type input "1"
click at [419, 503] on input "1" at bounding box center [345, 514] width 183 height 23
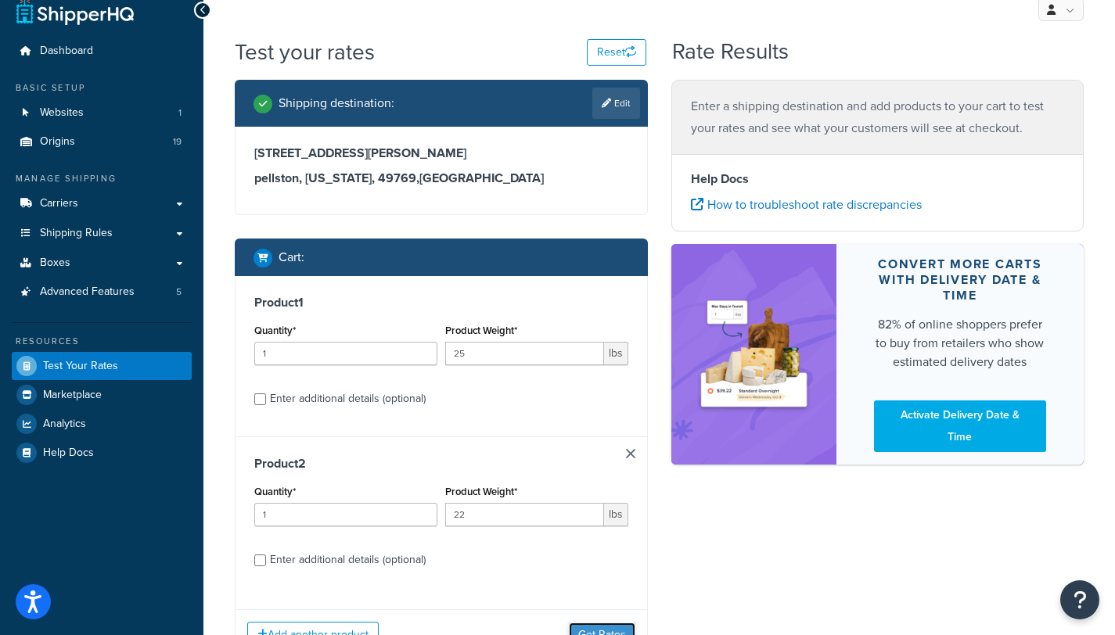
click at [632, 623] on button "Get Rates" at bounding box center [602, 635] width 67 height 25
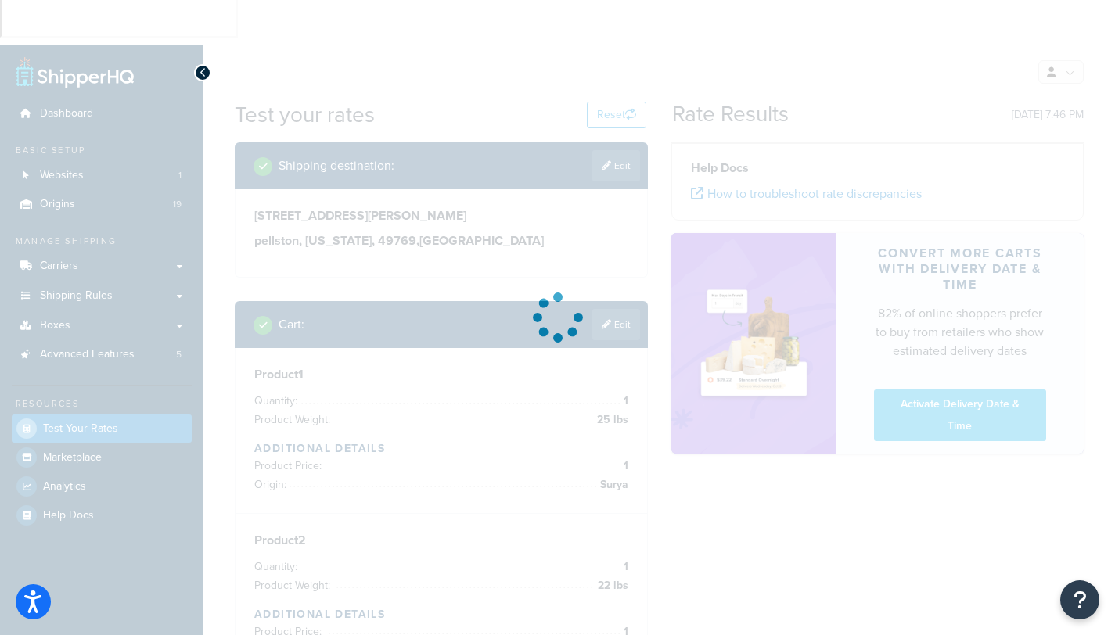
scroll to position [83, 0]
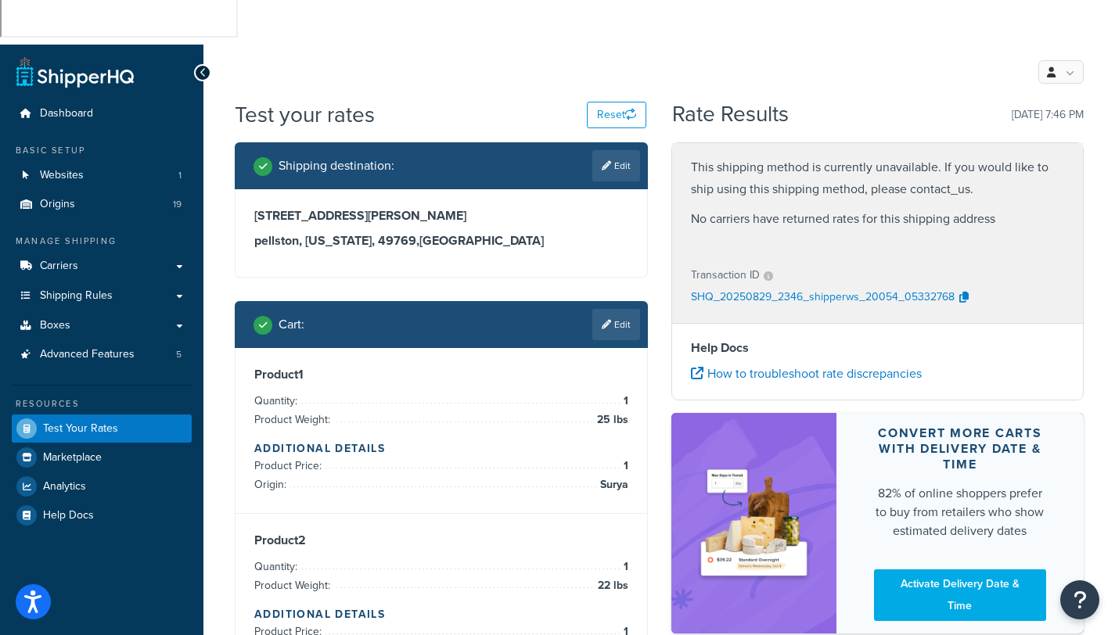
click at [874, 286] on p "SHQ_20250829_2346_shipperws_20054_05332768" at bounding box center [823, 297] width 264 height 23
click at [970, 286] on button "button" at bounding box center [963, 297] width 19 height 23
click at [778, 365] on link "How to troubleshoot rate discrepancies" at bounding box center [806, 374] width 231 height 18
click at [51, 198] on span "Origins" at bounding box center [57, 204] width 35 height 13
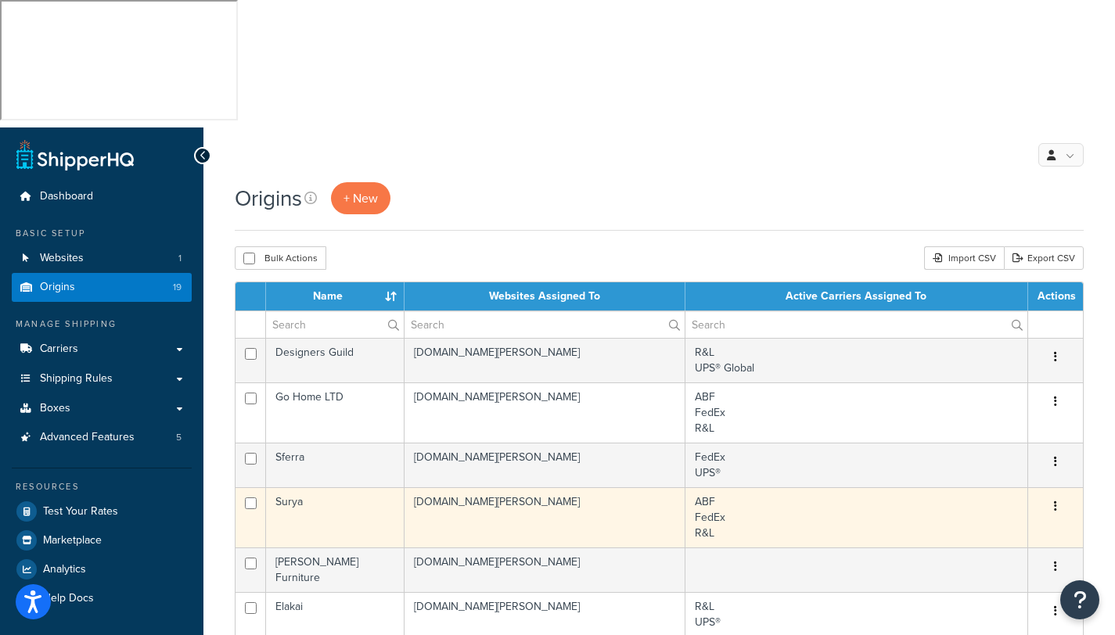
click at [329, 487] on td "Surya" at bounding box center [335, 517] width 138 height 60
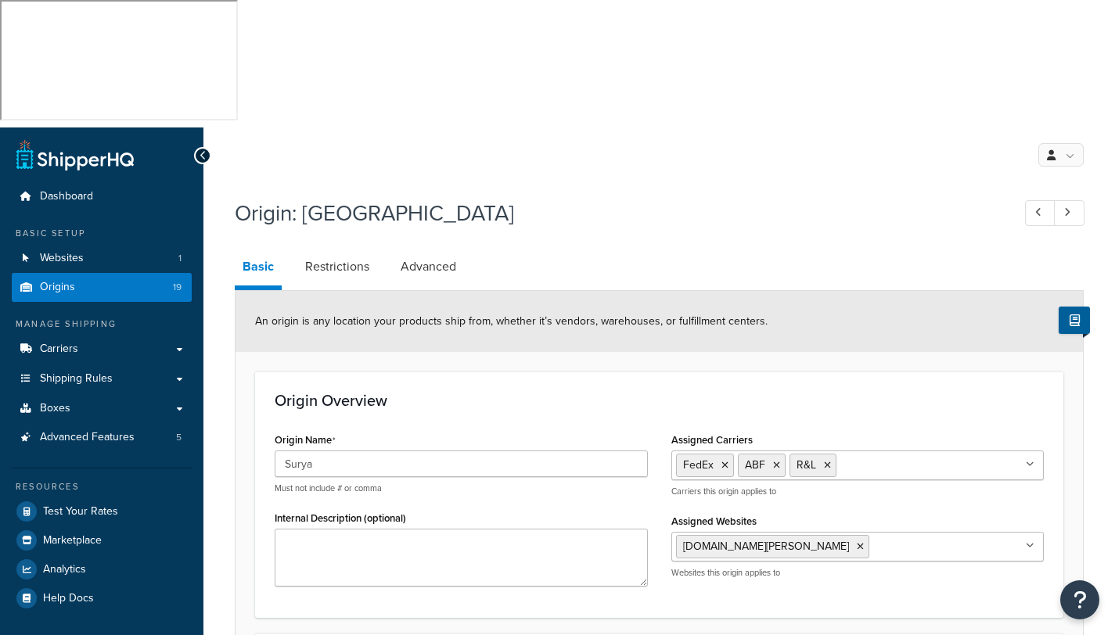
select select "10"
click at [322, 248] on link "Restrictions" at bounding box center [337, 267] width 80 height 38
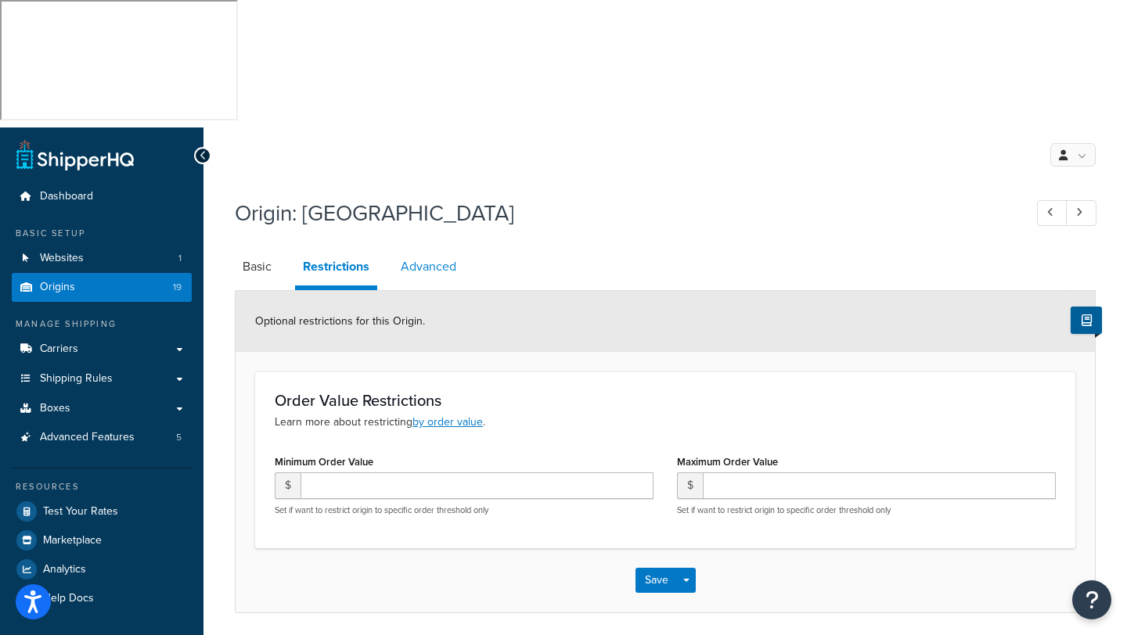
click at [418, 248] on link "Advanced" at bounding box center [428, 267] width 71 height 38
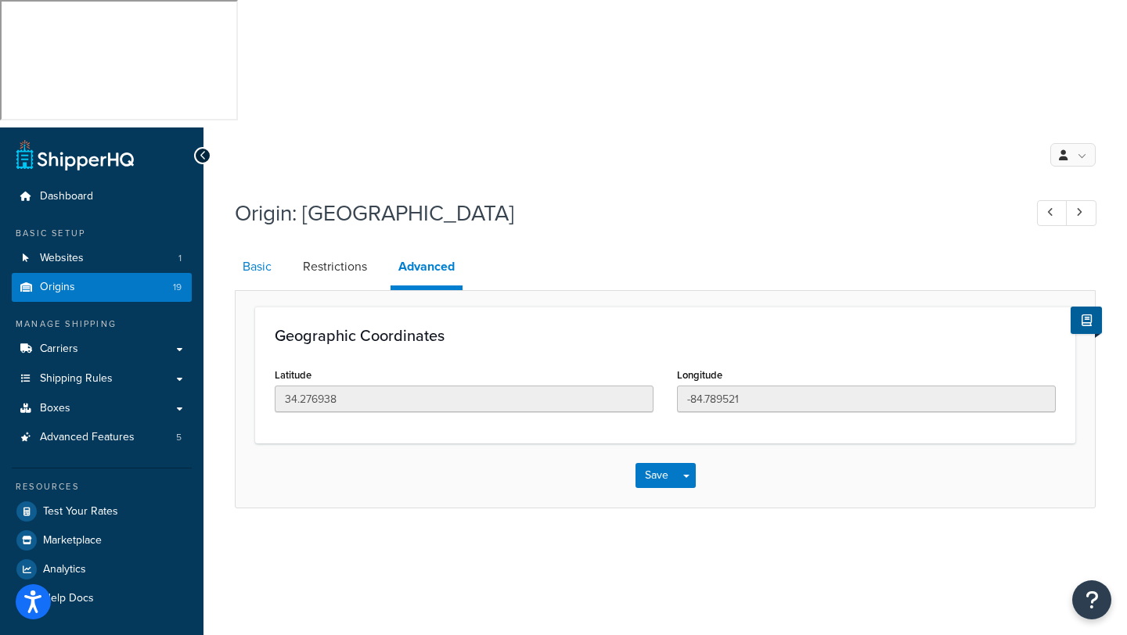
click at [261, 248] on link "Basic" at bounding box center [257, 267] width 45 height 38
select select "10"
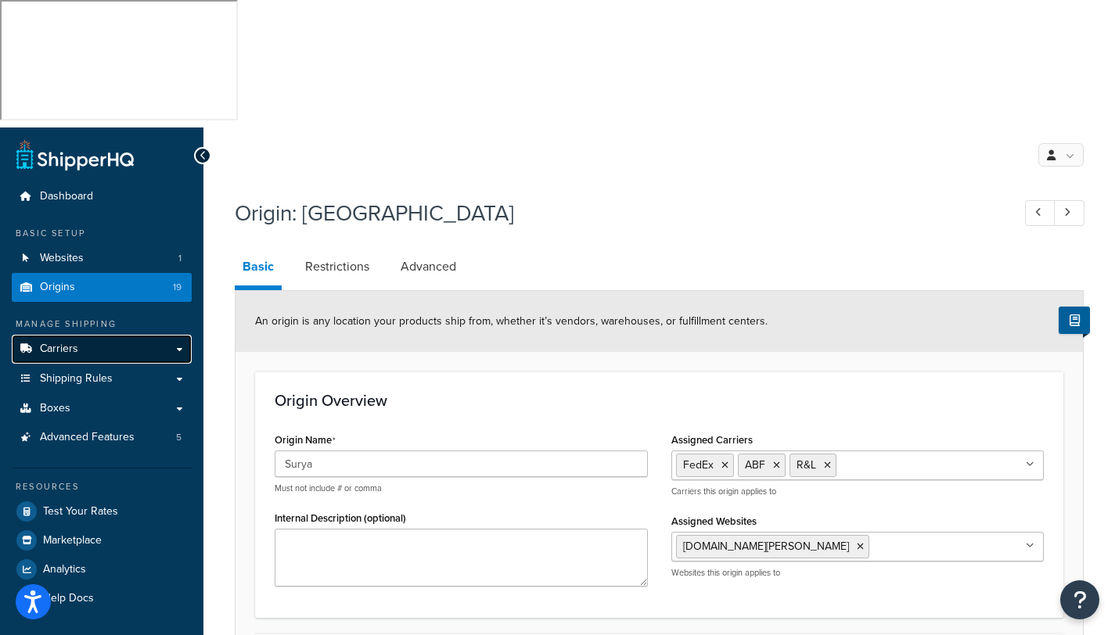
click at [49, 343] on span "Carriers" at bounding box center [59, 349] width 38 height 13
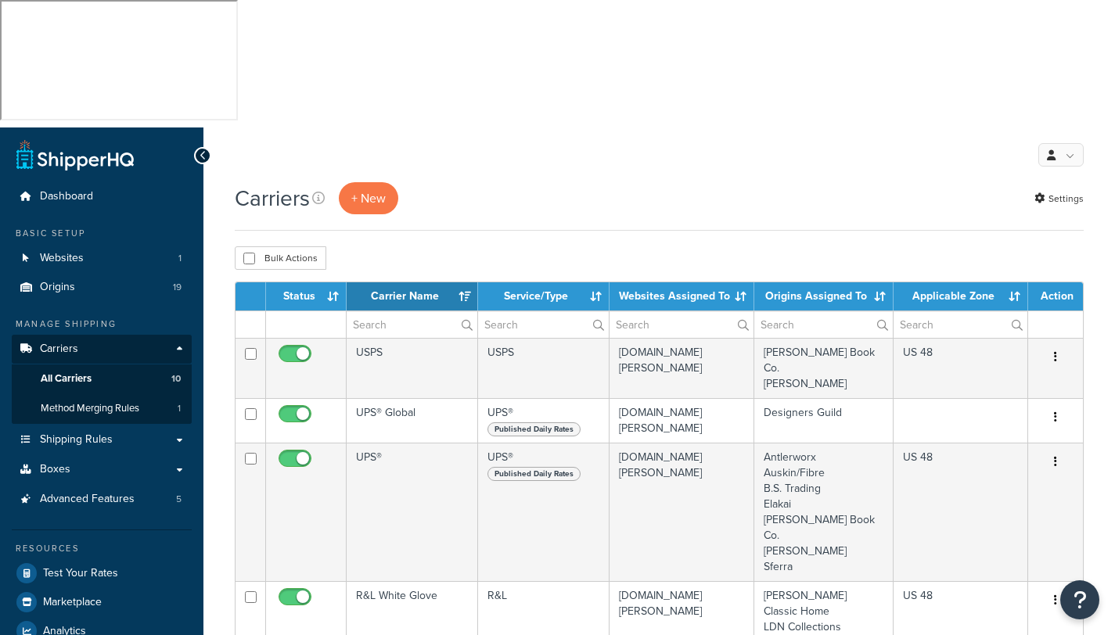
select select "15"
